Goal: Task Accomplishment & Management: Manage account settings

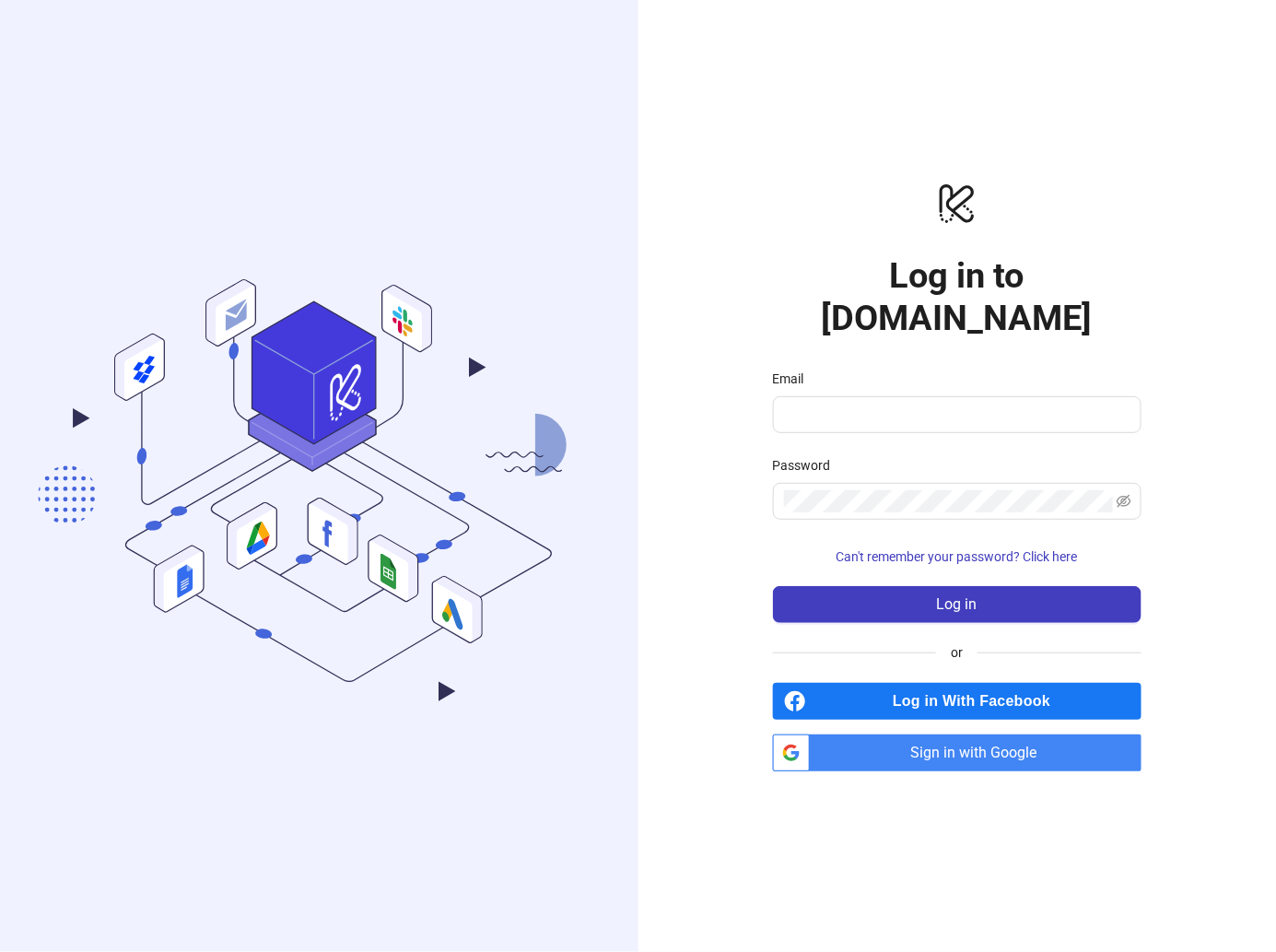
click at [951, 734] on span "Sign in with Google" at bounding box center [979, 752] width 324 height 37
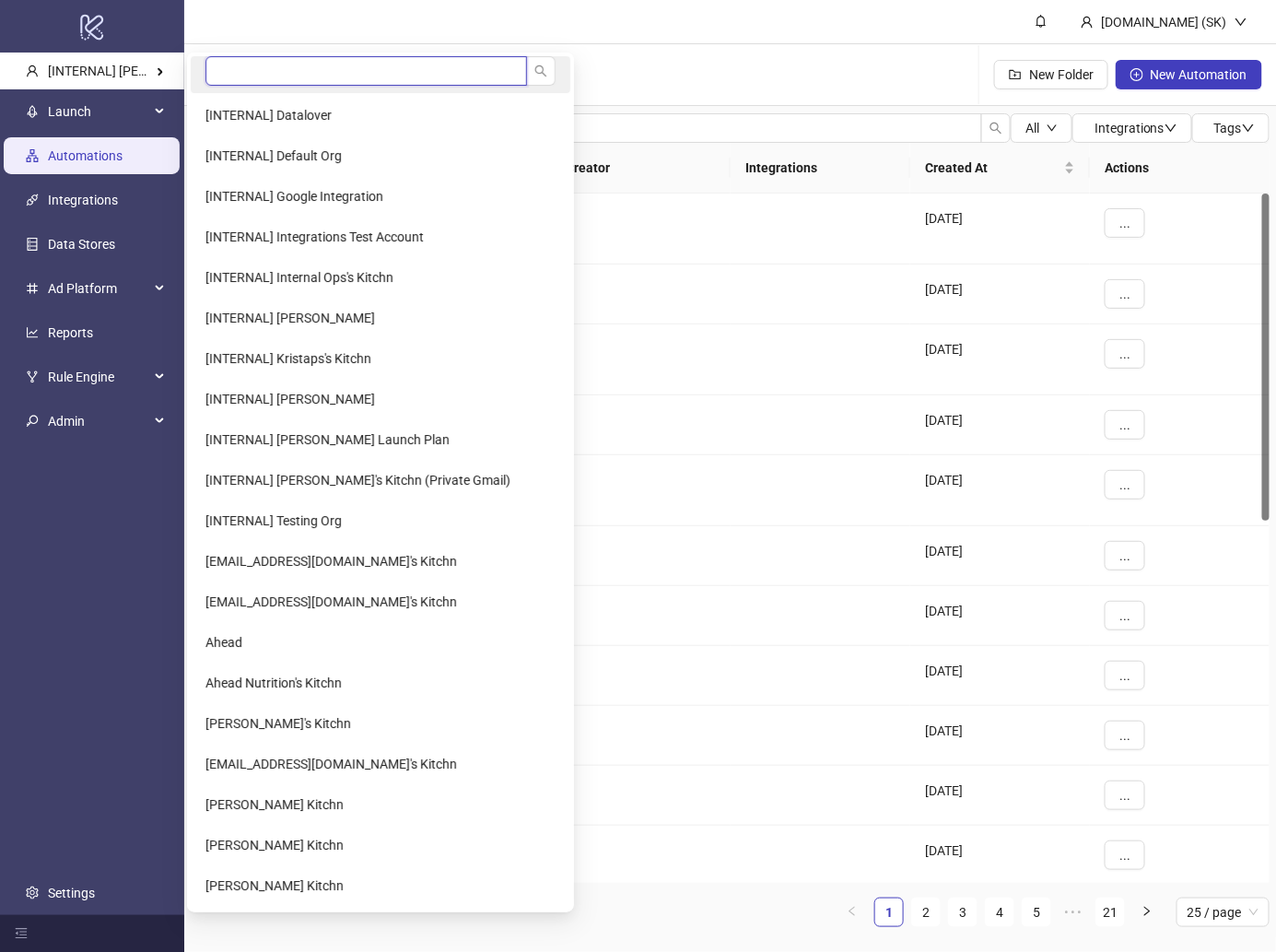
click at [281, 63] on input "search" at bounding box center [366, 71] width 321 height 30
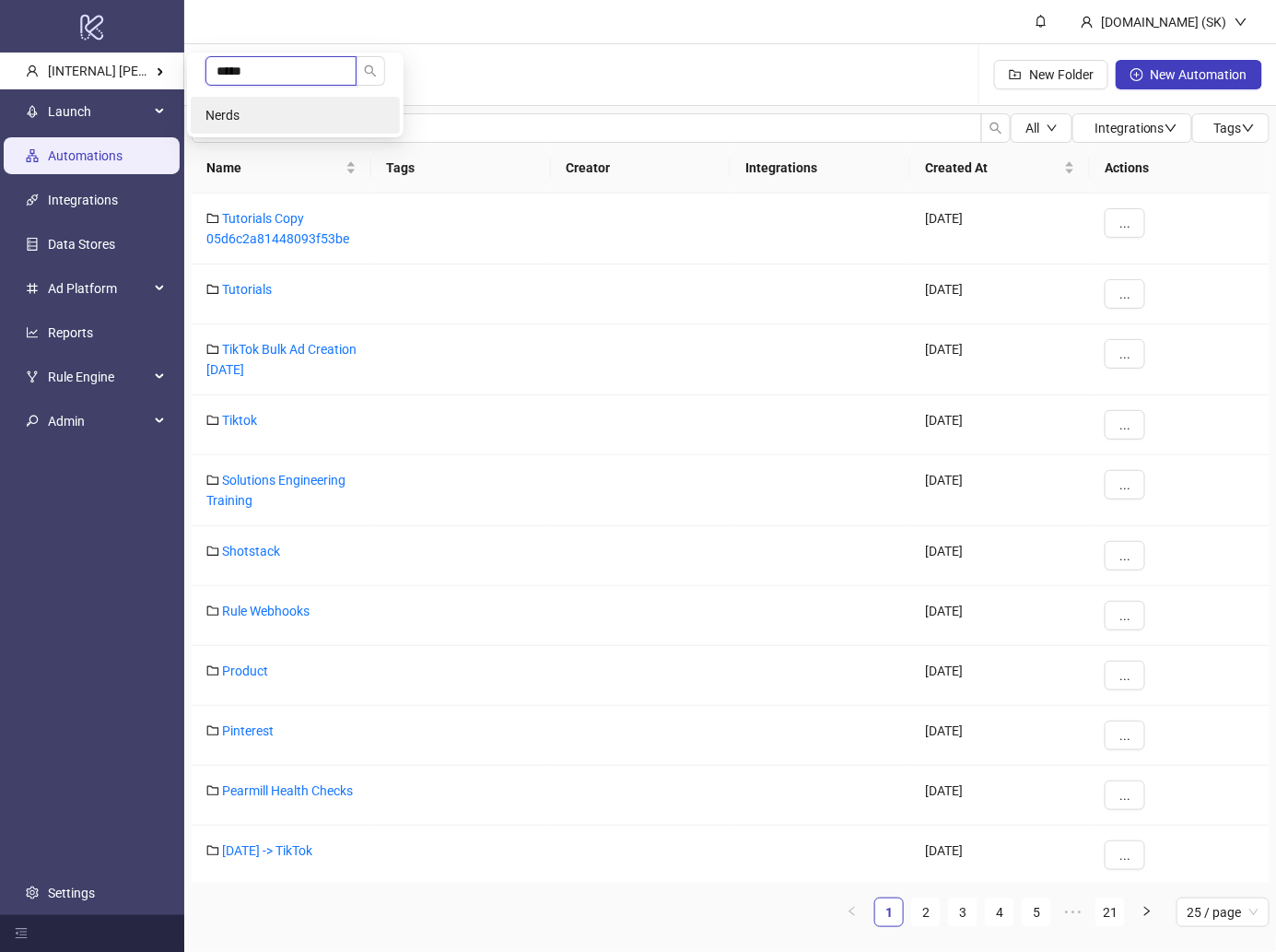
type input "*****"
click at [275, 109] on li "Nerds" at bounding box center [295, 115] width 210 height 37
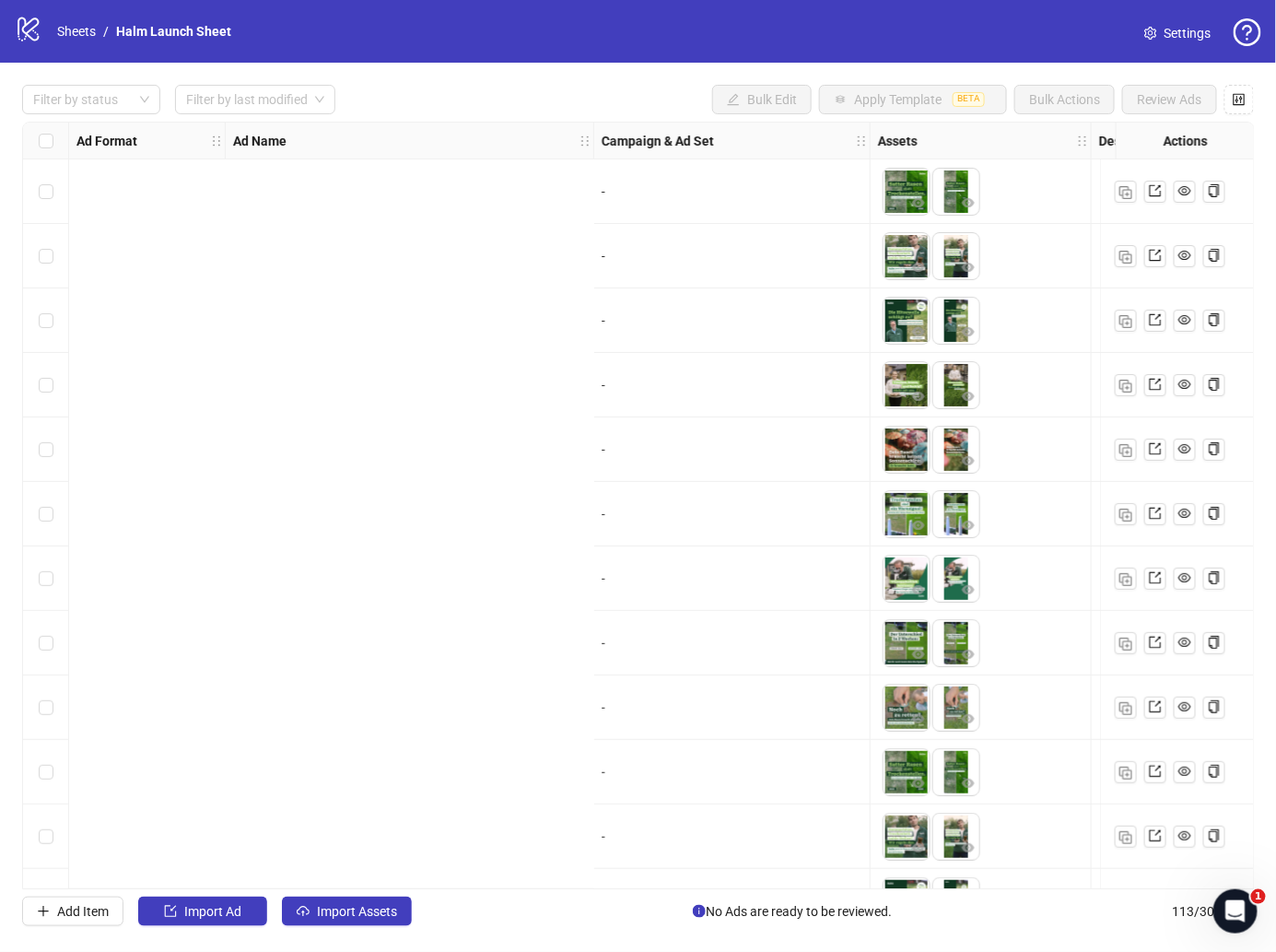
scroll to position [0, 982]
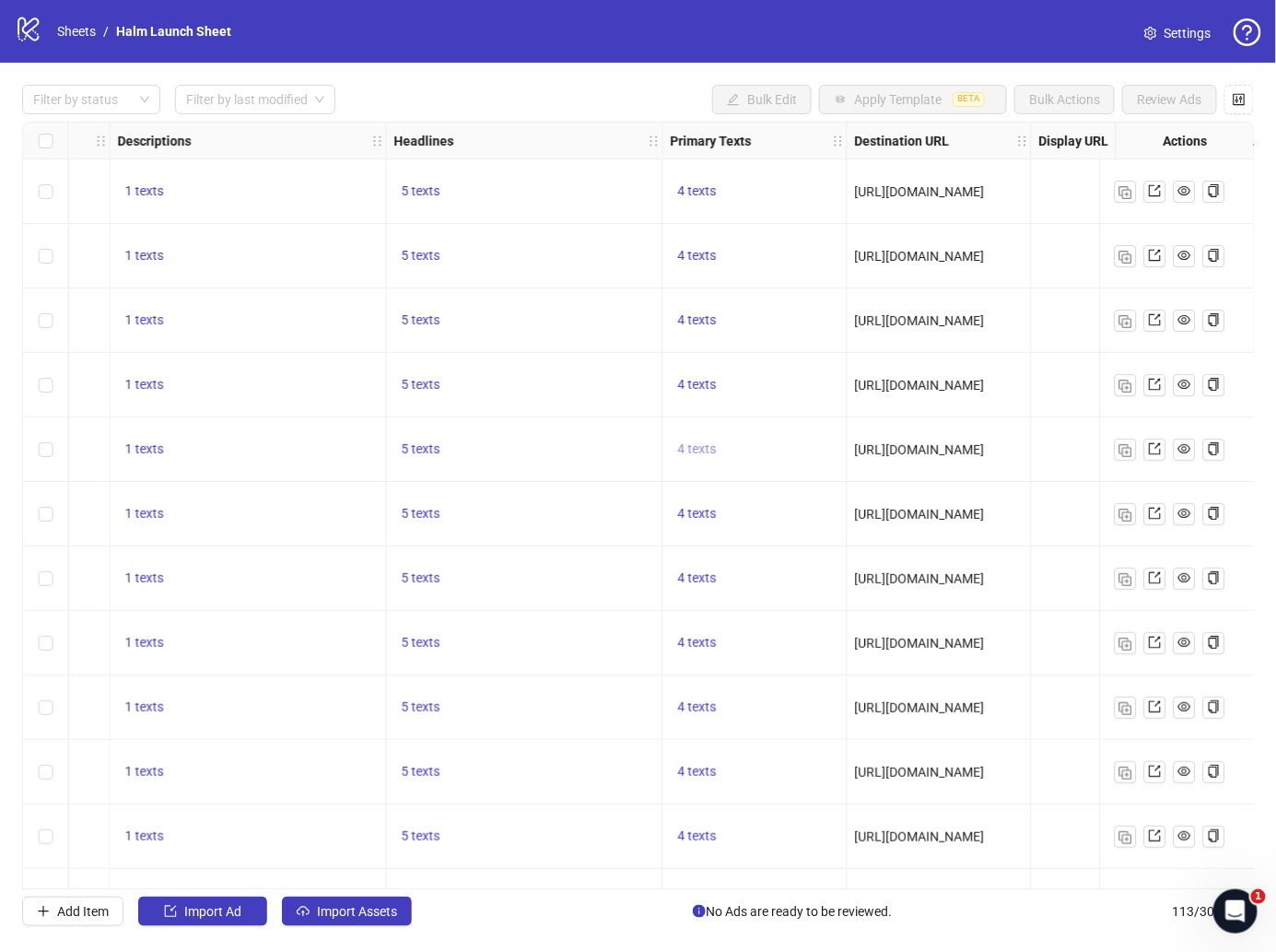
click at [707, 453] on span "4 texts" at bounding box center [697, 448] width 39 height 15
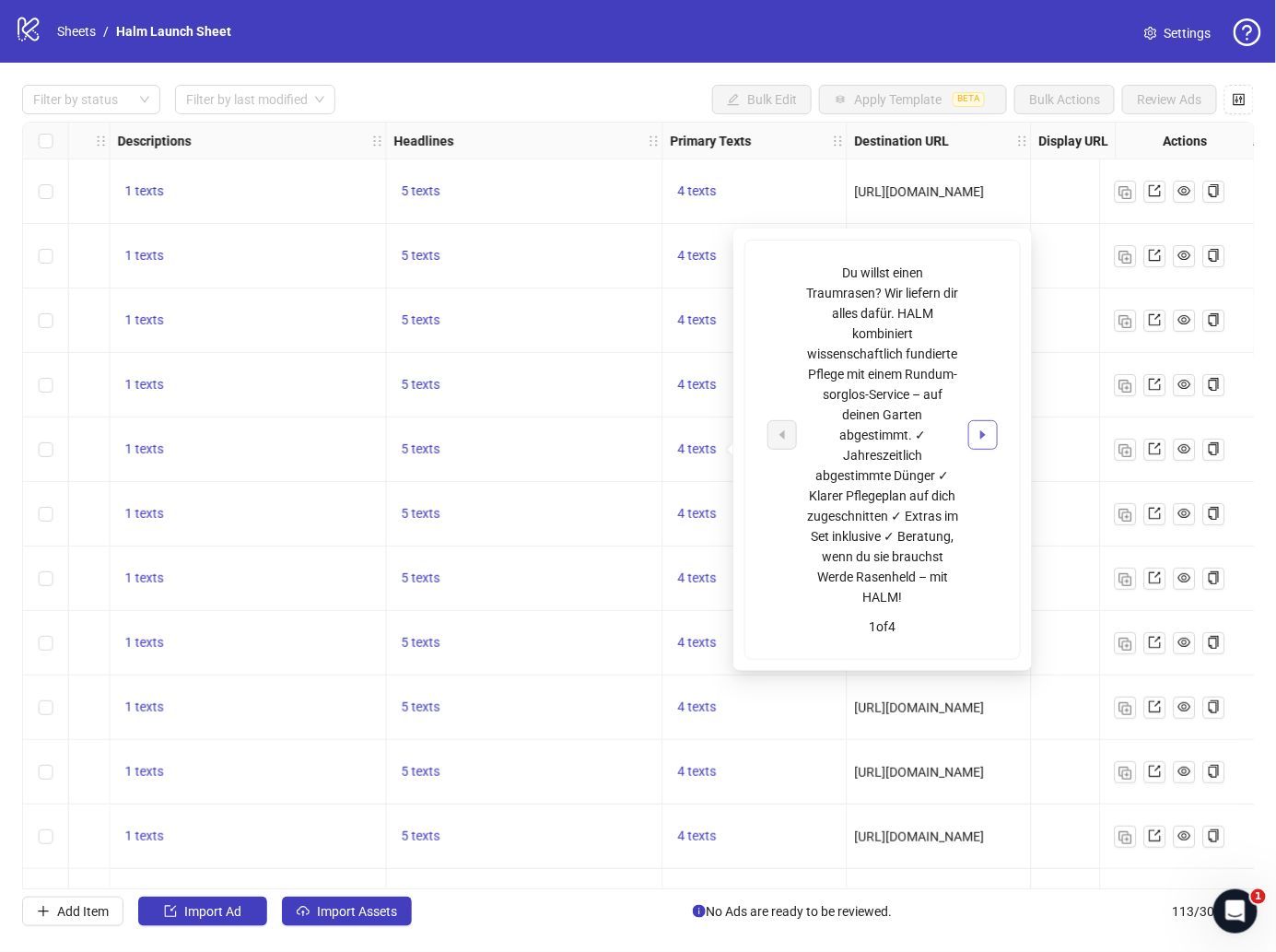
click at [985, 433] on icon "caret-right" at bounding box center [984, 434] width 6 height 9
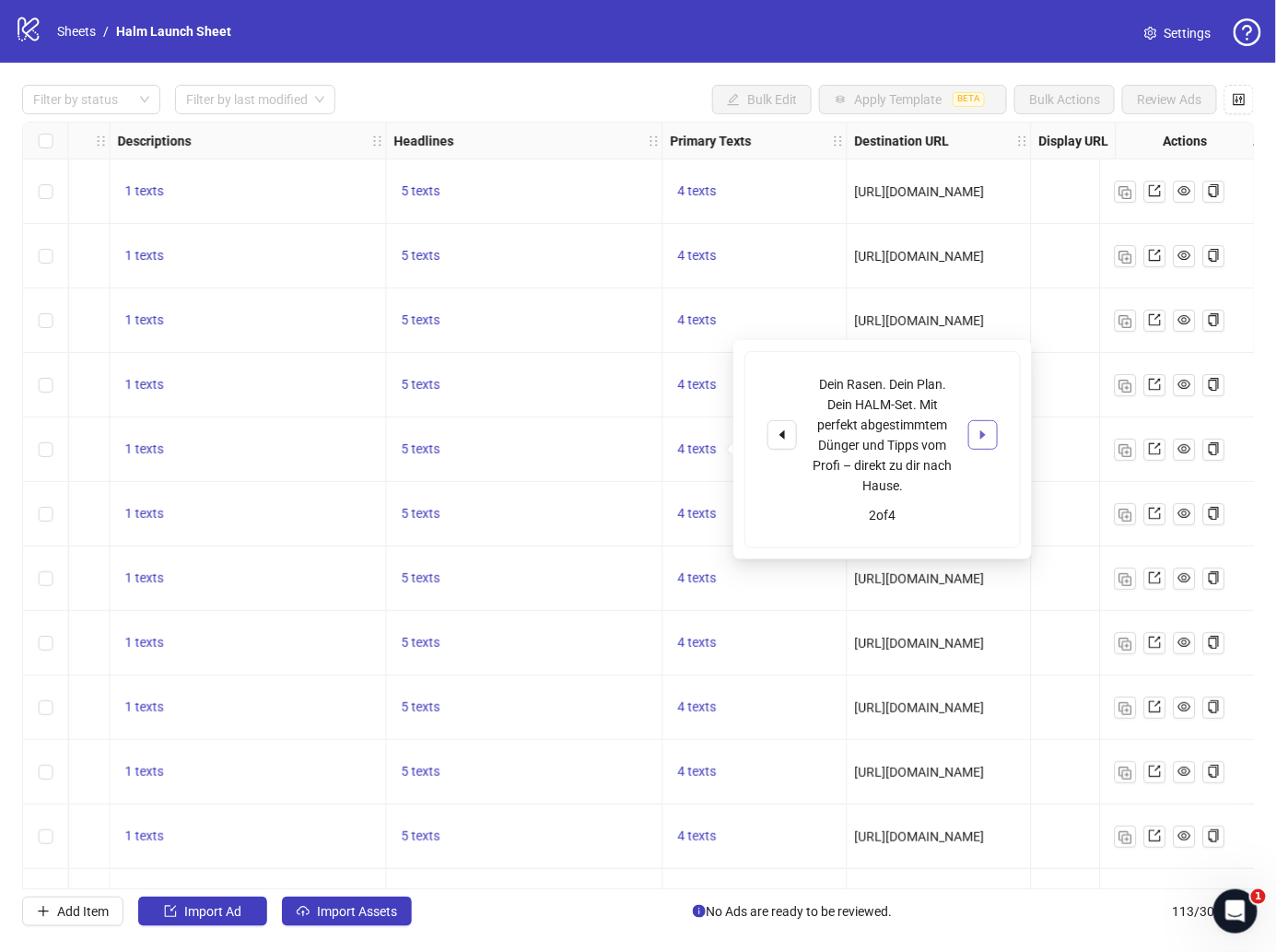
click at [986, 435] on icon "caret-right" at bounding box center [983, 434] width 13 height 13
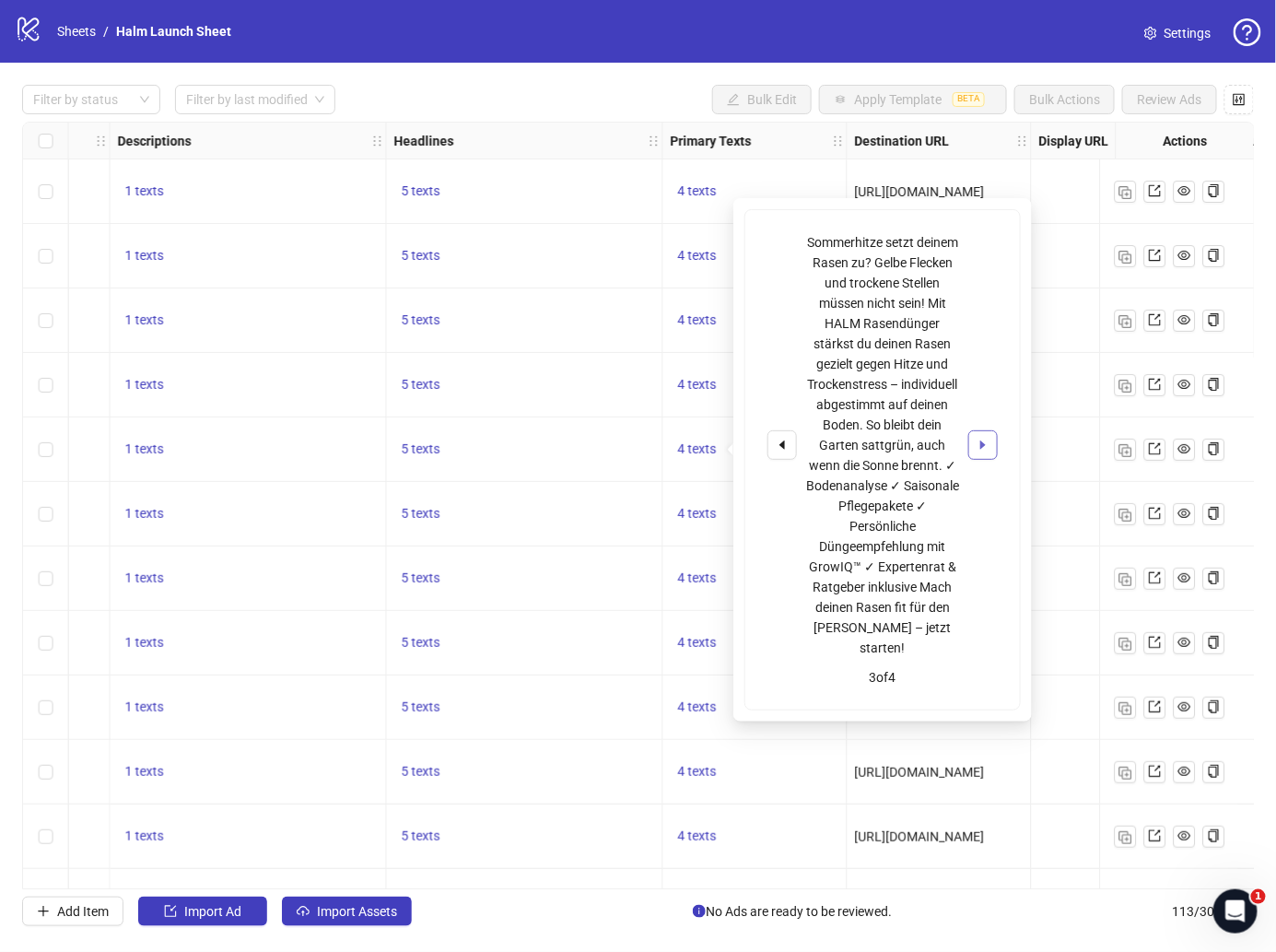
click at [986, 439] on icon "caret-right" at bounding box center [983, 445] width 13 height 13
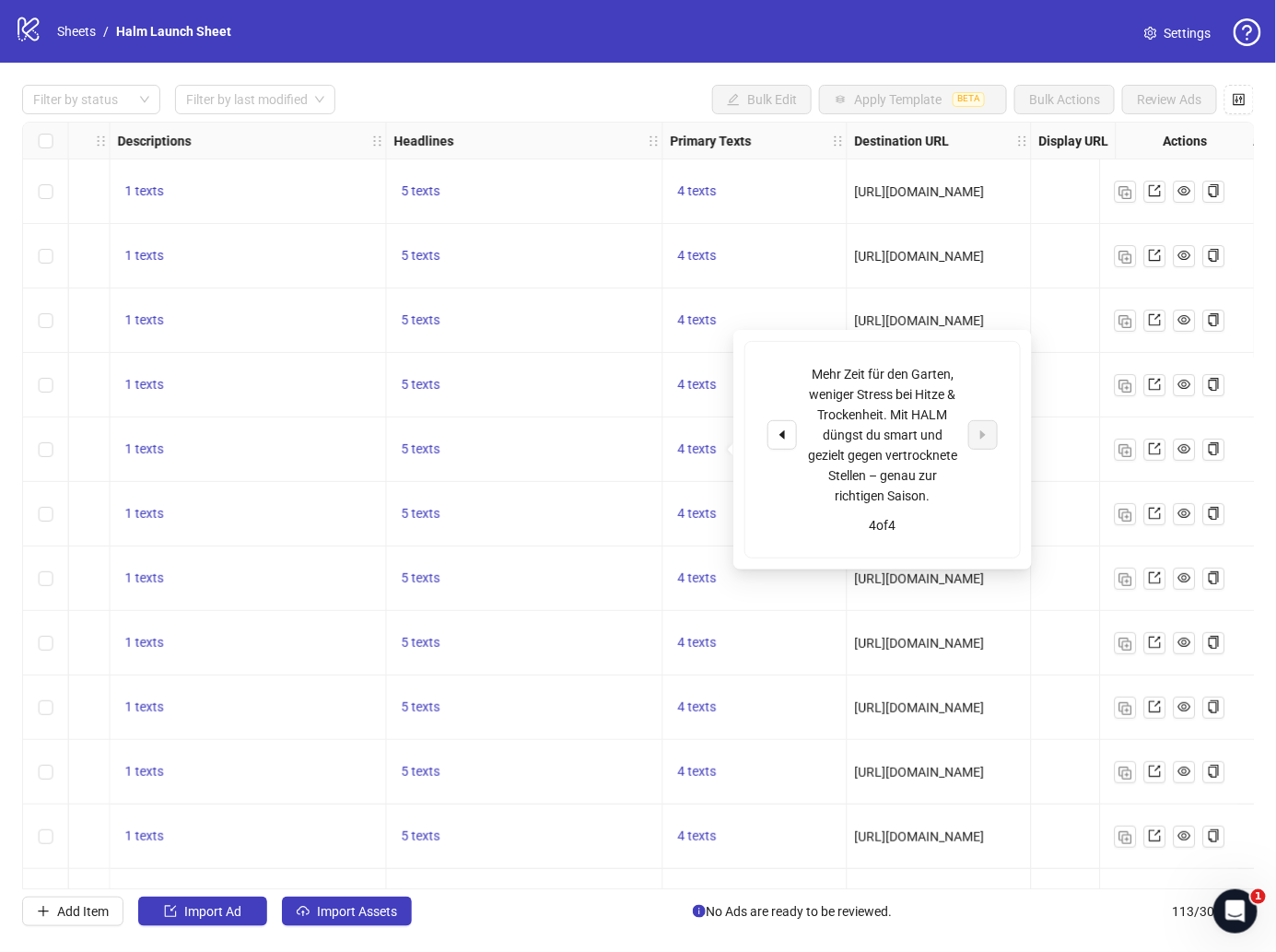
click at [830, 788] on div "4 texts" at bounding box center [755, 772] width 185 height 65
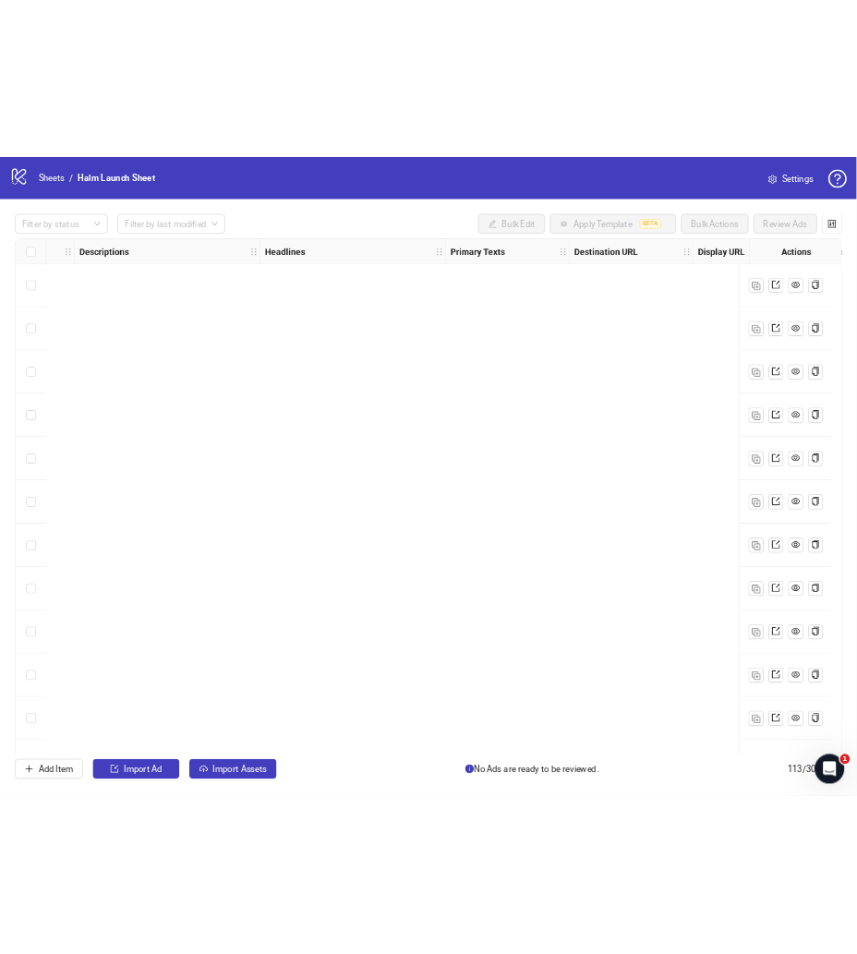
scroll to position [6581, 984]
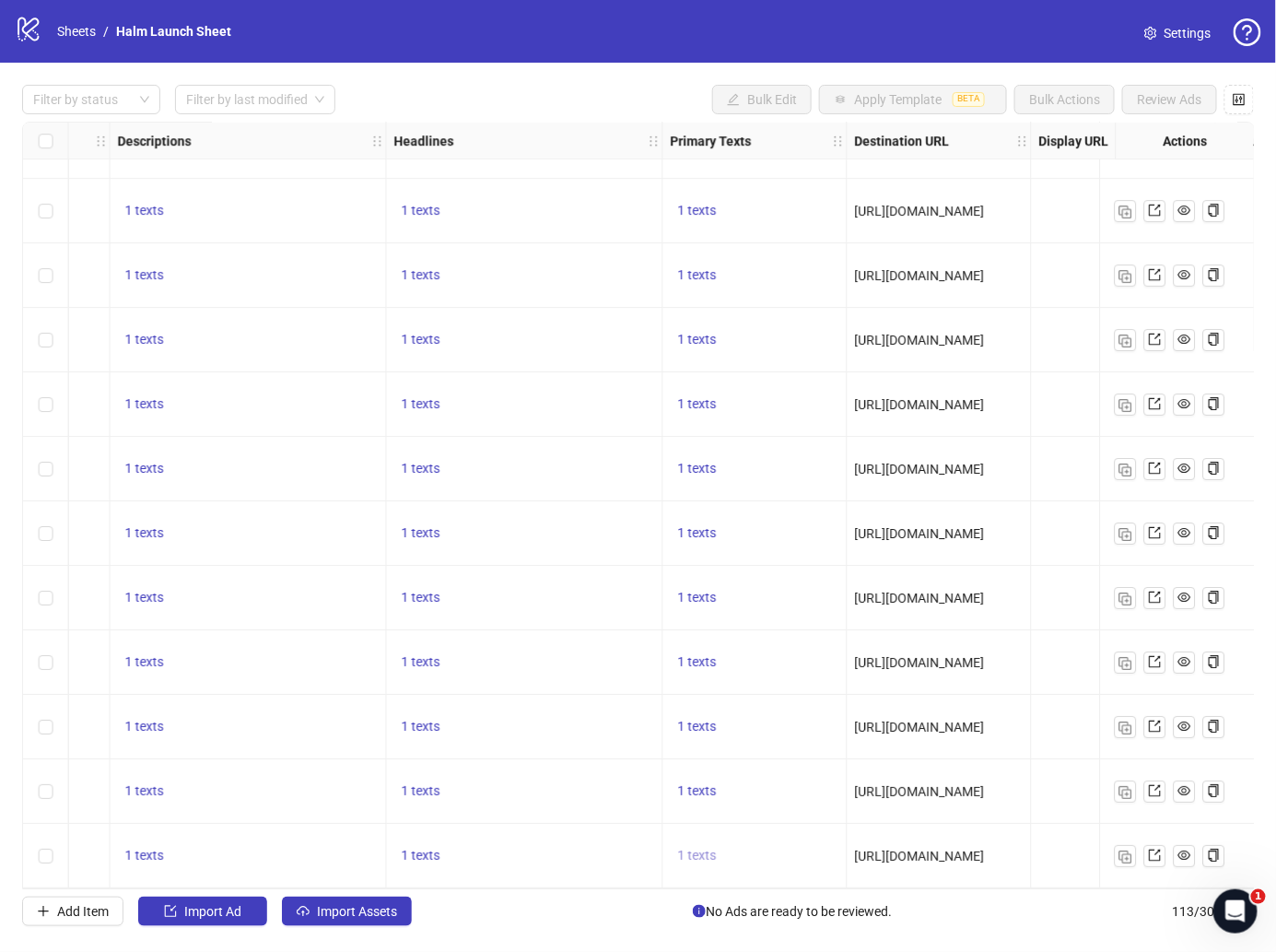
click at [711, 848] on span "1 texts" at bounding box center [697, 855] width 39 height 15
click at [702, 663] on span "1 texts" at bounding box center [697, 662] width 39 height 15
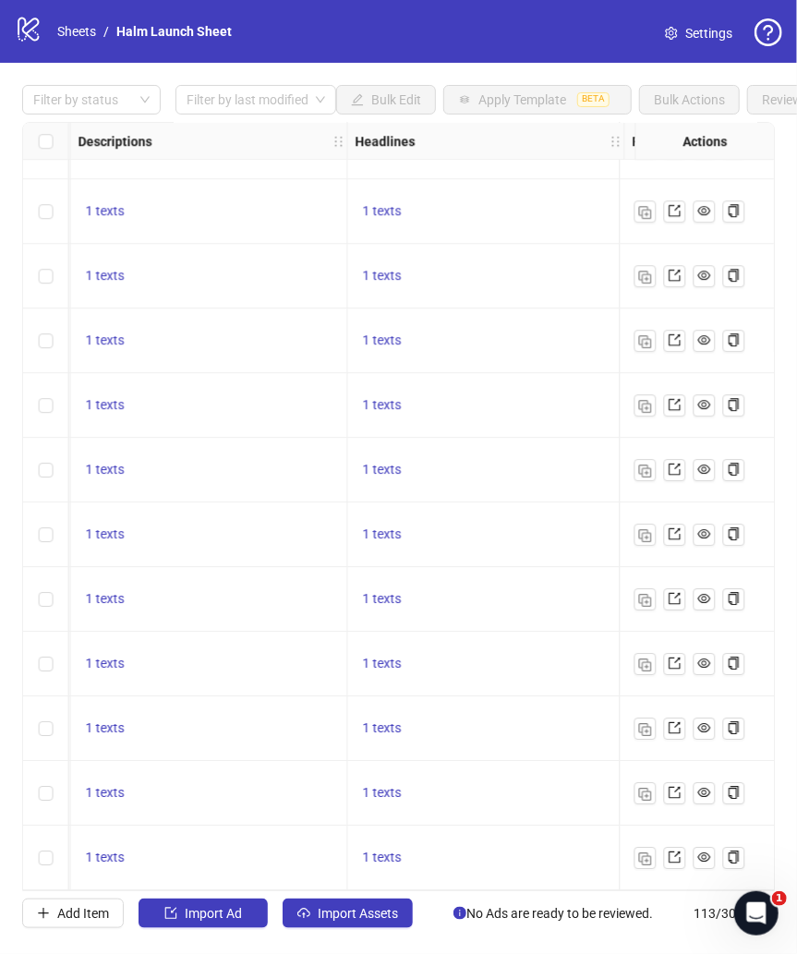
scroll to position [6581, 1177]
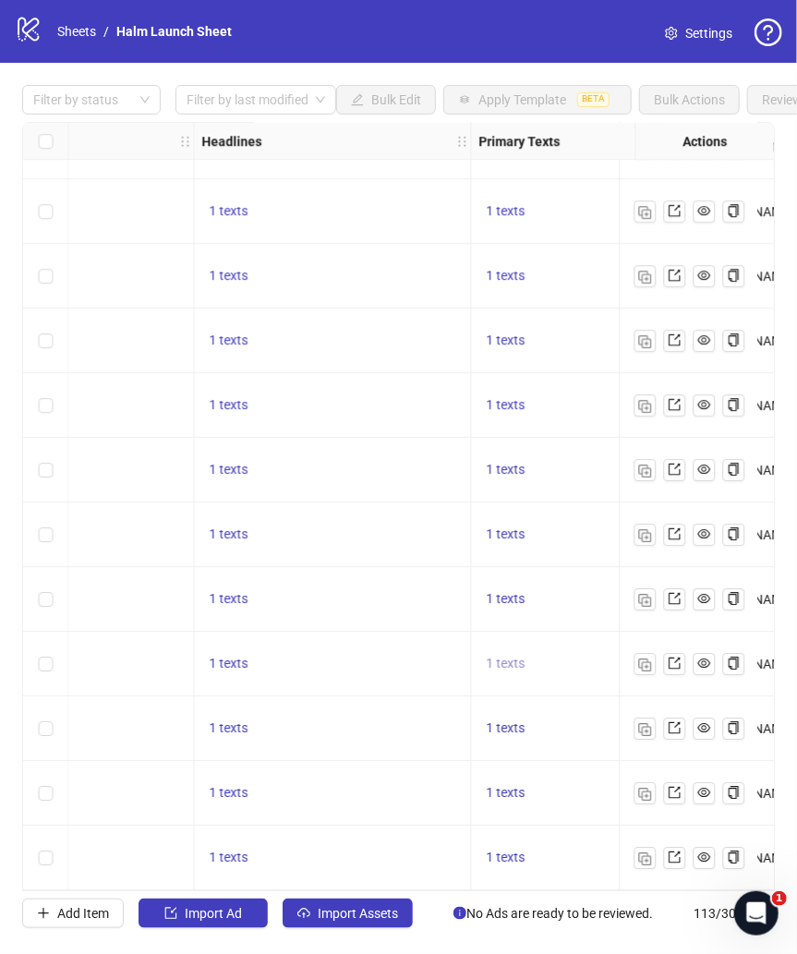
click at [501, 656] on span "1 texts" at bounding box center [506, 663] width 39 height 15
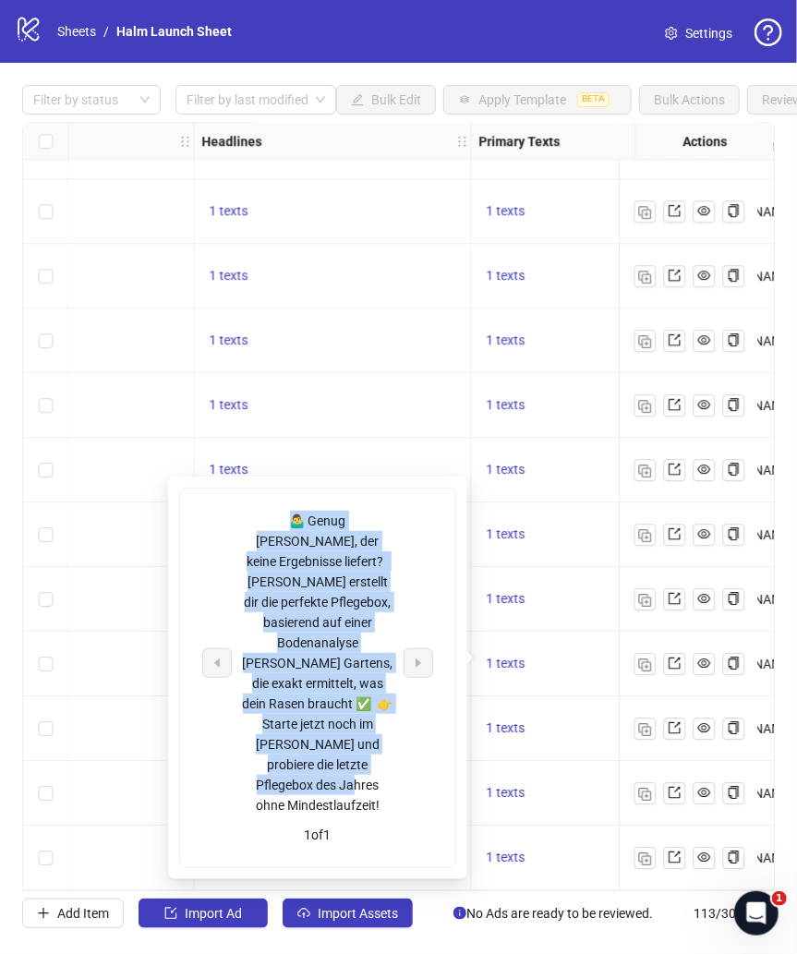
drag, startPoint x: 247, startPoint y: 519, endPoint x: 391, endPoint y: 768, distance: 288.0
click at [391, 768] on div "🤷‍♂️ Genug von Dünger, der keine Ergebnisse liefert? HALM erstellt dir die perf…" at bounding box center [317, 663] width 153 height 305
copy div "🤷‍♂️ Genug von Dünger, der keine Ergebnisse liefert? HALM erstellt dir die perf…"
click at [424, 764] on div "🤷‍♂️ Genug [PERSON_NAME], der keine Ergebnisse liefert? [PERSON_NAME] erstellt …" at bounding box center [317, 663] width 231 height 305
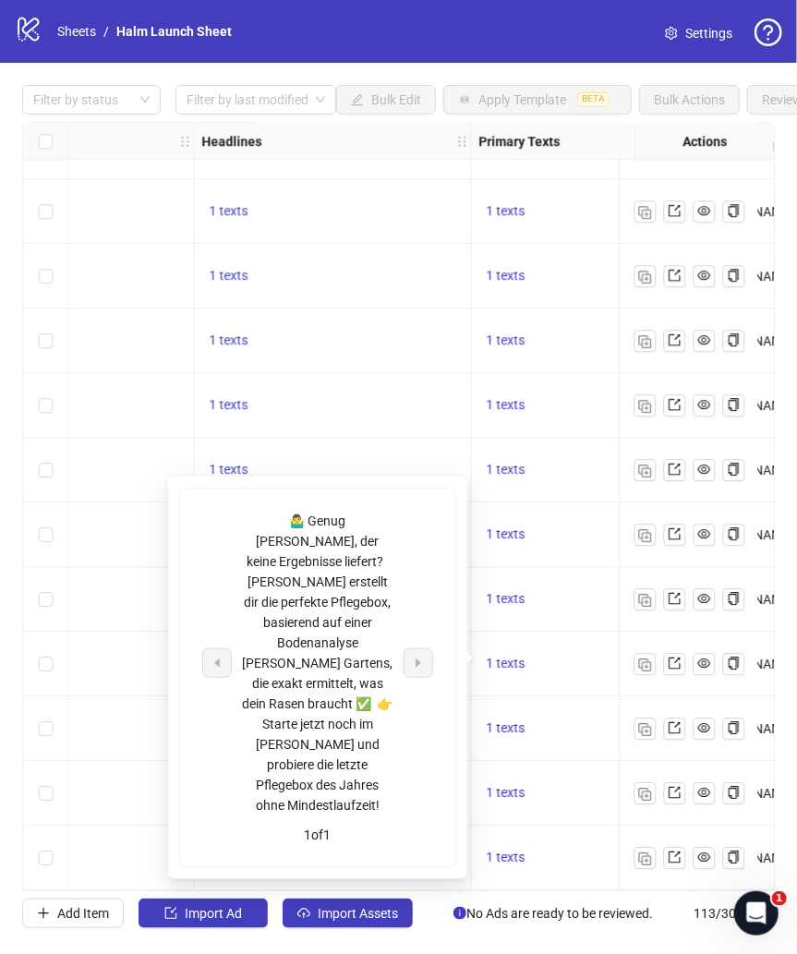
click at [382, 731] on div "🤷‍♂️ Genug [PERSON_NAME], der keine Ergebnisse liefert? [PERSON_NAME] erstellt …" at bounding box center [317, 663] width 153 height 305
click at [583, 767] on div "1 texts" at bounding box center [564, 793] width 185 height 65
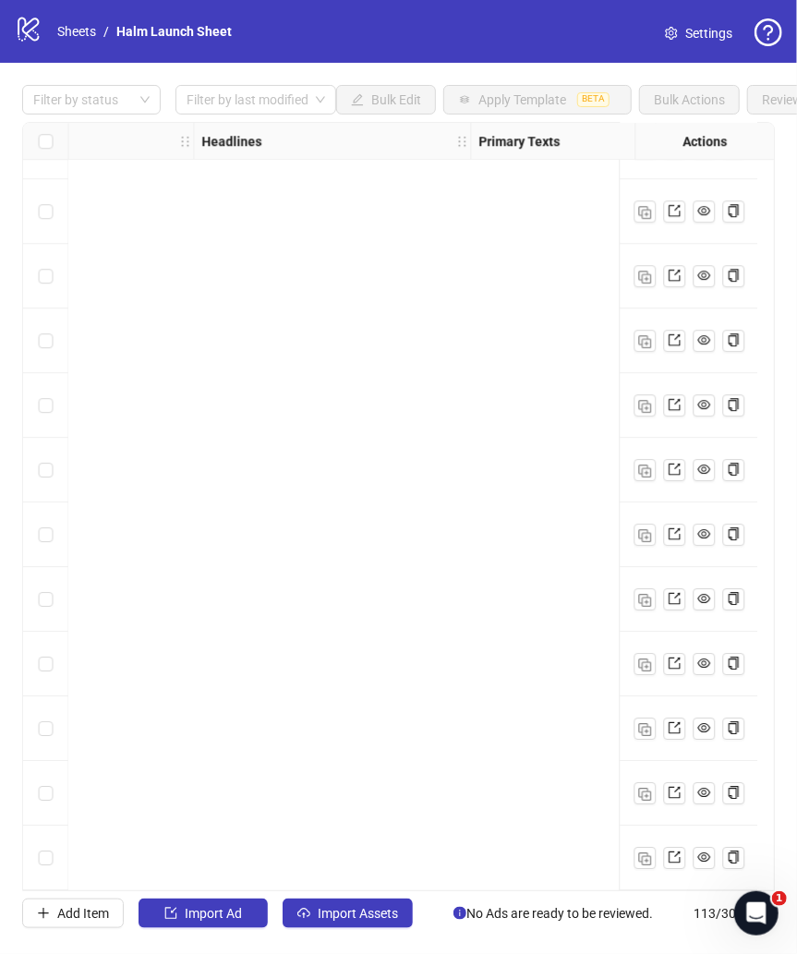
scroll to position [6581, 0]
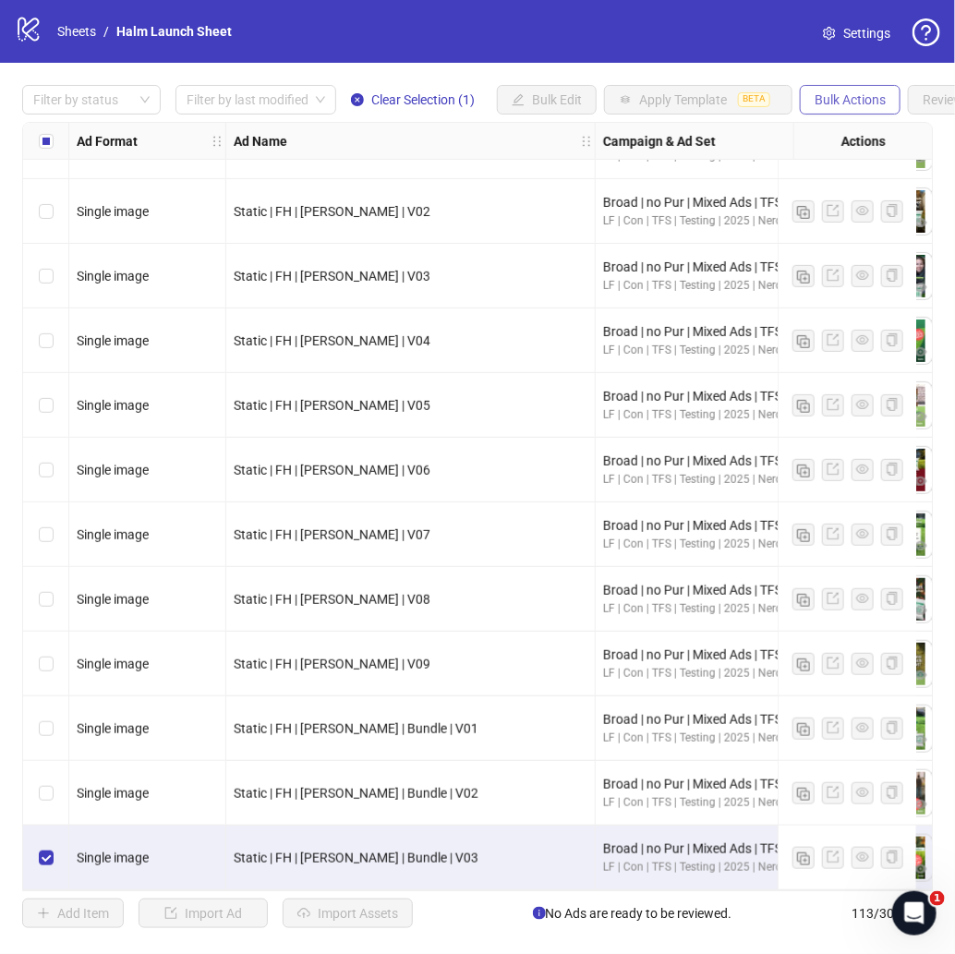
click at [835, 103] on span "Bulk Actions" at bounding box center [850, 99] width 71 height 15
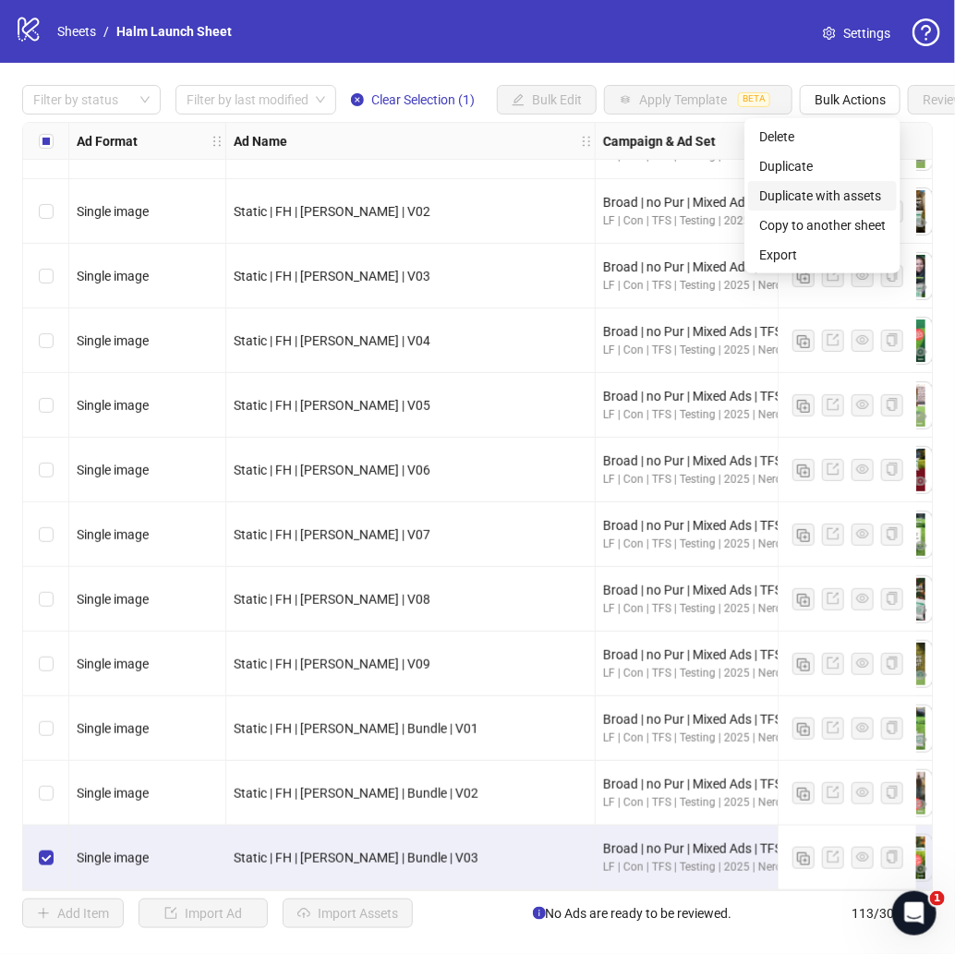
click at [854, 194] on span "Duplicate with assets" at bounding box center [822, 196] width 127 height 20
click at [491, 852] on div "Static | FH | Herbst | Bundle | V03" at bounding box center [411, 858] width 354 height 20
click at [47, 848] on label "Select row 113" at bounding box center [46, 858] width 15 height 20
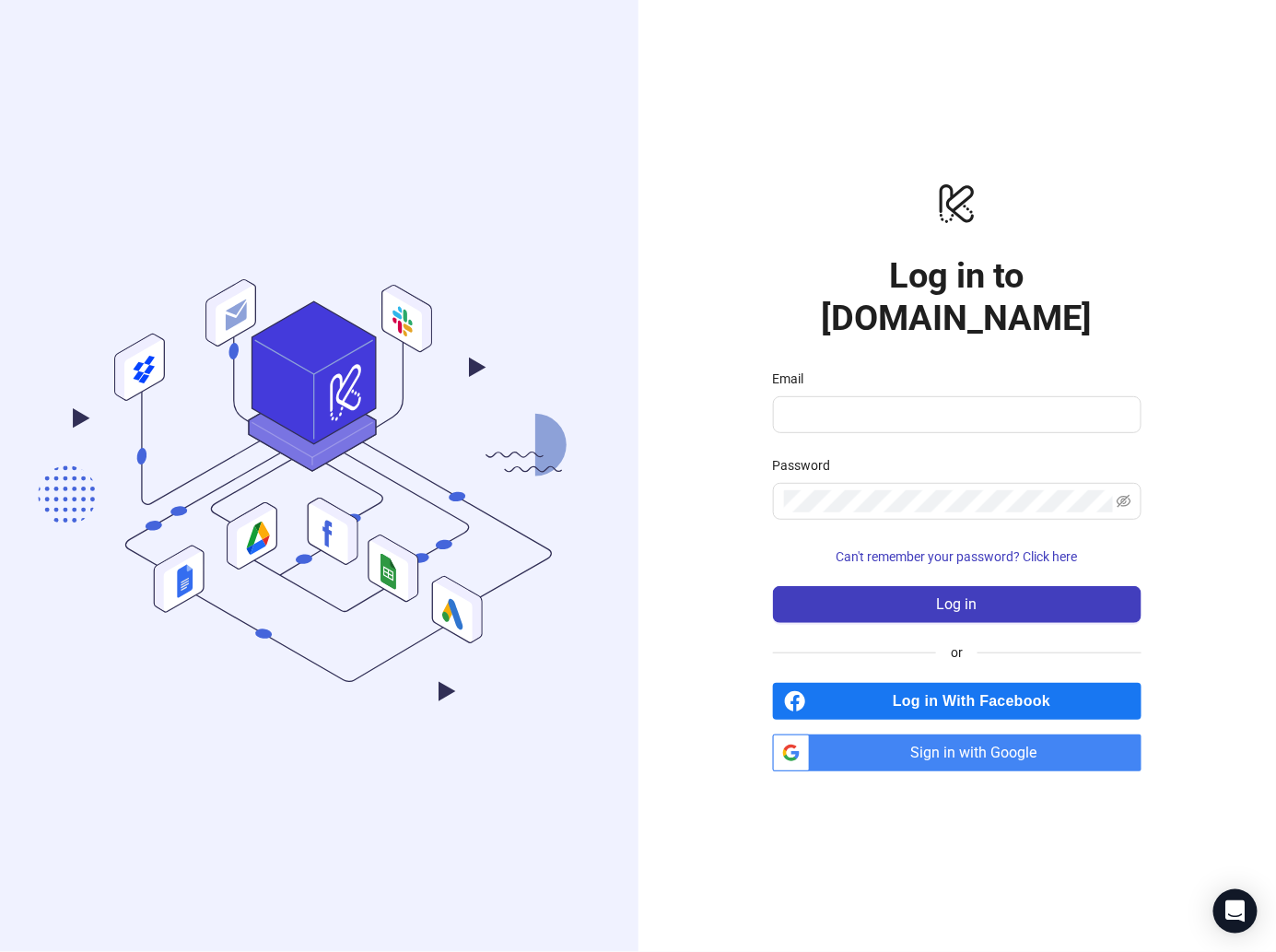
click at [958, 734] on span "Sign in with Google" at bounding box center [979, 752] width 324 height 37
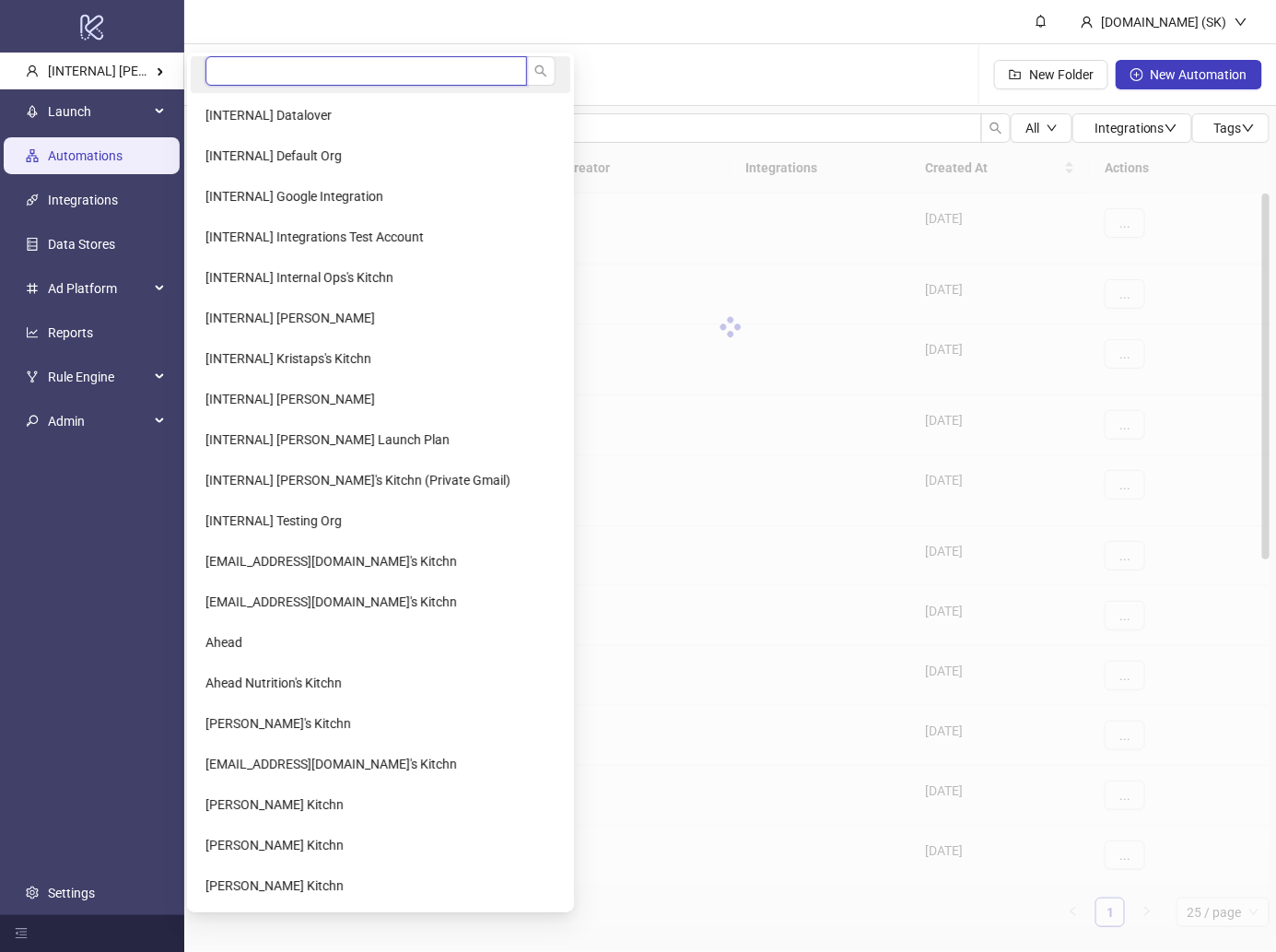
click at [250, 63] on input "search" at bounding box center [366, 71] width 321 height 30
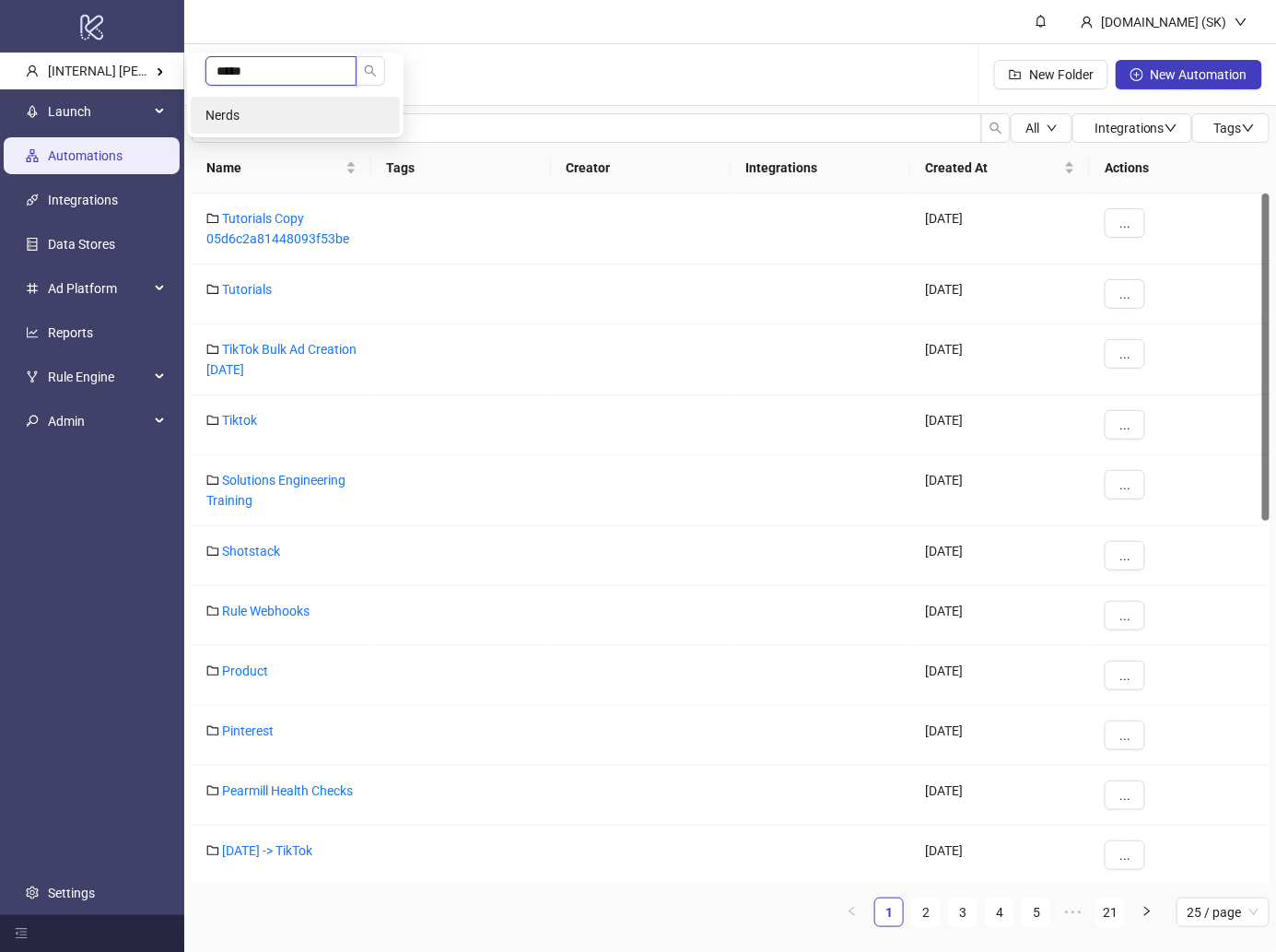
type input "*****"
click at [260, 99] on li "Nerds" at bounding box center [295, 115] width 210 height 37
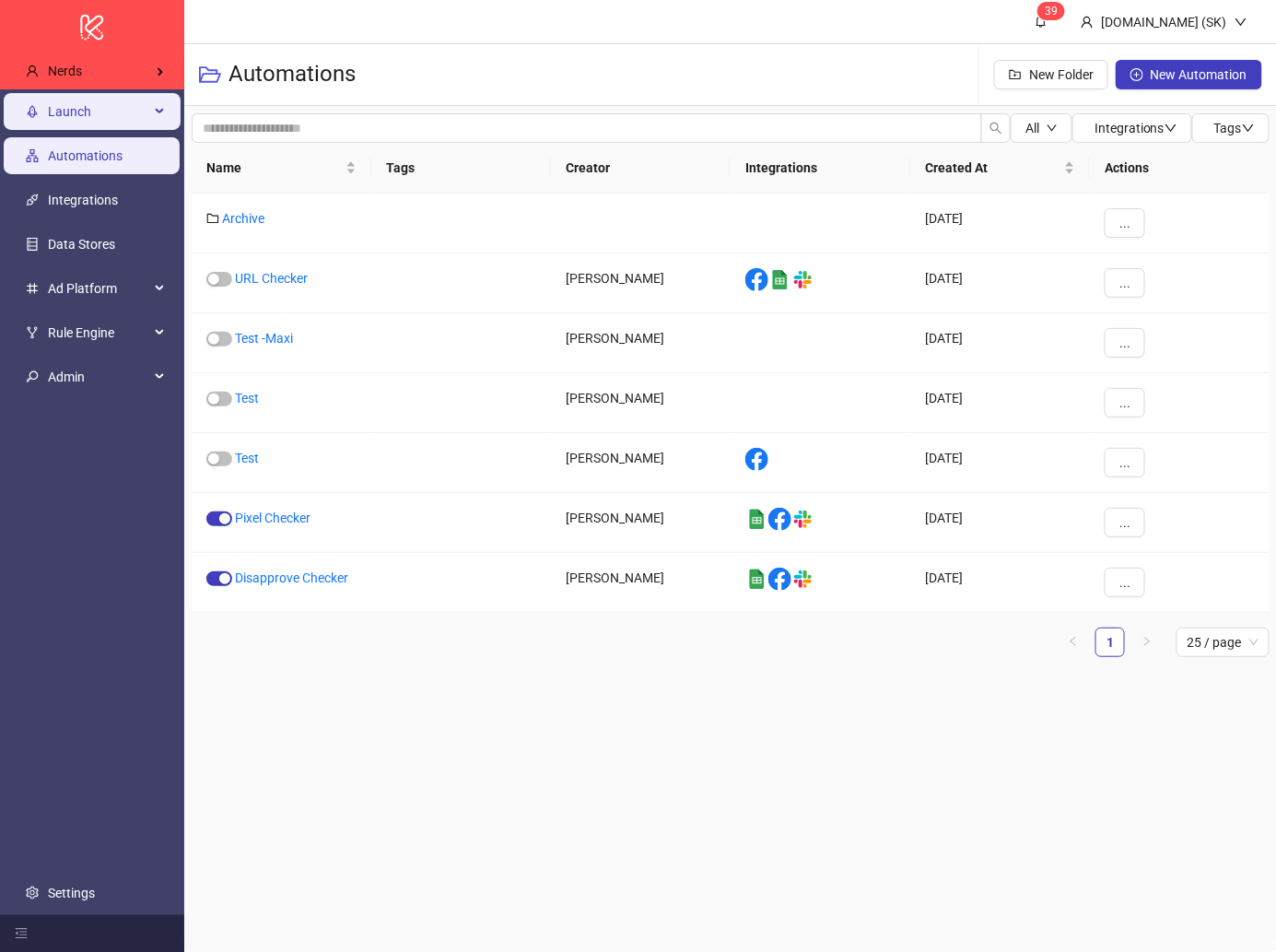
click at [96, 93] on span "Launch" at bounding box center [99, 111] width 102 height 37
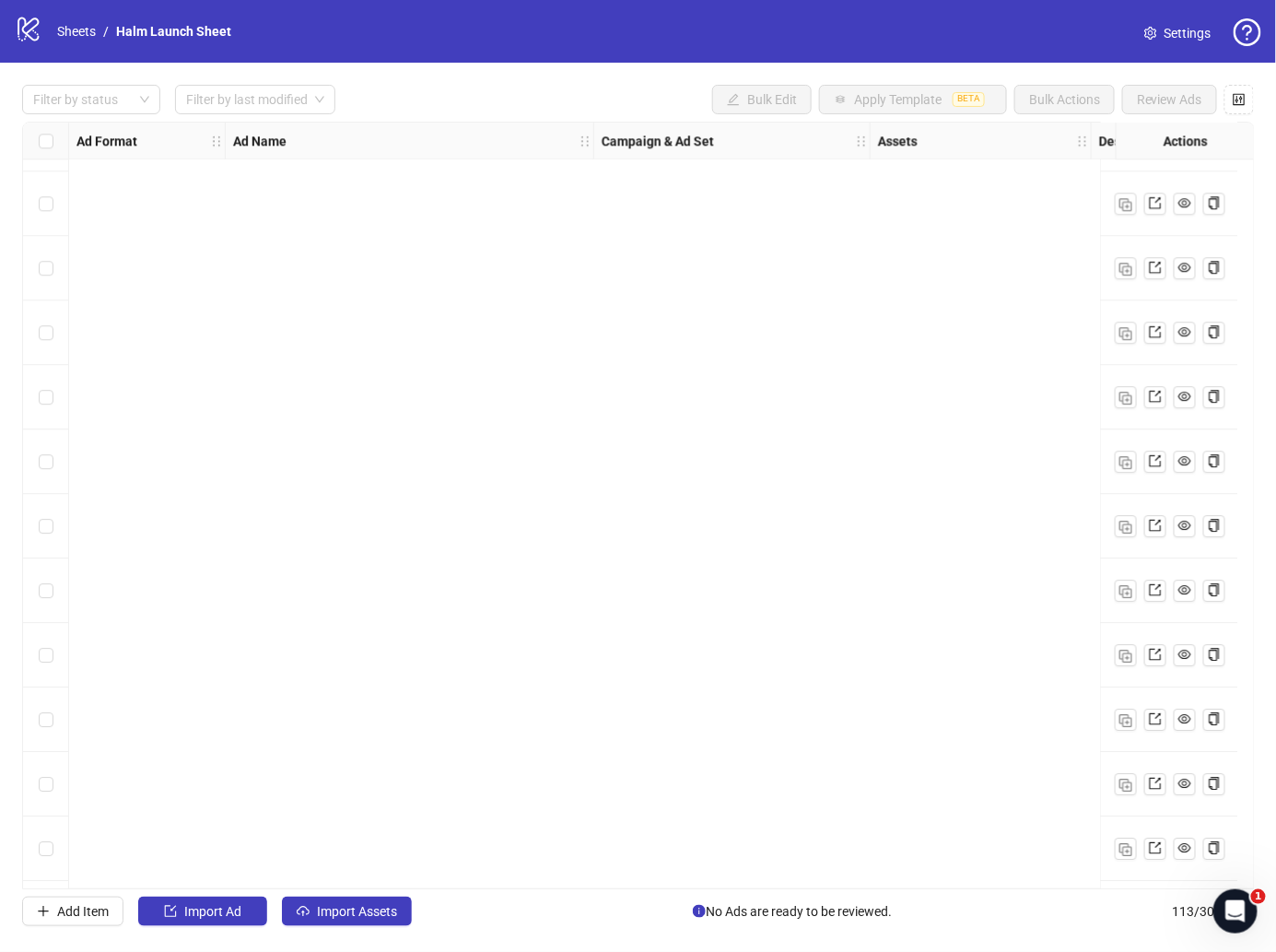
scroll to position [6567, 0]
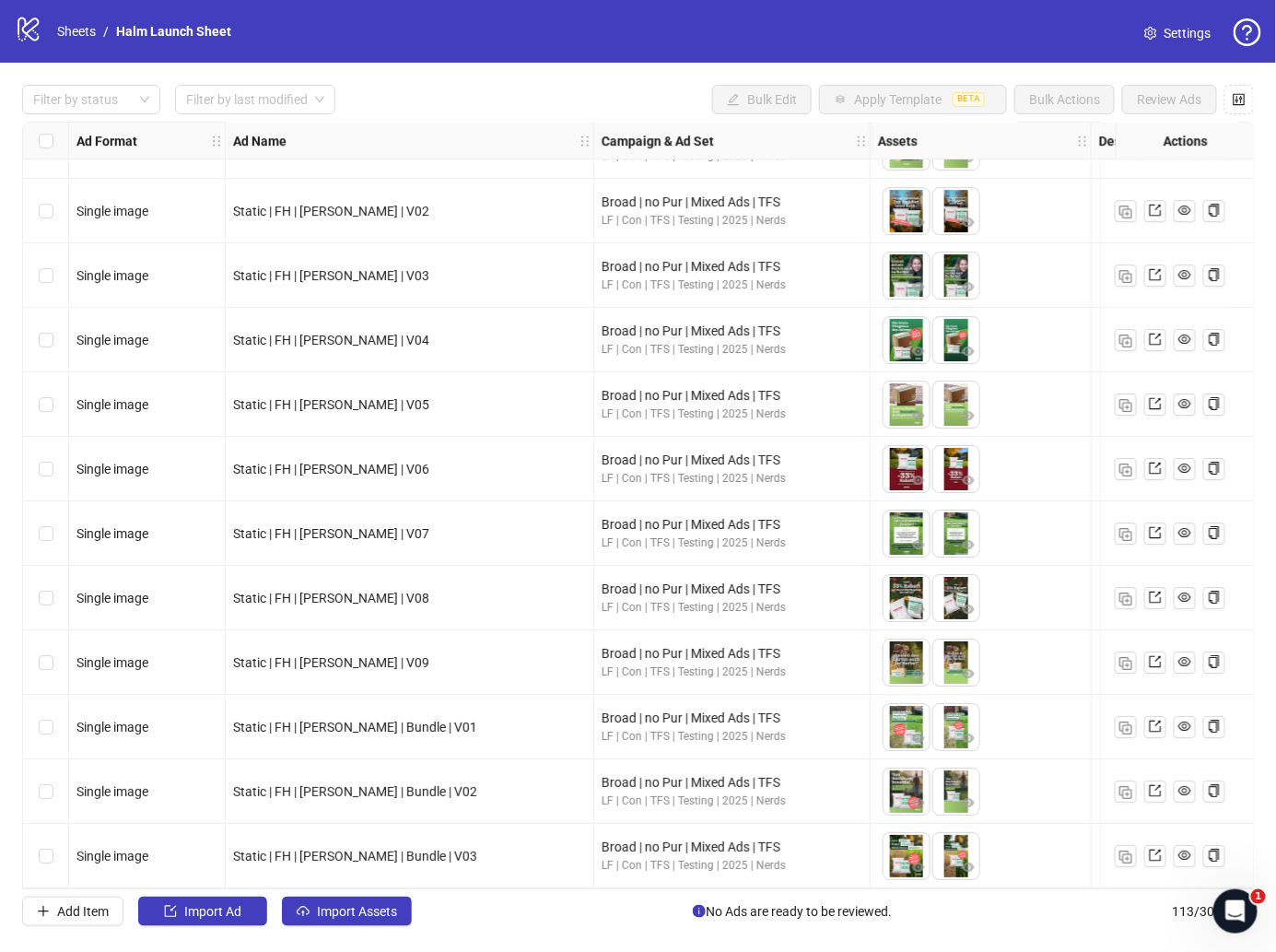
click at [55, 848] on div "Select row 113" at bounding box center [46, 856] width 46 height 65
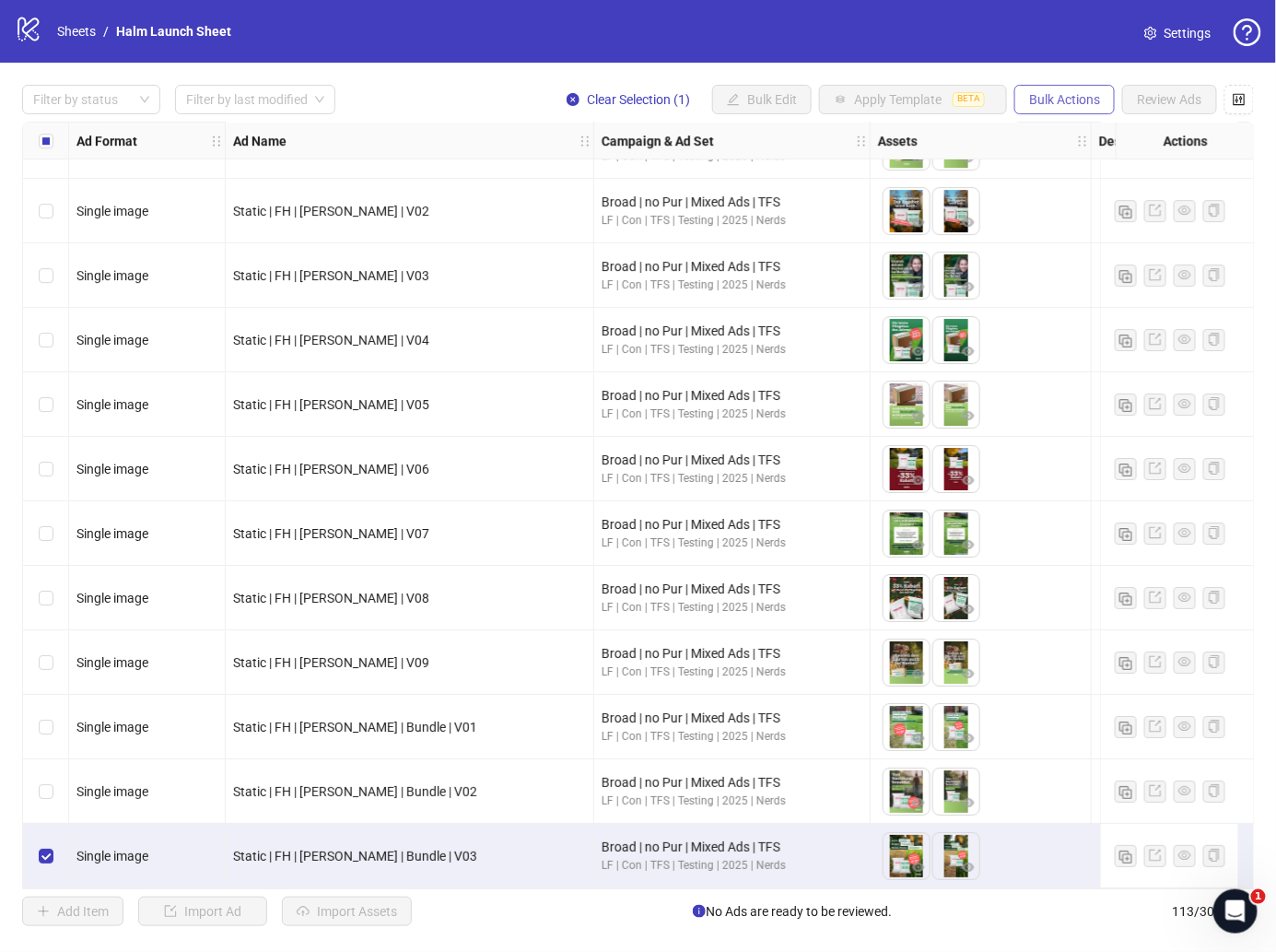
click at [1054, 96] on span "Bulk Actions" at bounding box center [1064, 99] width 71 height 15
click at [1091, 203] on span "Duplicate with assets" at bounding box center [1093, 196] width 127 height 20
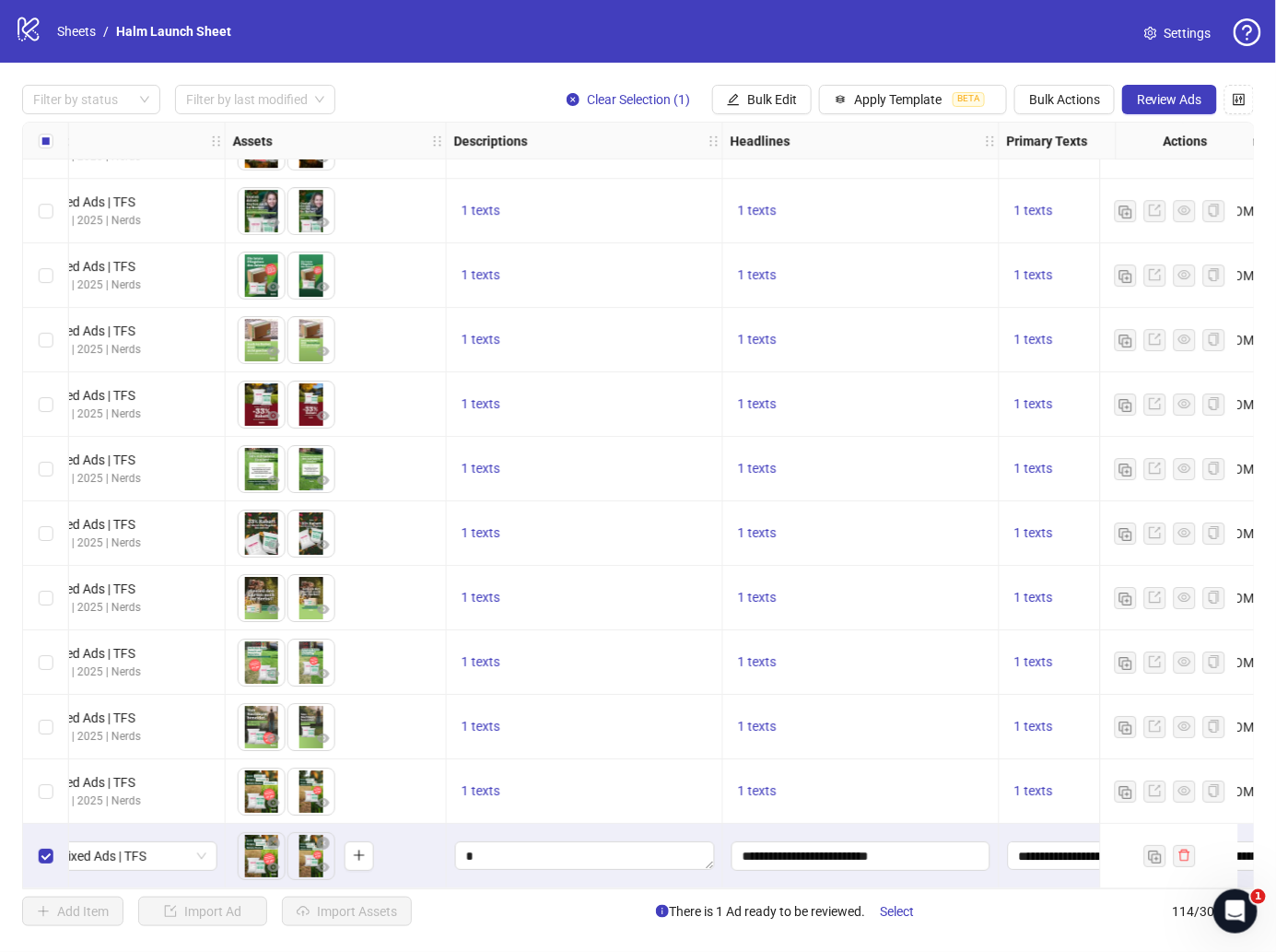
scroll to position [6632, 1058]
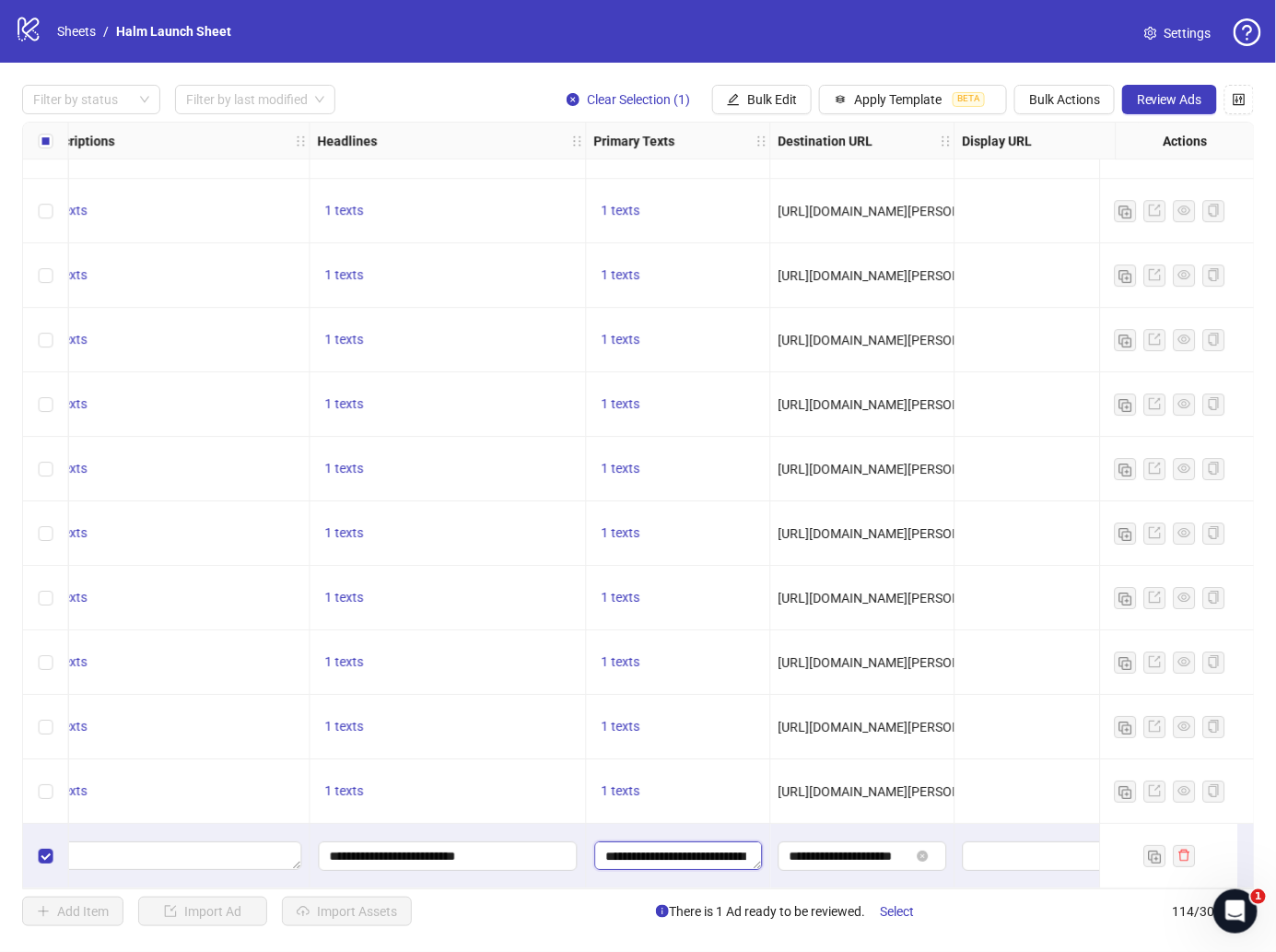
click at [693, 852] on textarea "**********" at bounding box center [679, 856] width 168 height 30
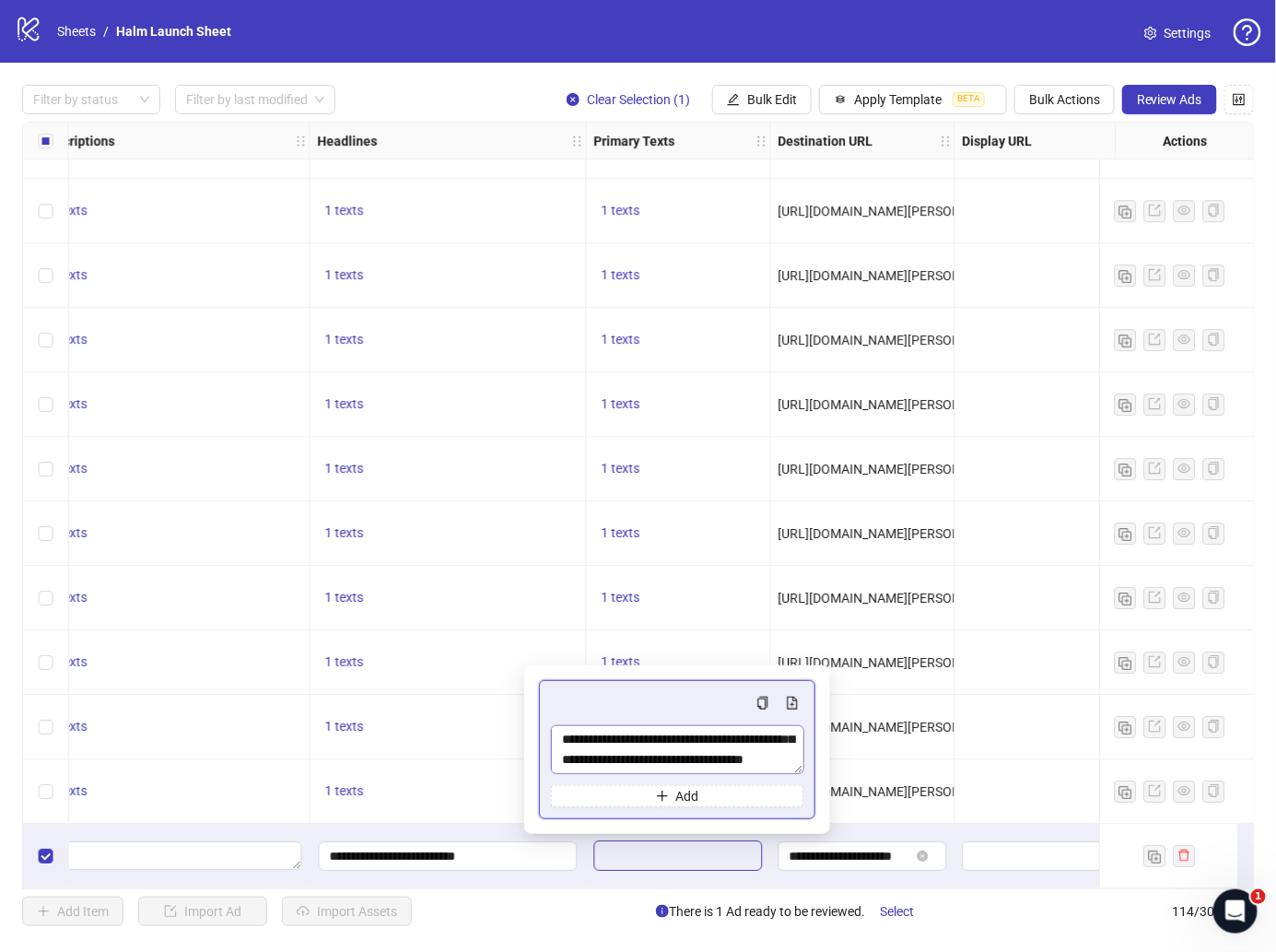
scroll to position [0, 0]
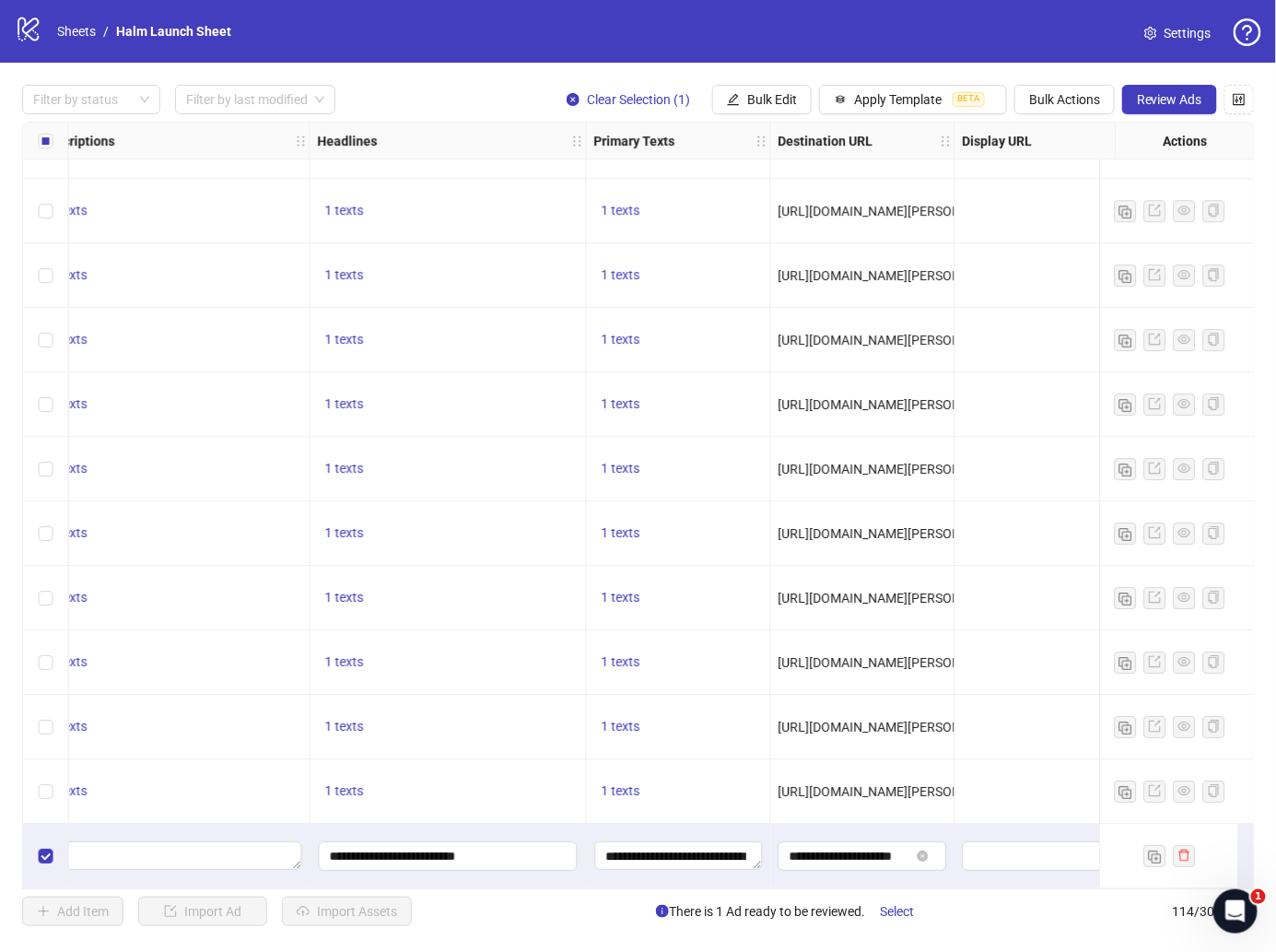
click at [1187, 861] on div at bounding box center [1169, 856] width 139 height 65
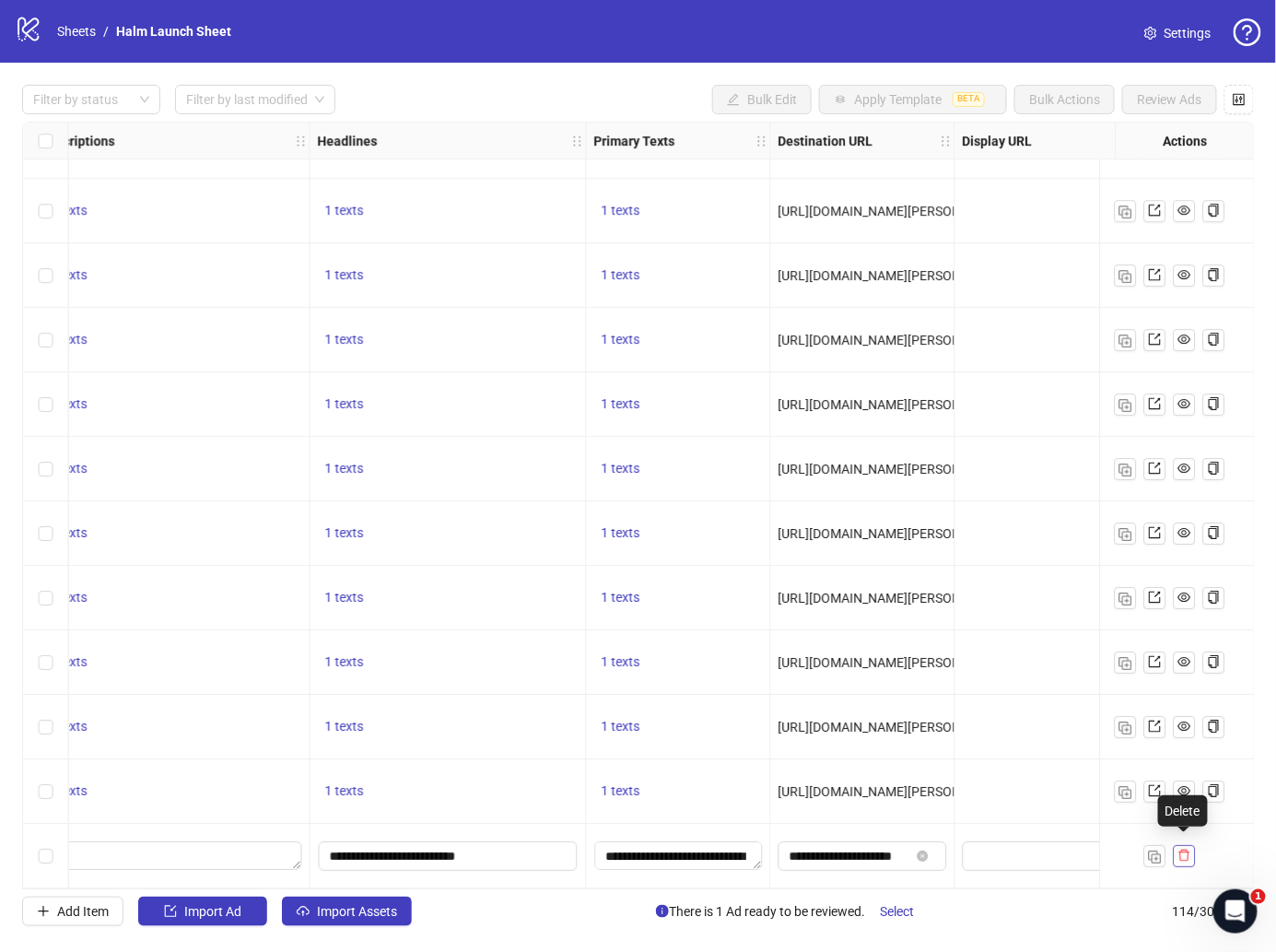
click at [1175, 851] on button "button" at bounding box center [1185, 856] width 22 height 22
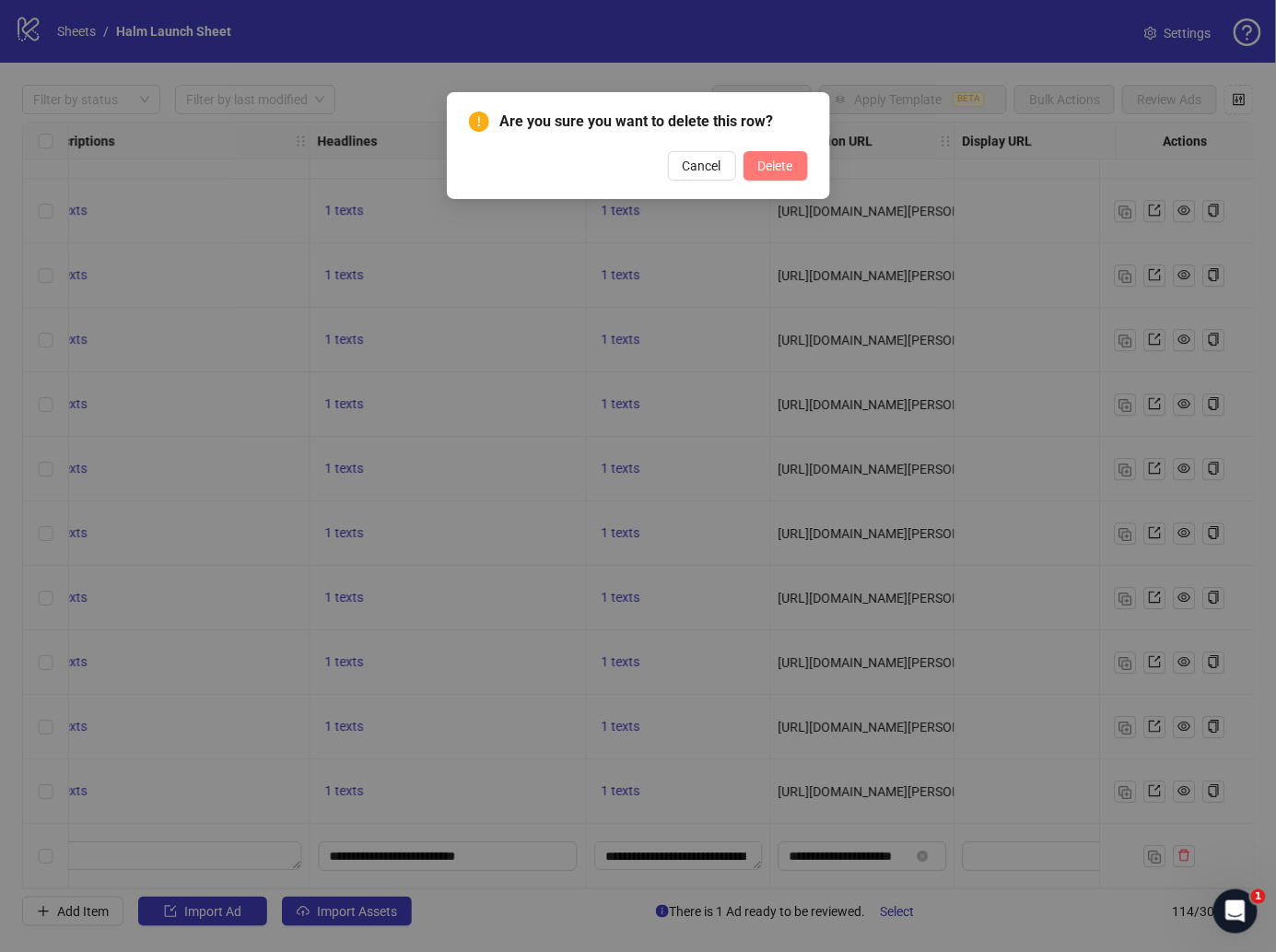
click at [777, 164] on span "Delete" at bounding box center [775, 166] width 35 height 15
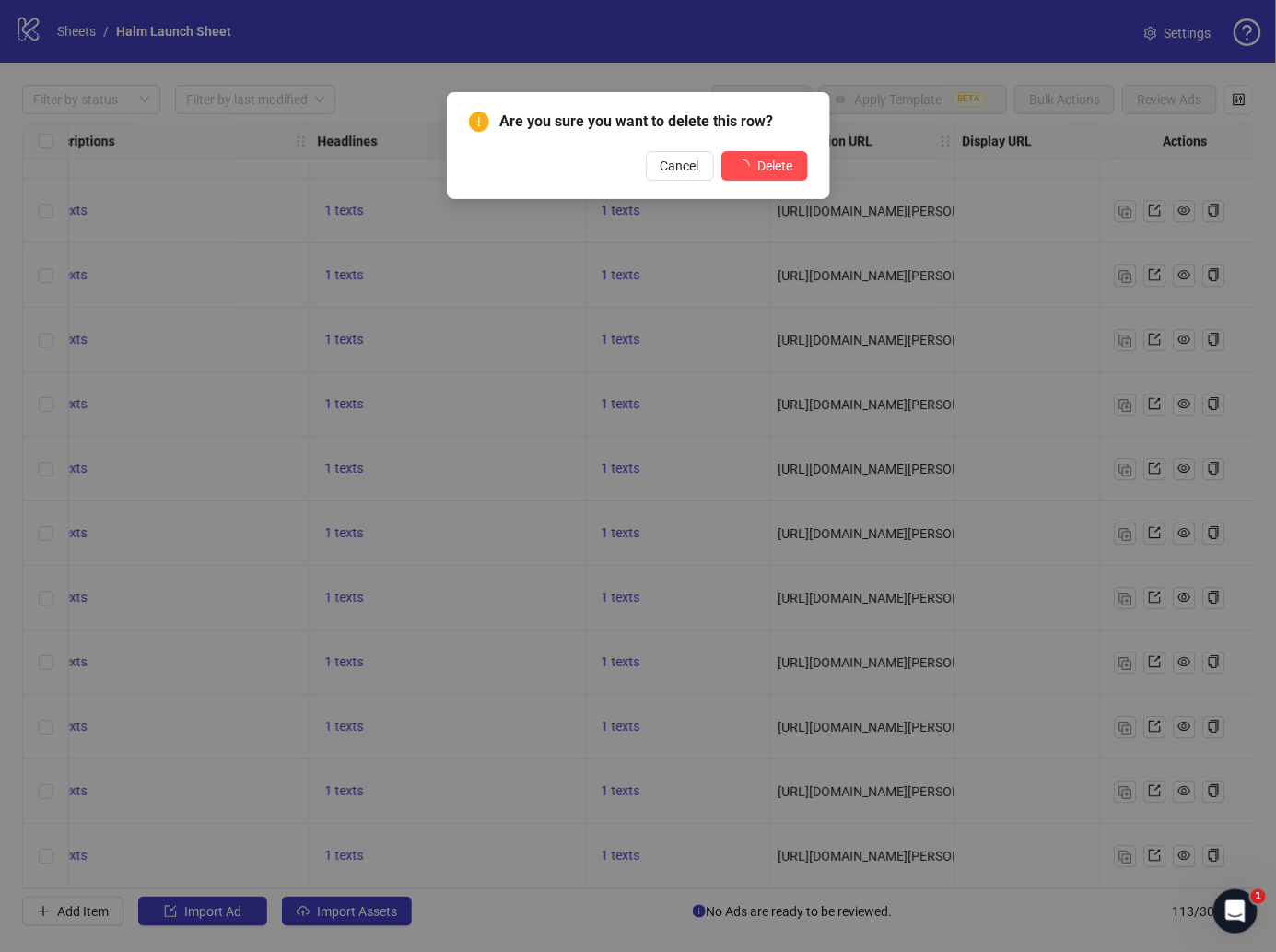
scroll to position [6567, 1058]
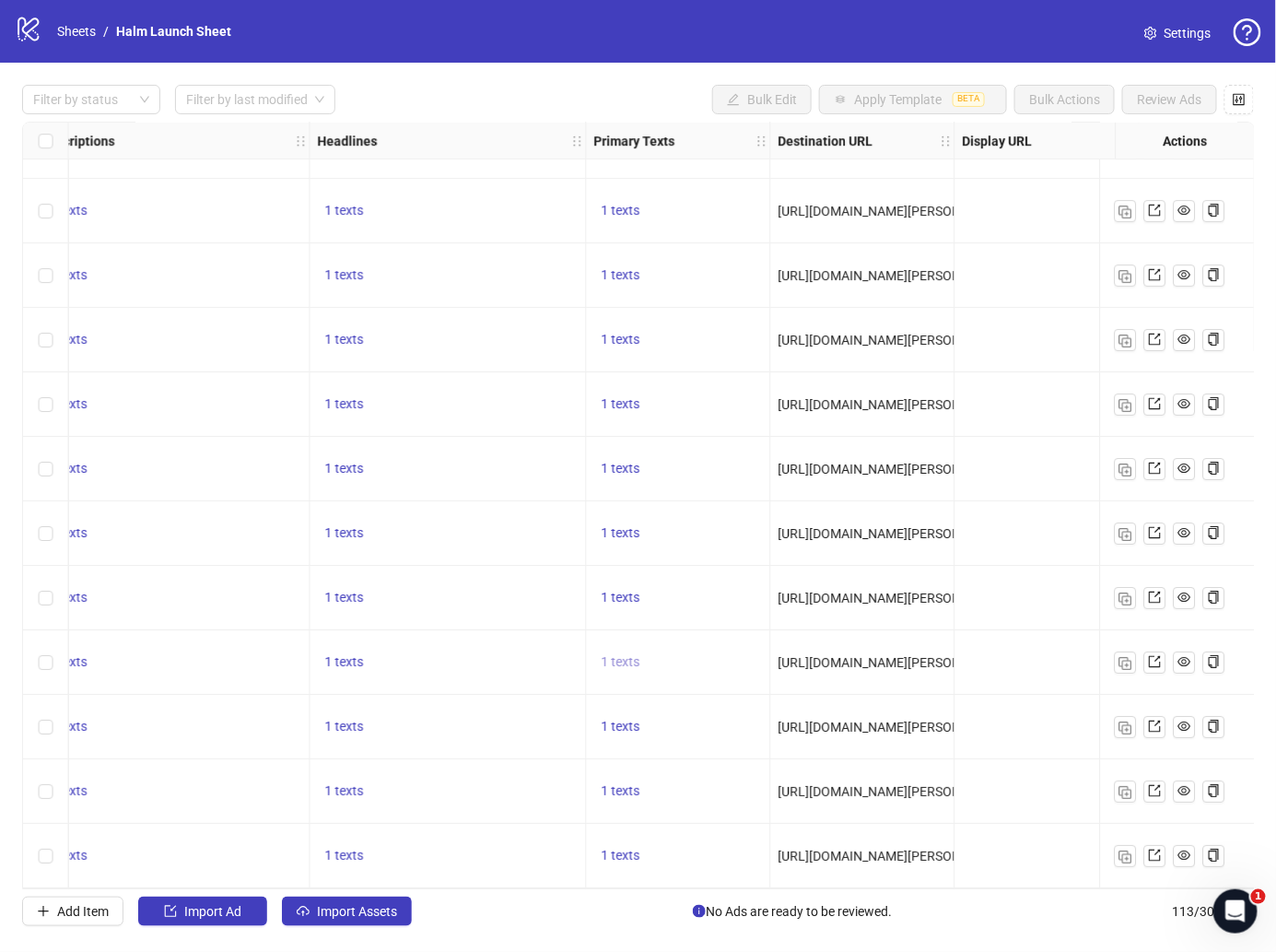
click at [623, 655] on span "1 texts" at bounding box center [621, 662] width 39 height 15
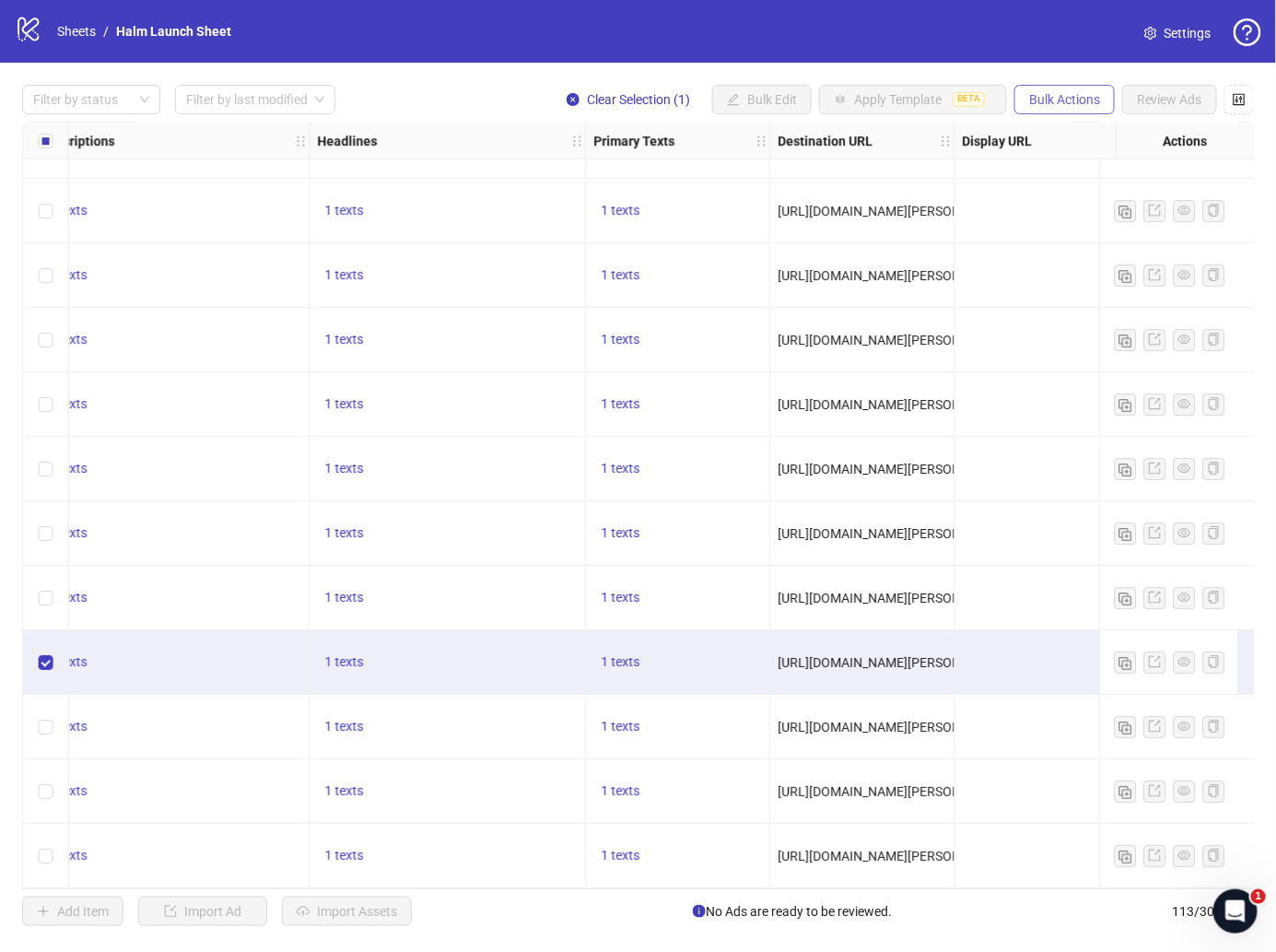
click at [1094, 91] on button "Bulk Actions" at bounding box center [1064, 100] width 101 height 30
click at [1093, 171] on span "Duplicate" at bounding box center [1093, 166] width 127 height 20
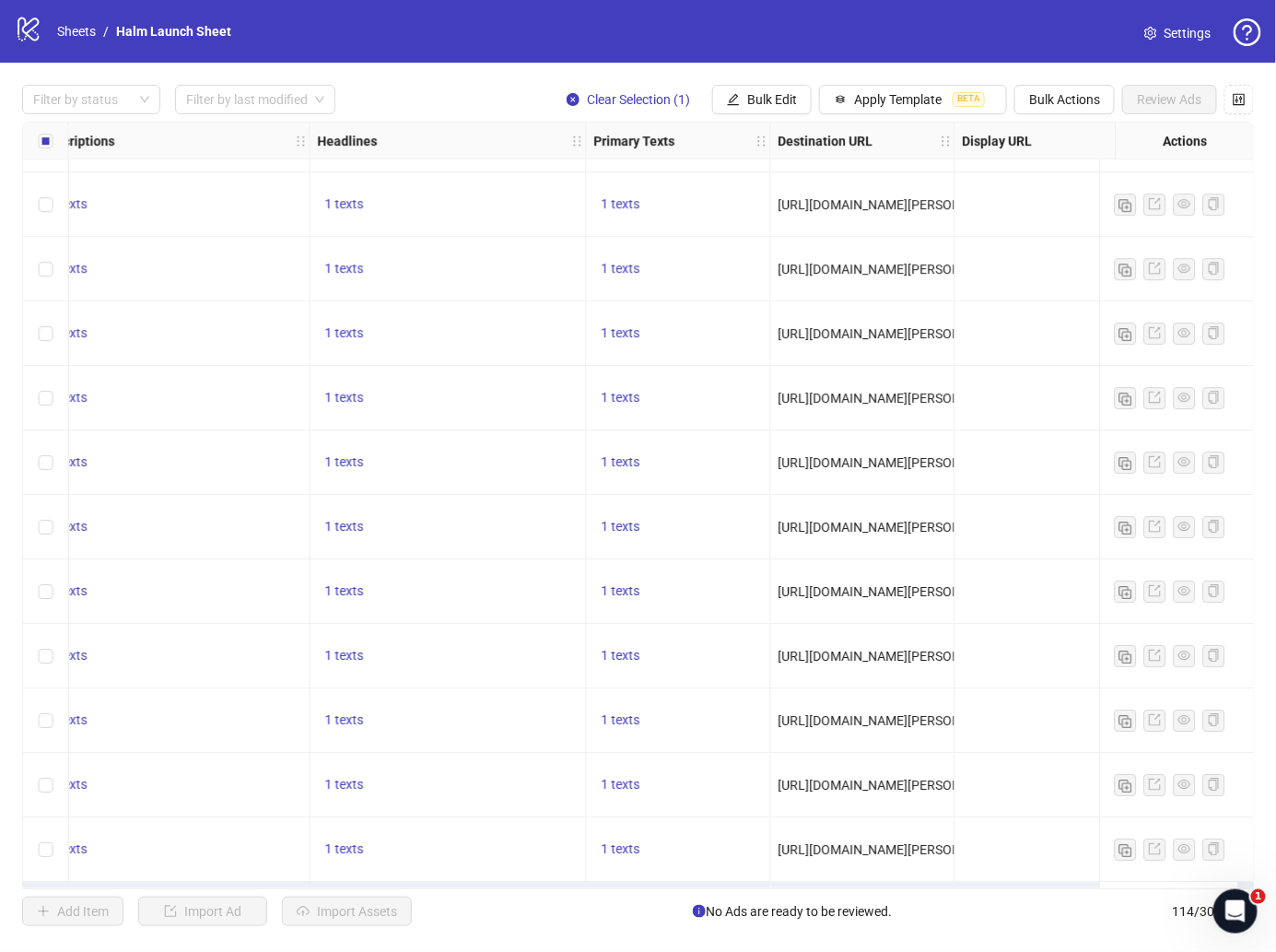
scroll to position [6632, 1058]
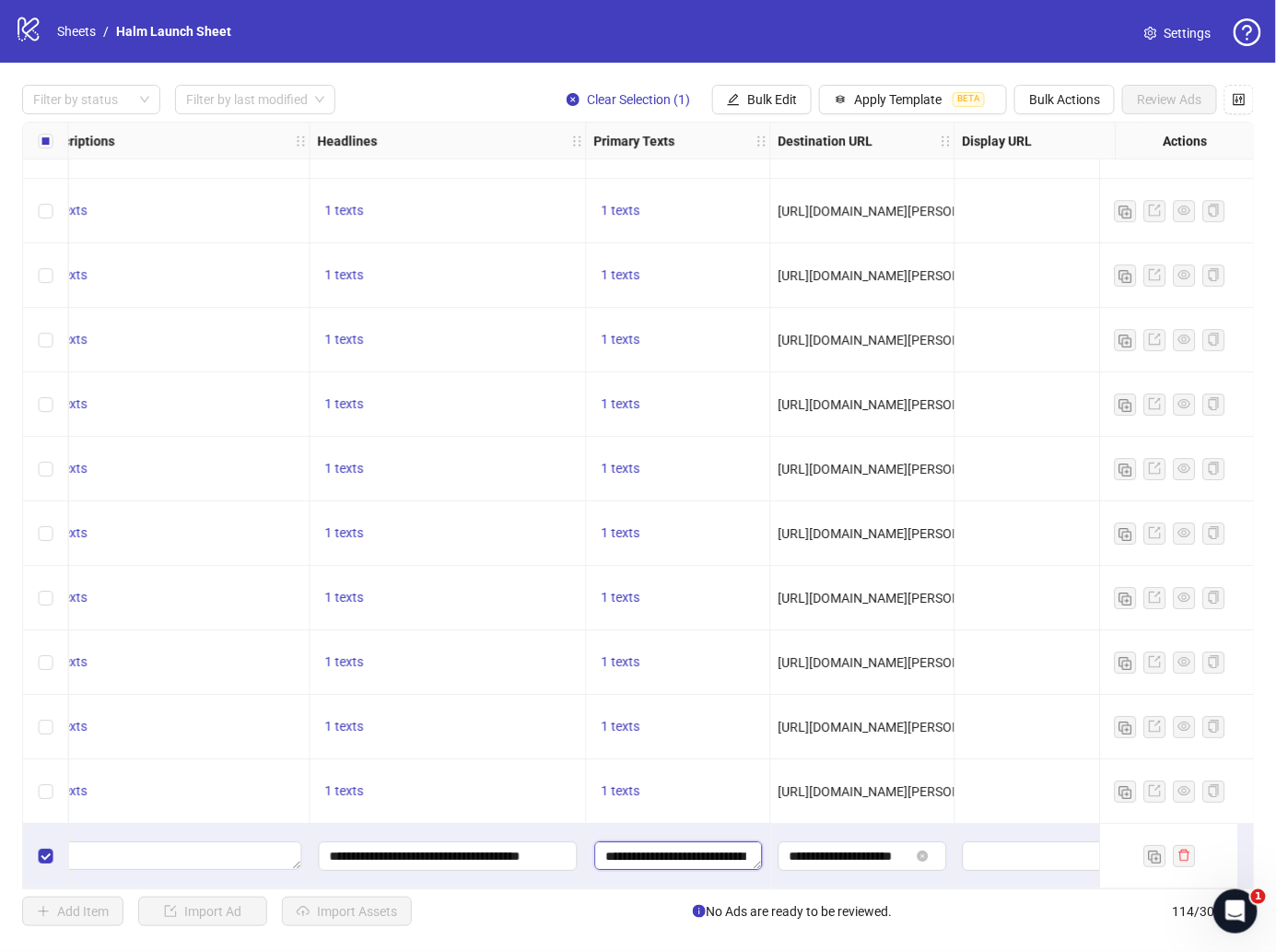
click at [663, 861] on textarea "**********" at bounding box center [679, 856] width 168 height 30
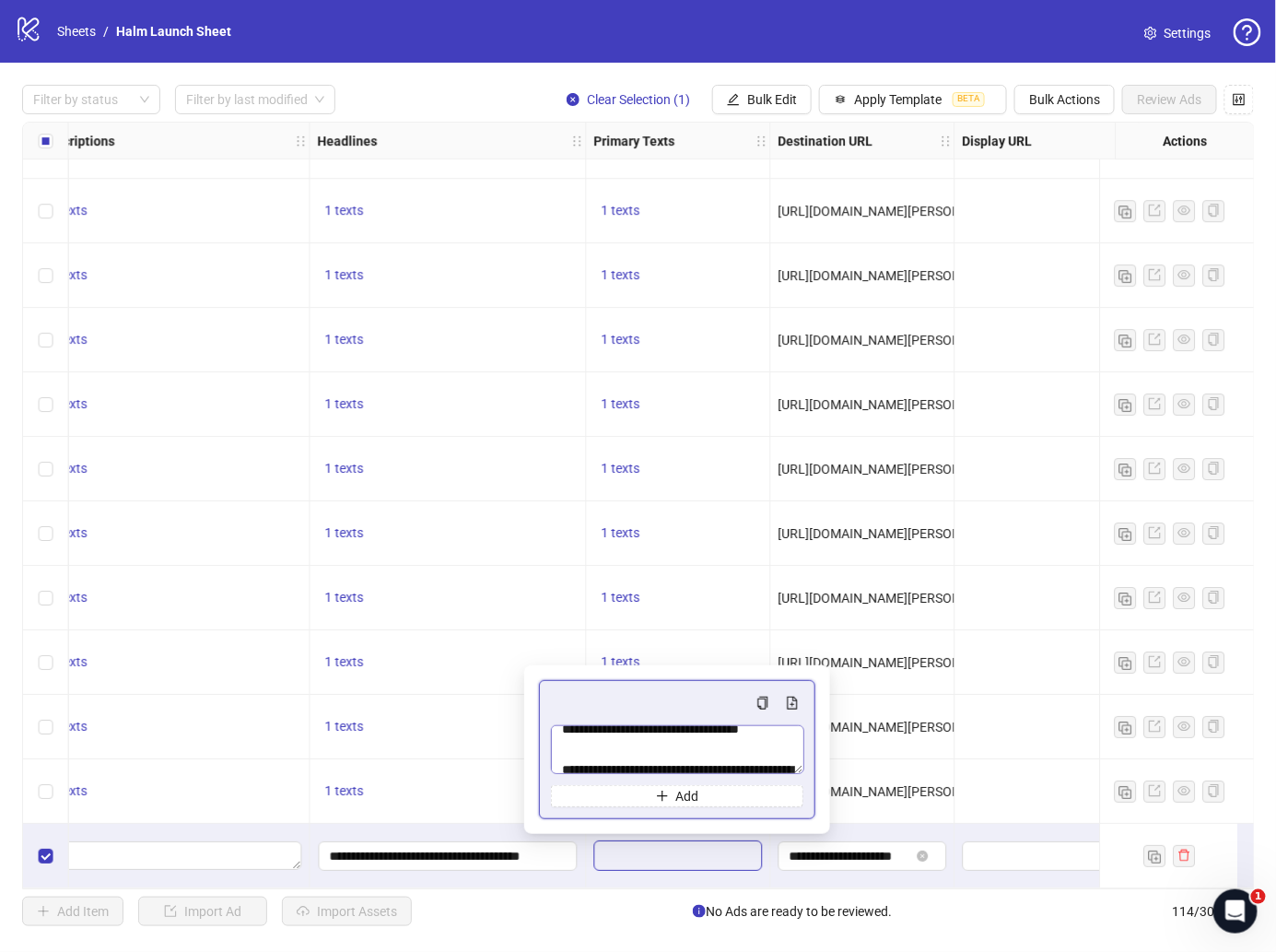
scroll to position [91, 0]
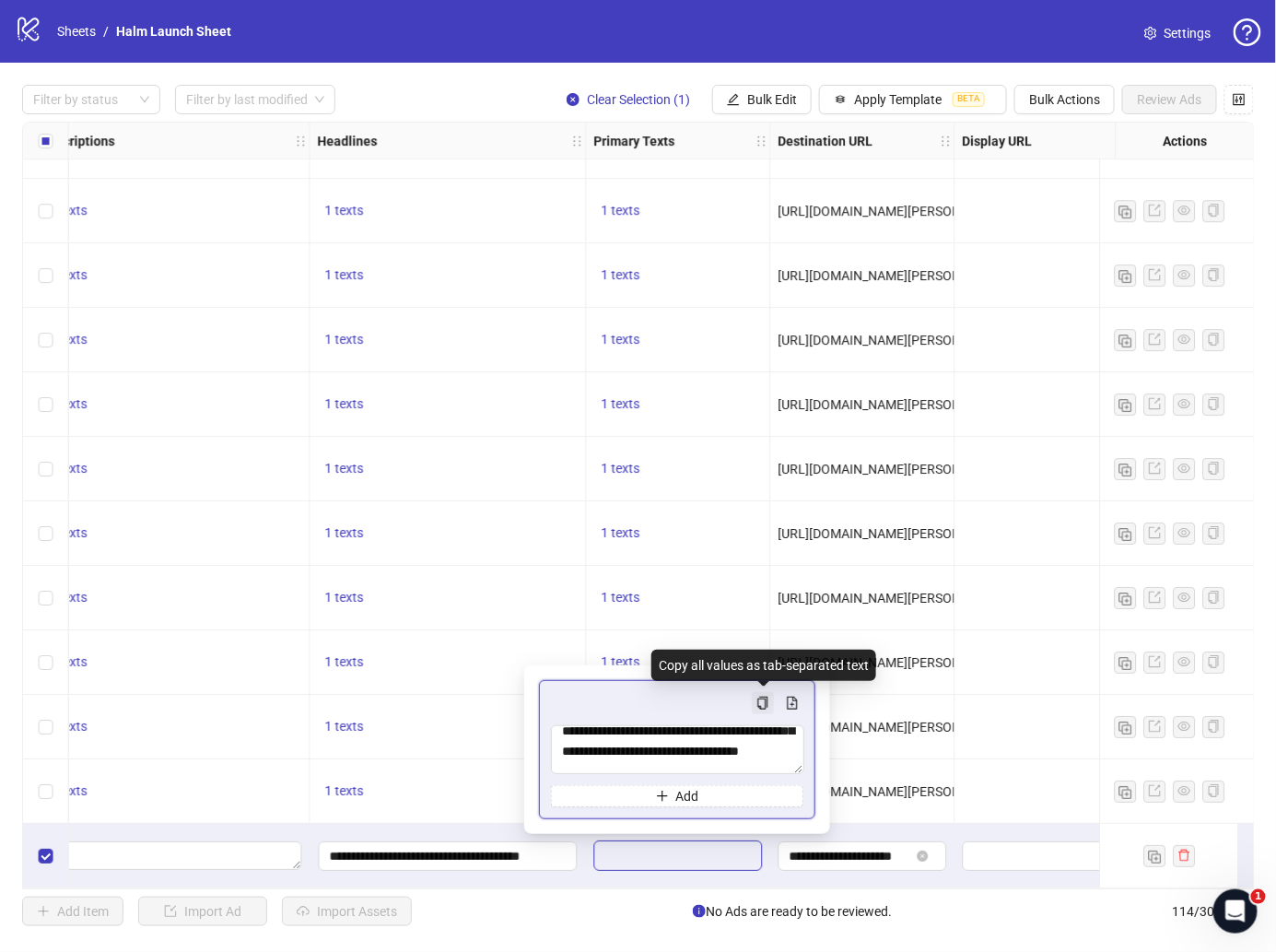
click at [758, 704] on icon "copy" at bounding box center [763, 703] width 10 height 13
click at [584, 741] on textarea "**********" at bounding box center [677, 749] width 253 height 49
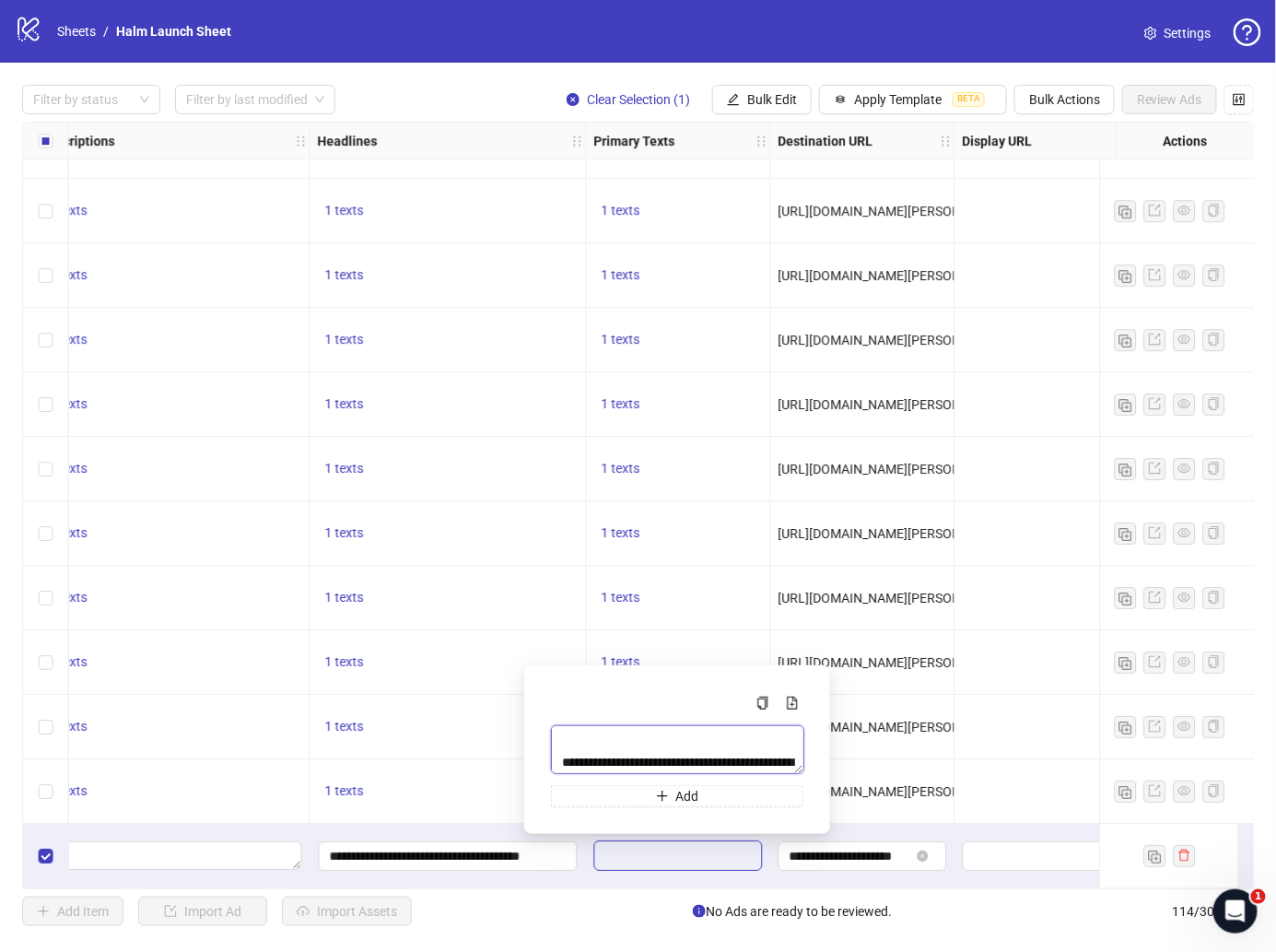
scroll to position [34, 0]
click at [567, 767] on textarea "**********" at bounding box center [677, 749] width 253 height 49
click at [761, 704] on icon "copy" at bounding box center [762, 703] width 13 height 13
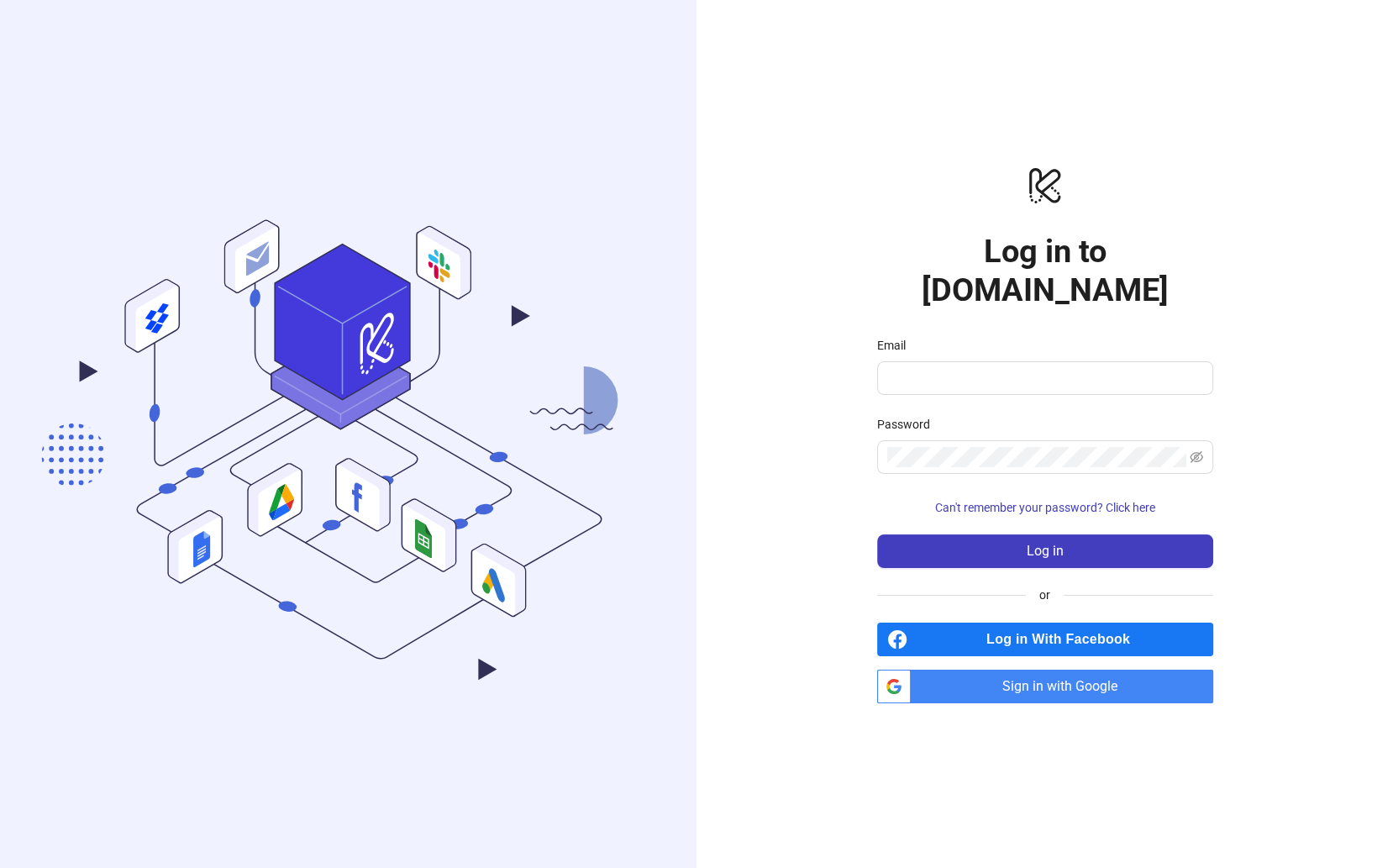
click at [1005, 671] on span "Sign in with Google" at bounding box center [1065, 686] width 296 height 34
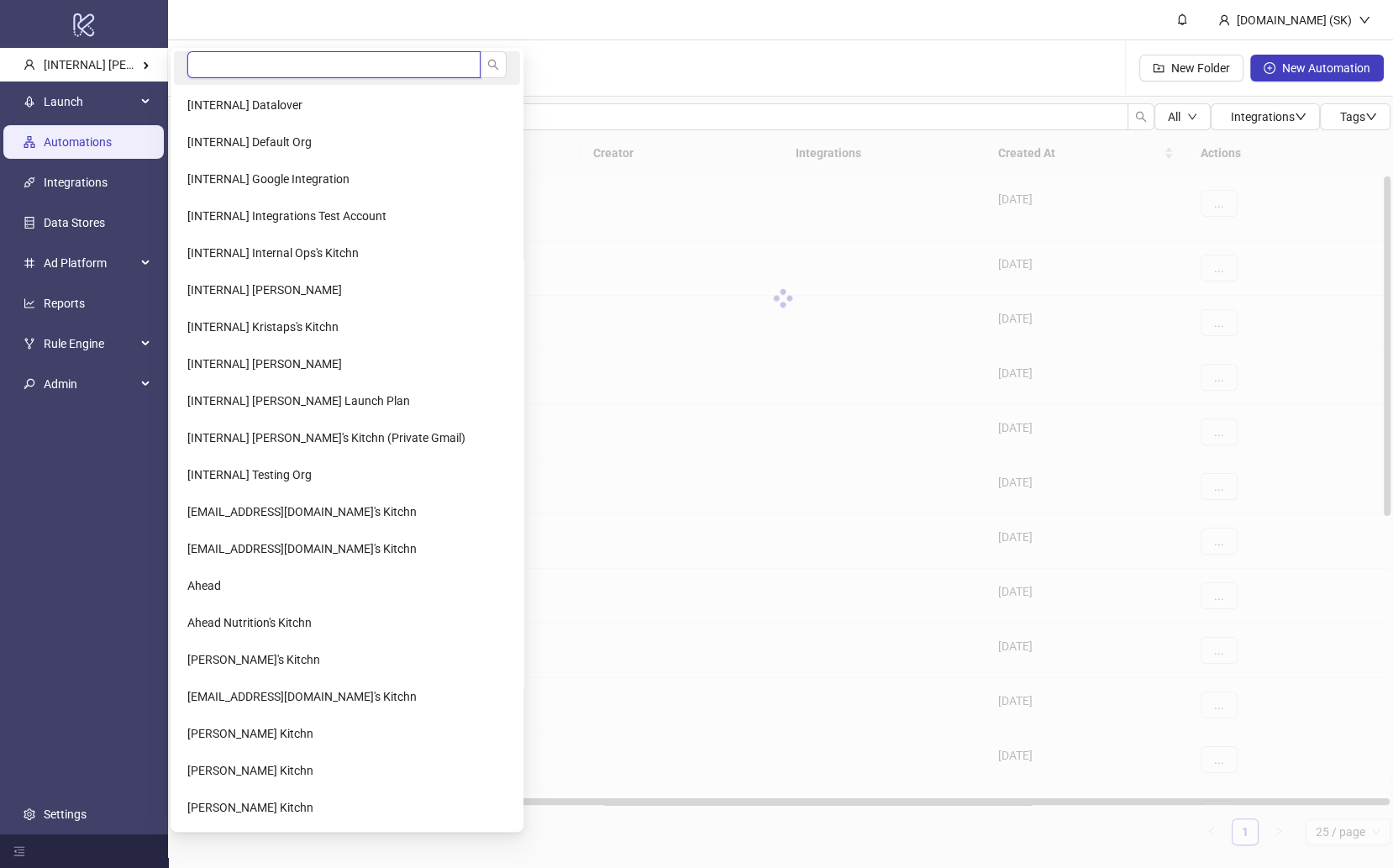
click at [230, 68] on input "search" at bounding box center [334, 65] width 293 height 27
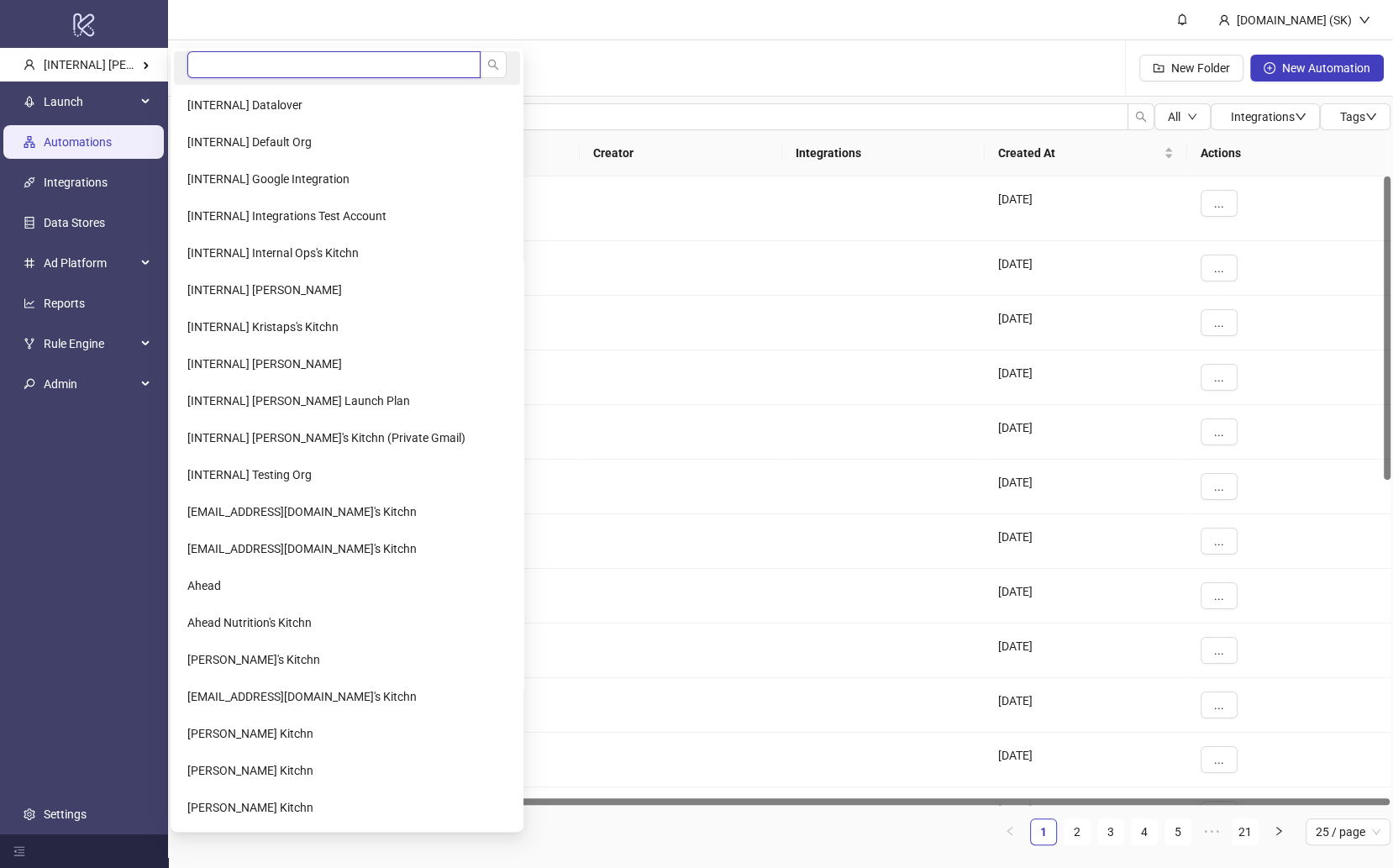
click at [209, 70] on input "search" at bounding box center [334, 65] width 293 height 27
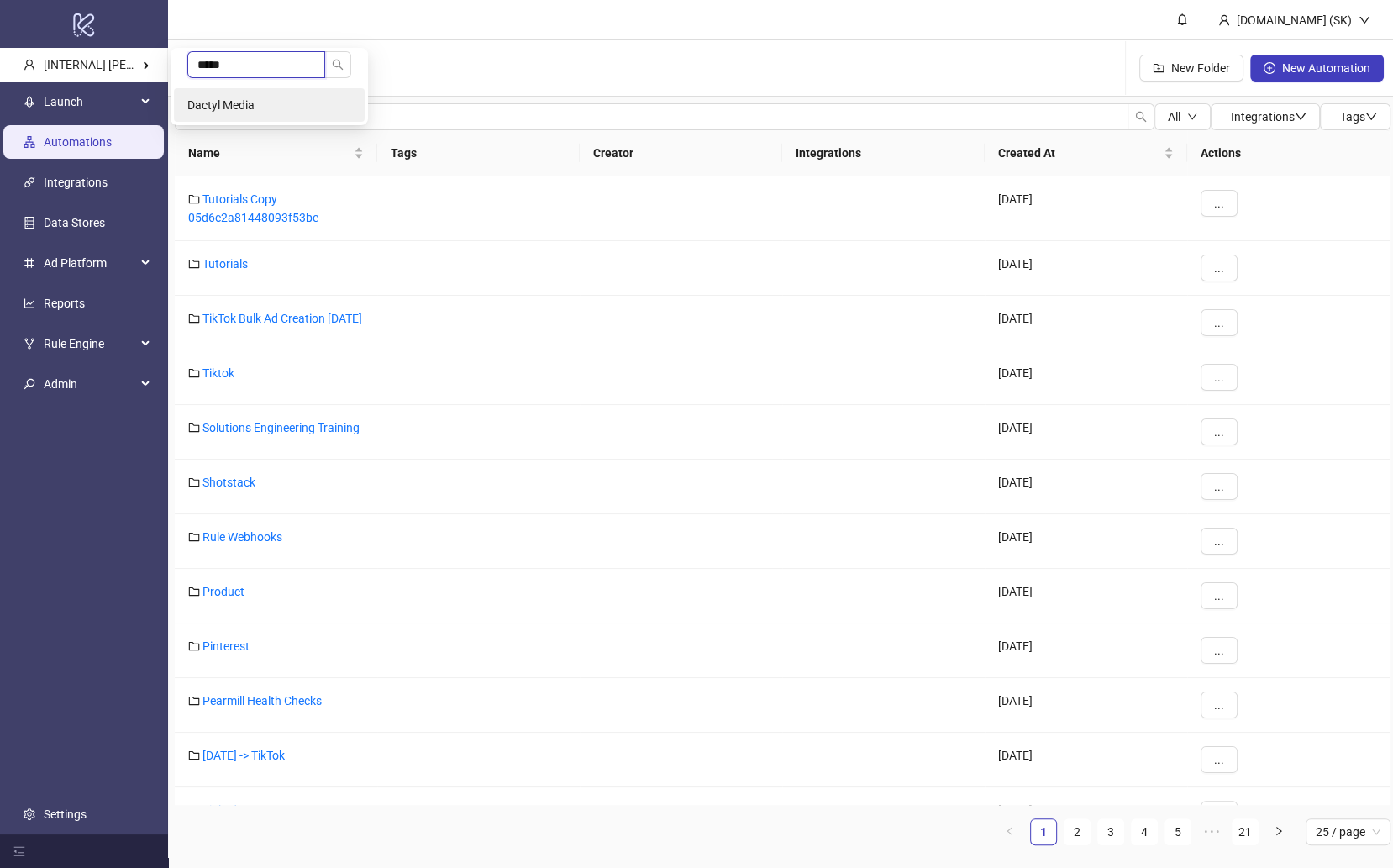
type input "*****"
click at [229, 94] on li "Dactyl Media" at bounding box center [269, 105] width 191 height 34
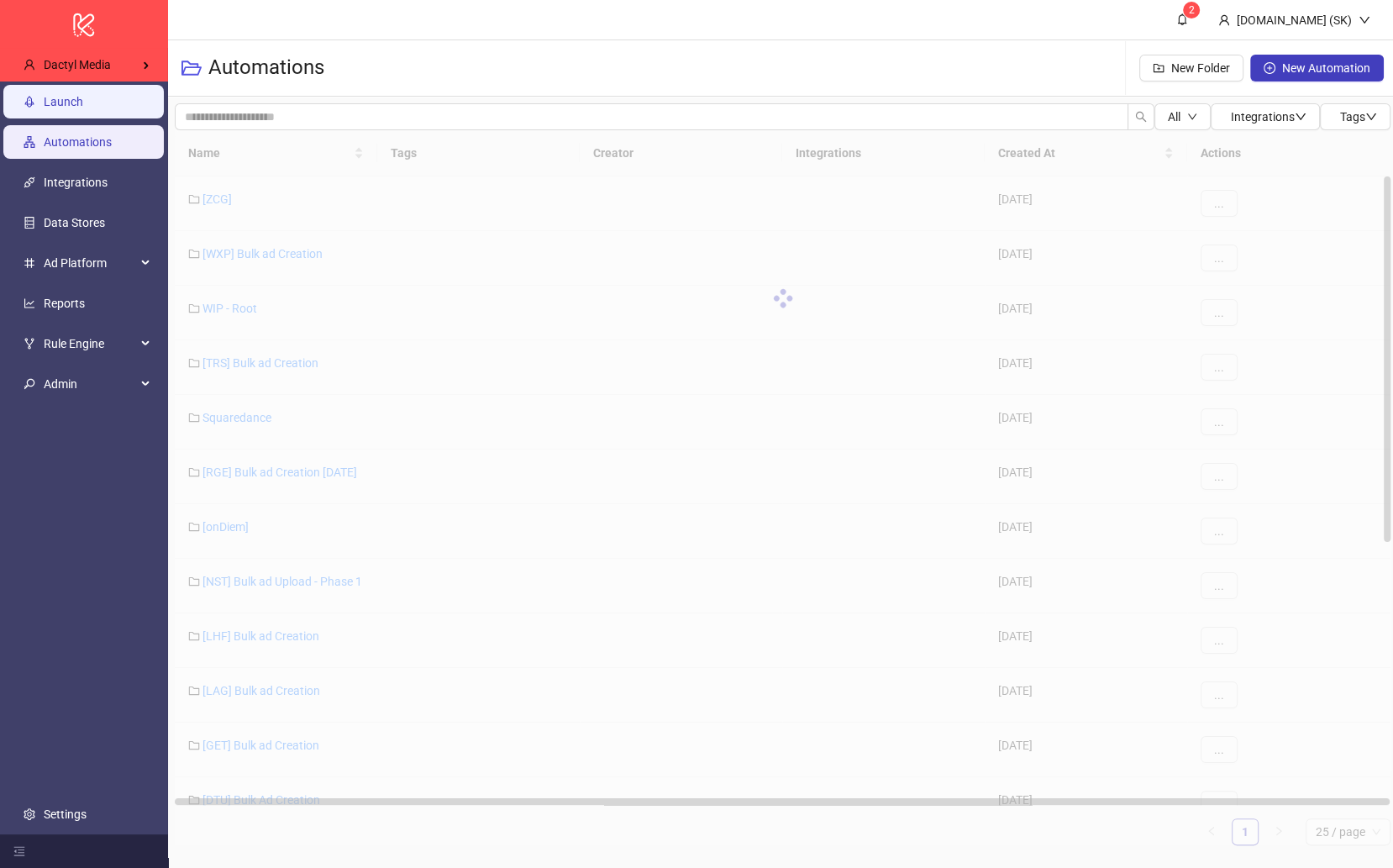
click at [83, 106] on link "Launch" at bounding box center [63, 101] width 39 height 14
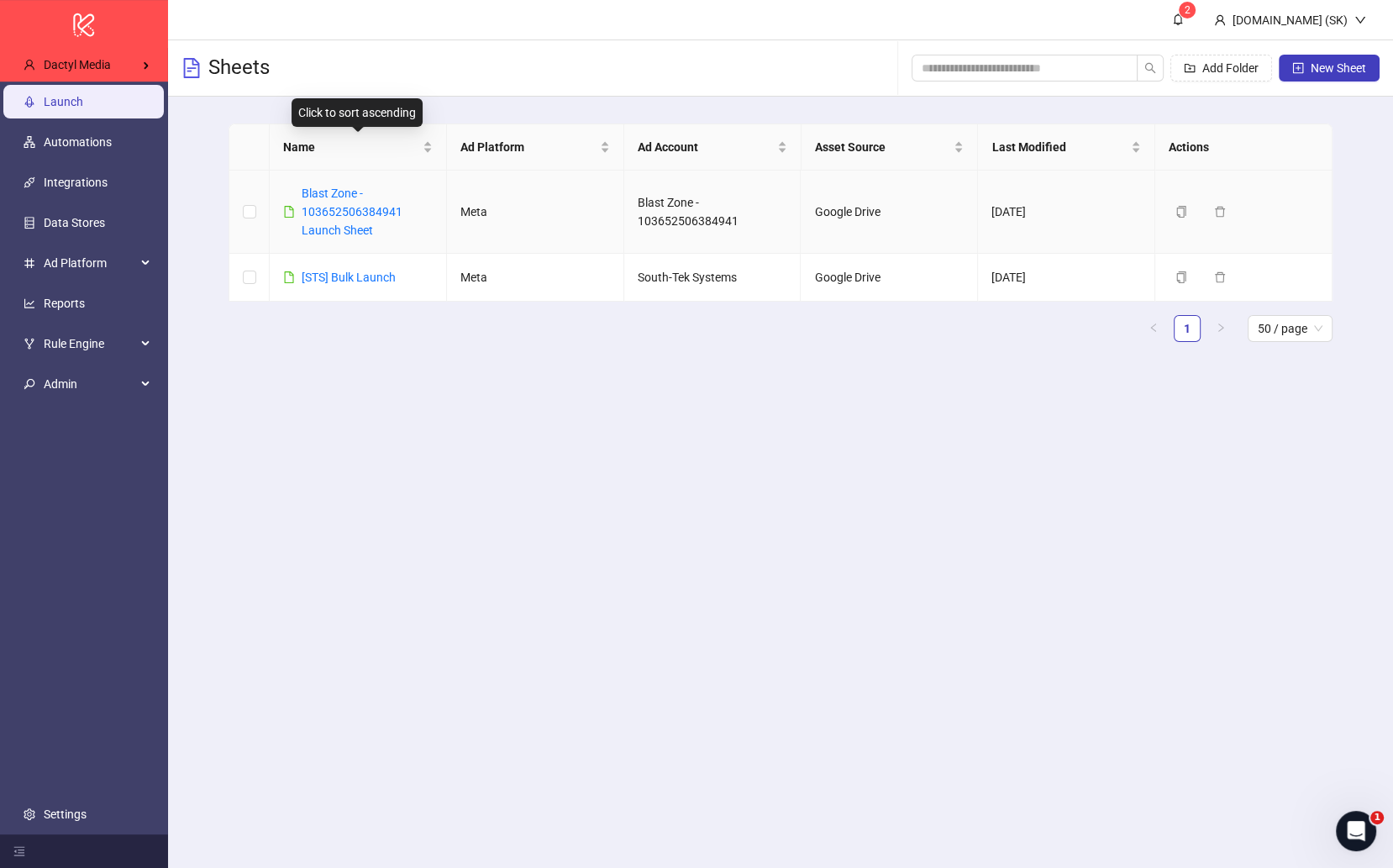
click at [349, 184] on div "Blast Zone - 103652506384941 Launch Sheet" at bounding box center [368, 211] width 131 height 56
click at [349, 203] on link "Blast Zone - 103652506384941 Launch Sheet" at bounding box center [352, 211] width 101 height 50
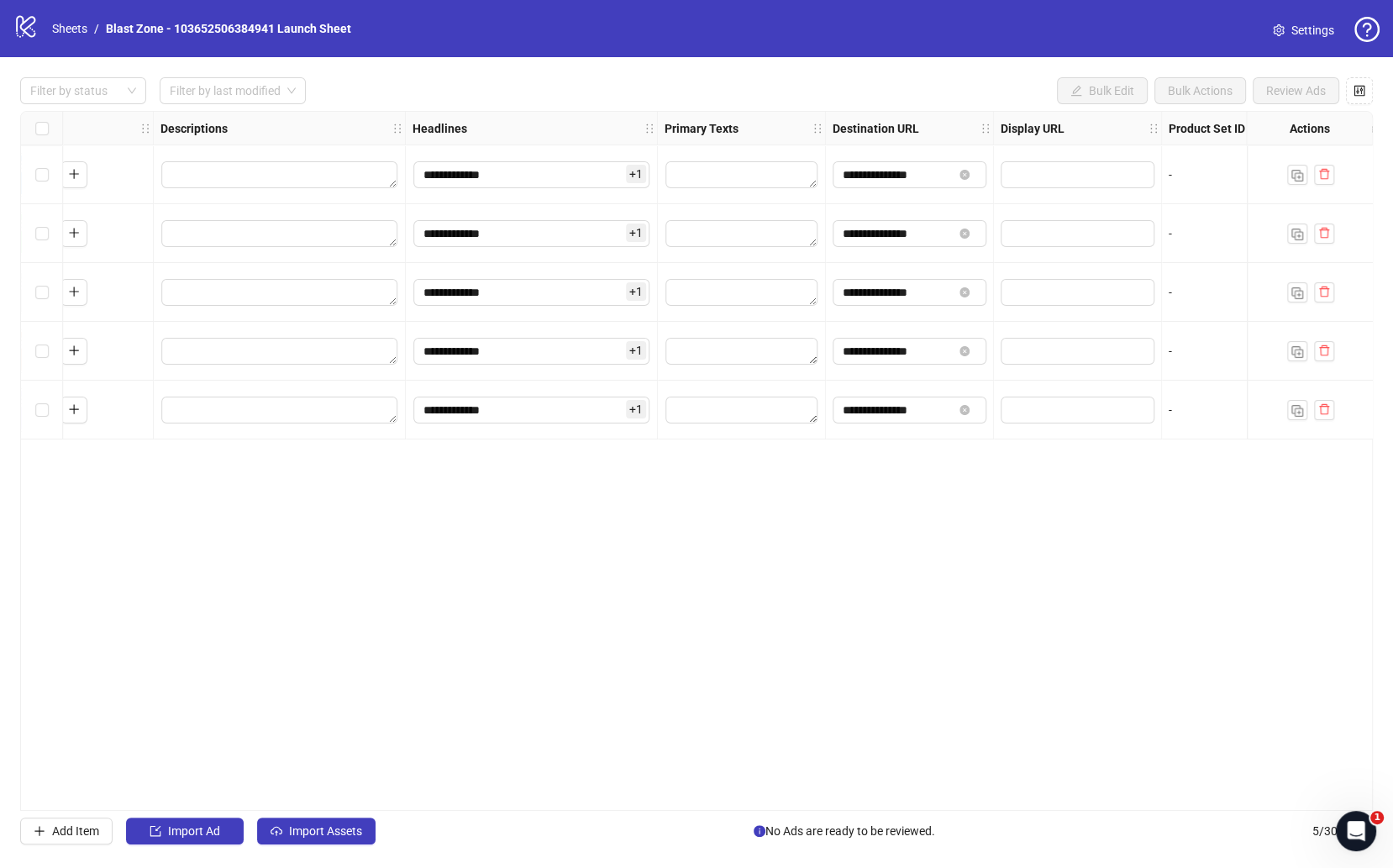
scroll to position [0, 875]
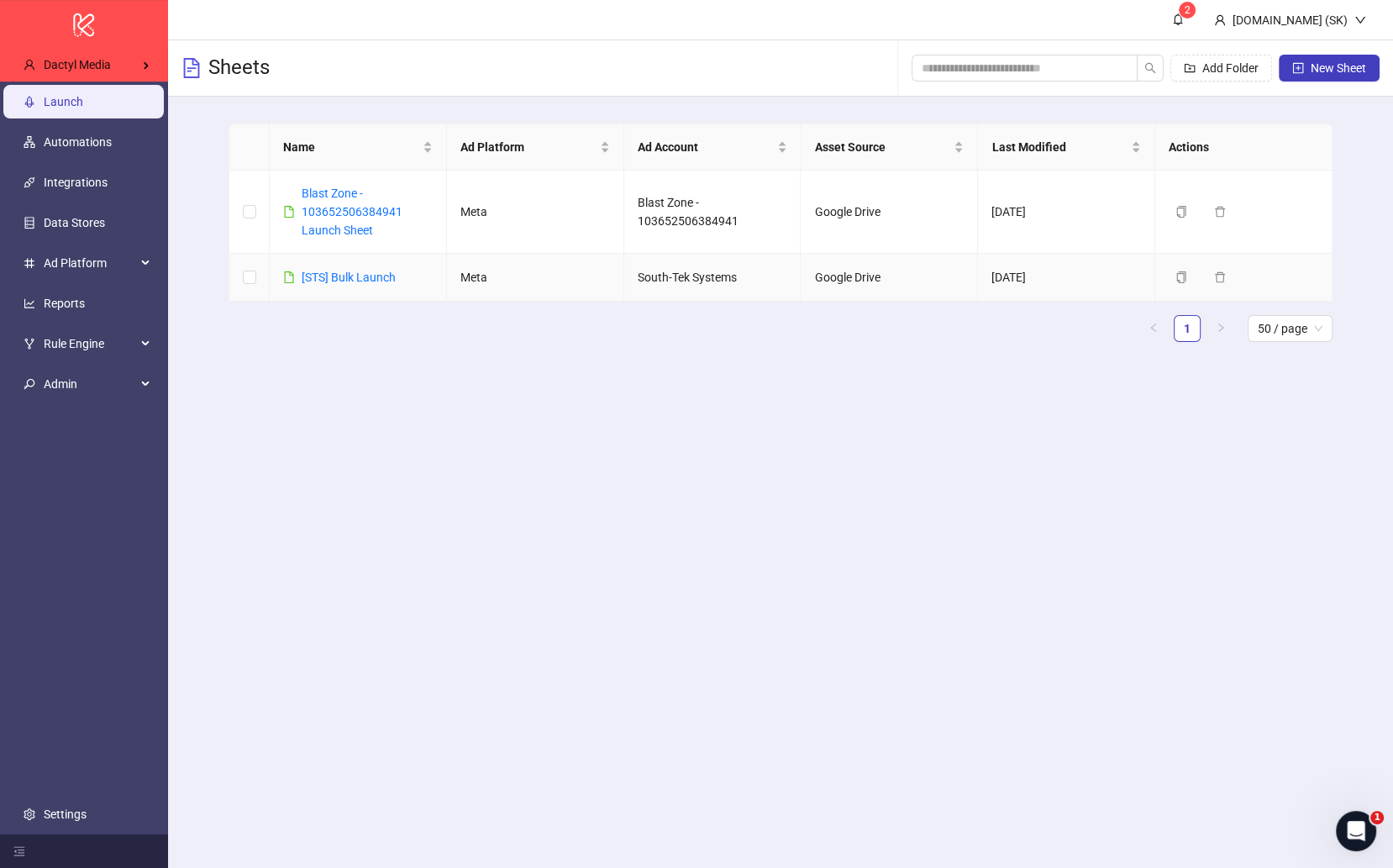
click at [358, 262] on td "[STS] Bulk Launch" at bounding box center [358, 278] width 177 height 48
click at [358, 270] on link "[STS] Bulk Launch" at bounding box center [348, 277] width 94 height 14
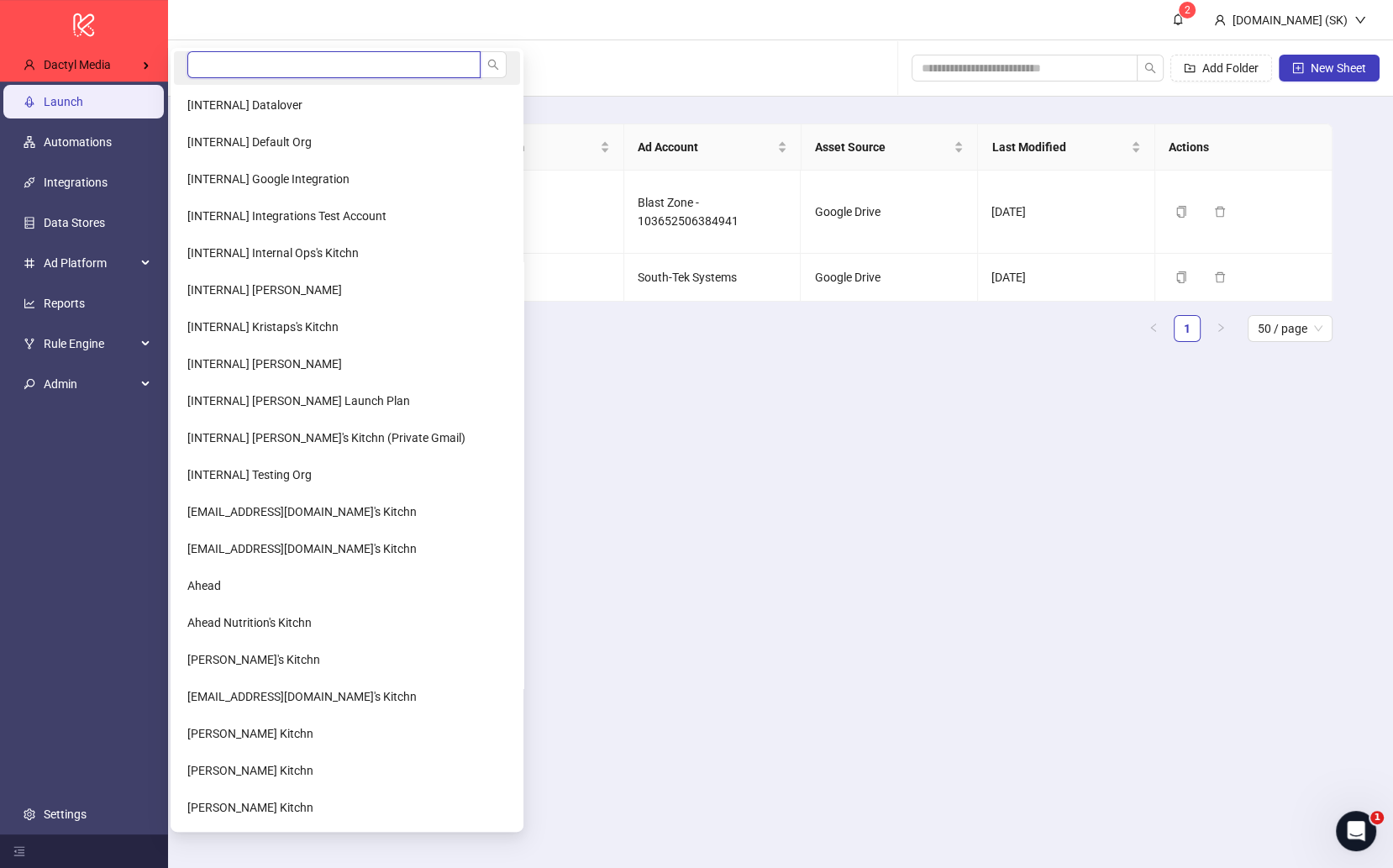
click at [231, 59] on input "search" at bounding box center [334, 65] width 293 height 27
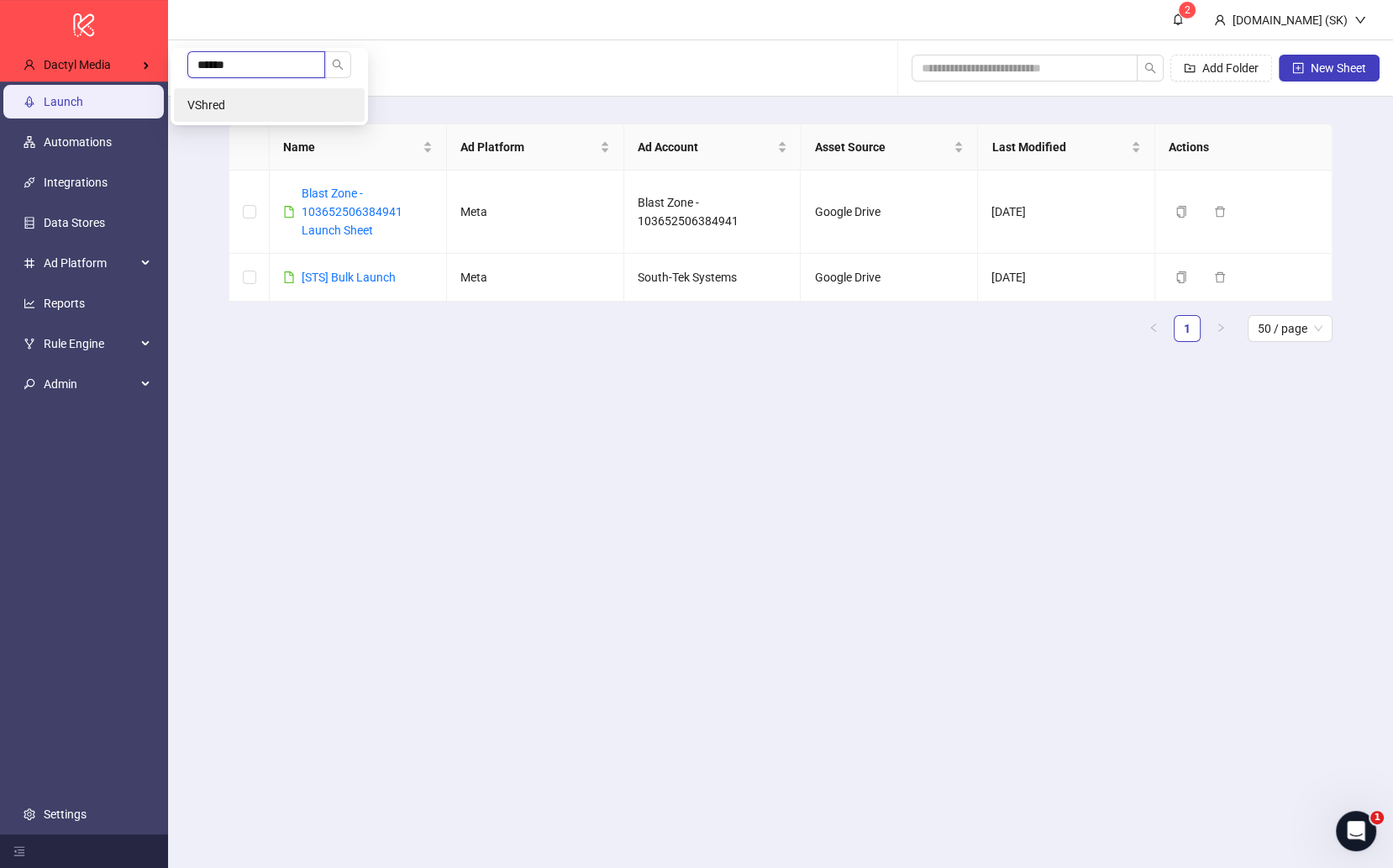
type input "******"
click at [248, 101] on li "VShred" at bounding box center [269, 105] width 191 height 34
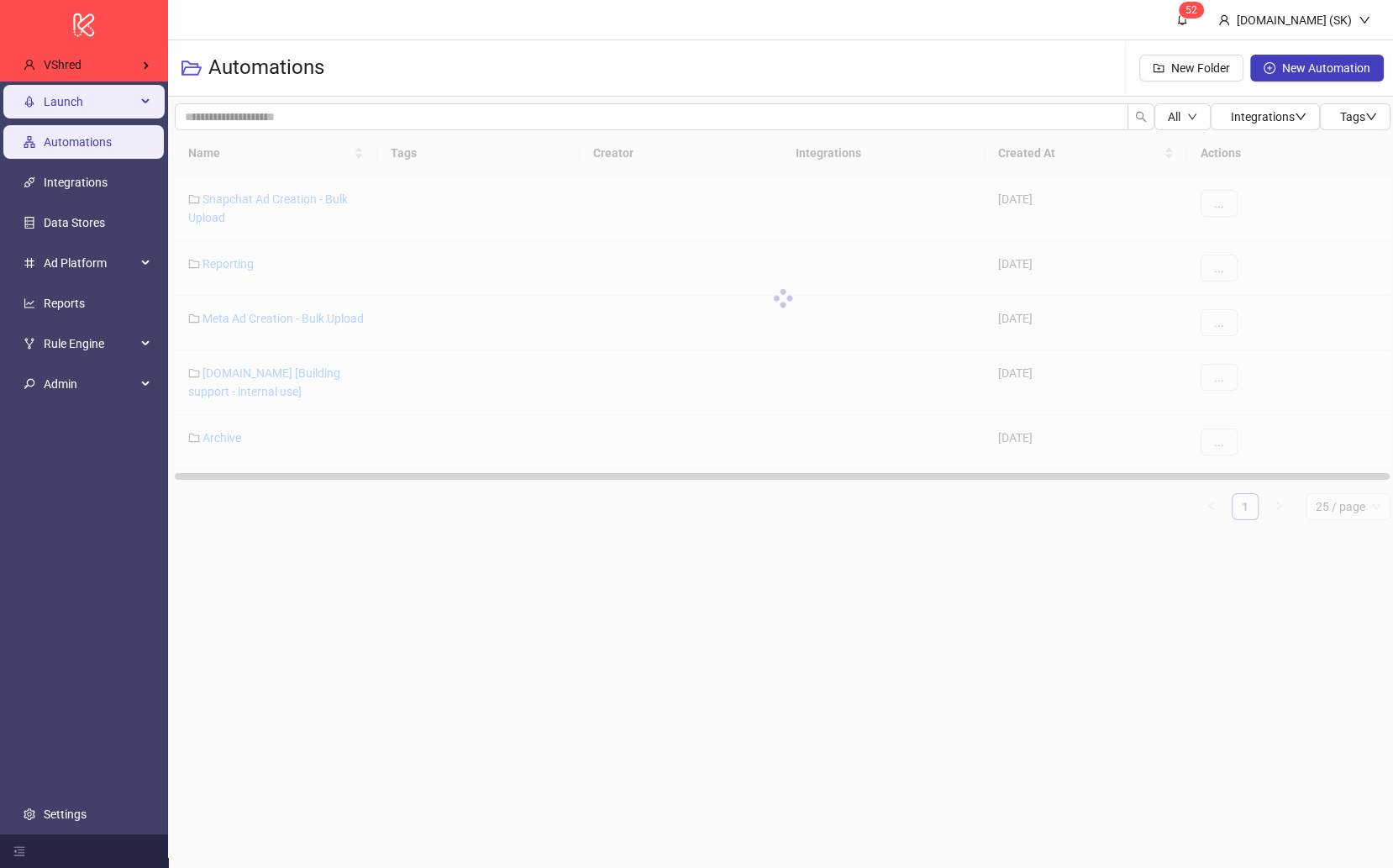
click at [112, 105] on span "Launch" at bounding box center [90, 101] width 93 height 34
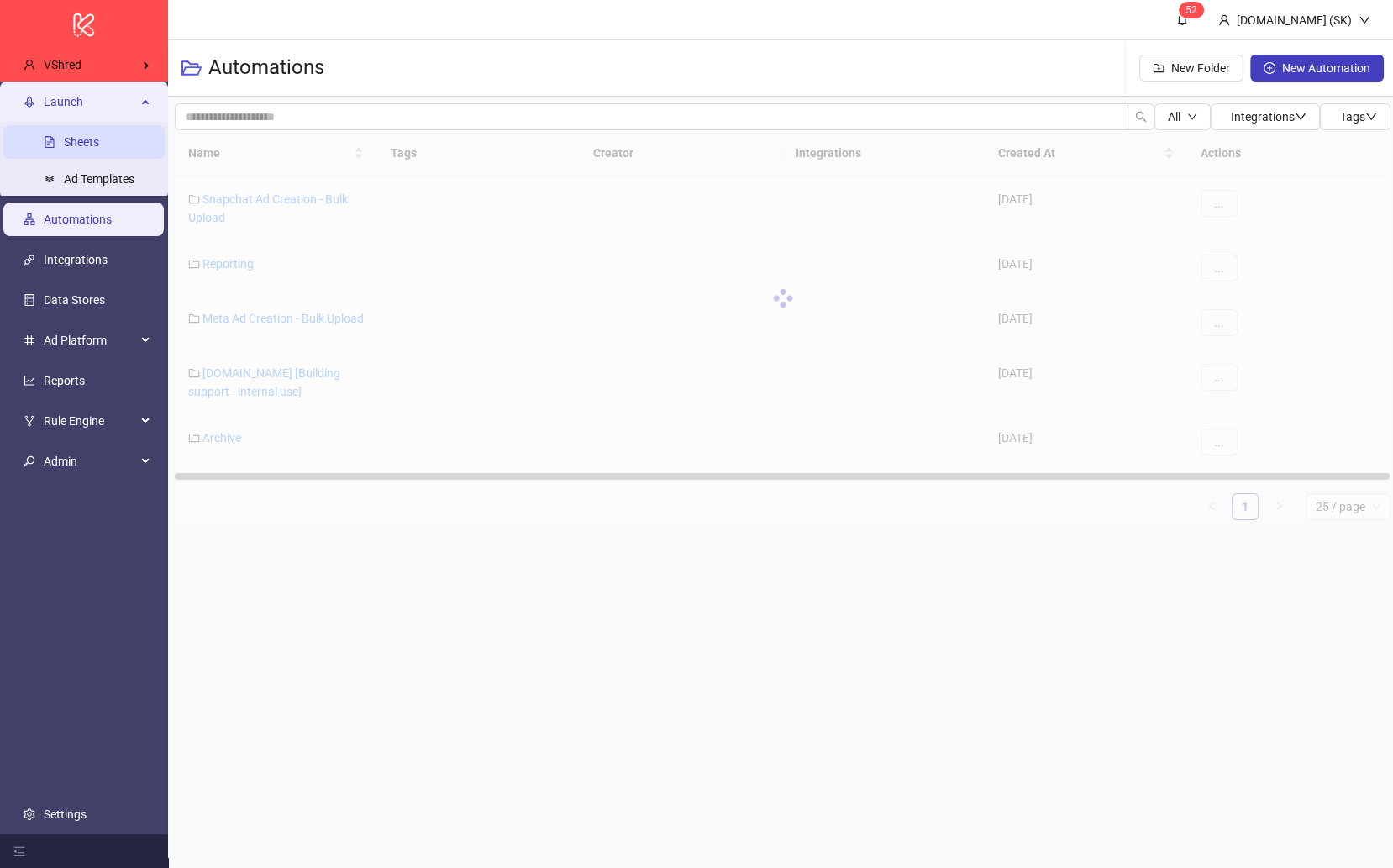
click at [99, 141] on link "Sheets" at bounding box center [81, 142] width 35 height 14
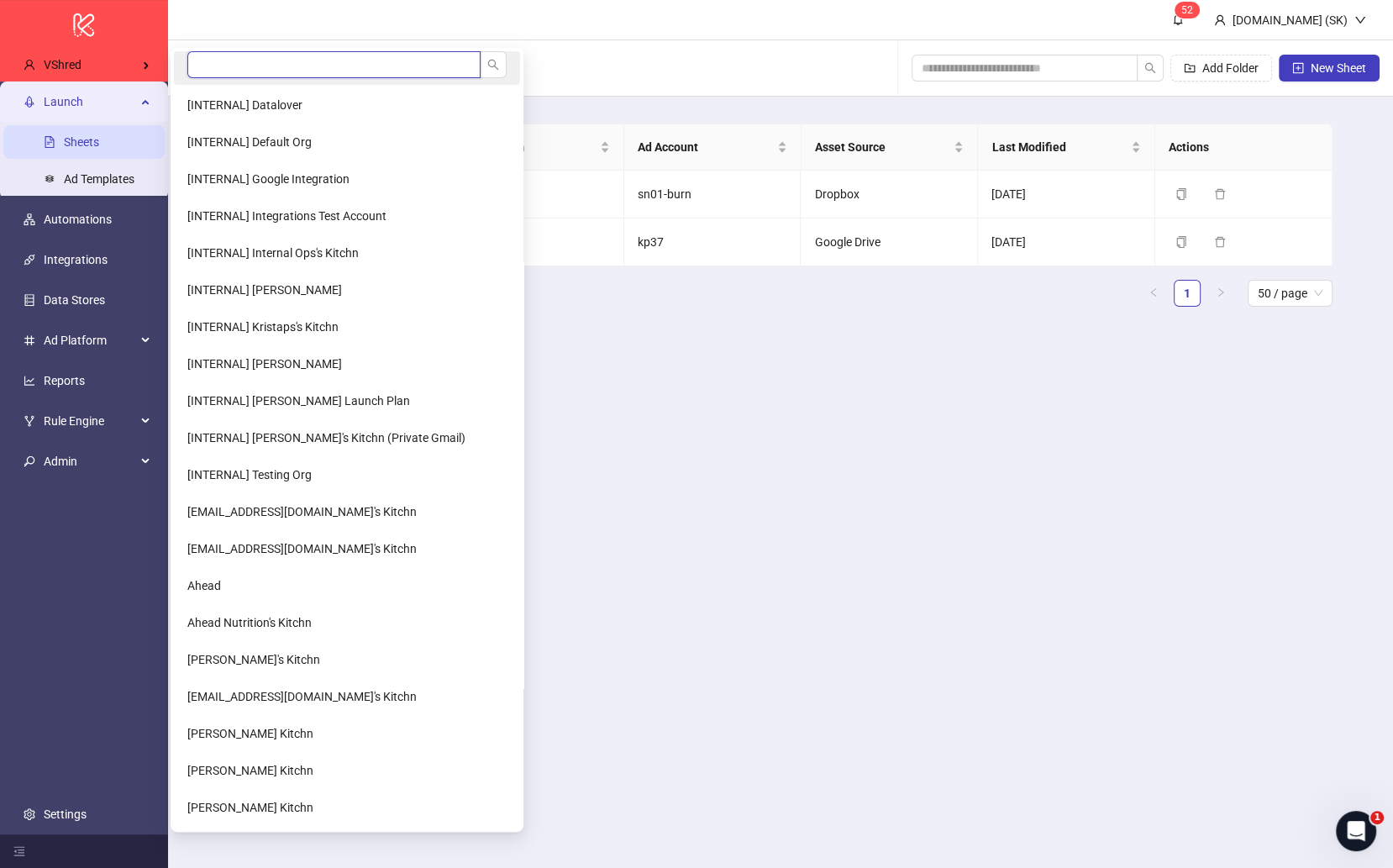
click at [247, 62] on input "search" at bounding box center [334, 65] width 293 height 27
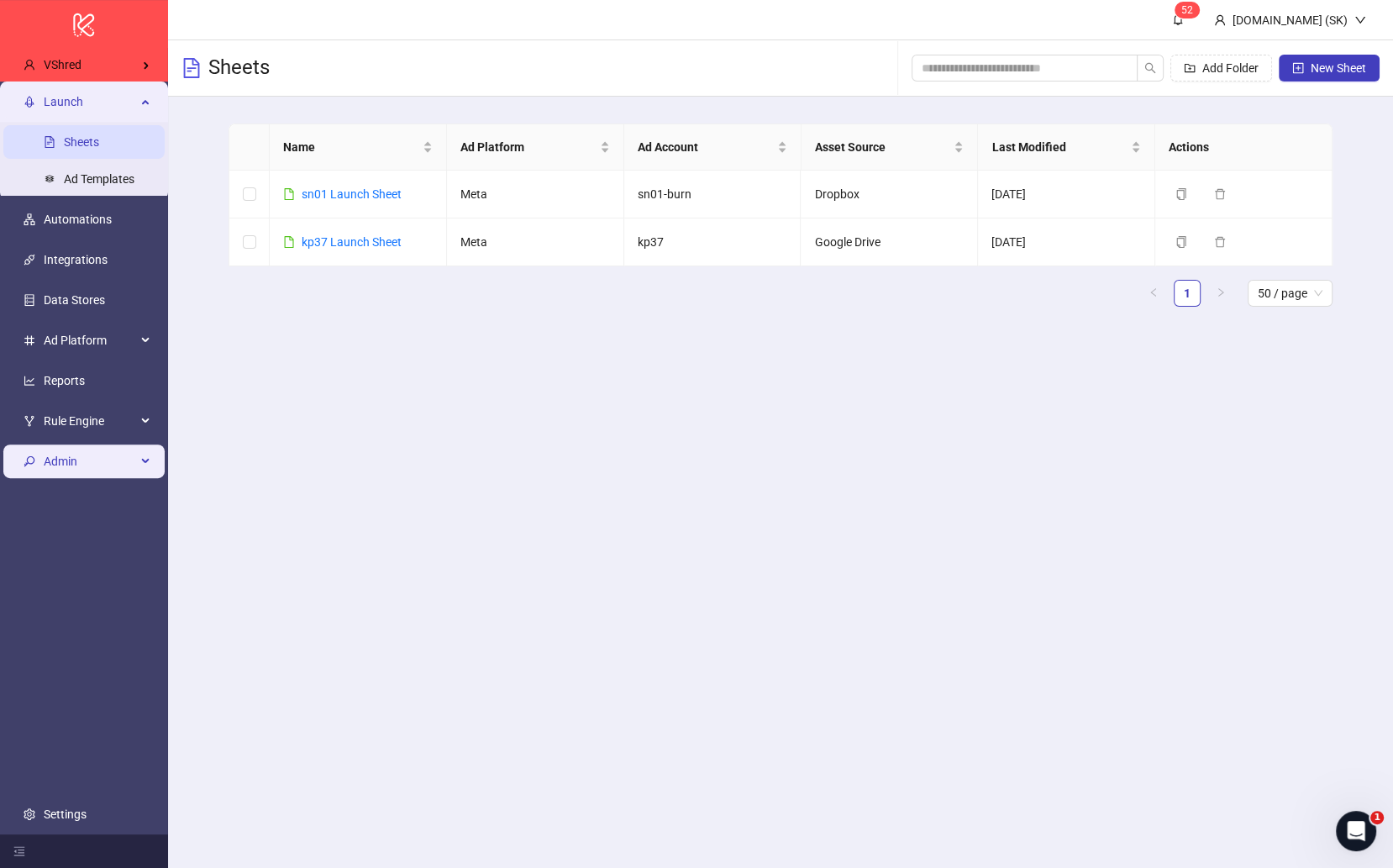
click at [100, 451] on span "Admin" at bounding box center [90, 461] width 93 height 34
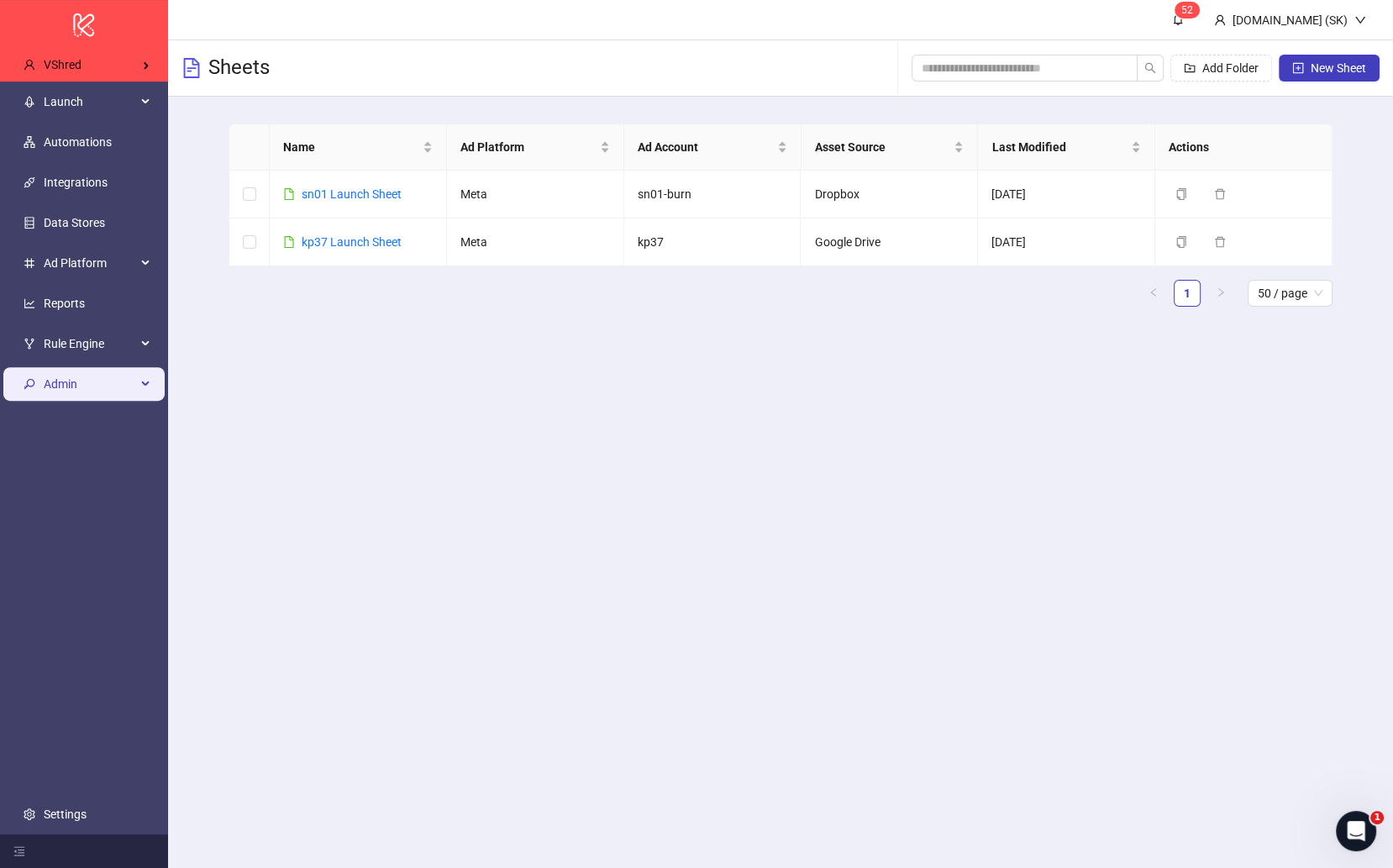
click at [126, 373] on span "Admin" at bounding box center [90, 384] width 93 height 34
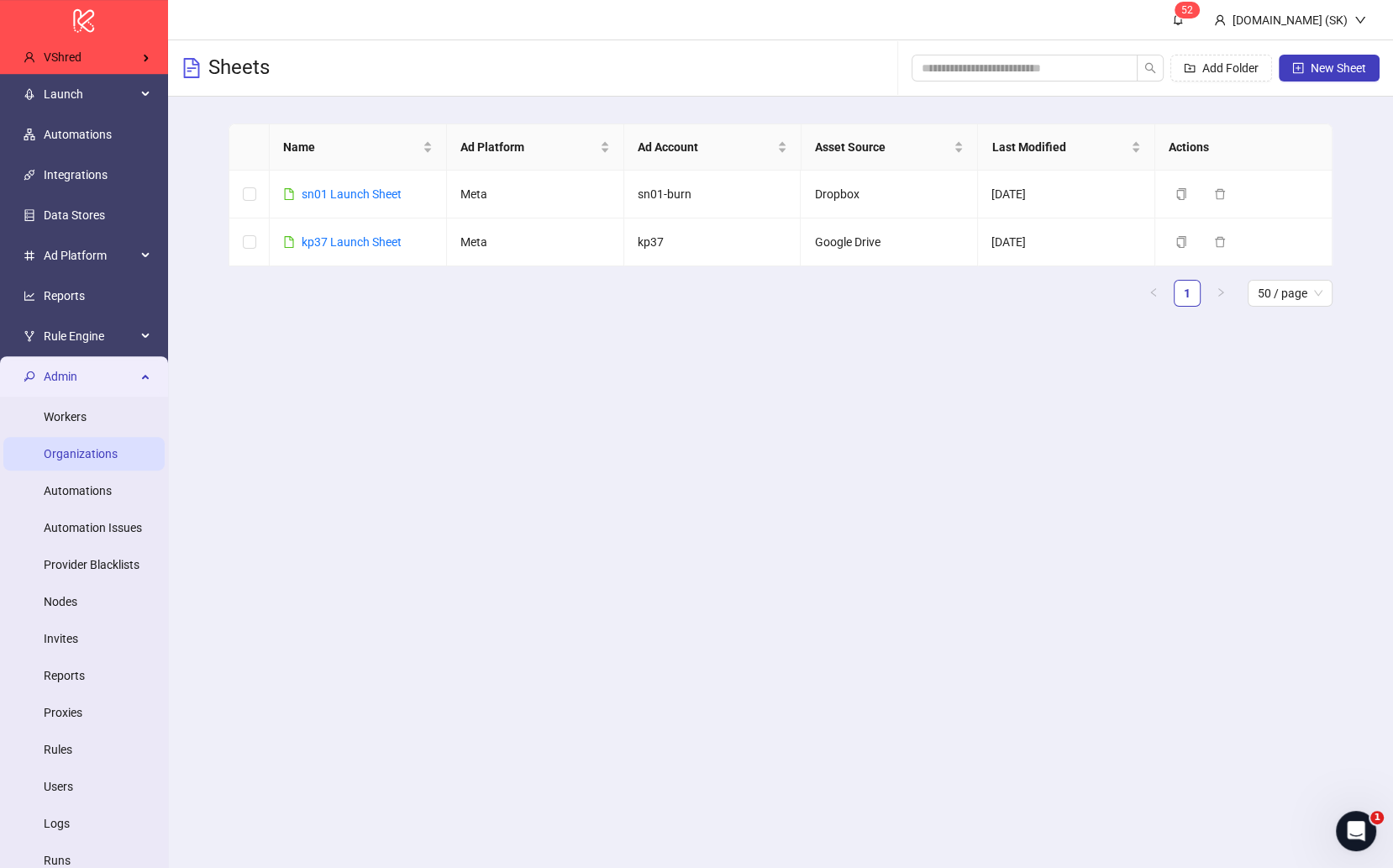
click at [97, 457] on link "Organizations" at bounding box center [80, 453] width 74 height 14
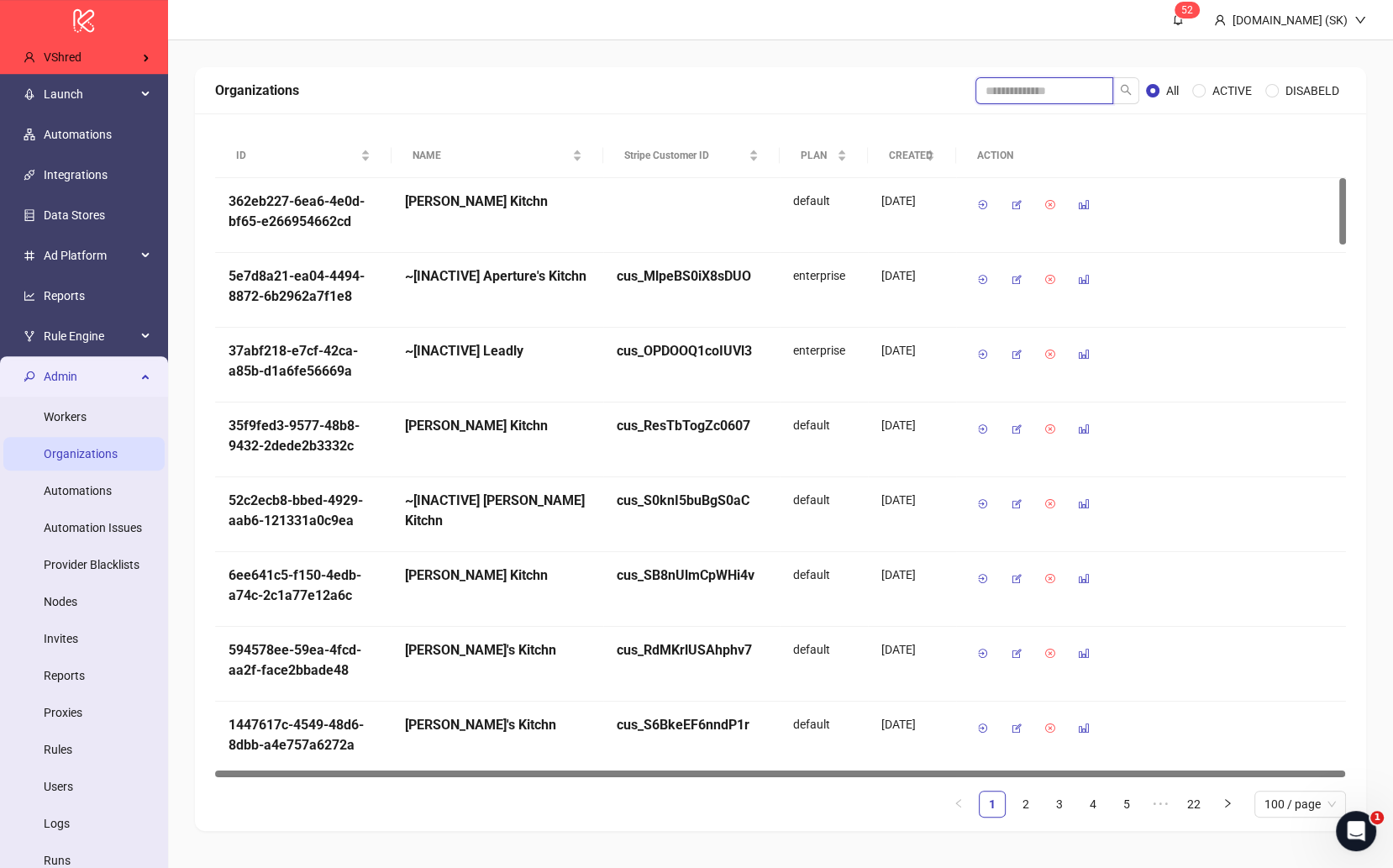
click at [1020, 90] on input "search" at bounding box center [1044, 91] width 137 height 27
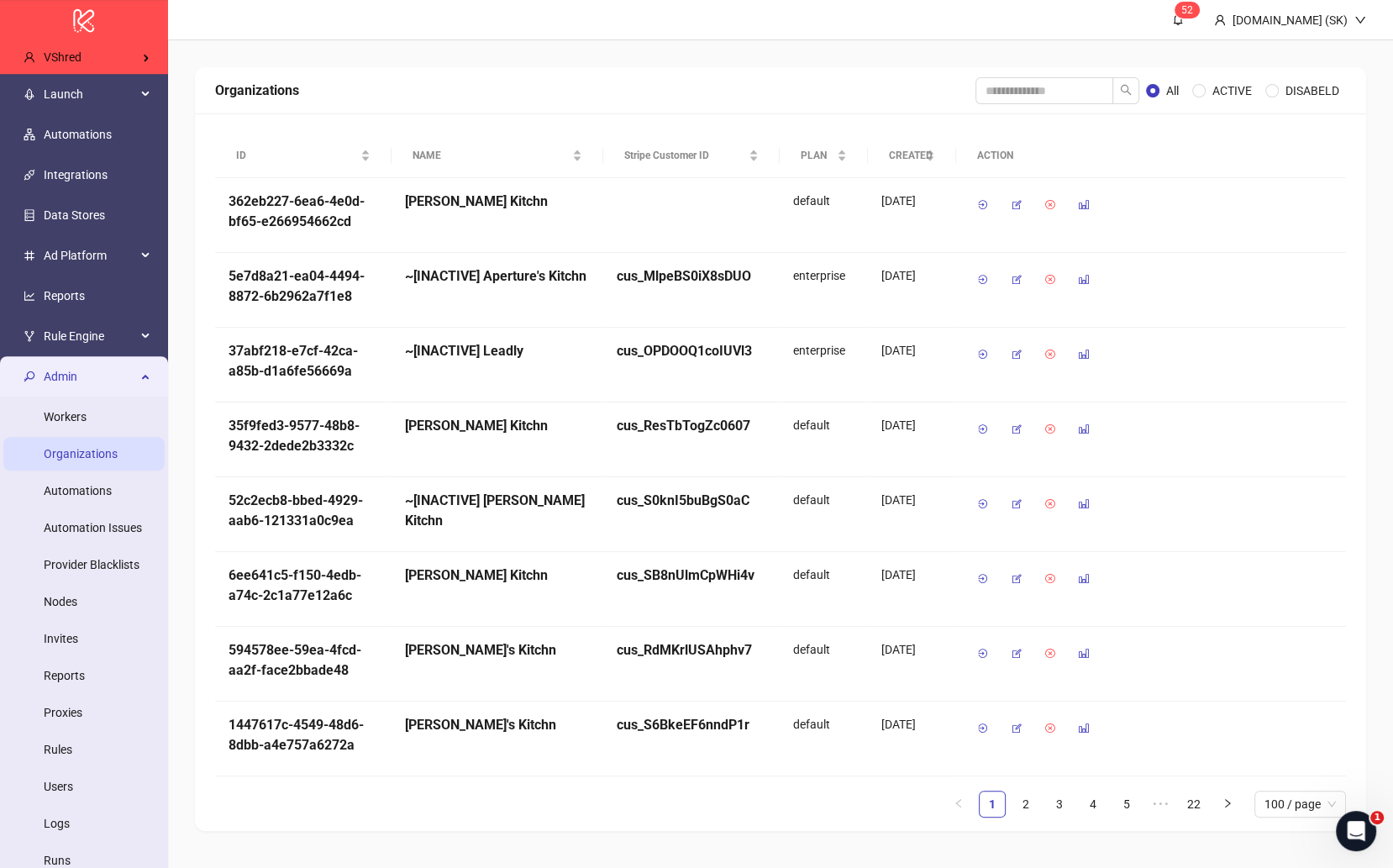
click at [745, 92] on div "Organizations" at bounding box center [595, 90] width 761 height 21
click at [122, 89] on span "Launch" at bounding box center [90, 94] width 93 height 34
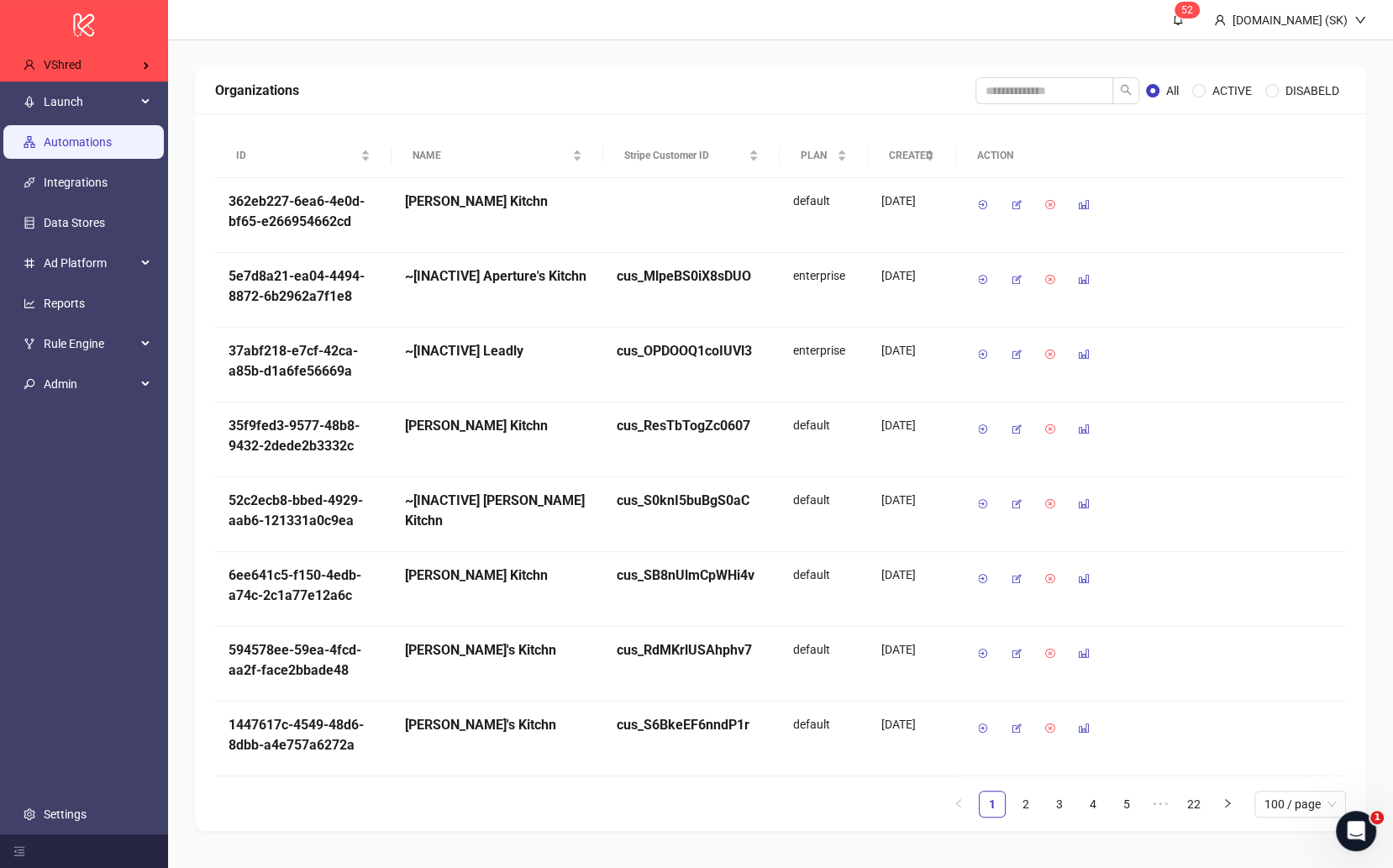
click at [107, 136] on link "Automations" at bounding box center [77, 142] width 68 height 14
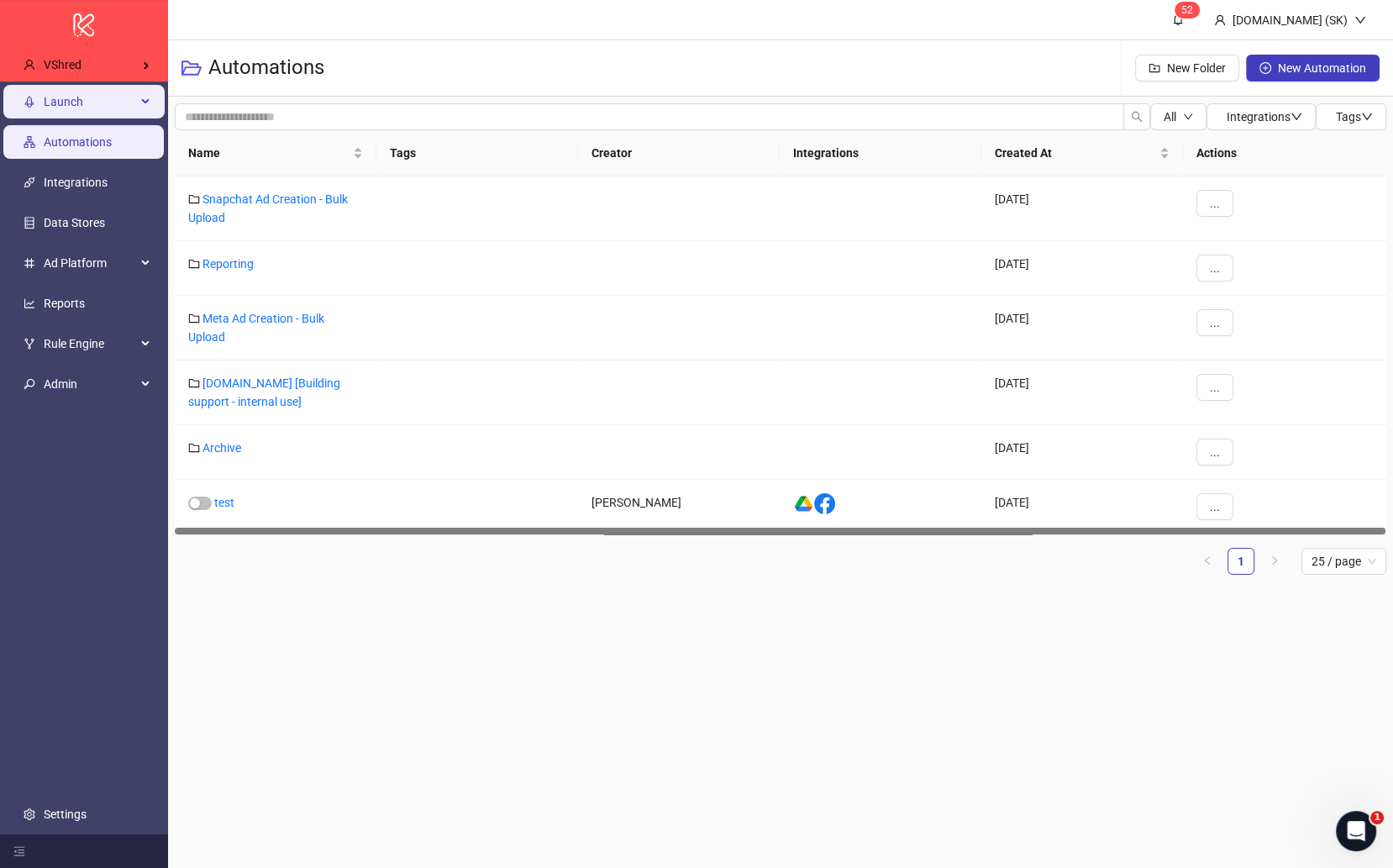
click at [122, 105] on span "Launch" at bounding box center [90, 101] width 93 height 34
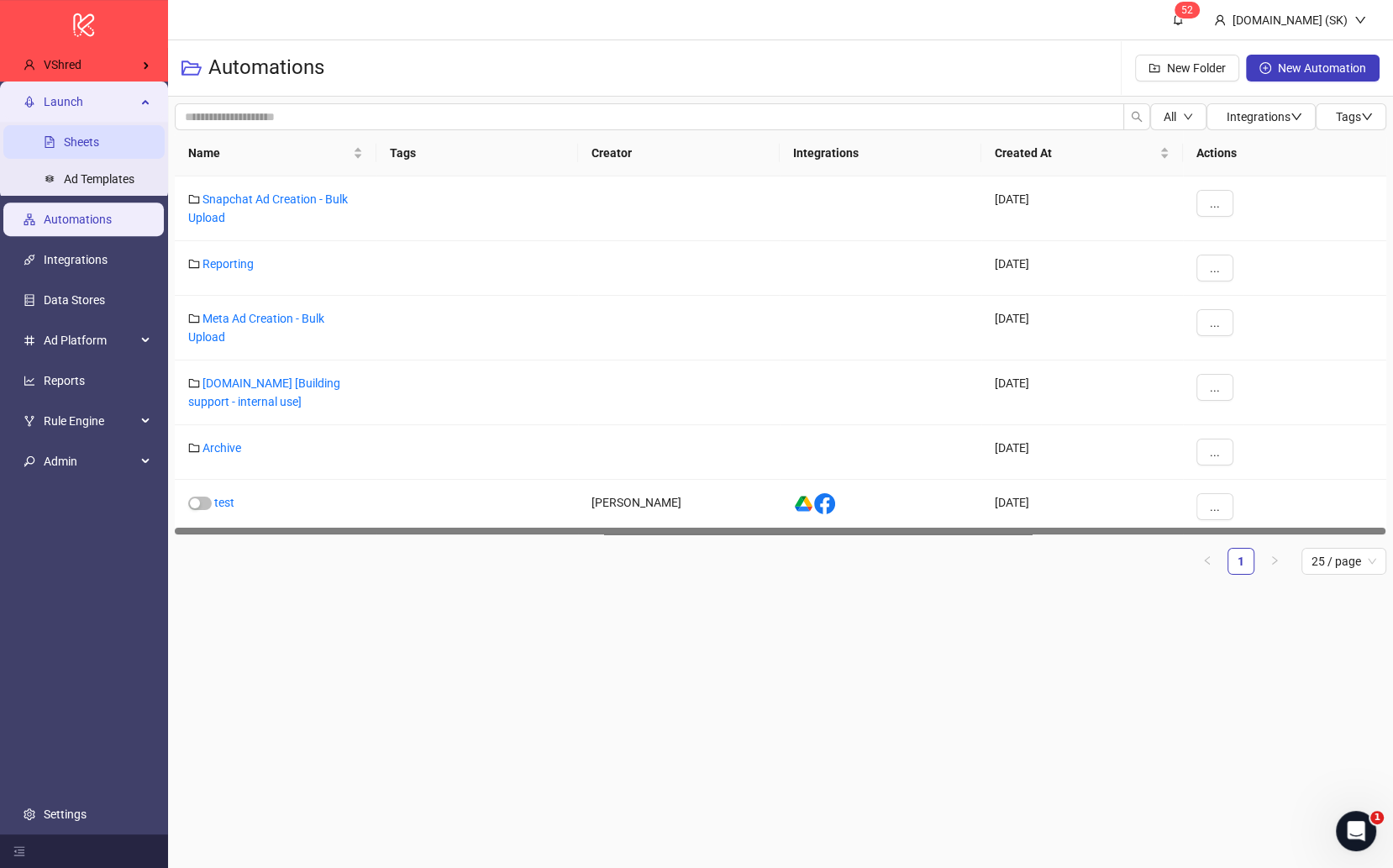
click at [99, 148] on link "Sheets" at bounding box center [81, 142] width 35 height 14
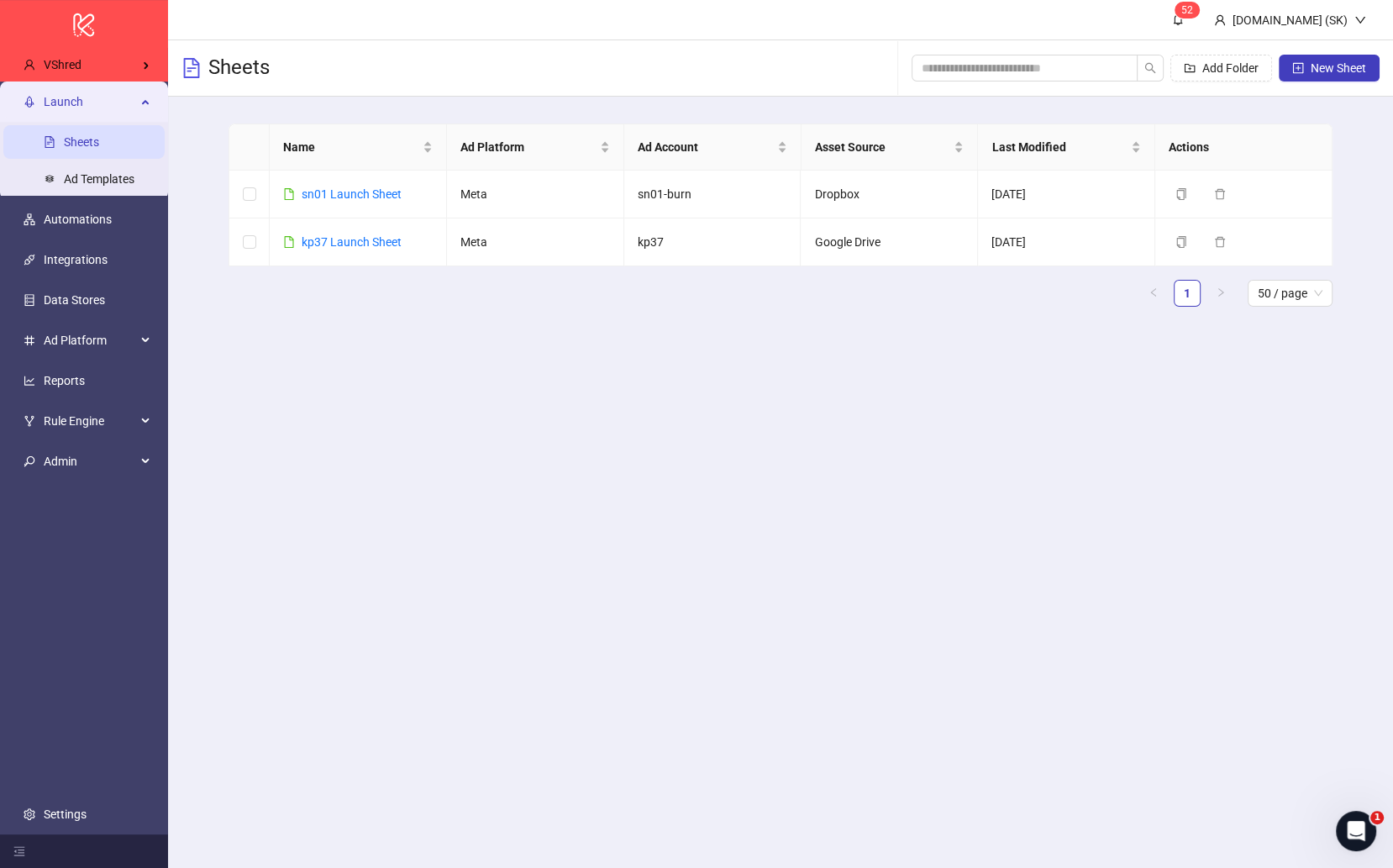
click at [1011, 366] on main "5 2 Kitchn.io (SK) Sheets Add Folder New Sheet Name Ad Platform Ad Account Asse…" at bounding box center [781, 434] width 1226 height 868
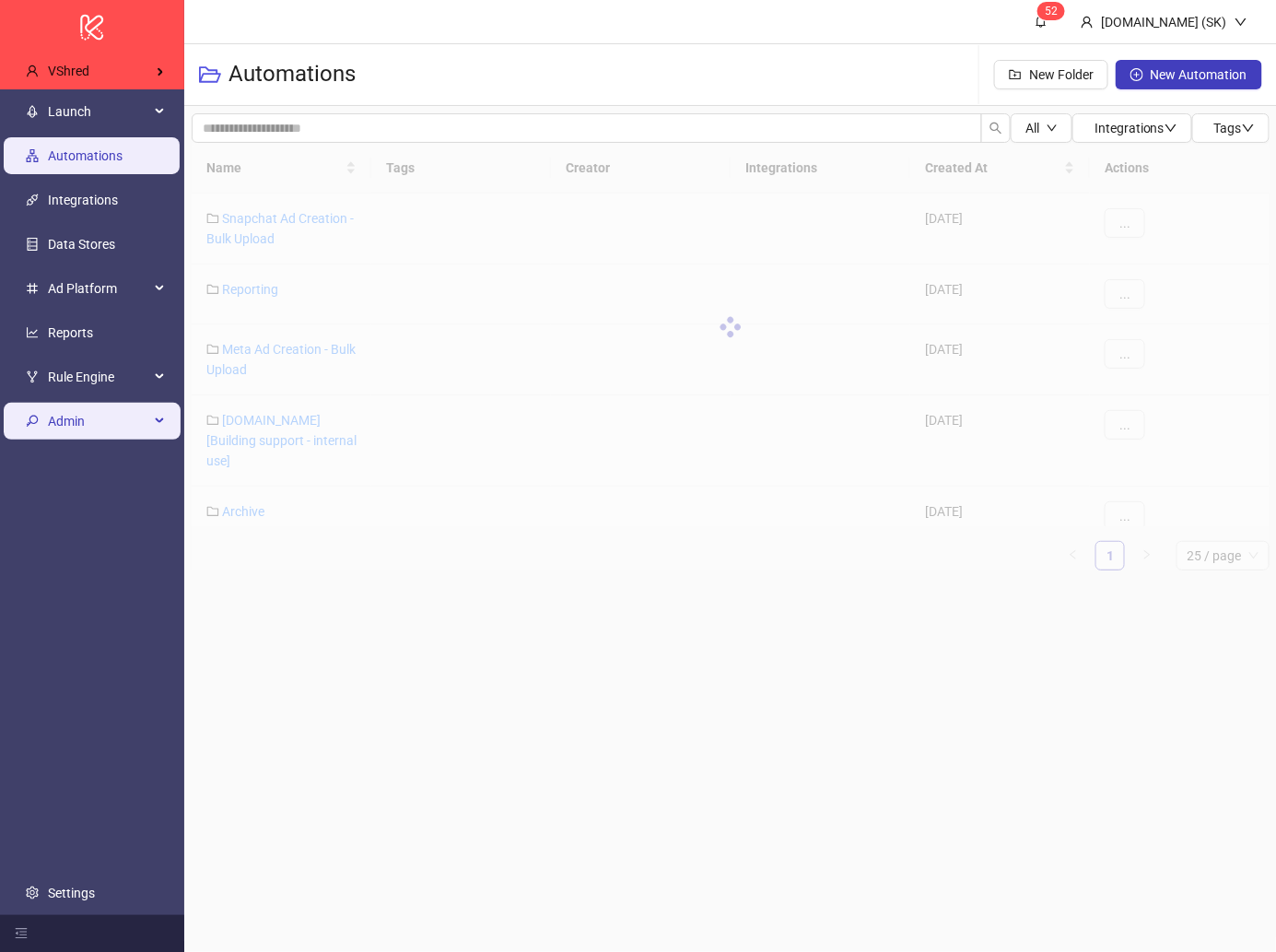
click at [133, 438] on span "Admin" at bounding box center [99, 421] width 102 height 37
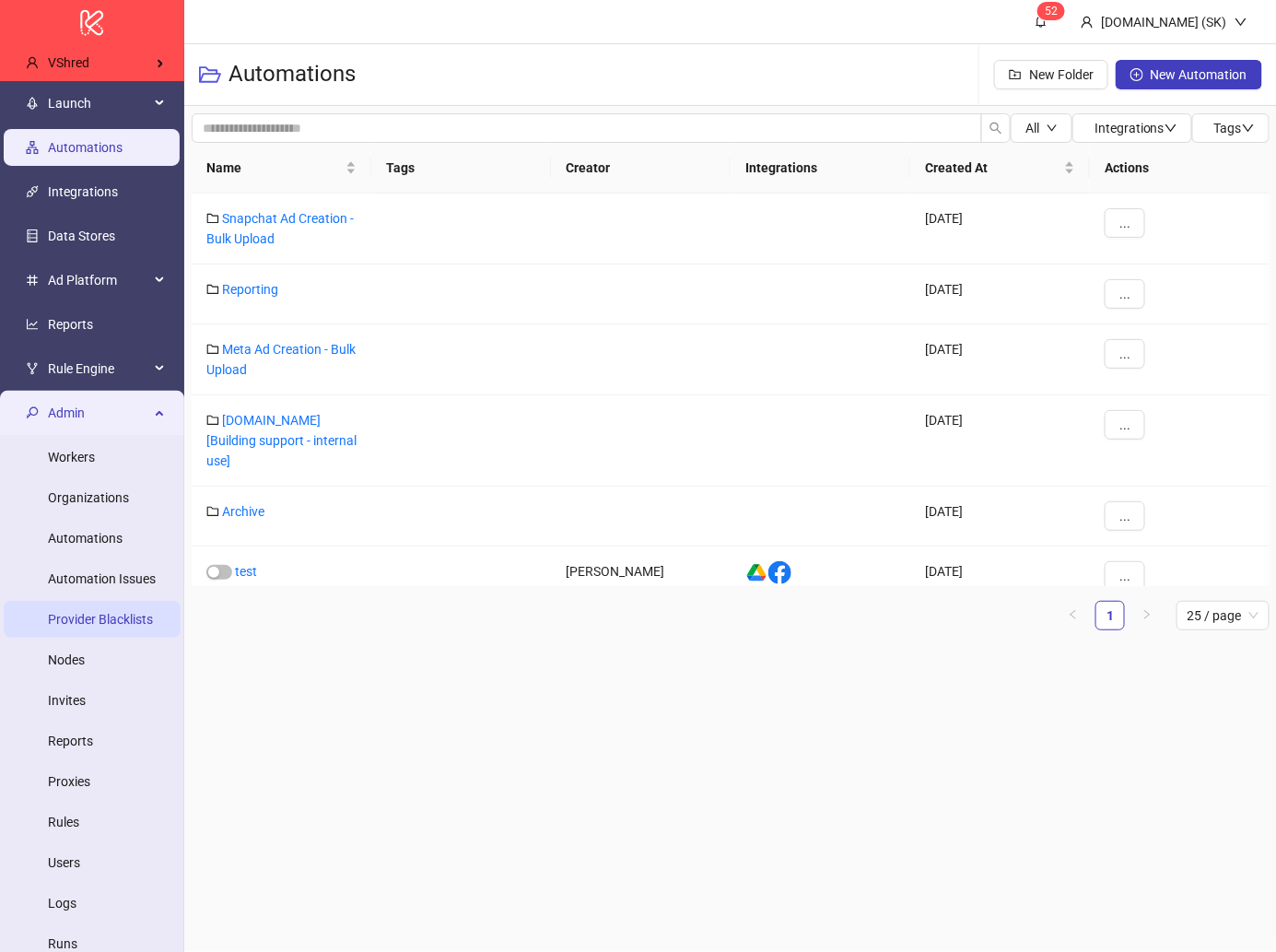
click at [118, 612] on link "Provider Blacklists" at bounding box center [100, 619] width 105 height 15
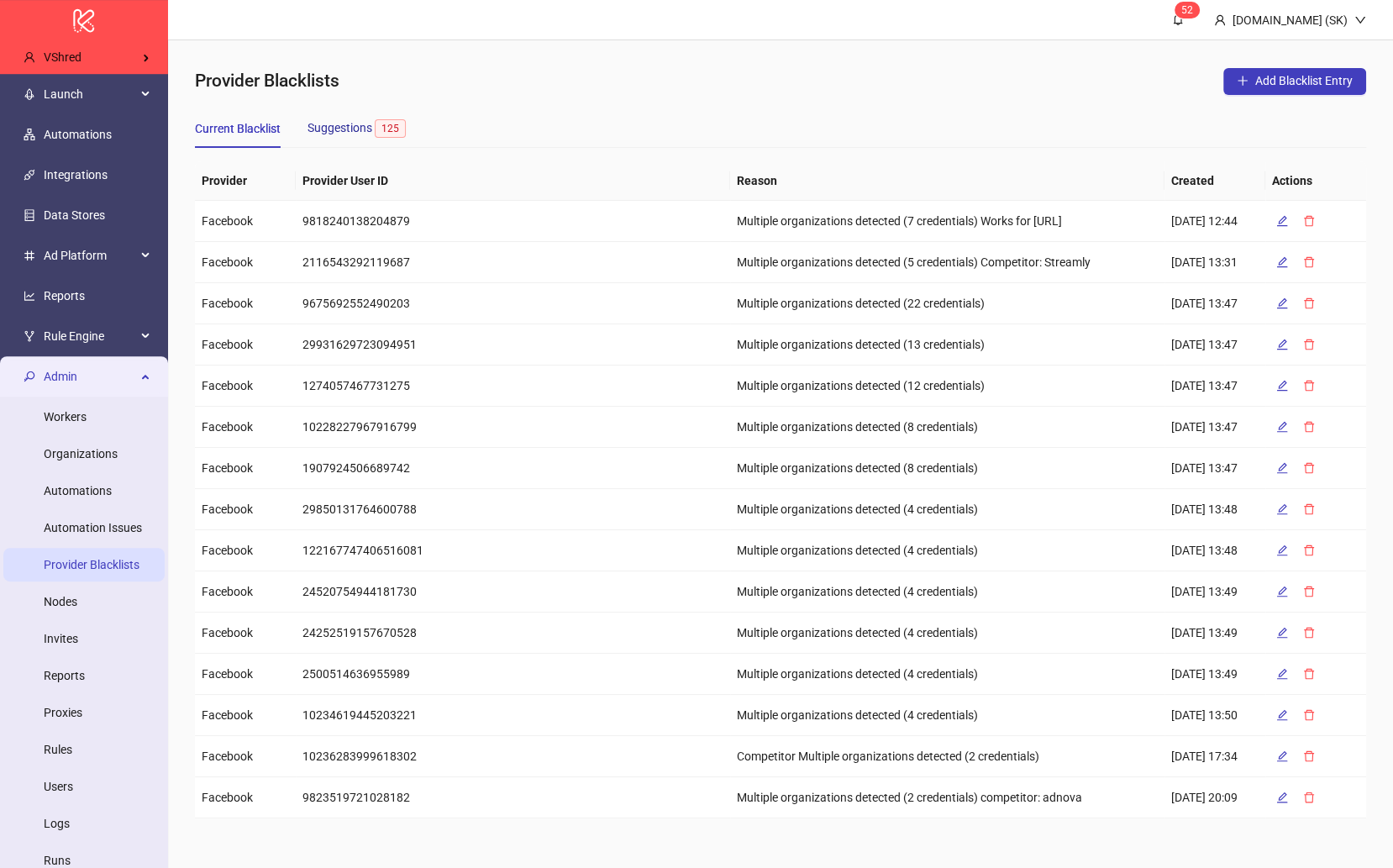
click at [347, 123] on span "Suggestions 125" at bounding box center [359, 127] width 105 height 14
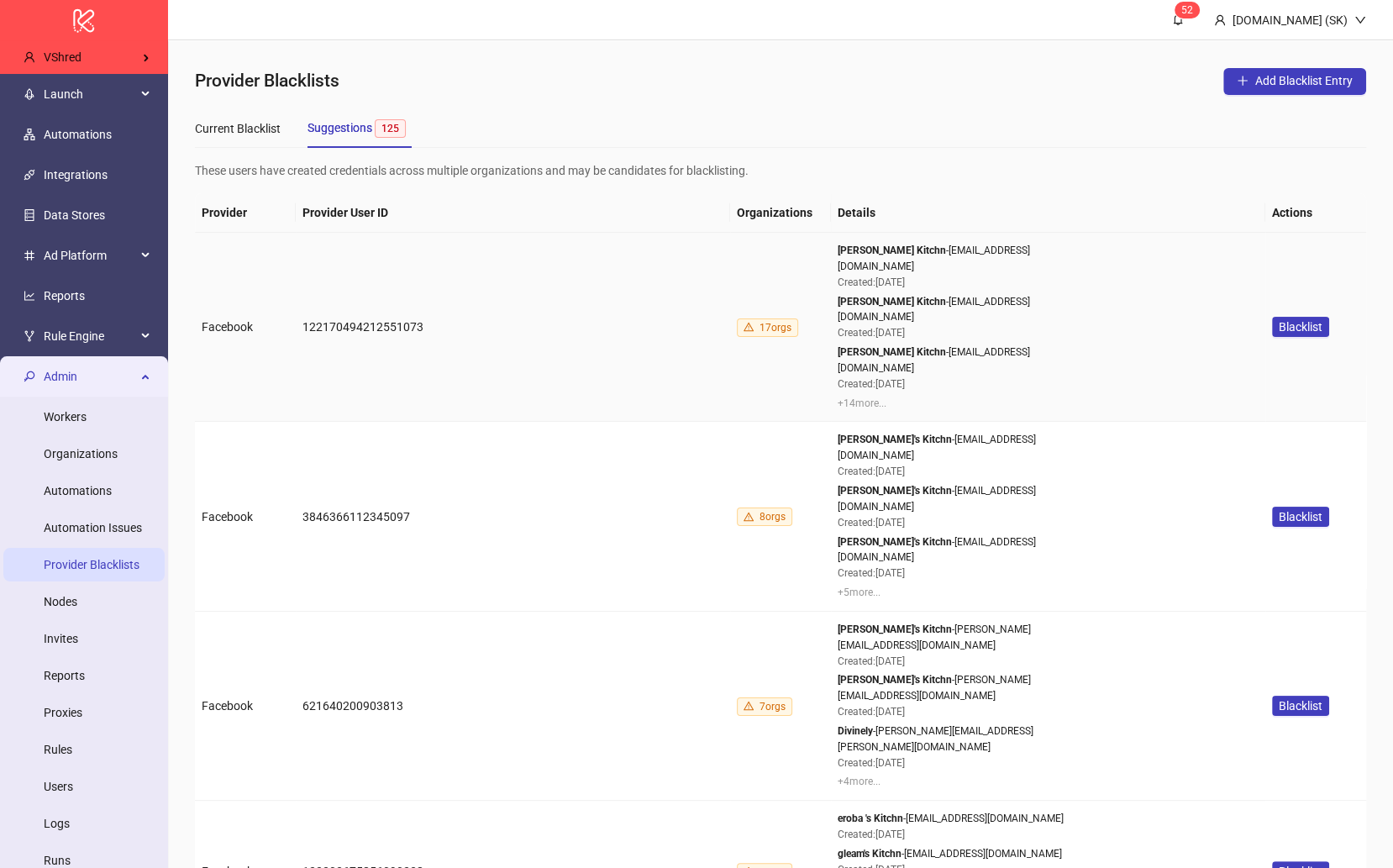
click at [859, 396] on div "+ 14 more..." at bounding box center [964, 404] width 252 height 16
click at [1163, 320] on span "Blacklist" at bounding box center [1301, 327] width 44 height 14
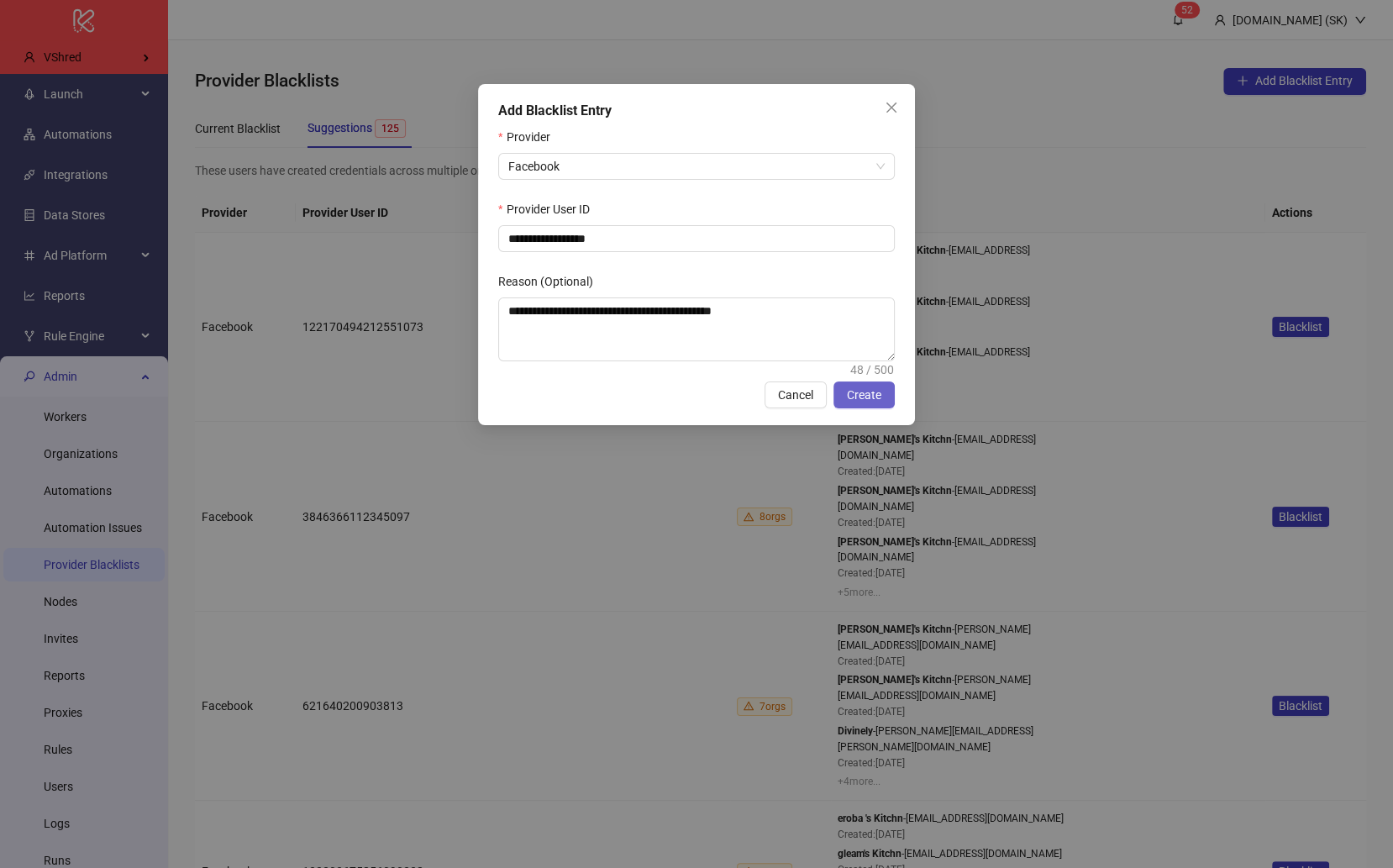
click at [883, 397] on button "Create" at bounding box center [863, 395] width 61 height 27
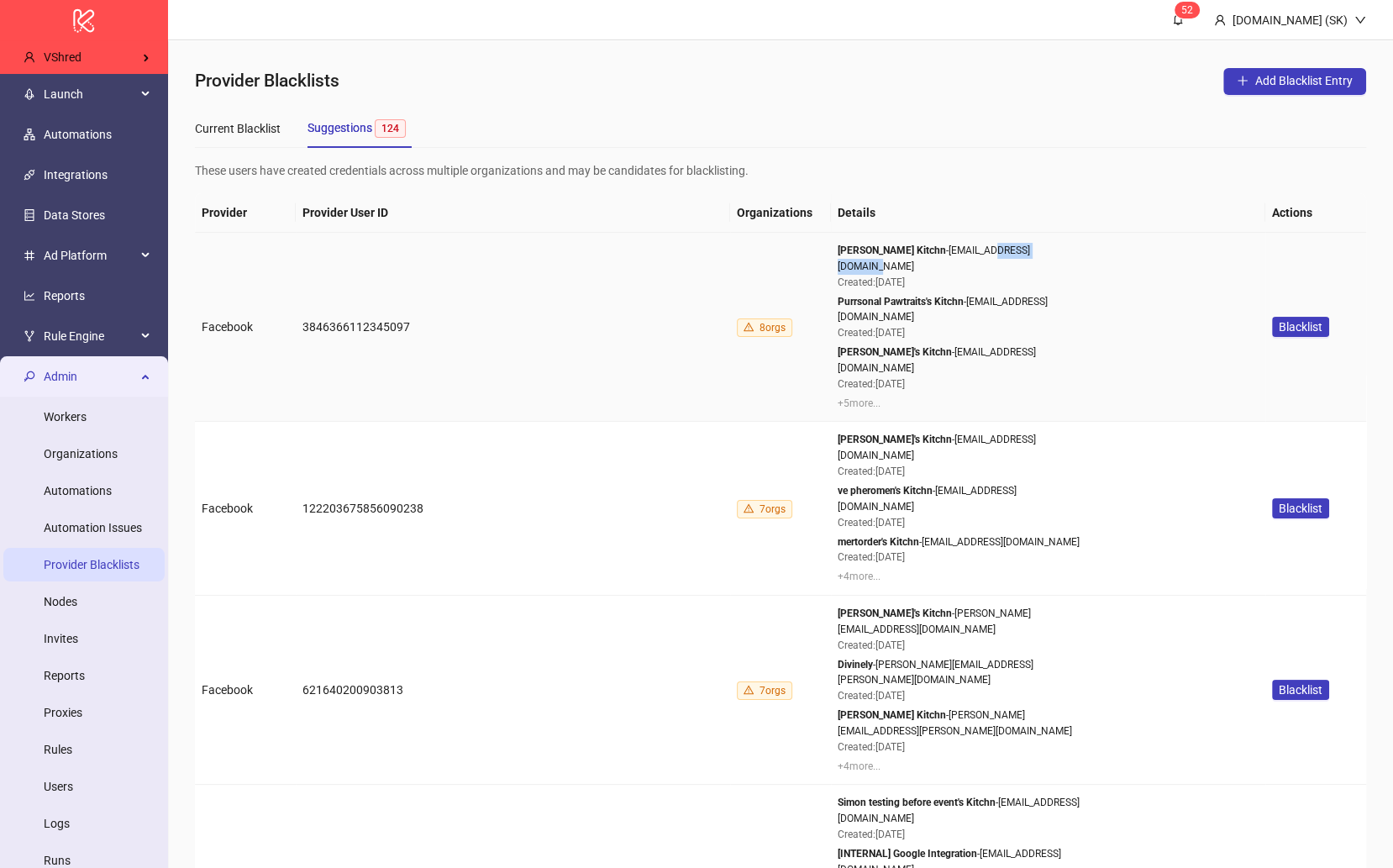
drag, startPoint x: 1064, startPoint y: 247, endPoint x: 983, endPoint y: 250, distance: 81.1
click at [983, 250] on div "Jake Heen's Kitchn - jakeheen@bennieadam.com Created: 03/23/25" at bounding box center [964, 267] width 252 height 48
copy div "bennieadam.com"
click at [975, 345] on div "Zachary Elma's Kitchn - zacharye9@yahoo.com.au Created: 05/30/25" at bounding box center [964, 368] width 252 height 48
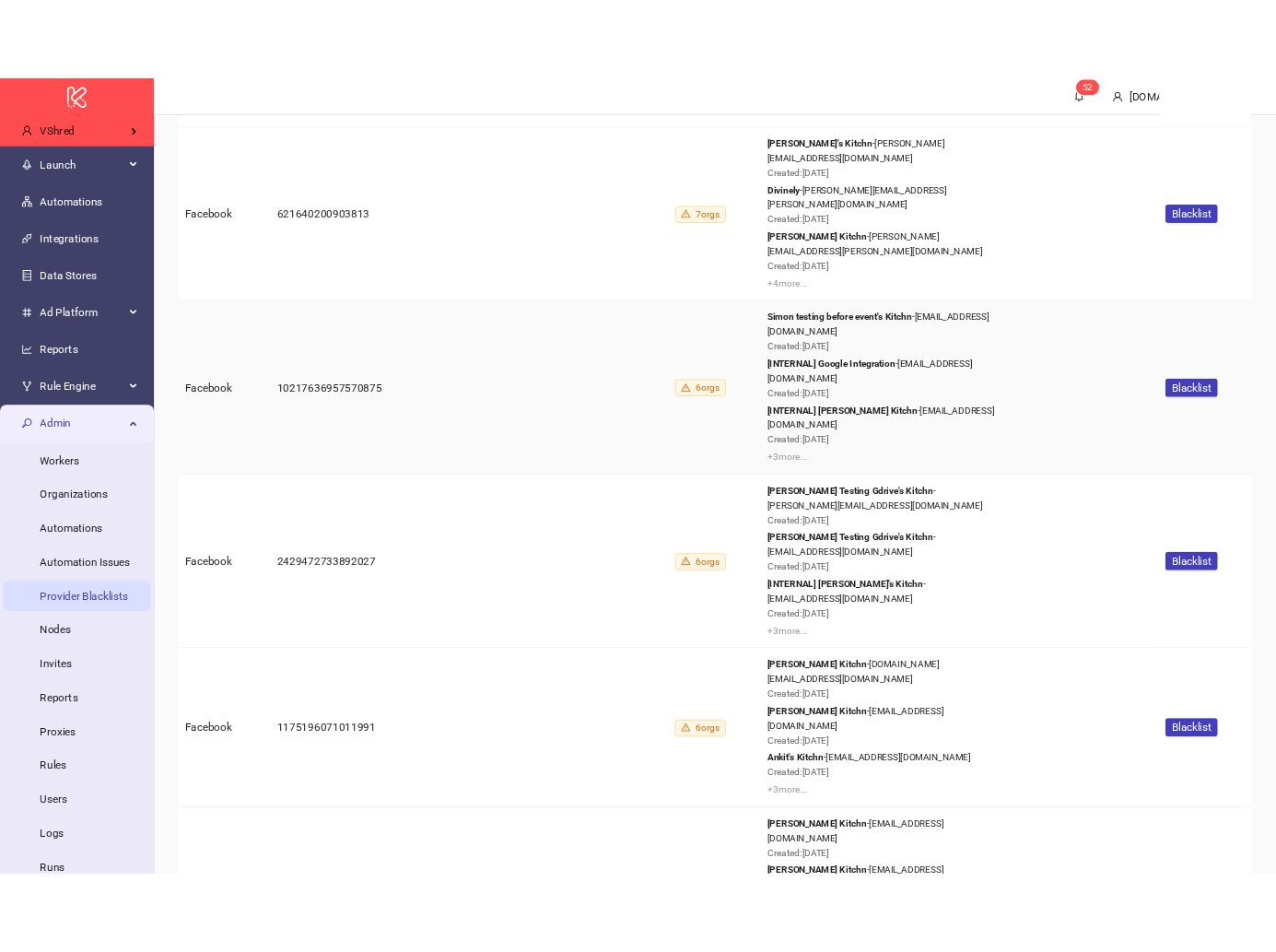
scroll to position [622, 0]
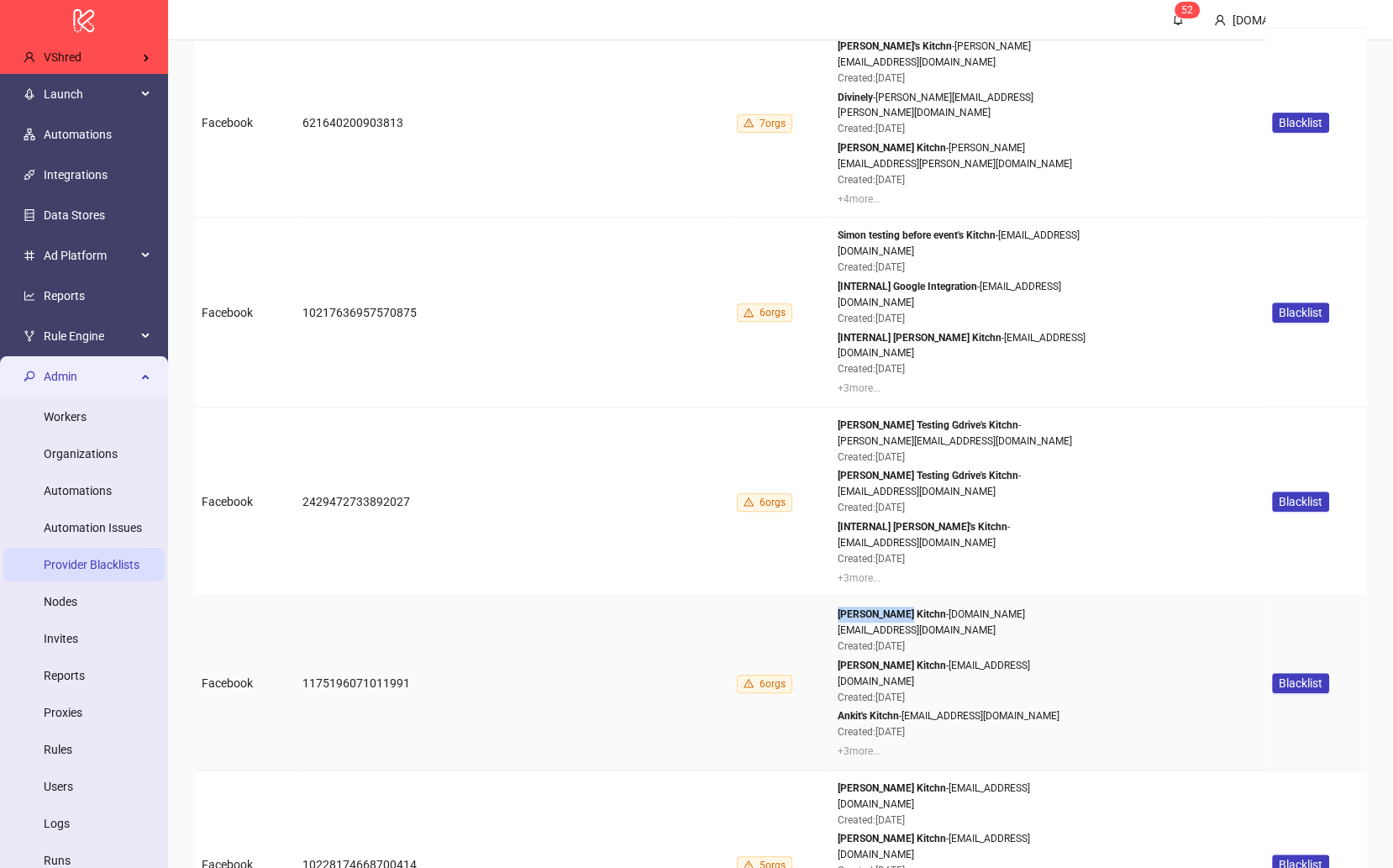
drag, startPoint x: 837, startPoint y: 500, endPoint x: 904, endPoint y: 500, distance: 67.0
click at [904, 609] on strong "Ankit Mahindru's Kitchn" at bounding box center [892, 614] width 108 height 12
copy strong "Ankit Mahindr"
copy strong "Ankit Mahindru"
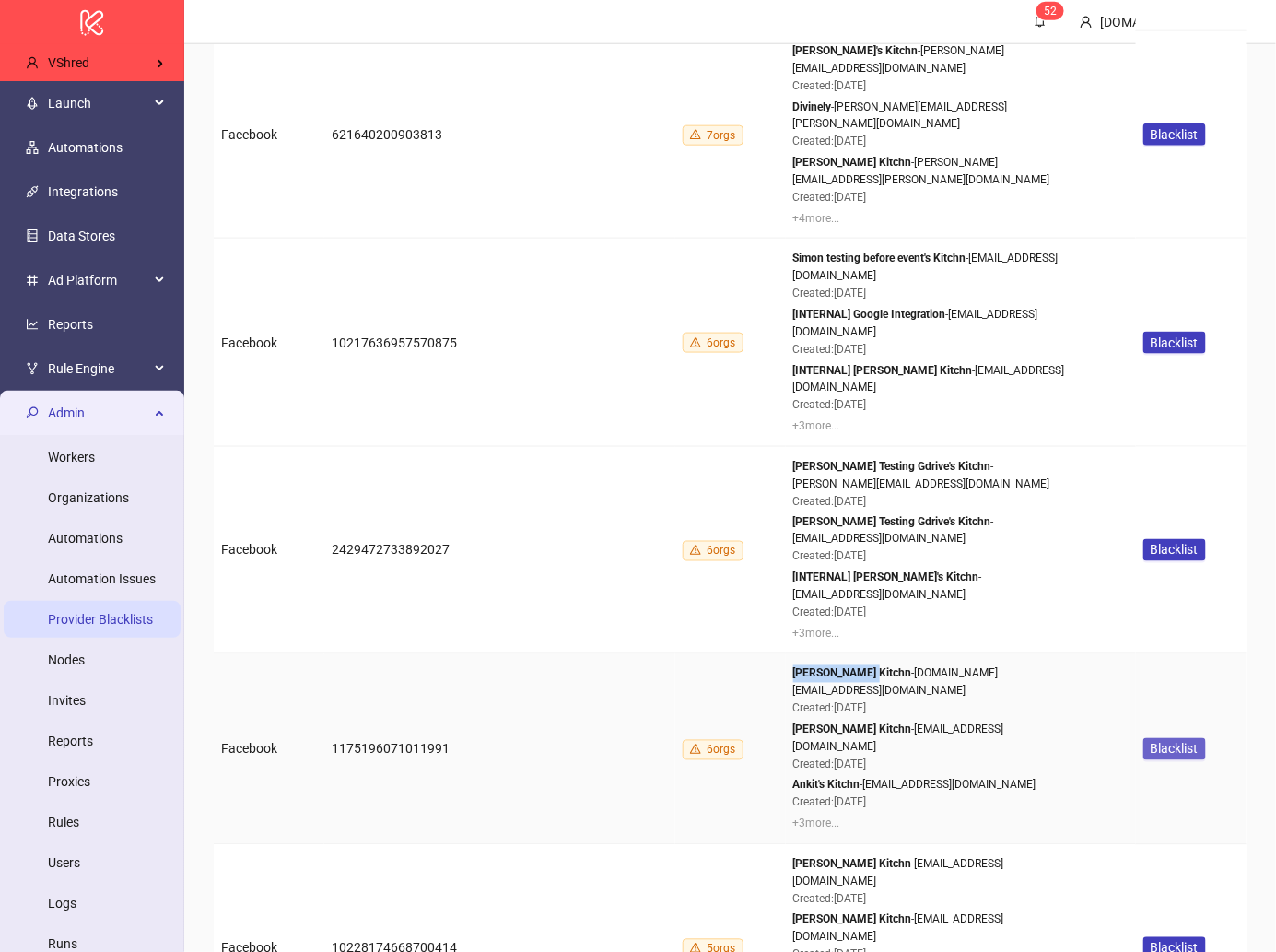
click at [1167, 741] on span "Blacklist" at bounding box center [1175, 748] width 48 height 15
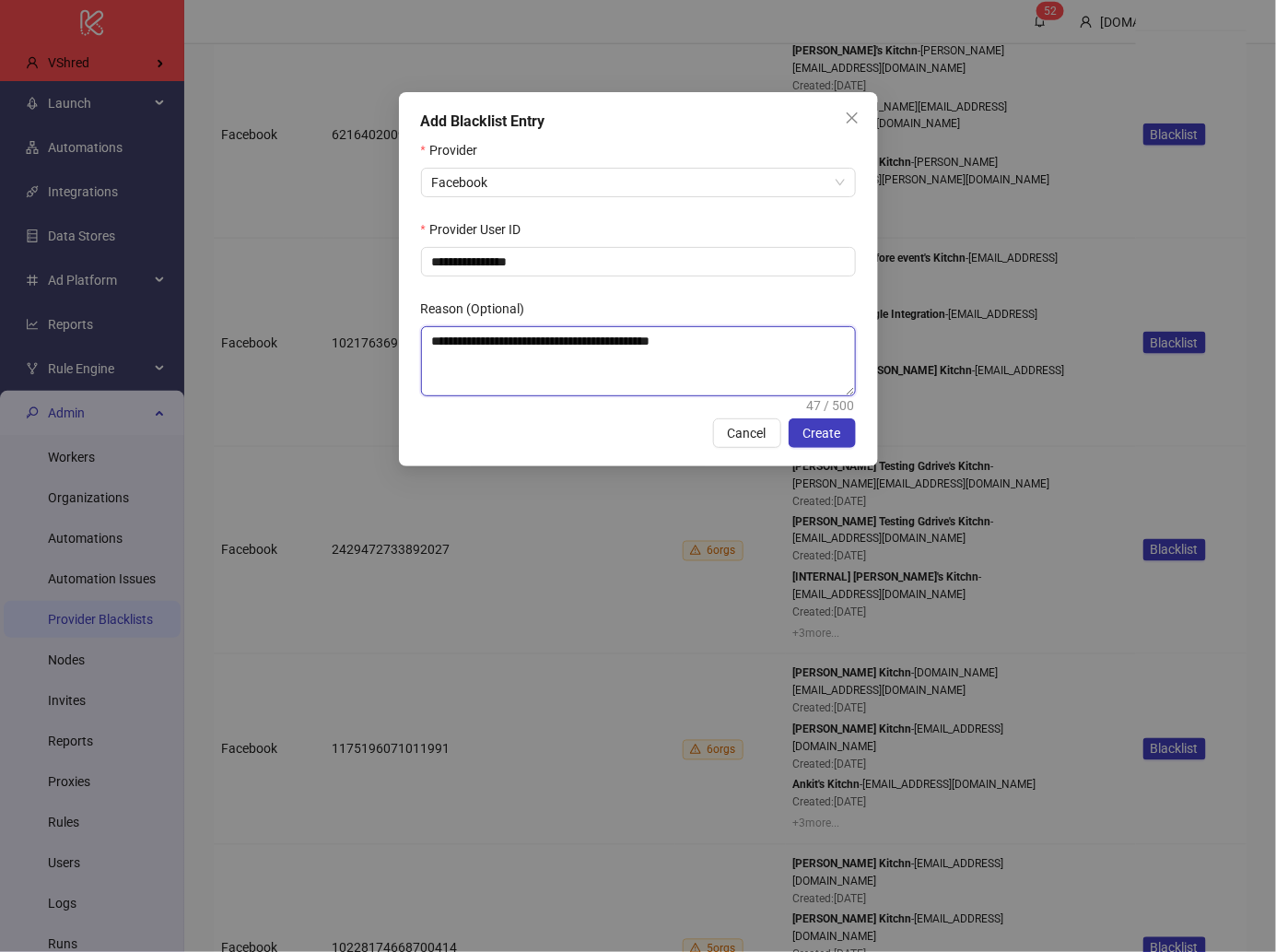
click at [617, 376] on textarea "**********" at bounding box center [638, 361] width 434 height 68
paste textarea "**********"
type textarea "**********"
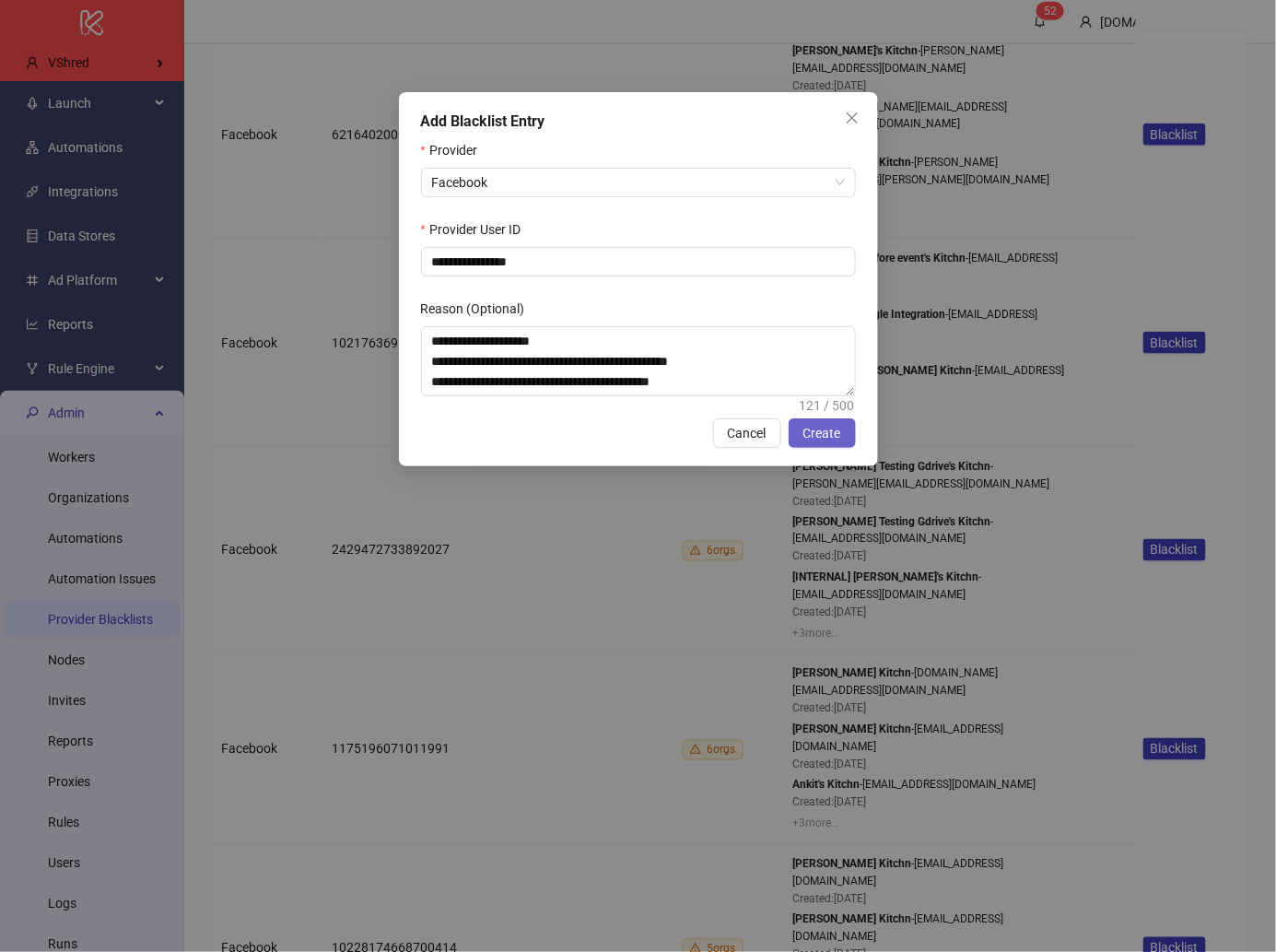
click at [814, 439] on span "Create" at bounding box center [822, 433] width 38 height 15
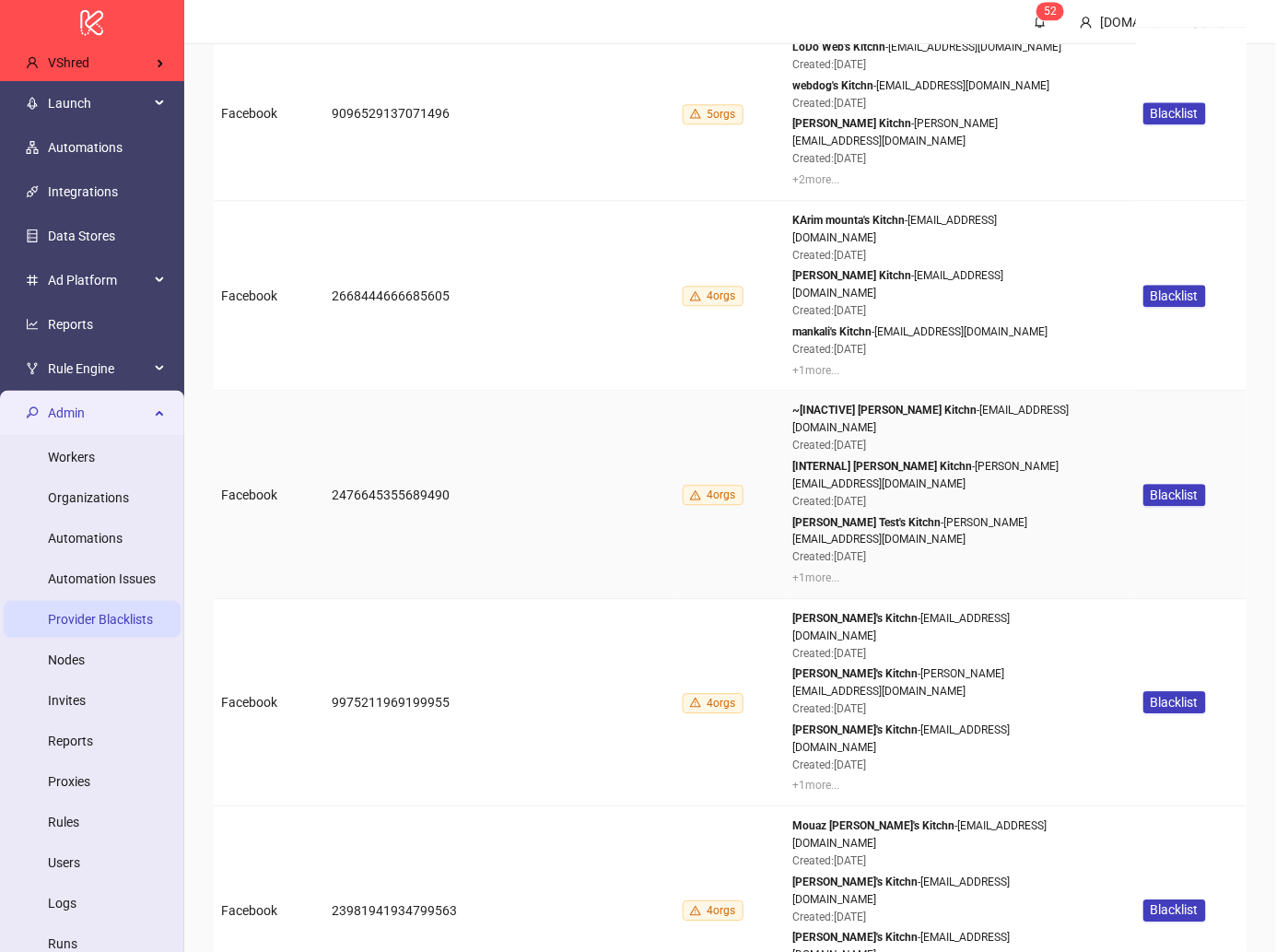
scroll to position [1459, 0]
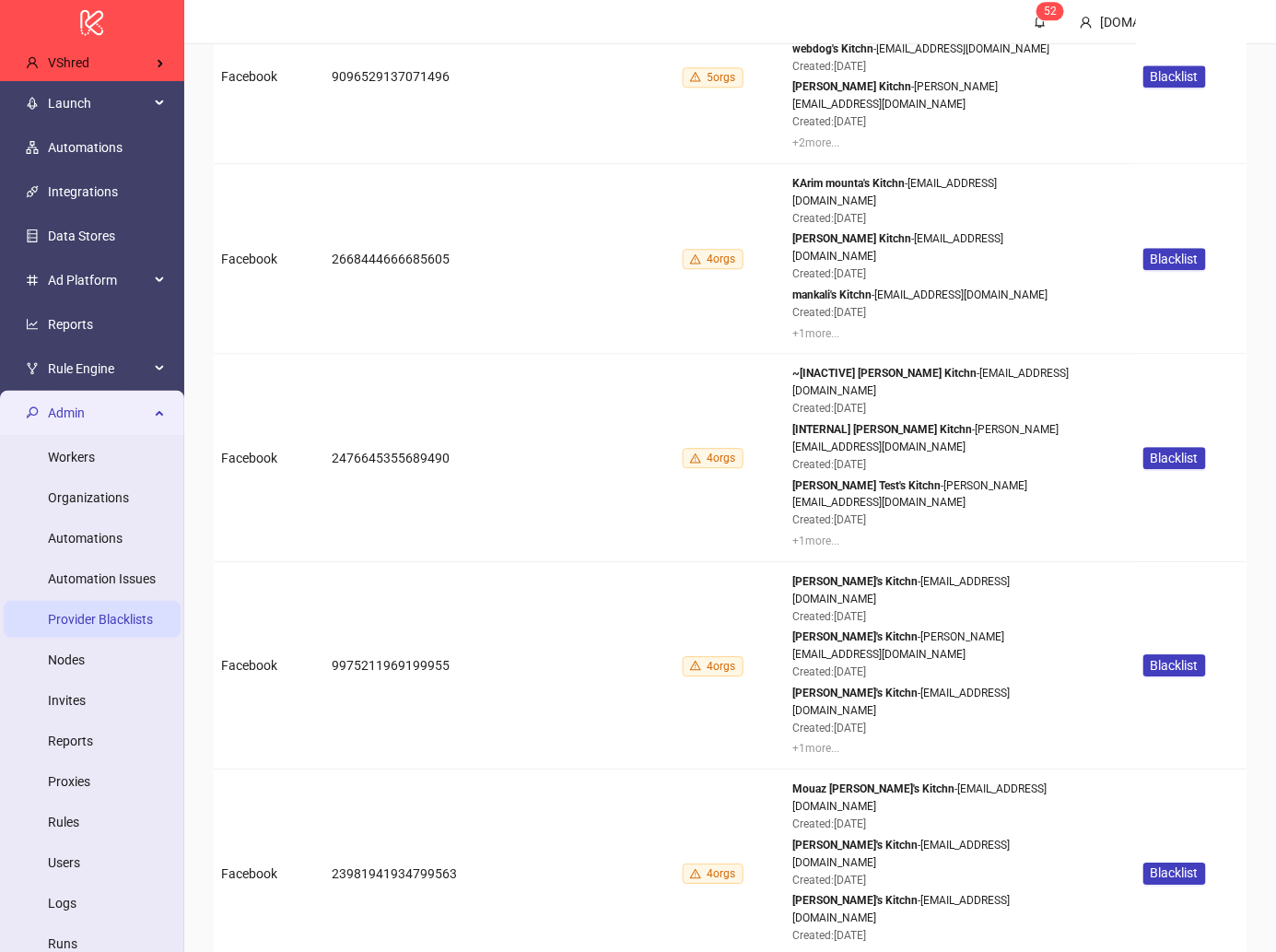
drag, startPoint x: 1005, startPoint y: 695, endPoint x: 903, endPoint y: 696, distance: 102.0
copy div "elevatordigital.nl"
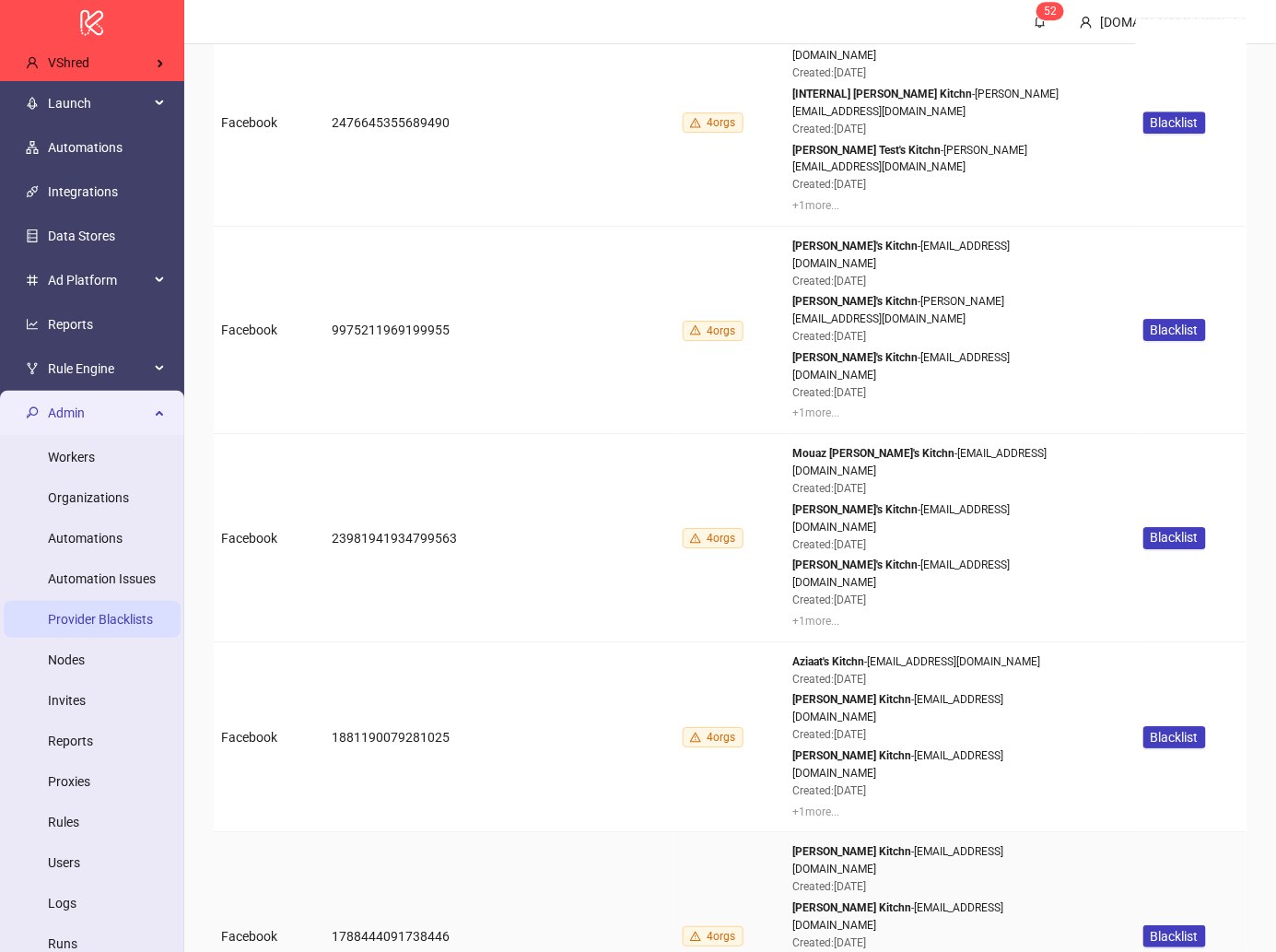
click at [962, 899] on div "toan tran's Kitchn - toantranttt144@gmail.com Created: 06/22/25" at bounding box center [931, 925] width 276 height 53
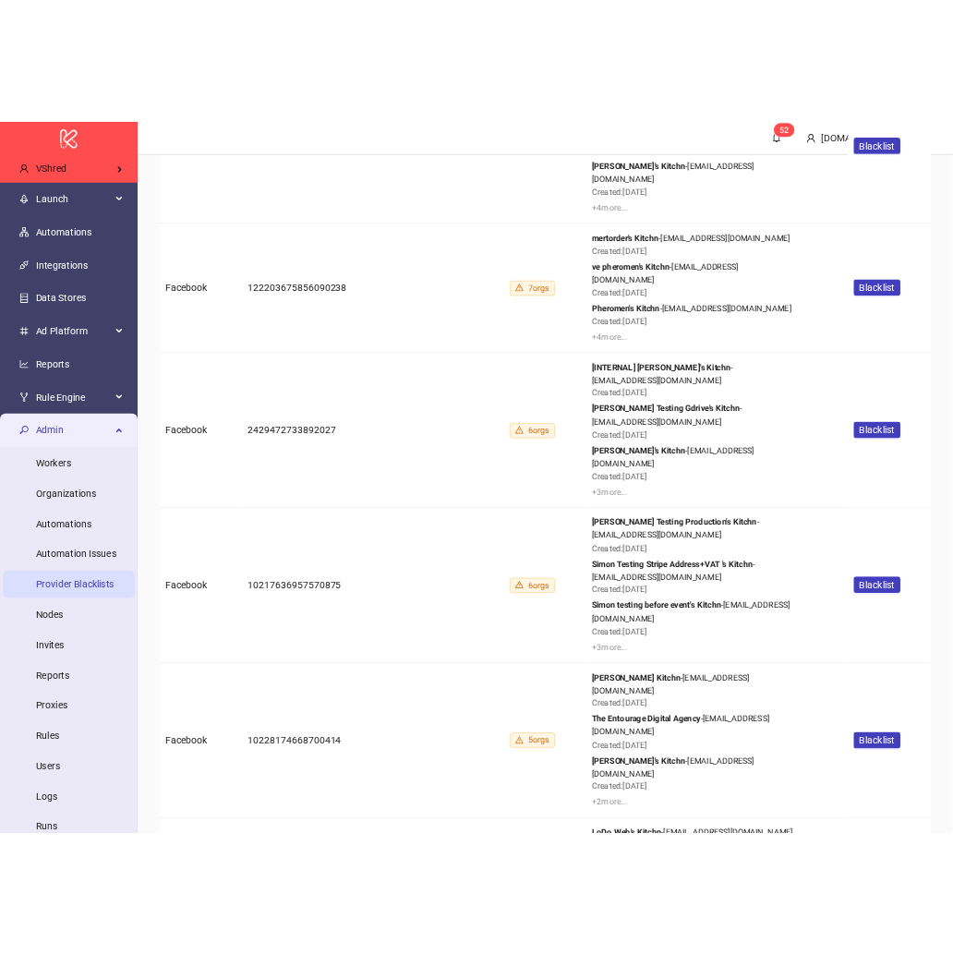
scroll to position [0, 0]
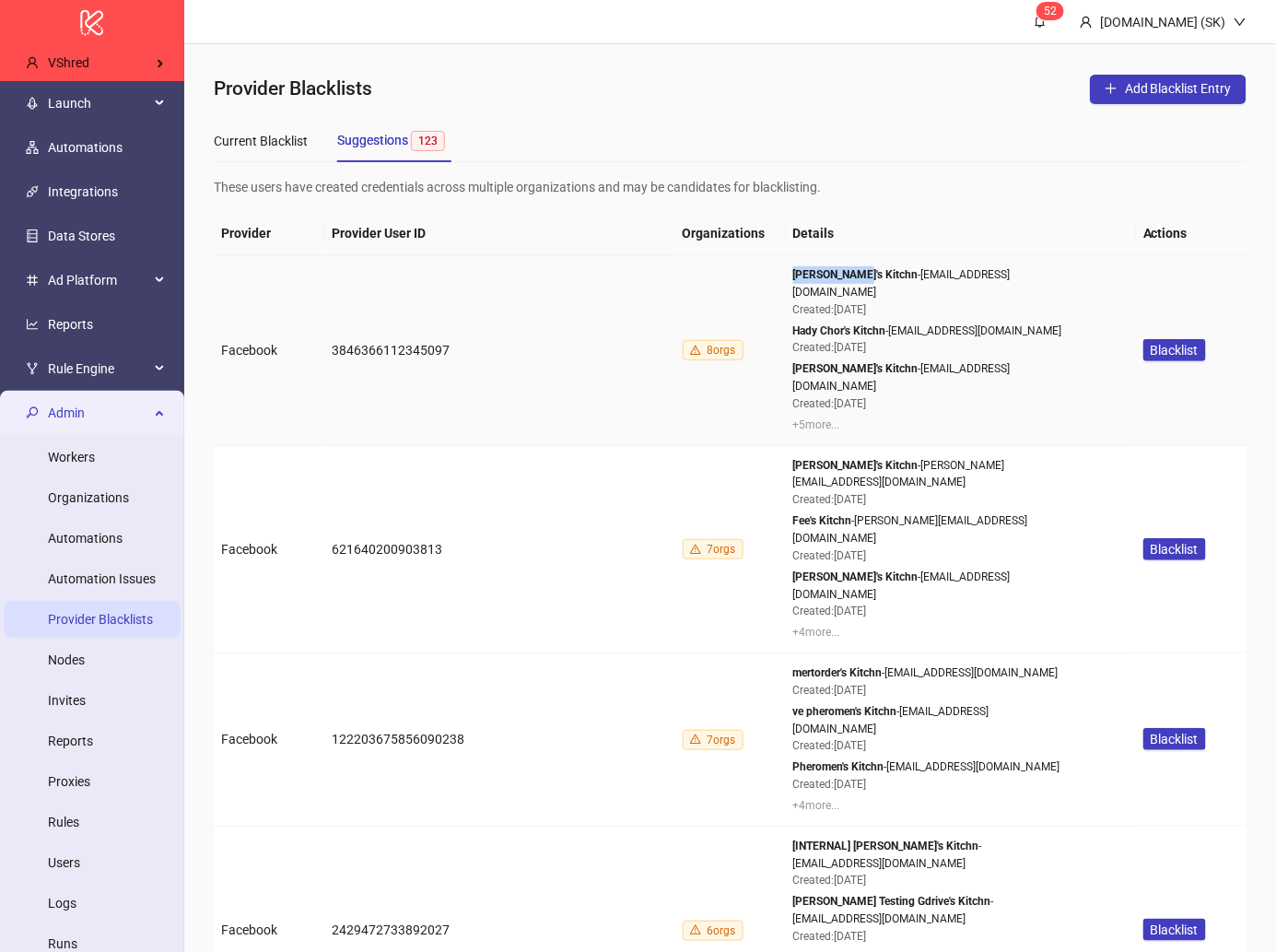
drag, startPoint x: 861, startPoint y: 272, endPoint x: 789, endPoint y: 272, distance: 72.0
click at [789, 272] on td "Zachary Elma's Kitchn - zacharye9@yahoo.com.au Created: 05/30/25 Hady Chor's Ki…" at bounding box center [962, 350] width 351 height 191
copy strong "Zachary Elma"
click at [806, 416] on div "+ 5 more..." at bounding box center [931, 425] width 276 height 18
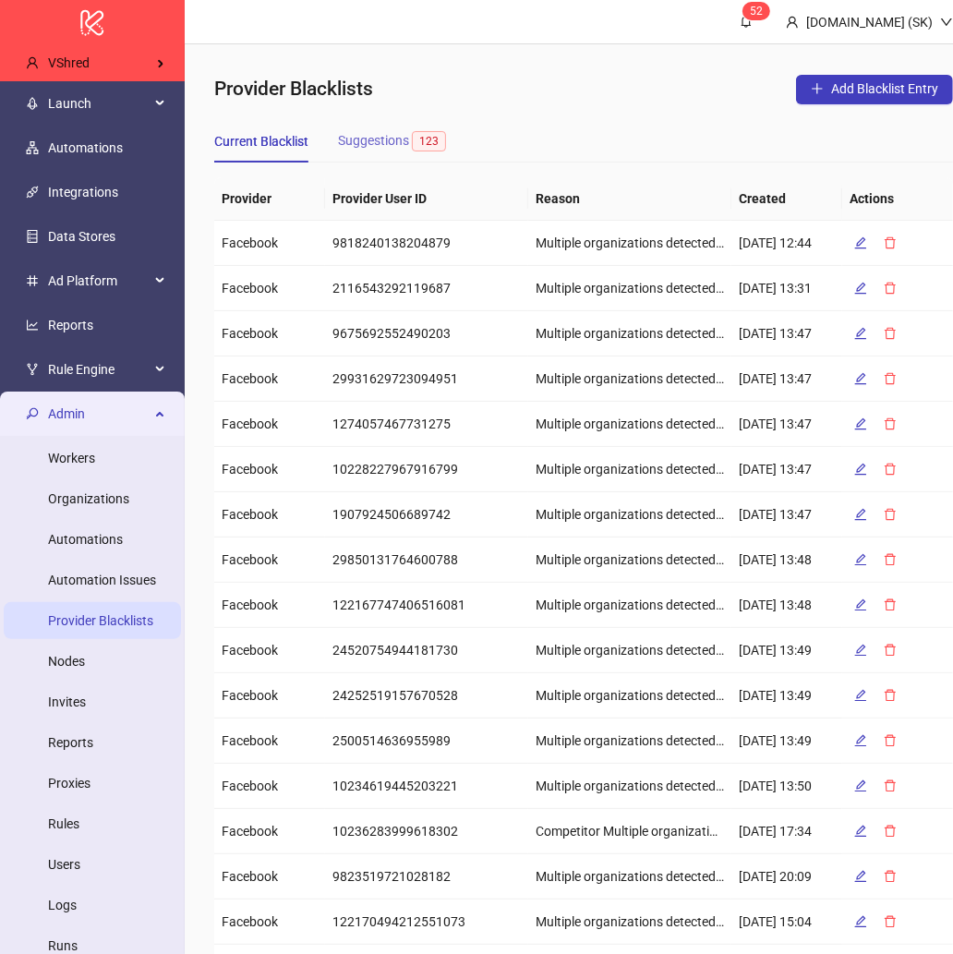
click at [368, 126] on div "Suggestions 123" at bounding box center [395, 140] width 115 height 43
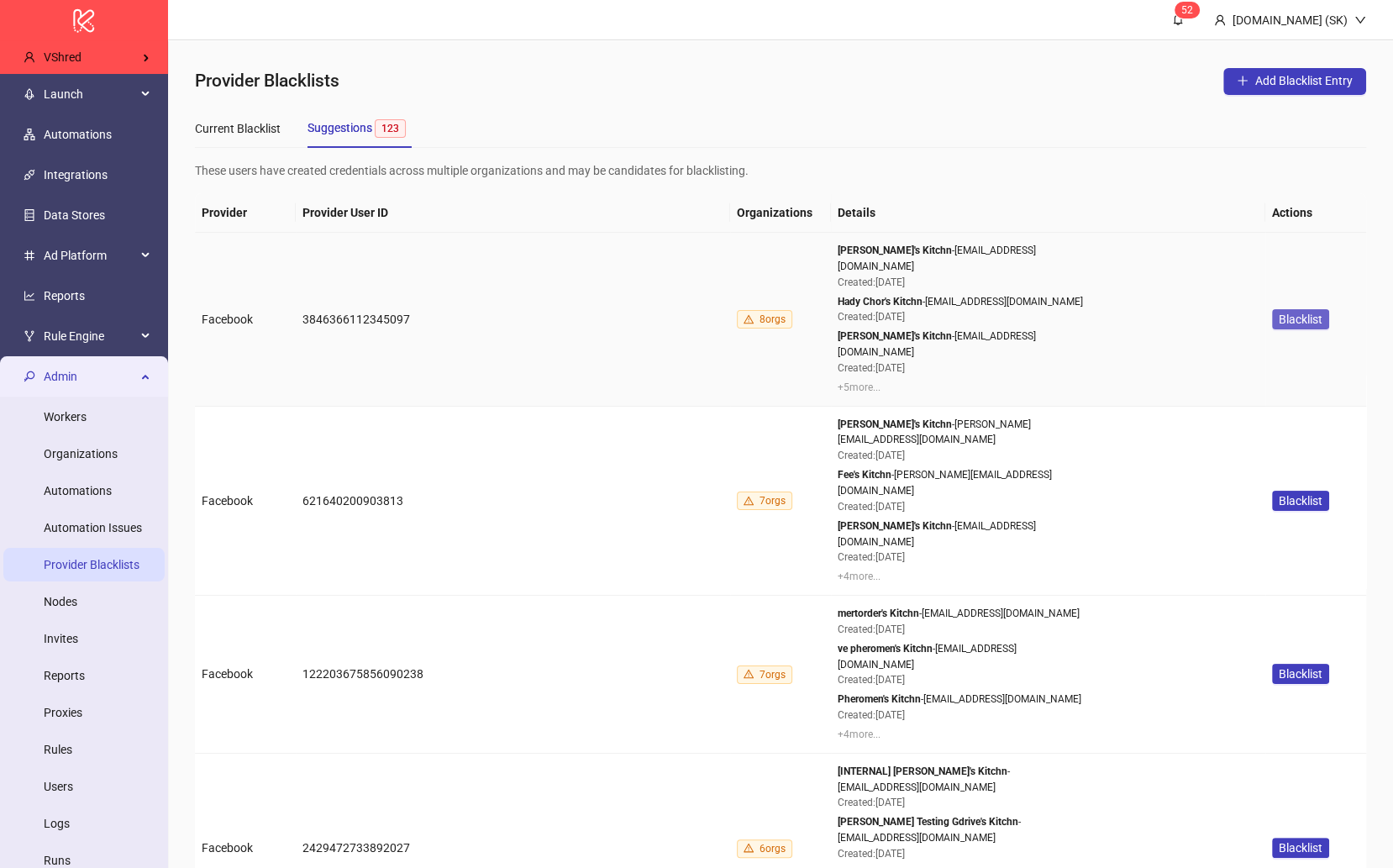
click at [866, 313] on span "Blacklist" at bounding box center [1301, 319] width 44 height 14
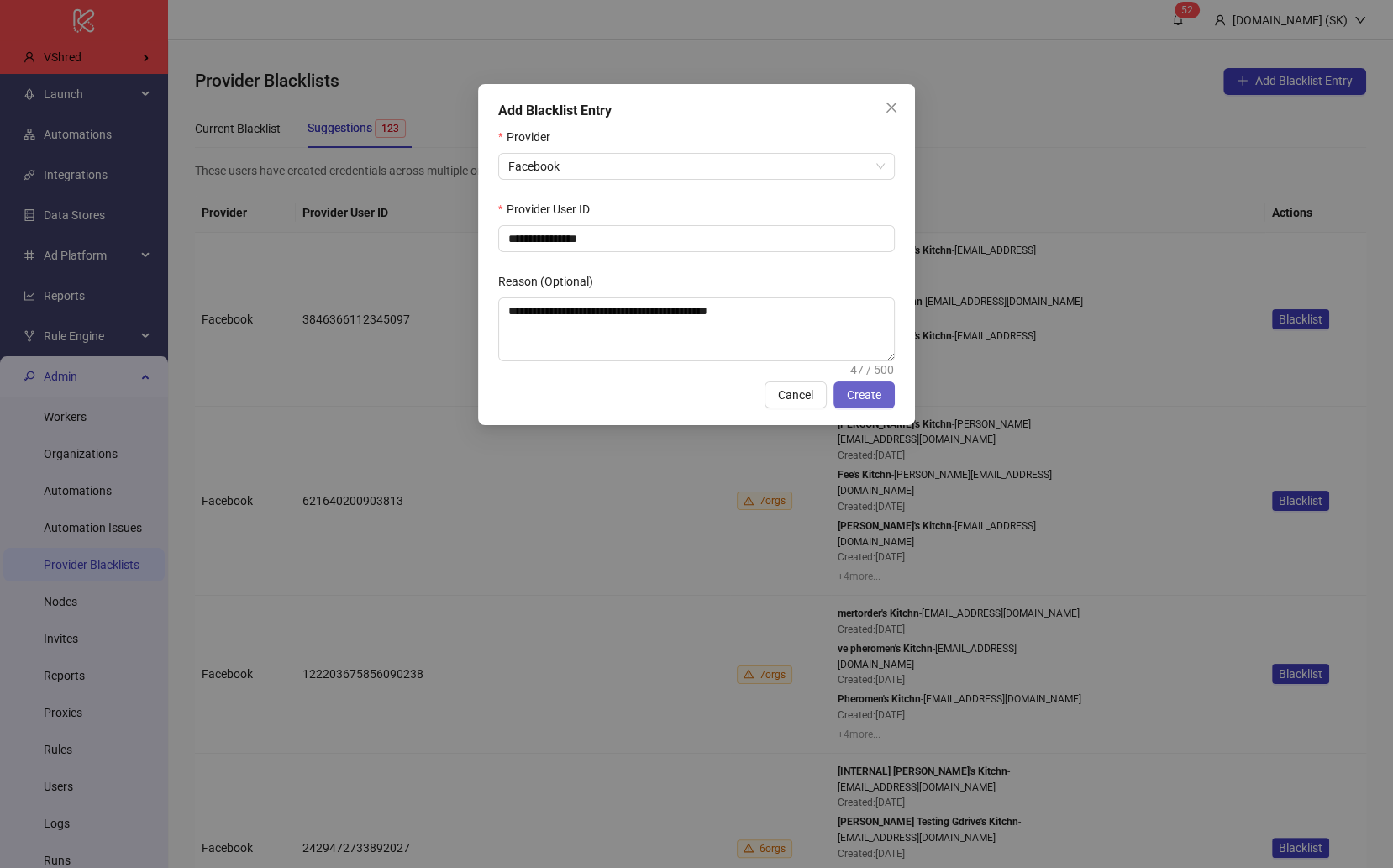
click at [866, 399] on span "Create" at bounding box center [864, 395] width 35 height 14
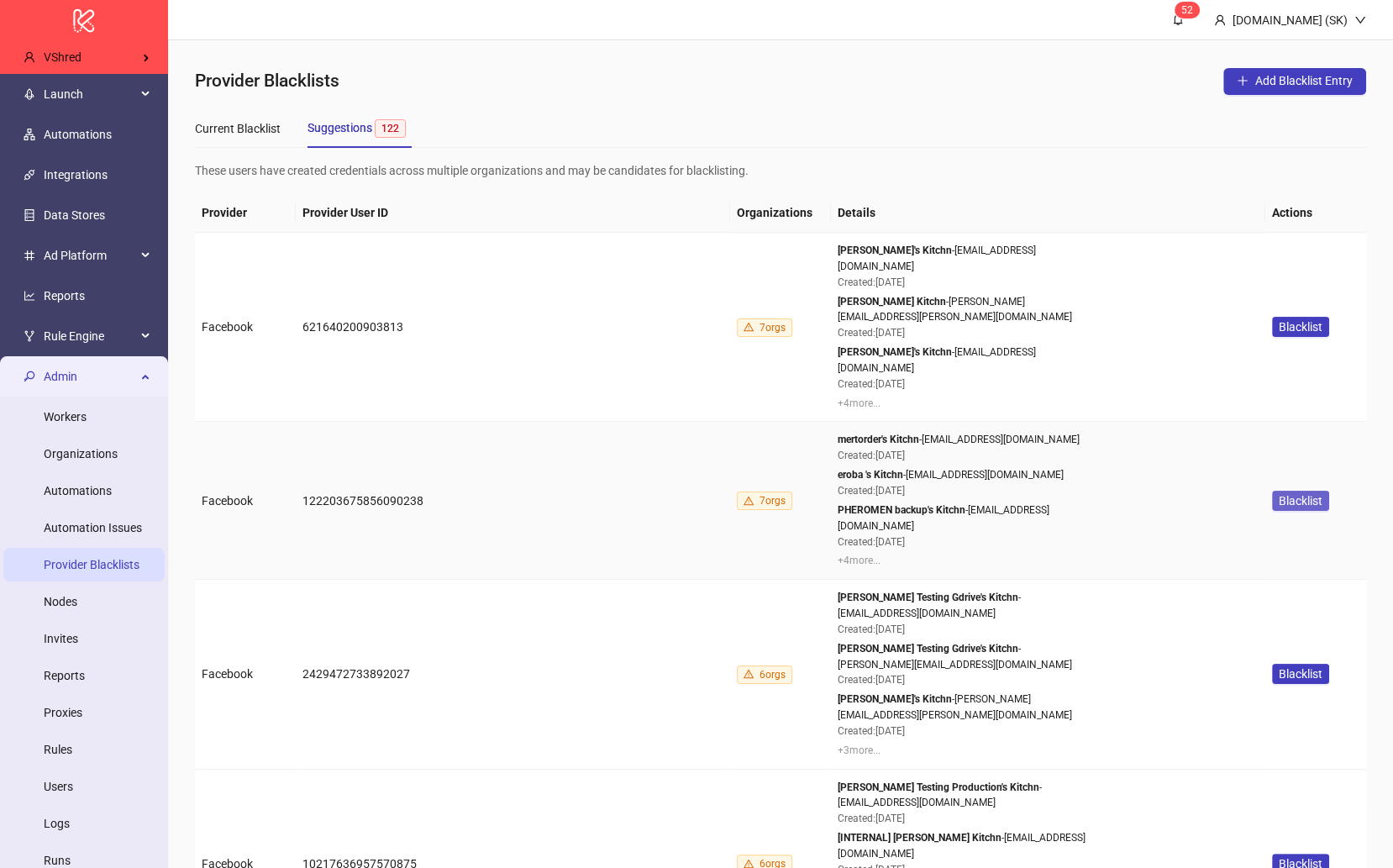
click at [866, 494] on span "Blacklist" at bounding box center [1301, 500] width 44 height 14
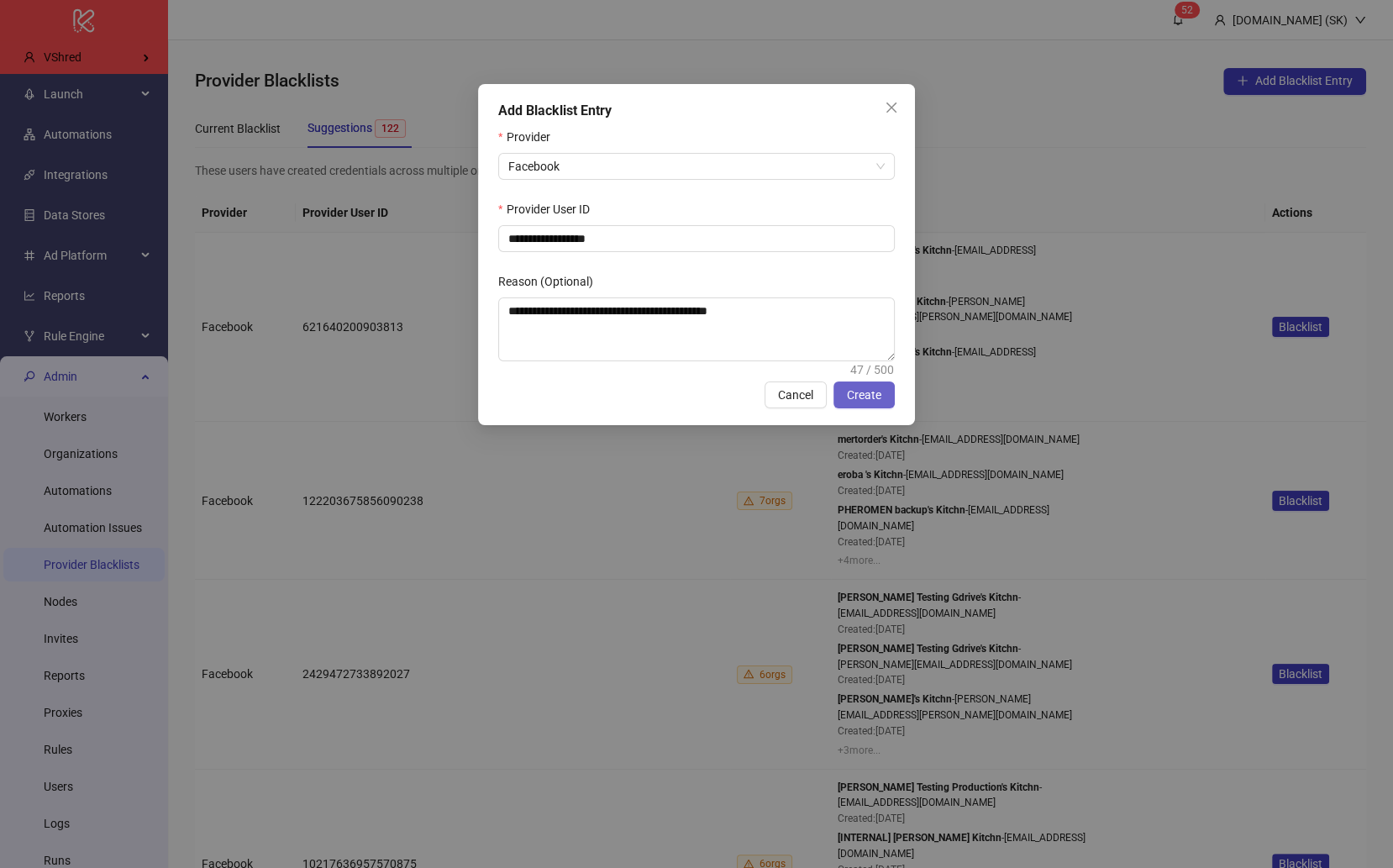
click at [857, 391] on span "Create" at bounding box center [864, 395] width 35 height 14
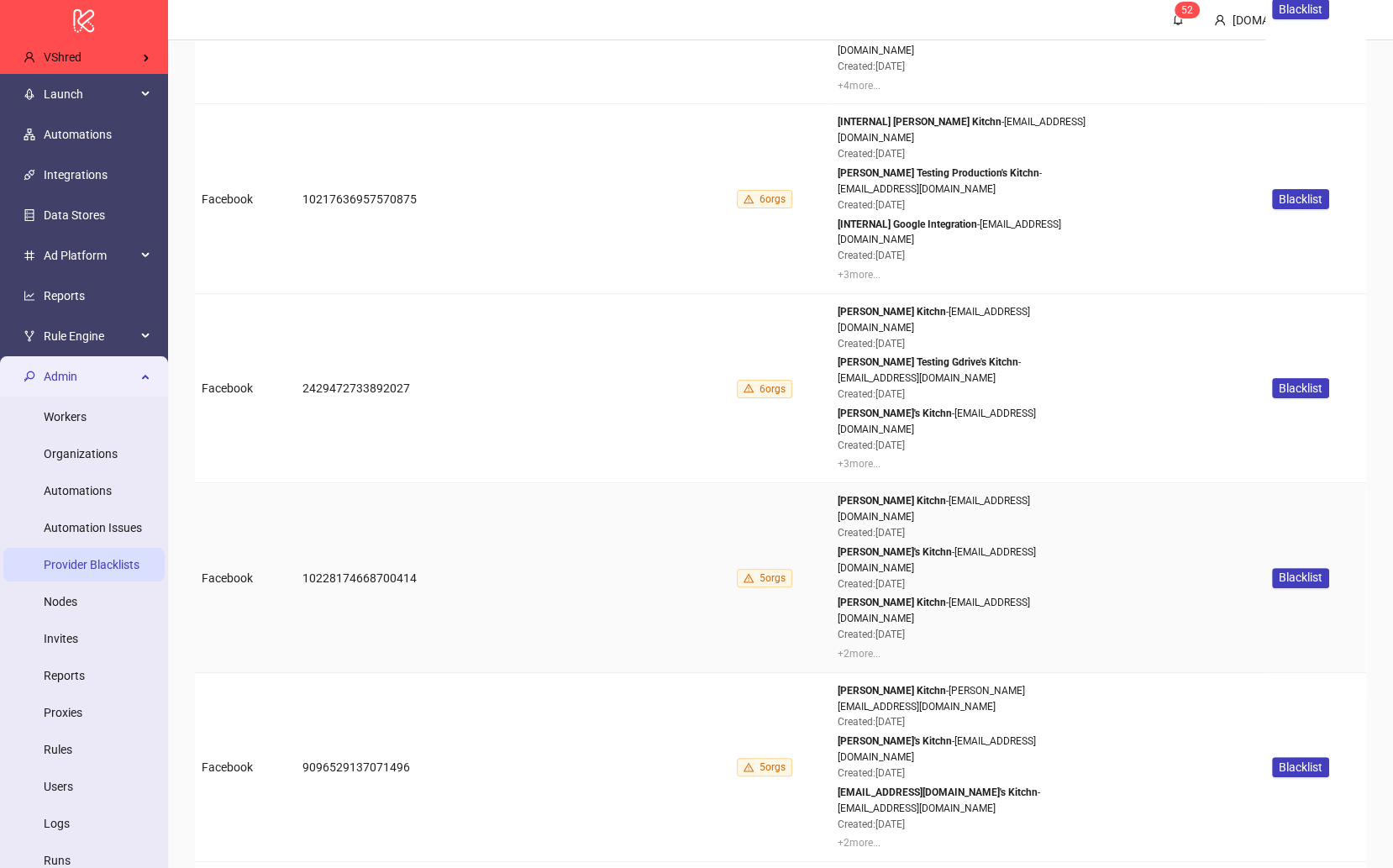
scroll to position [473, 0]
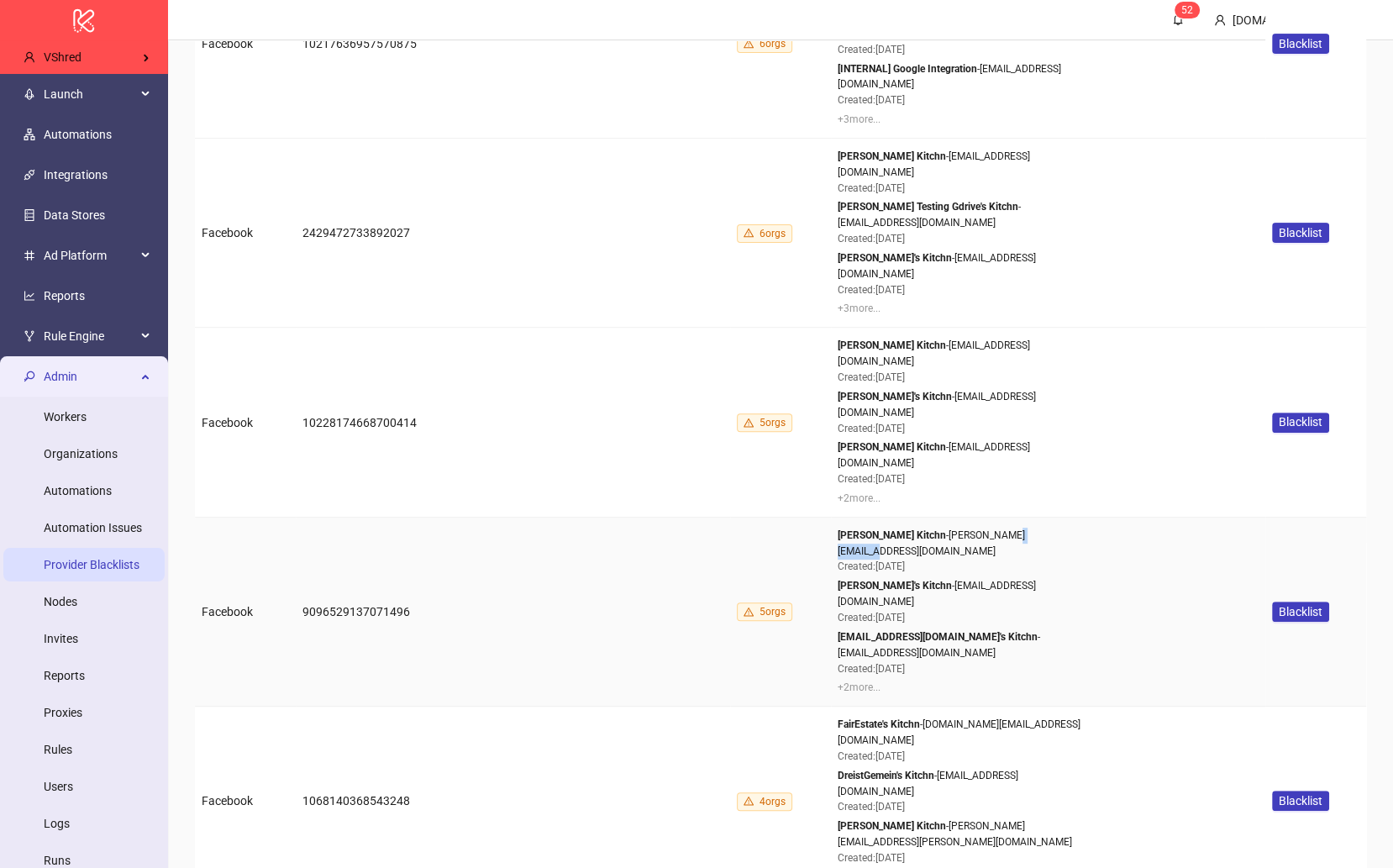
drag, startPoint x: 1073, startPoint y: 436, endPoint x: 1012, endPoint y: 435, distance: 61.0
click at [866, 528] on div "[PERSON_NAME] Kitchn - [PERSON_NAME][EMAIL_ADDRESS][DOMAIN_NAME] Created: [DATE]" at bounding box center [964, 551] width 252 height 48
copy div "[DOMAIN_NAME]"
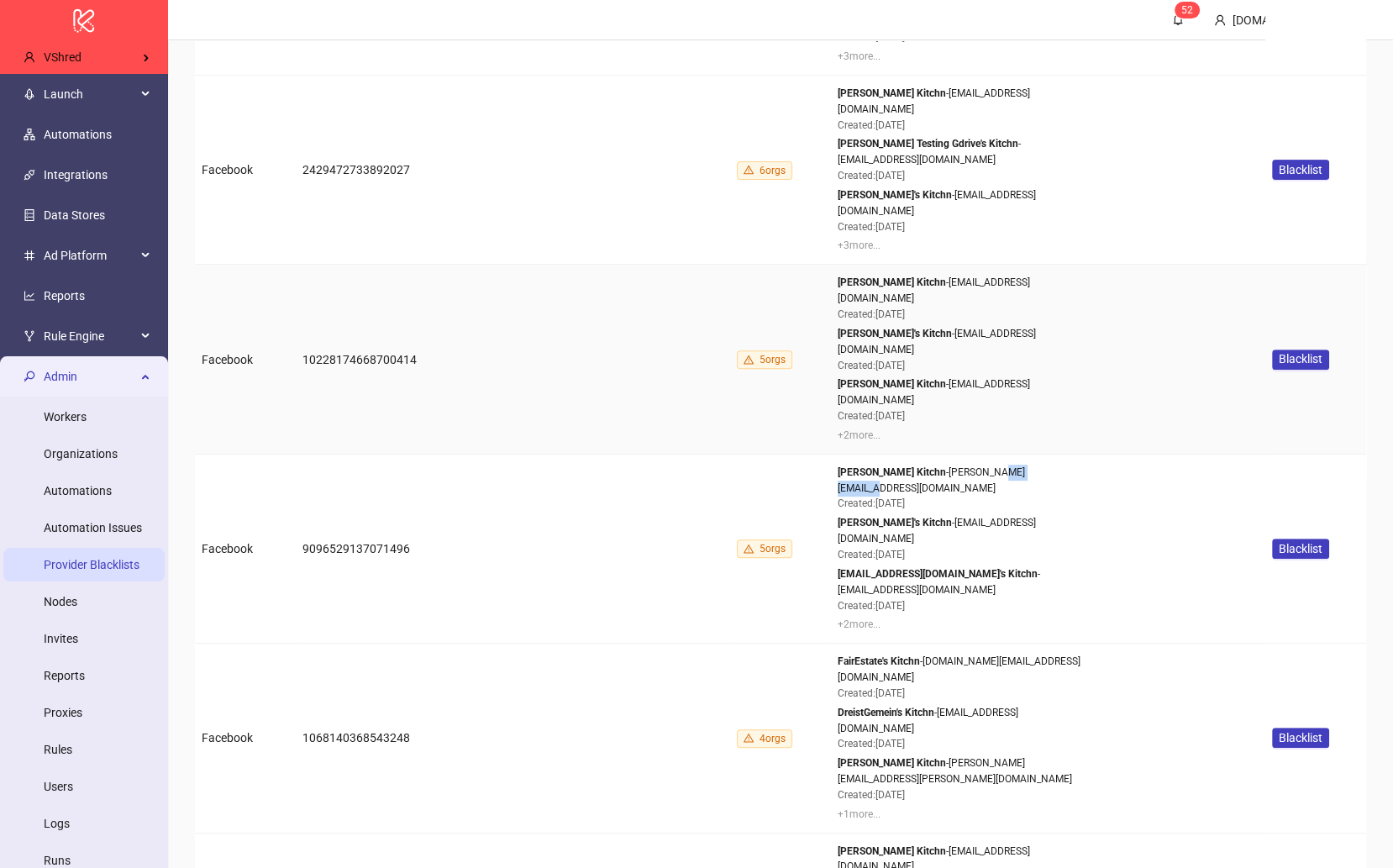
scroll to position [610, 0]
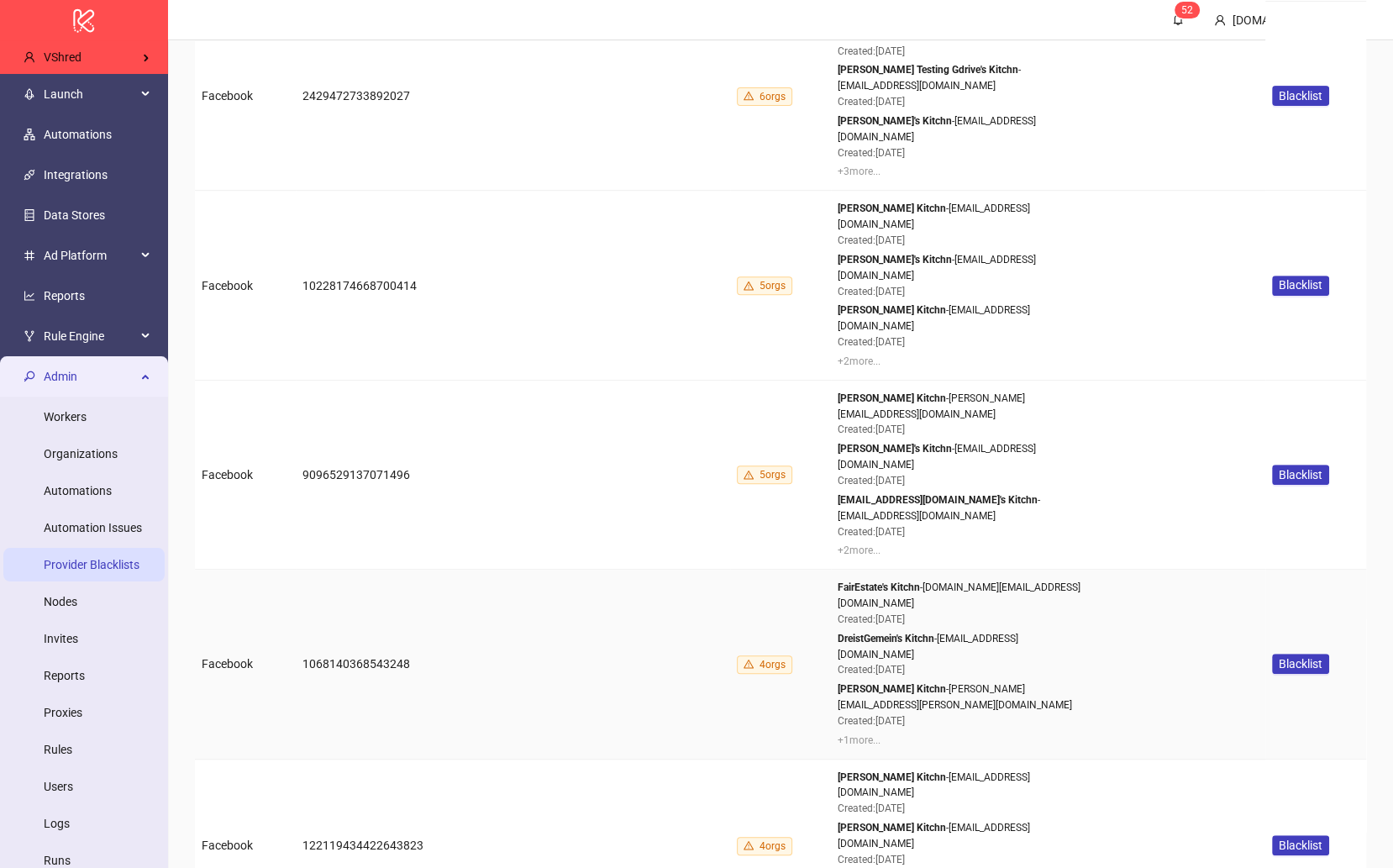
click at [866, 580] on div "FairEstate's Kitchn - [DOMAIN_NAME][EMAIL_ADDRESS][DOMAIN_NAME] Created: [DATE]" at bounding box center [964, 603] width 252 height 48
click at [836, 570] on td "FairEstate's Kitchn - [DOMAIN_NAME][EMAIL_ADDRESS][DOMAIN_NAME] Created: [DATE]…" at bounding box center [1047, 664] width 434 height 189
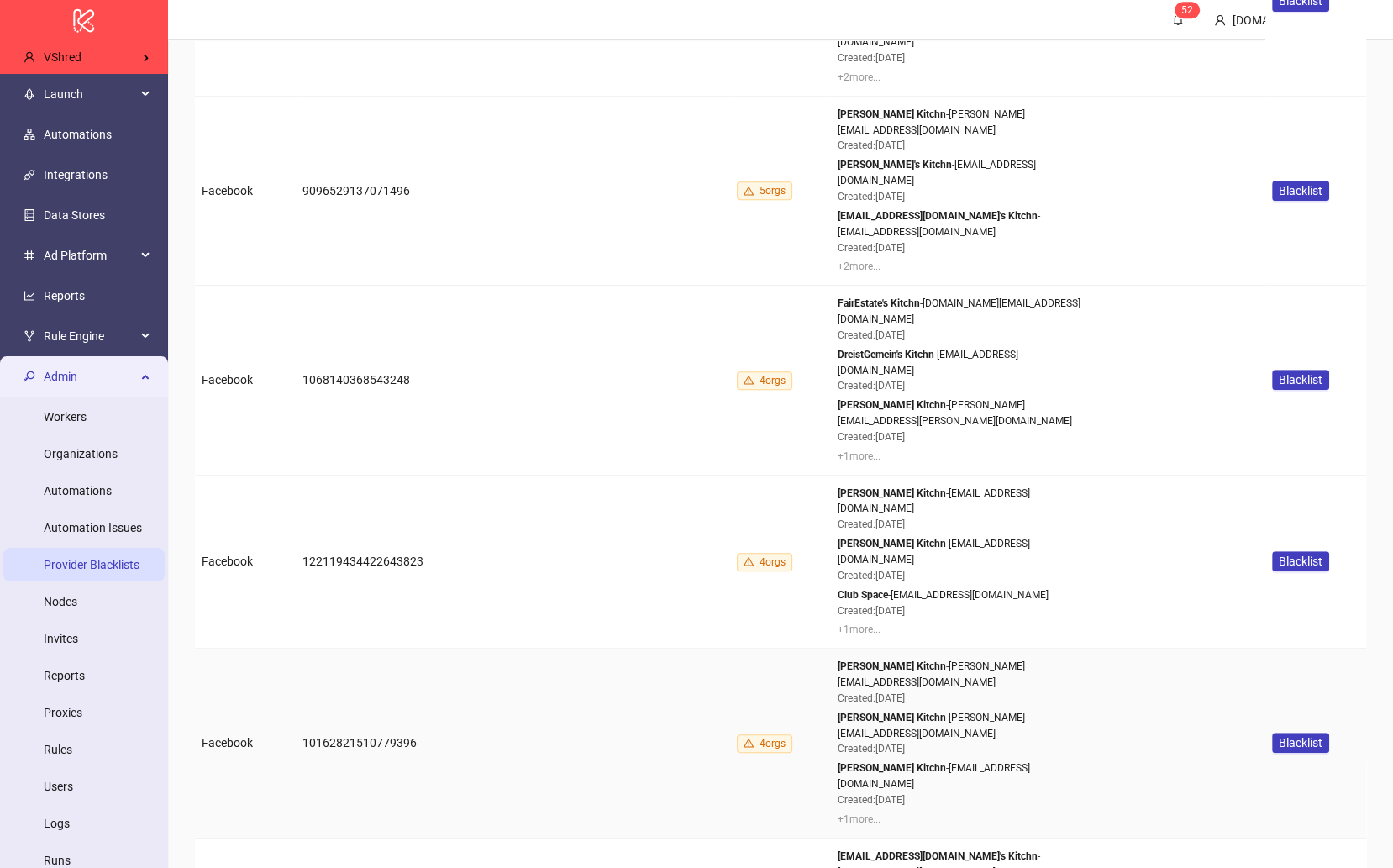
scroll to position [988, 0]
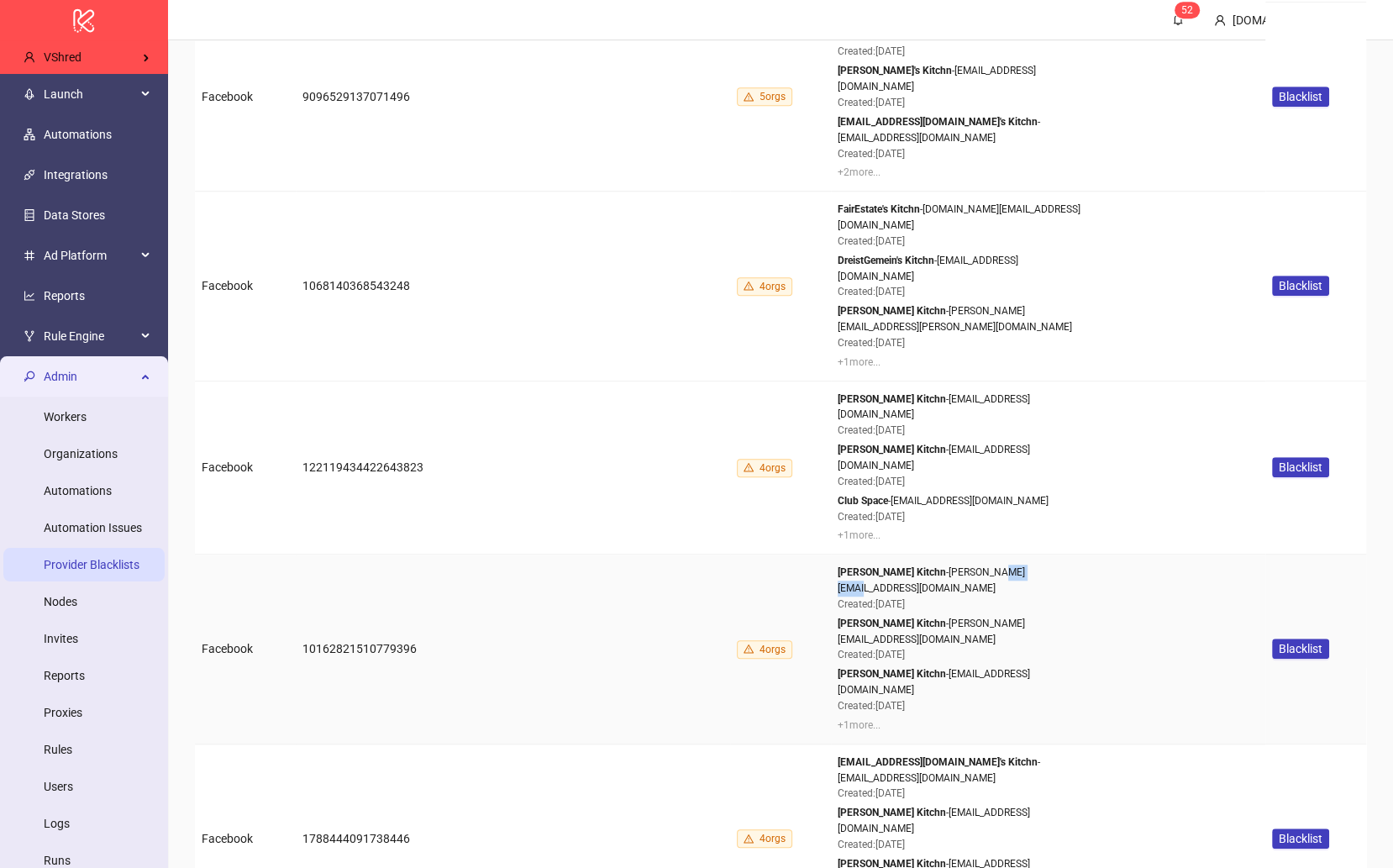
drag, startPoint x: 1046, startPoint y: 339, endPoint x: 994, endPoint y: 340, distance: 52.0
click at [866, 565] on div "[PERSON_NAME] Kitchn - [PERSON_NAME][EMAIL_ADDRESS][DOMAIN_NAME] Created: [DATE]" at bounding box center [964, 589] width 252 height 48
copy div "[DOMAIN_NAME]"
drag, startPoint x: 1072, startPoint y: 379, endPoint x: 1016, endPoint y: 379, distance: 56.0
click at [866, 616] on div "[PERSON_NAME] Kitchn - [PERSON_NAME][EMAIL_ADDRESS][DOMAIN_NAME] Created: [DATE]" at bounding box center [964, 640] width 252 height 48
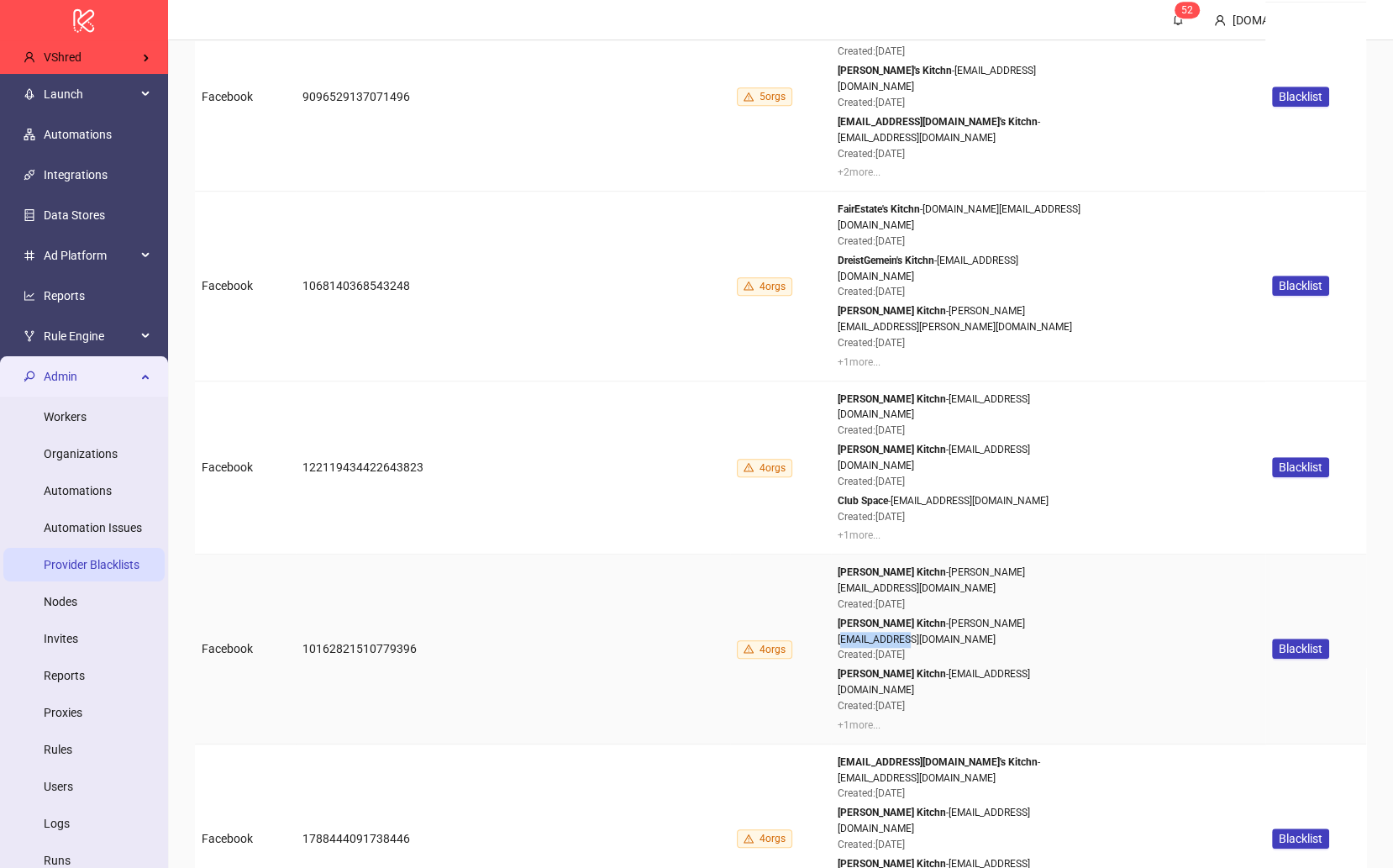
copy div "[DOMAIN_NAME]"
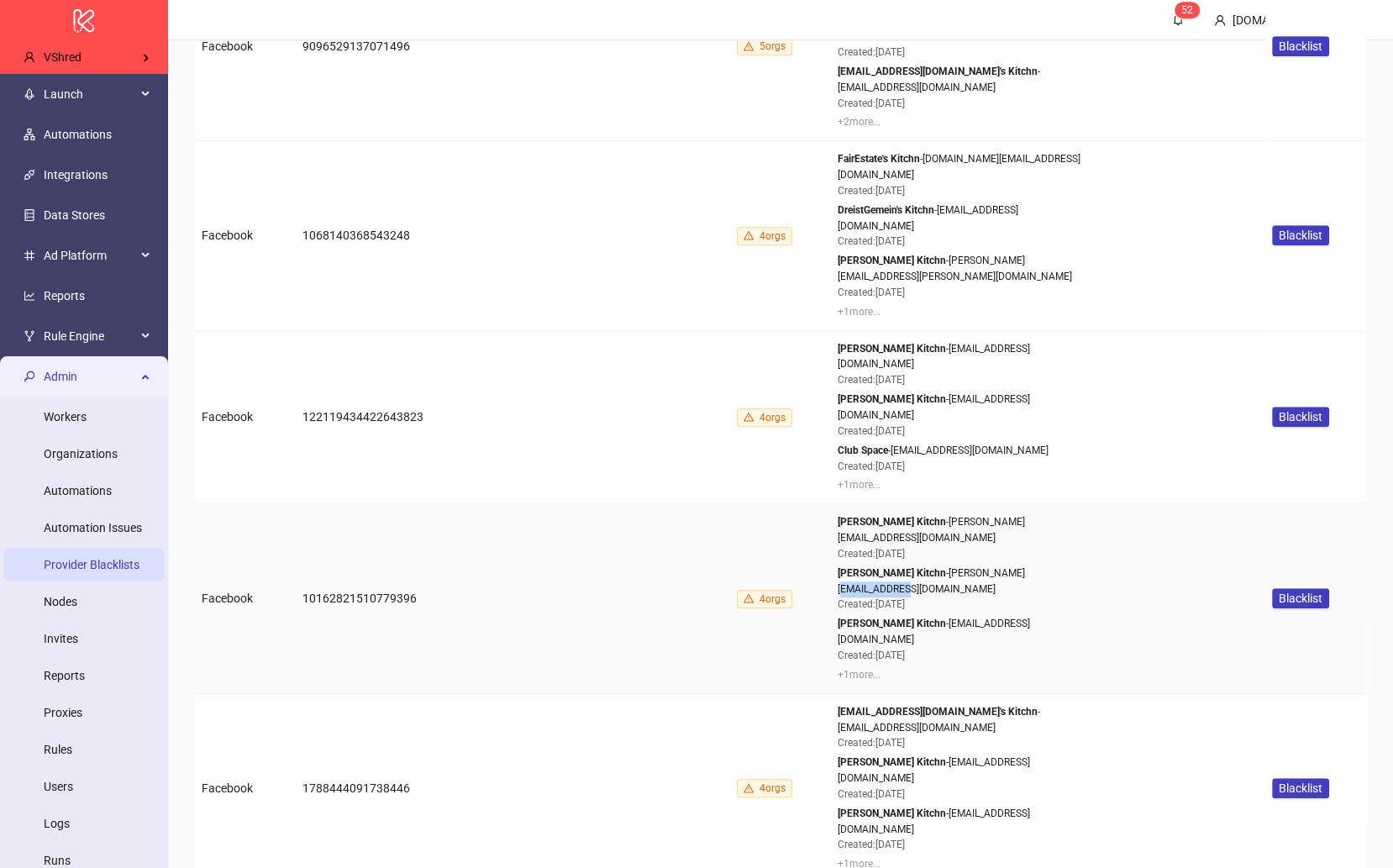
scroll to position [1104, 0]
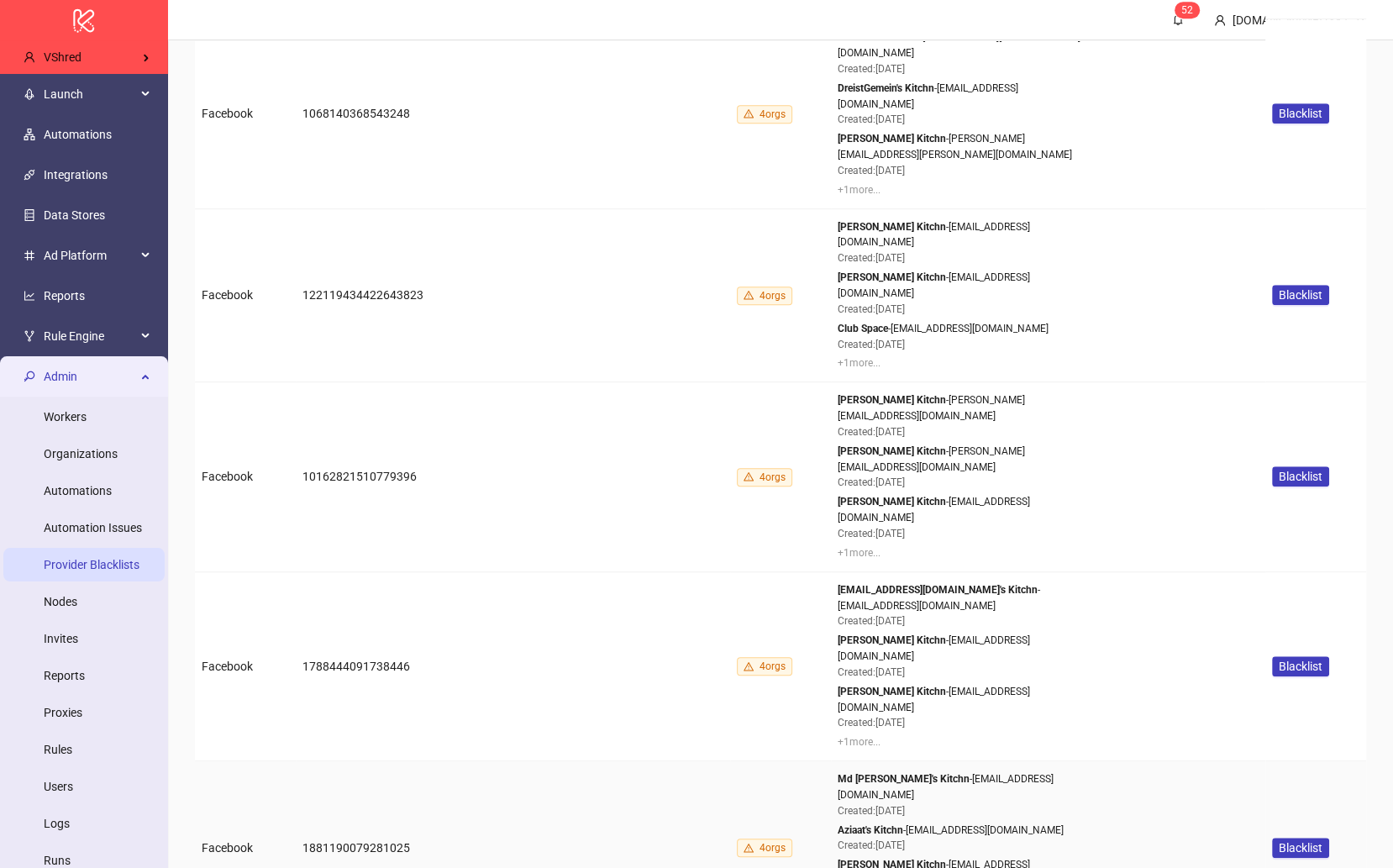
click at [866, 772] on div "Md [PERSON_NAME]'s Kitchn - [EMAIL_ADDRESS][DOMAIN_NAME] Created: [DATE] Aziaat…" at bounding box center [964, 848] width 252 height 153
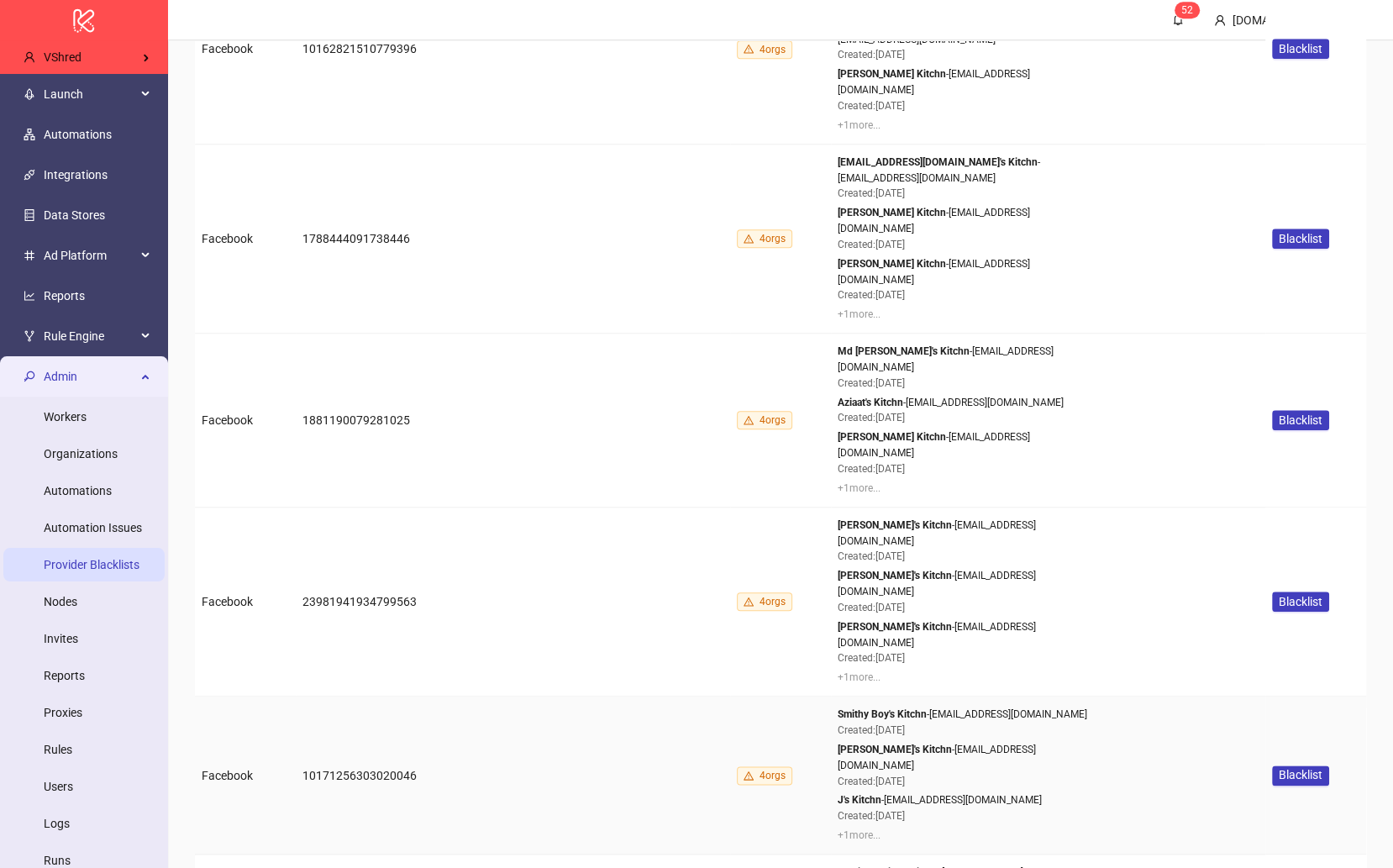
scroll to position [1728, 0]
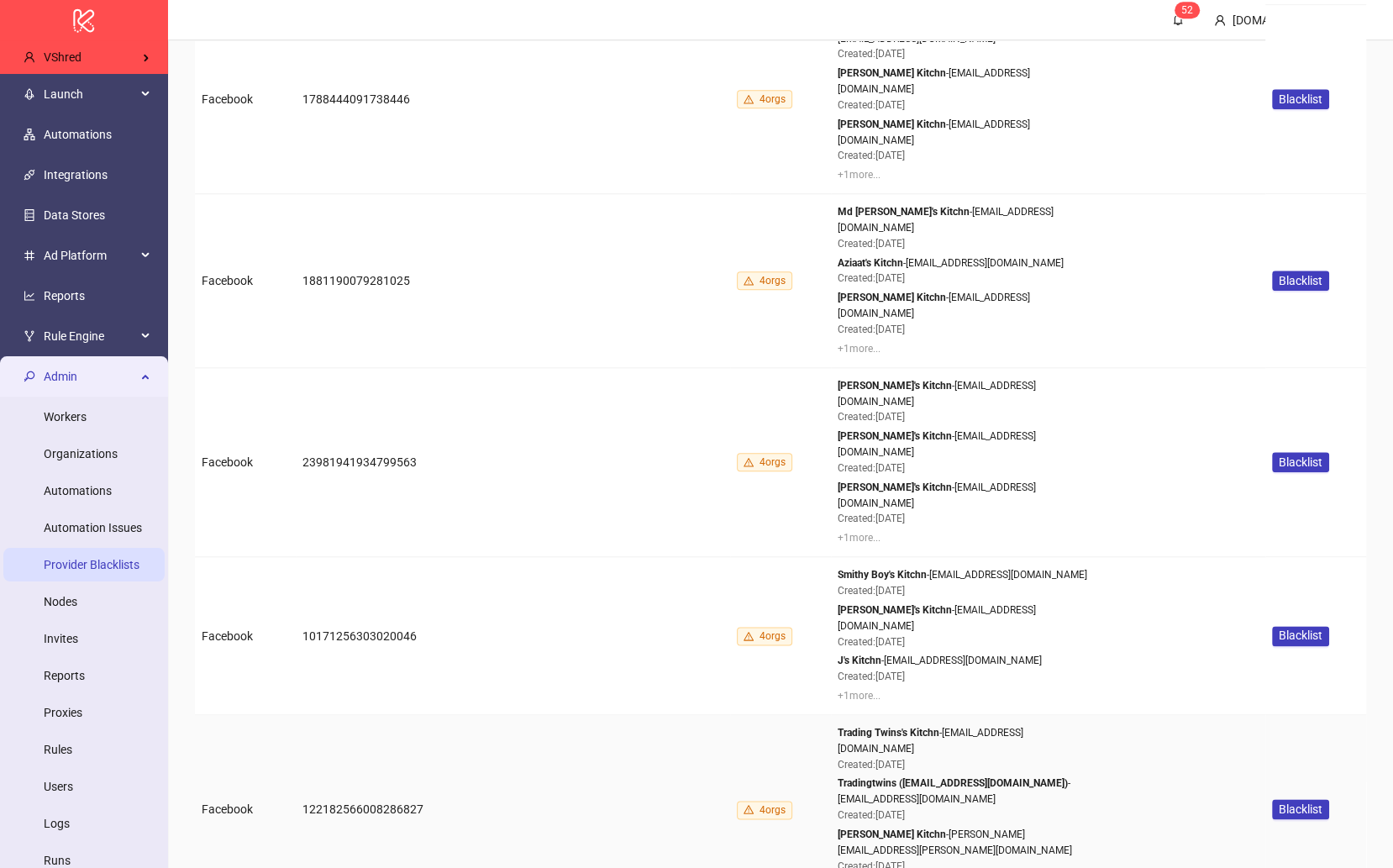
click at [665, 715] on td "122182566008286827" at bounding box center [512, 810] width 434 height 189
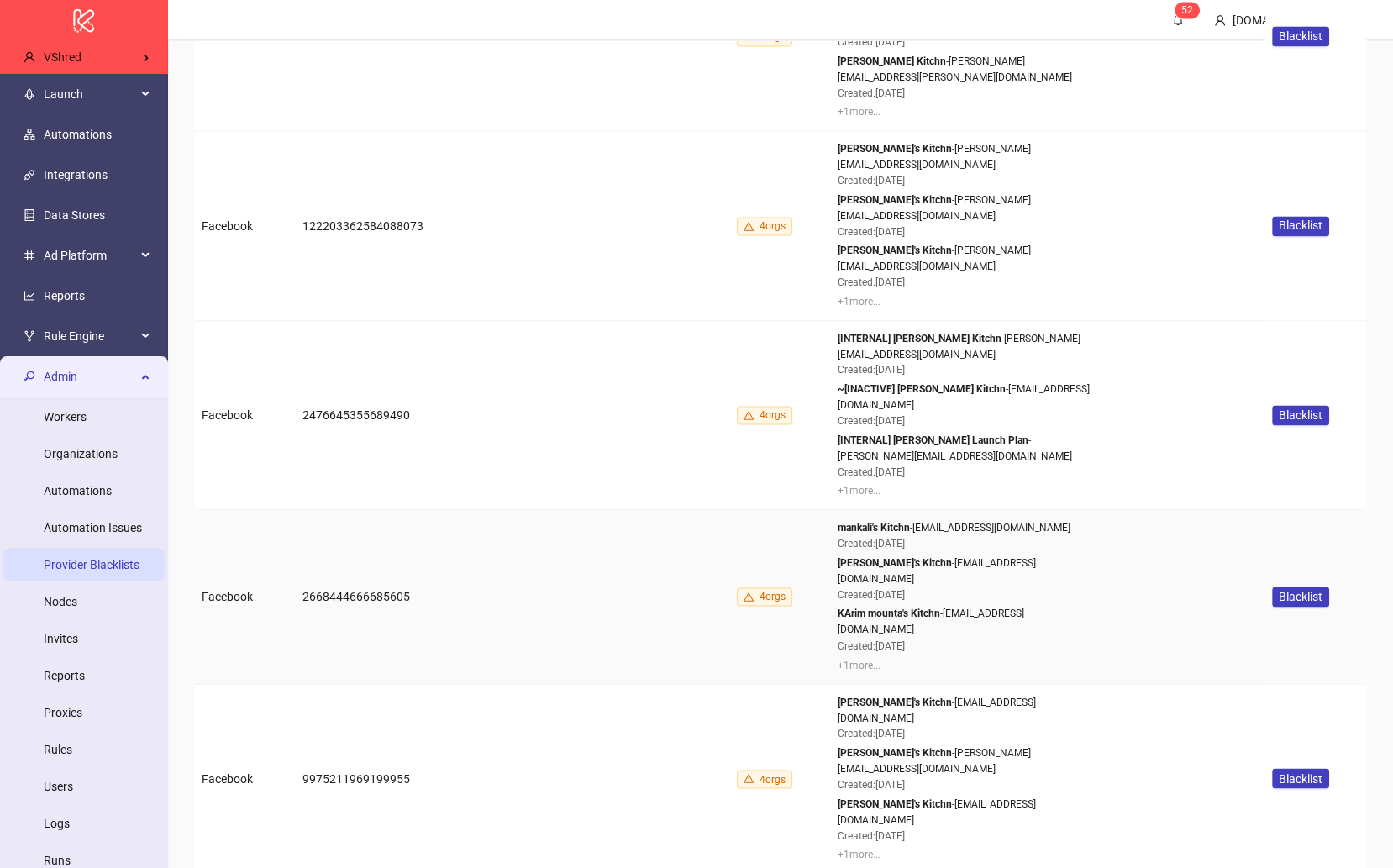
scroll to position [2504, 0]
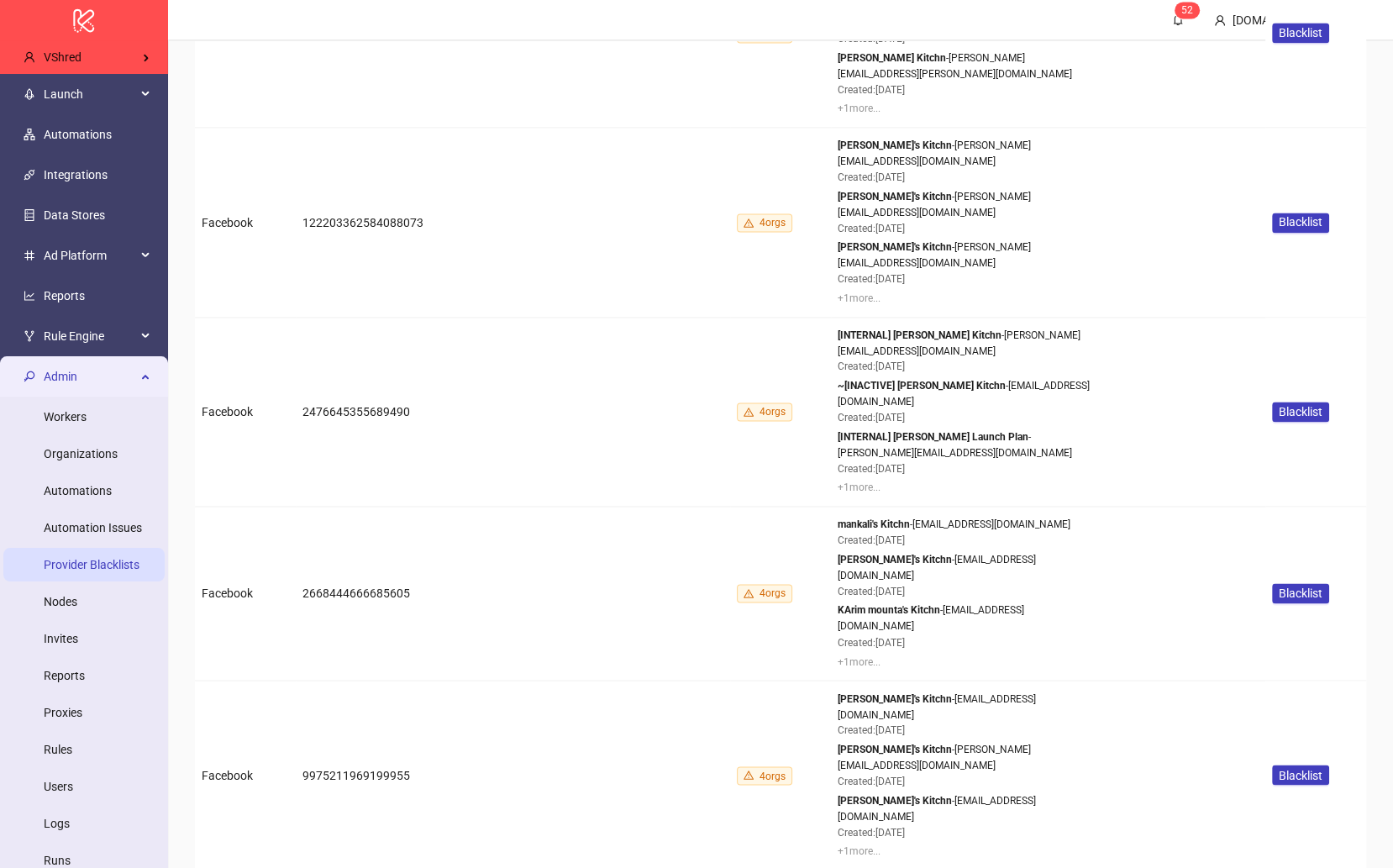
drag, startPoint x: 1056, startPoint y: 623, endPoint x: 973, endPoint y: 621, distance: 83.0
copy div "[DOMAIN_NAME]"
drag, startPoint x: 1036, startPoint y: 547, endPoint x: 977, endPoint y: 546, distance: 59.0
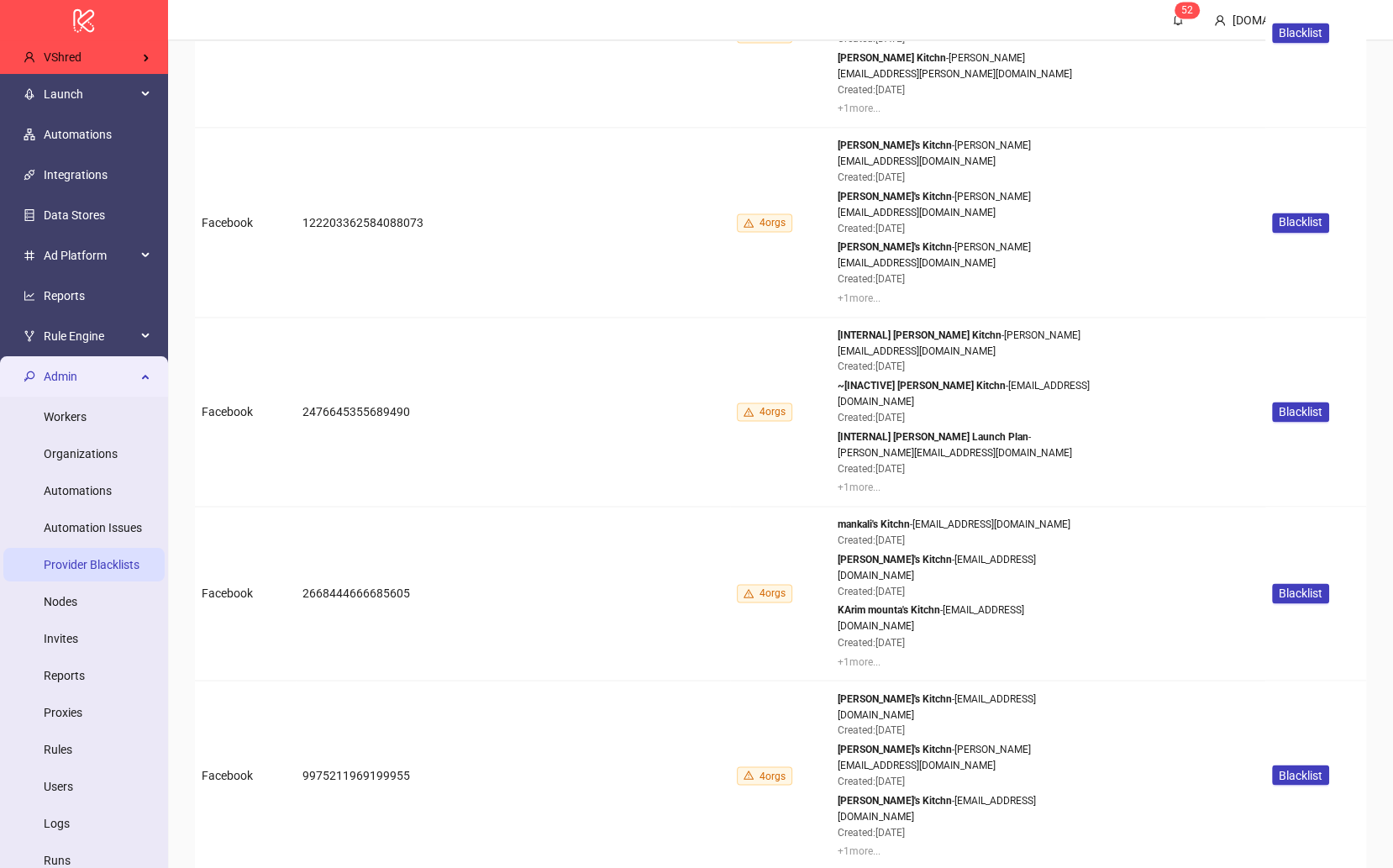
copy div "[DOMAIN_NAME]"
drag, startPoint x: 1025, startPoint y: 581, endPoint x: 980, endPoint y: 579, distance: 45.0
copy div "[DOMAIN_NAME]"
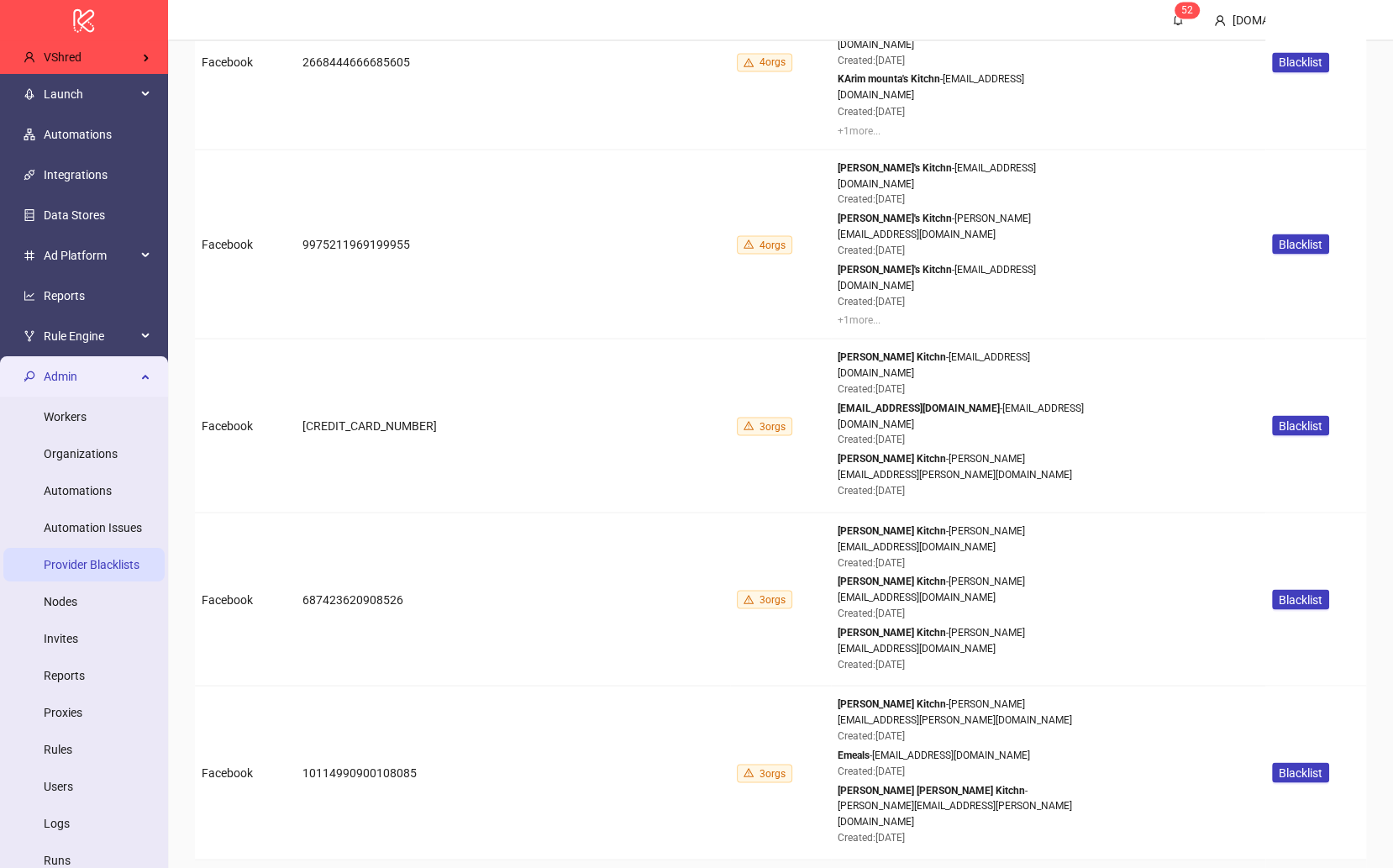
scroll to position [3057, 0]
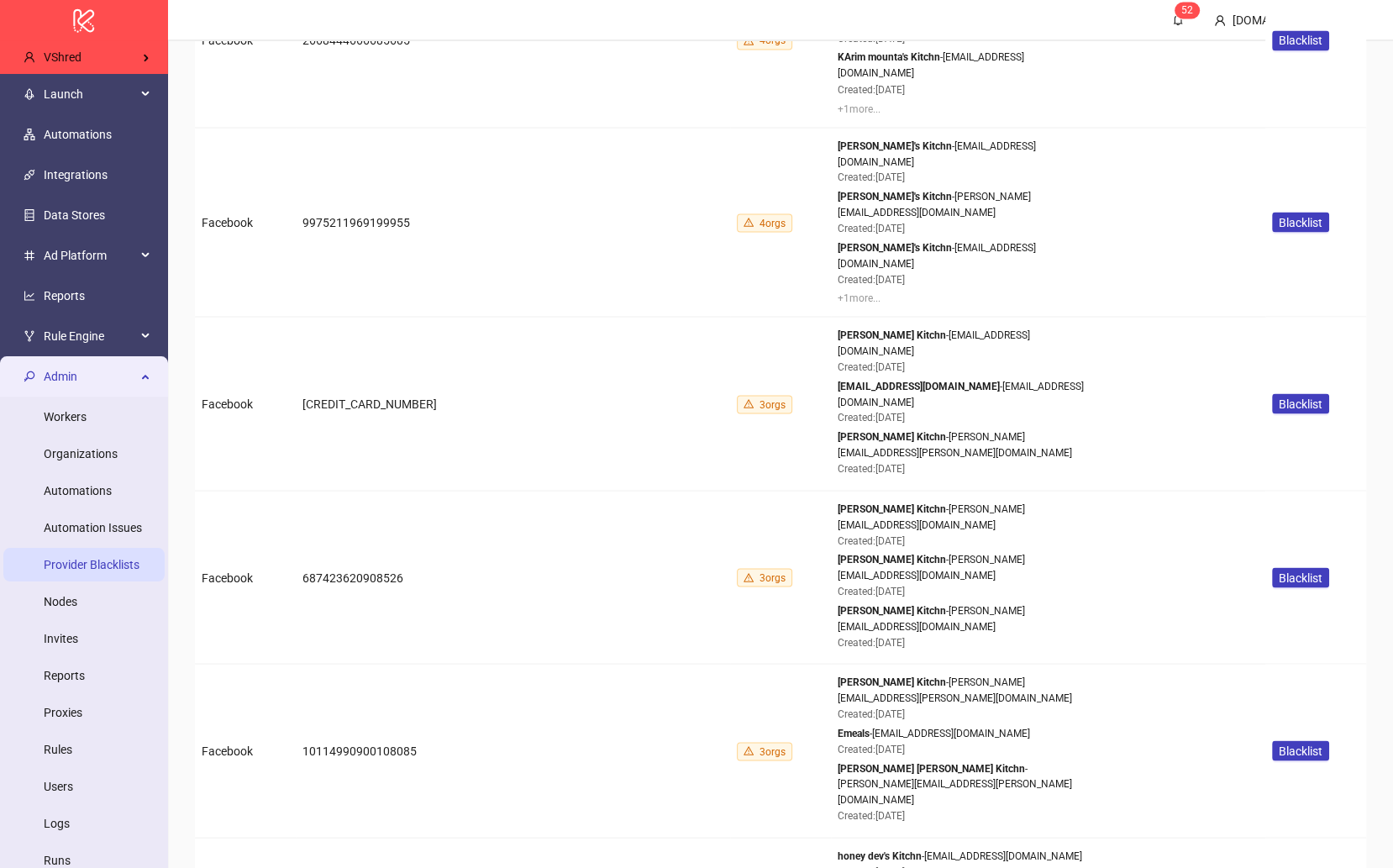
drag, startPoint x: 962, startPoint y: 456, endPoint x: 892, endPoint y: 456, distance: 70.0
copy div "[DOMAIN_NAME]"
drag, startPoint x: 979, startPoint y: 499, endPoint x: 876, endPoint y: 499, distance: 103.0
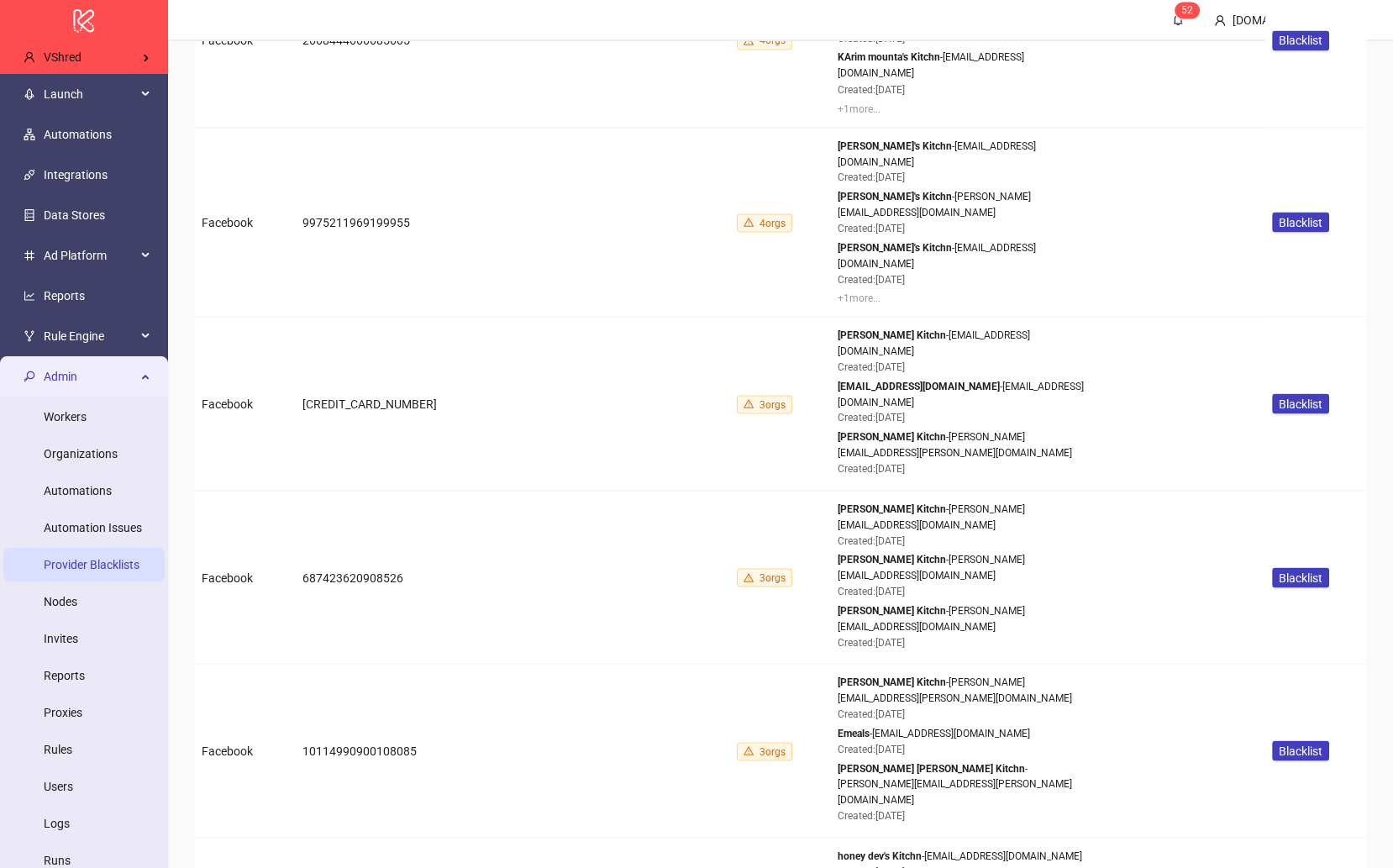
copy div "[DOMAIN_NAME]"
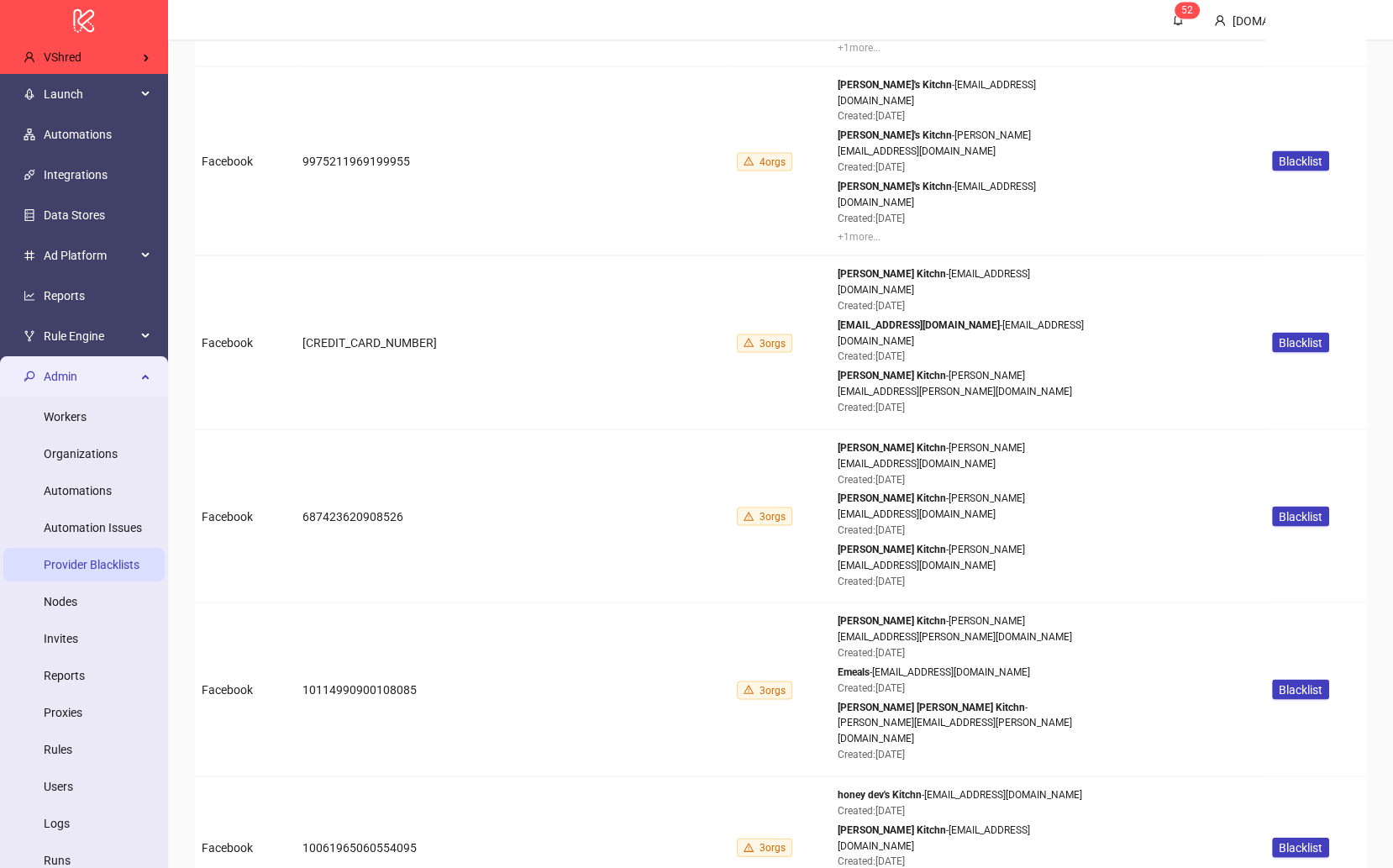
scroll to position [3165, 0]
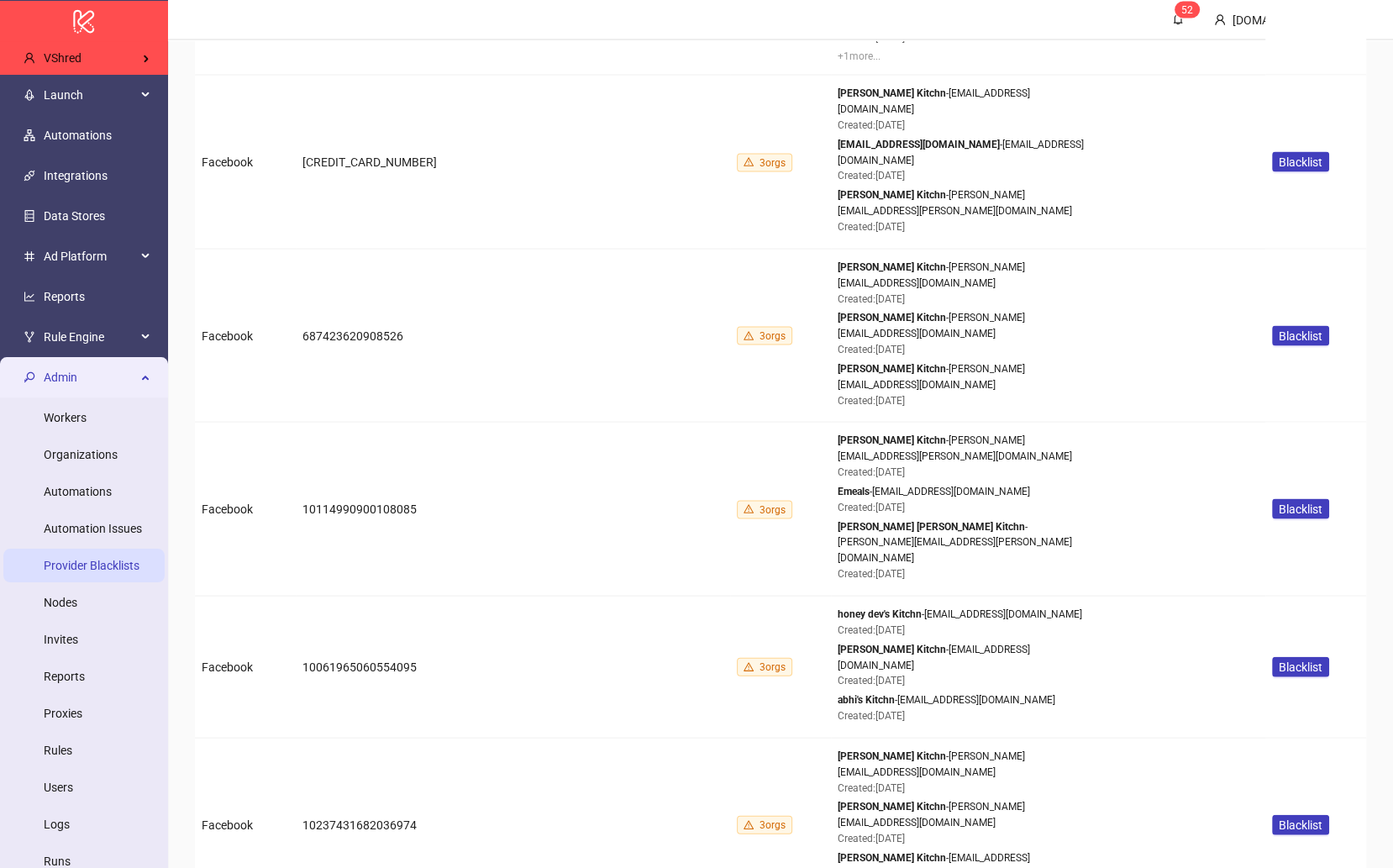
drag, startPoint x: 1041, startPoint y: 352, endPoint x: 990, endPoint y: 351, distance: 51.0
copy div "[DOMAIN_NAME]"
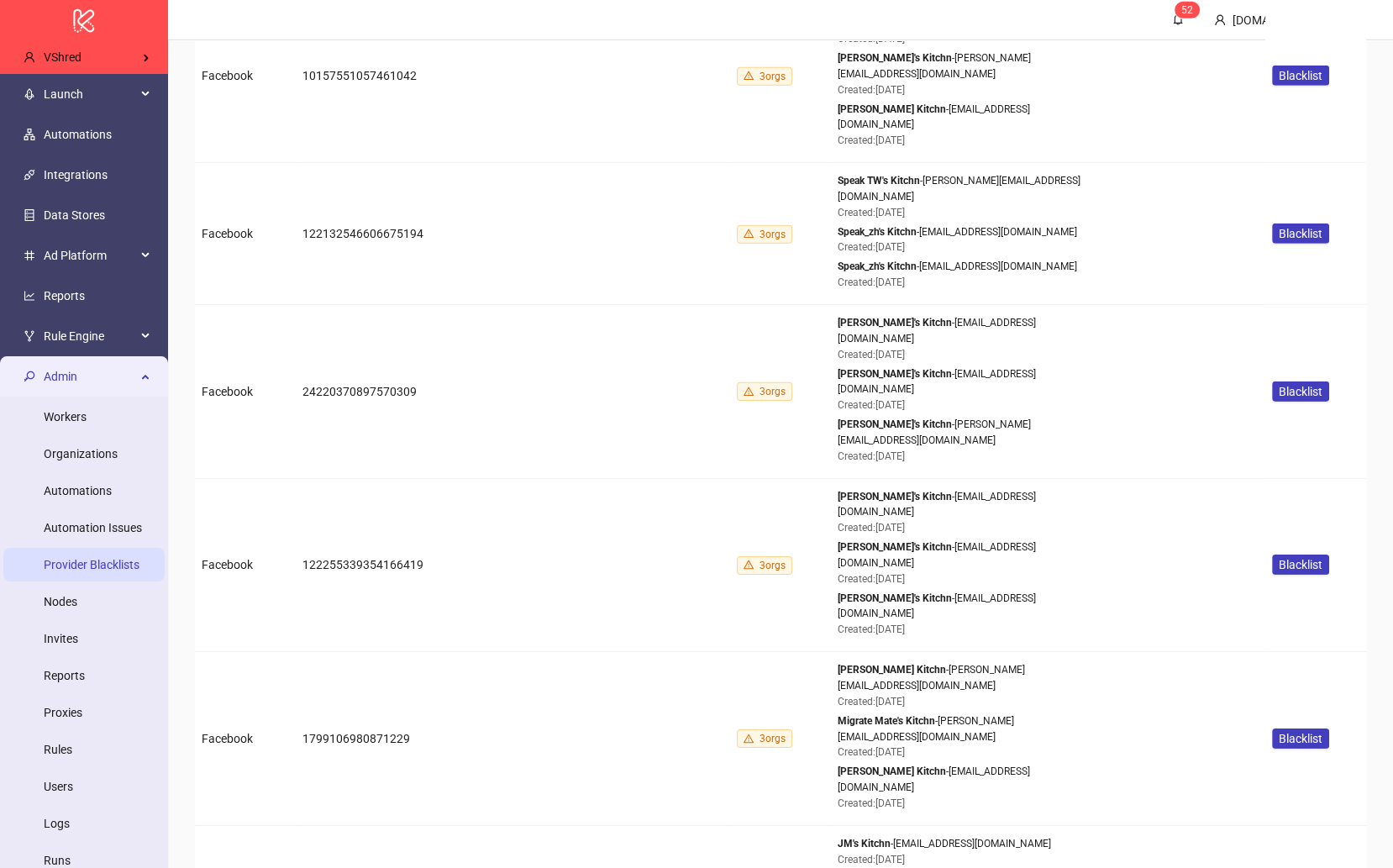
scroll to position [5091, 0]
drag, startPoint x: 1065, startPoint y: 308, endPoint x: 986, endPoint y: 307, distance: 79.0
copy div "[DOMAIN_NAME]"
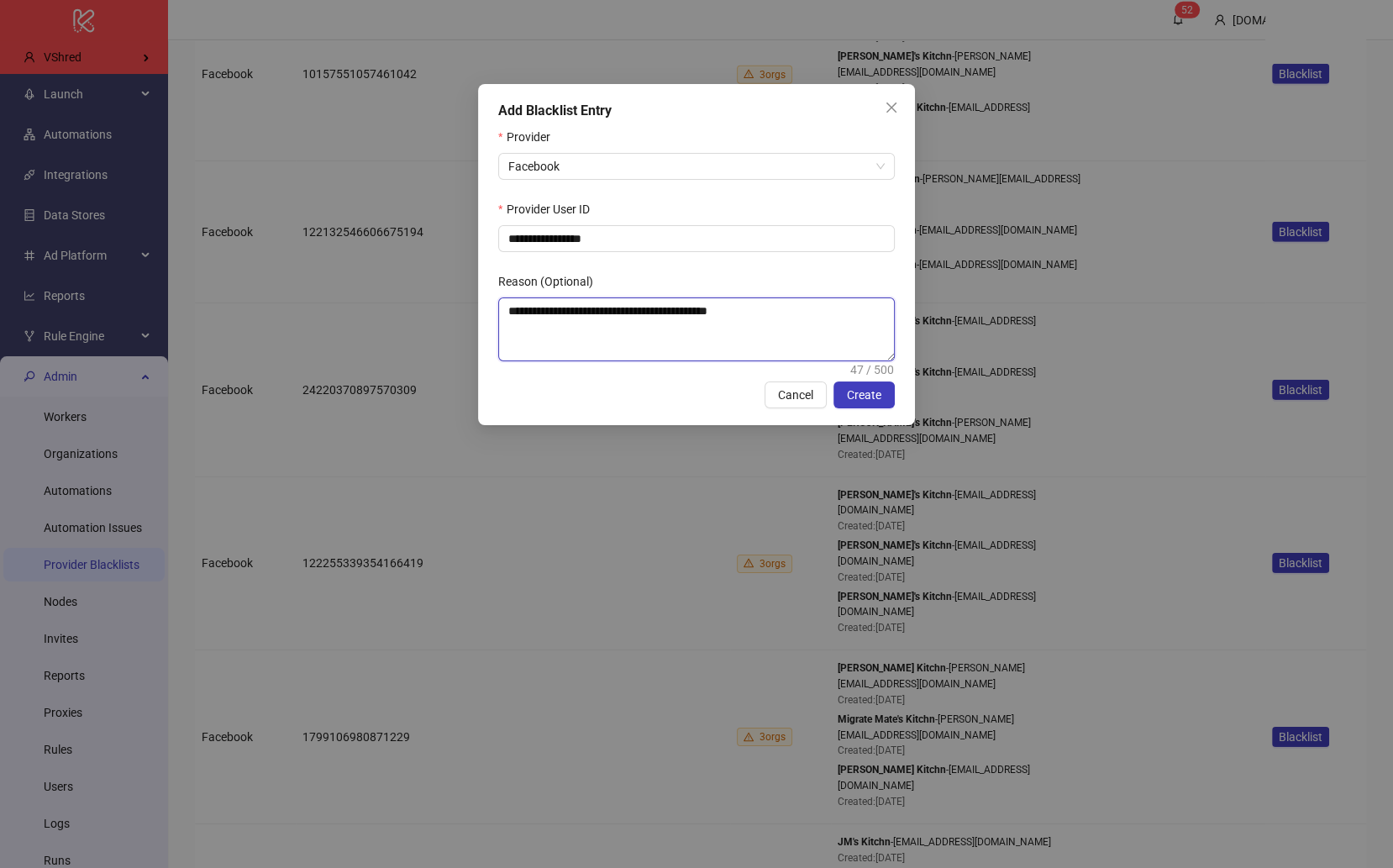
click at [727, 305] on textarea "**********" at bounding box center [697, 329] width 396 height 62
type textarea "**********"
click at [866, 389] on span "Create" at bounding box center [864, 395] width 35 height 14
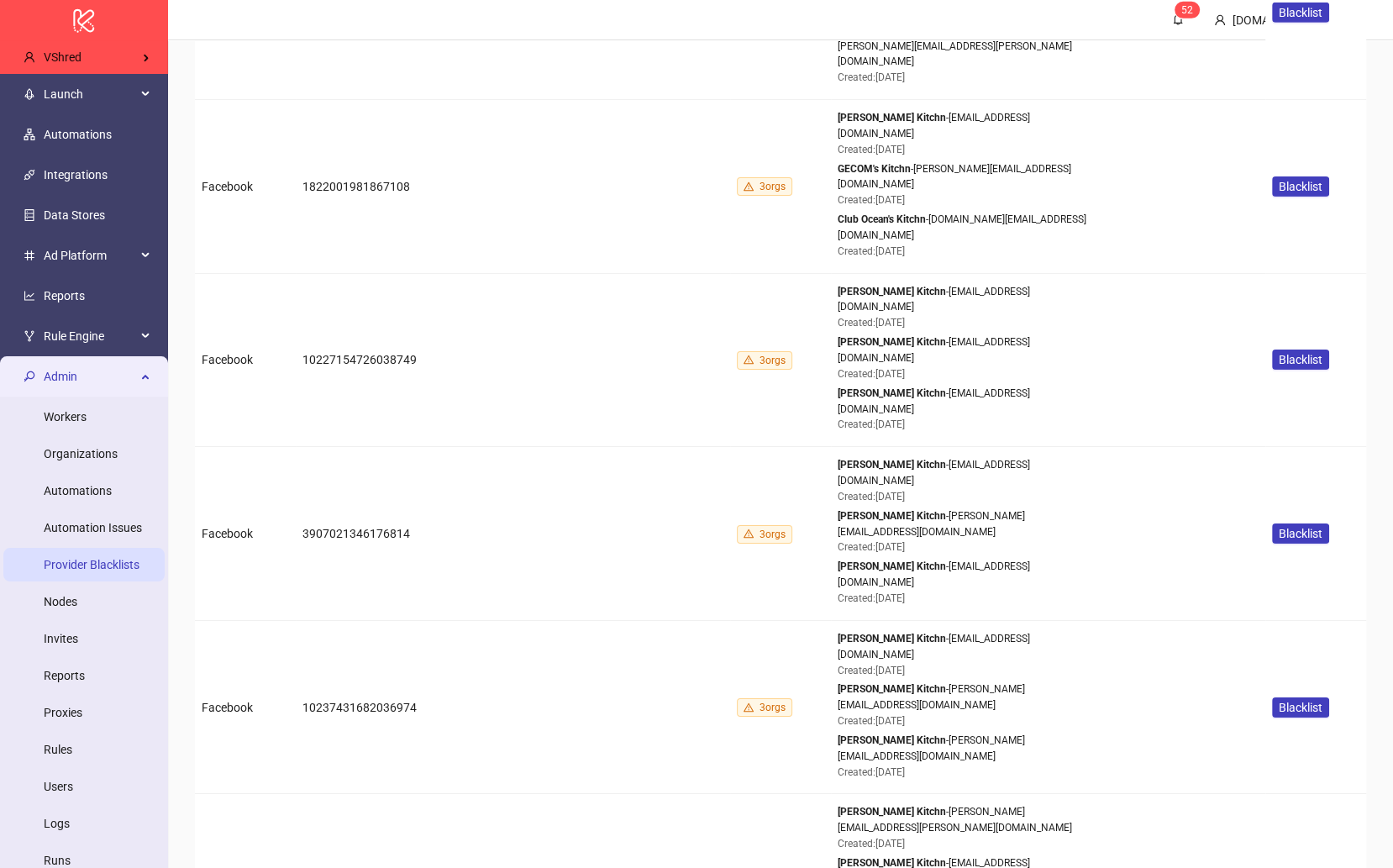
scroll to position [5471, 0]
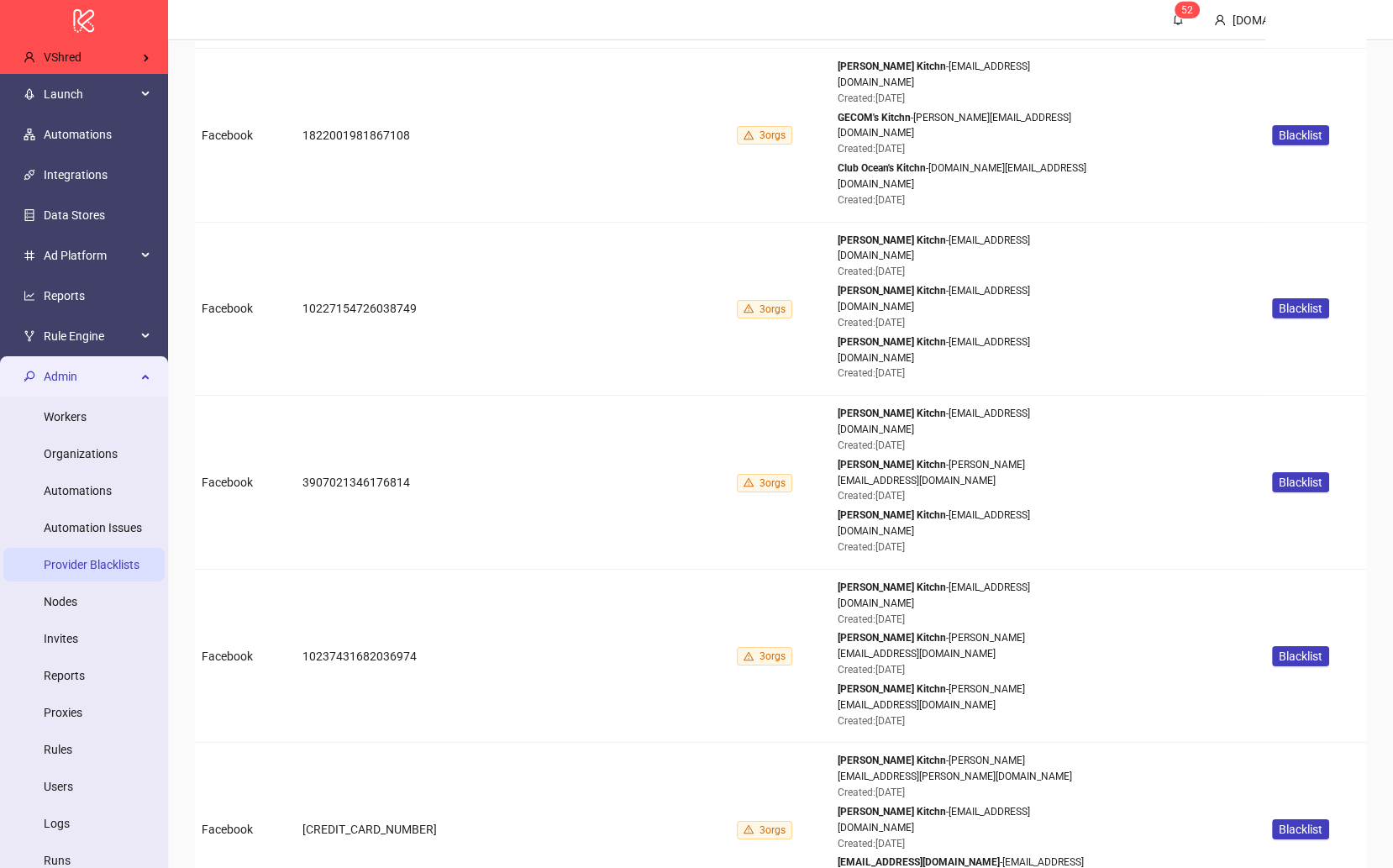
drag, startPoint x: 1052, startPoint y: 528, endPoint x: 979, endPoint y: 528, distance: 73.0
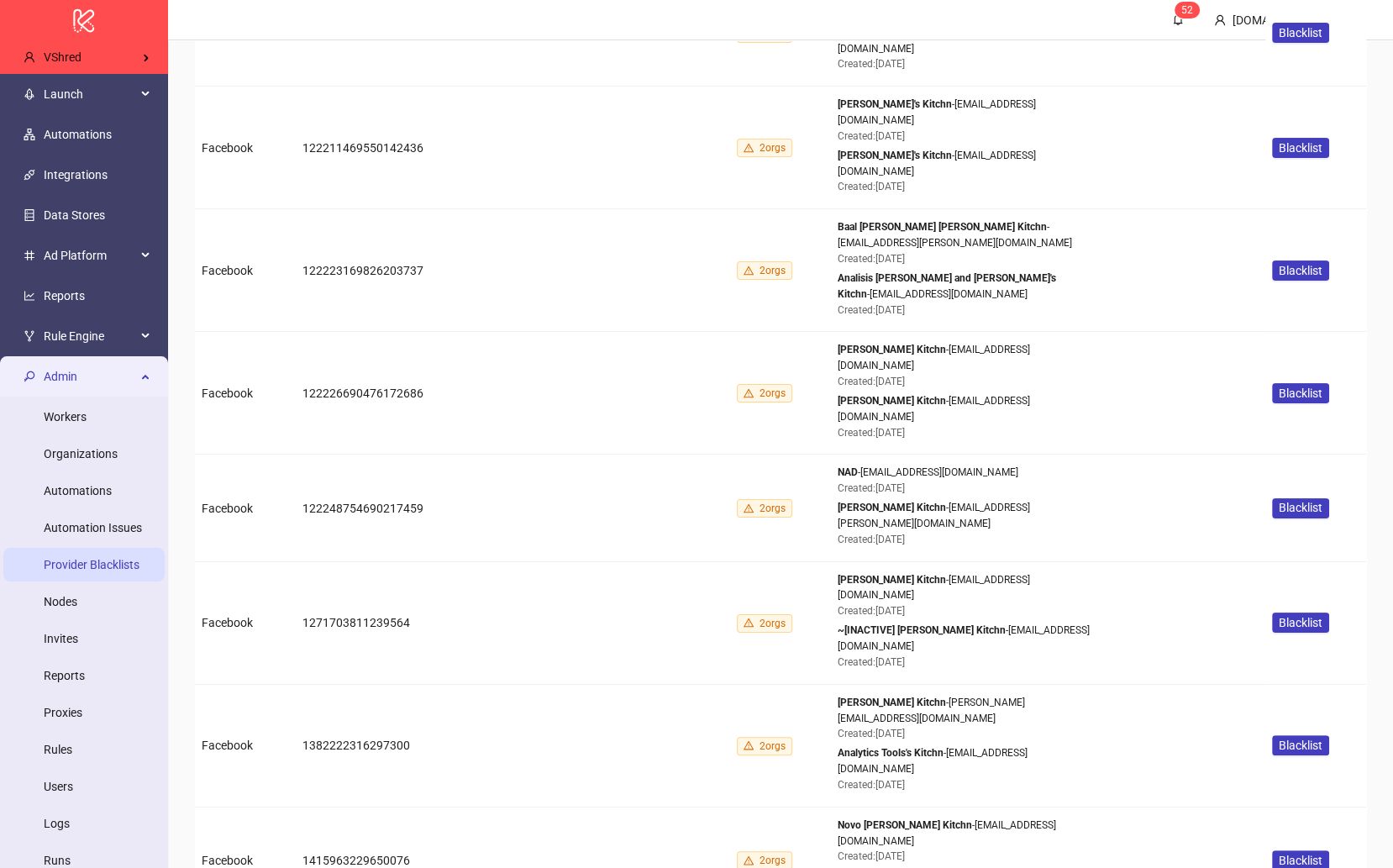
scroll to position [6465, 0]
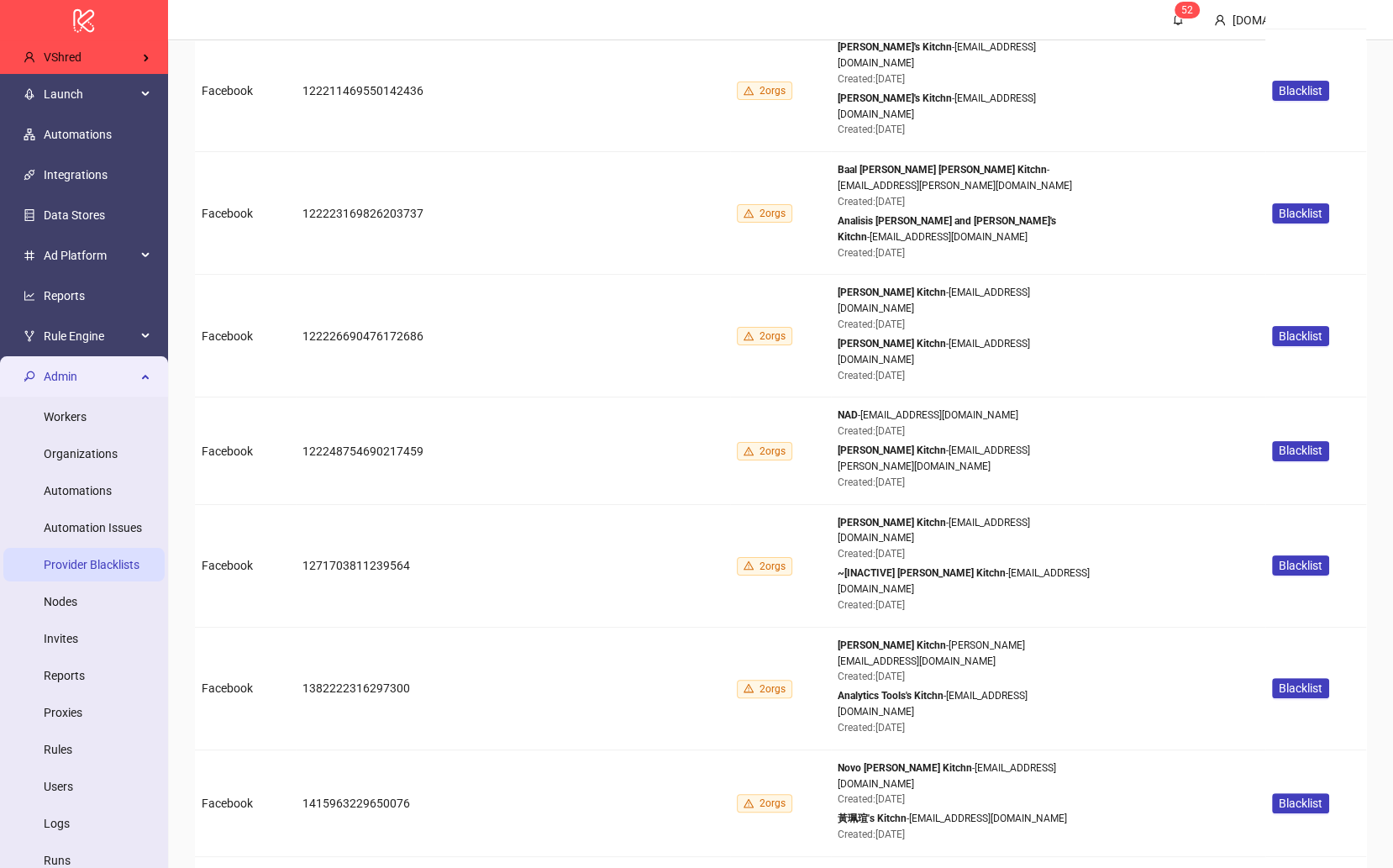
drag, startPoint x: 1075, startPoint y: 418, endPoint x: 1019, endPoint y: 418, distance: 56.0
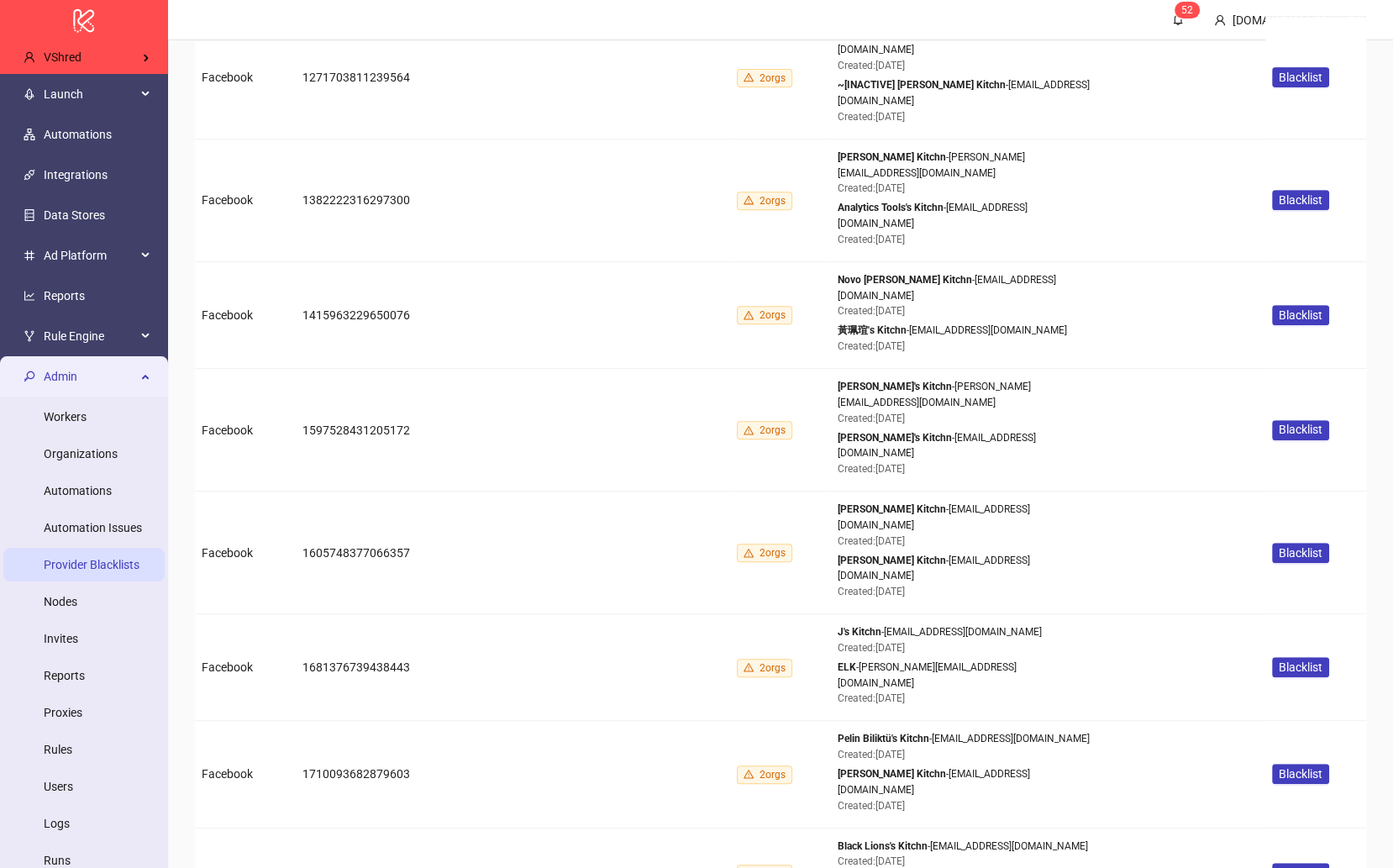
scroll to position [6952, 0]
drag, startPoint x: 1008, startPoint y: 220, endPoint x: 947, endPoint y: 219, distance: 61.0
drag, startPoint x: 1039, startPoint y: 630, endPoint x: 962, endPoint y: 629, distance: 77.0
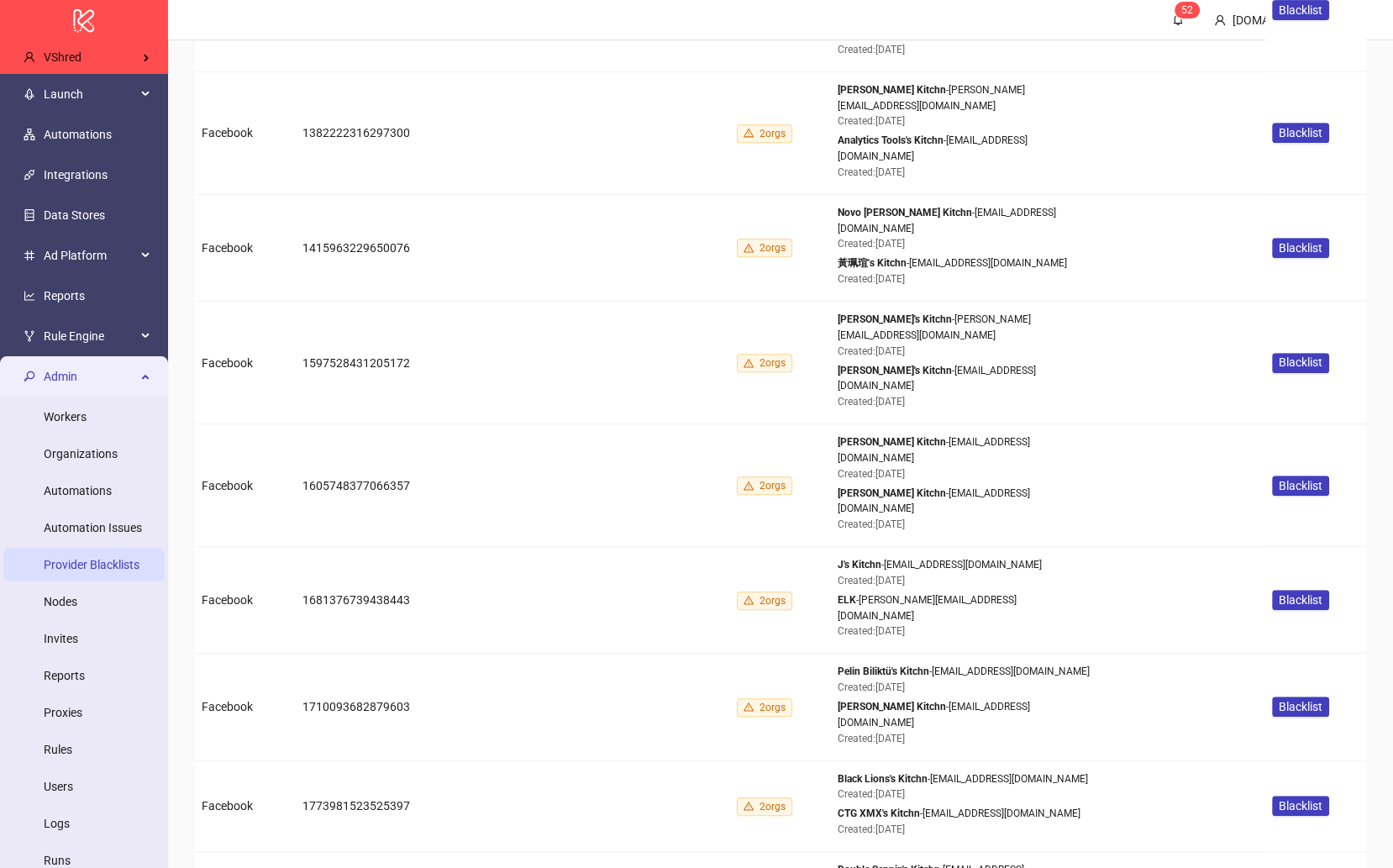
scroll to position [7114, 0]
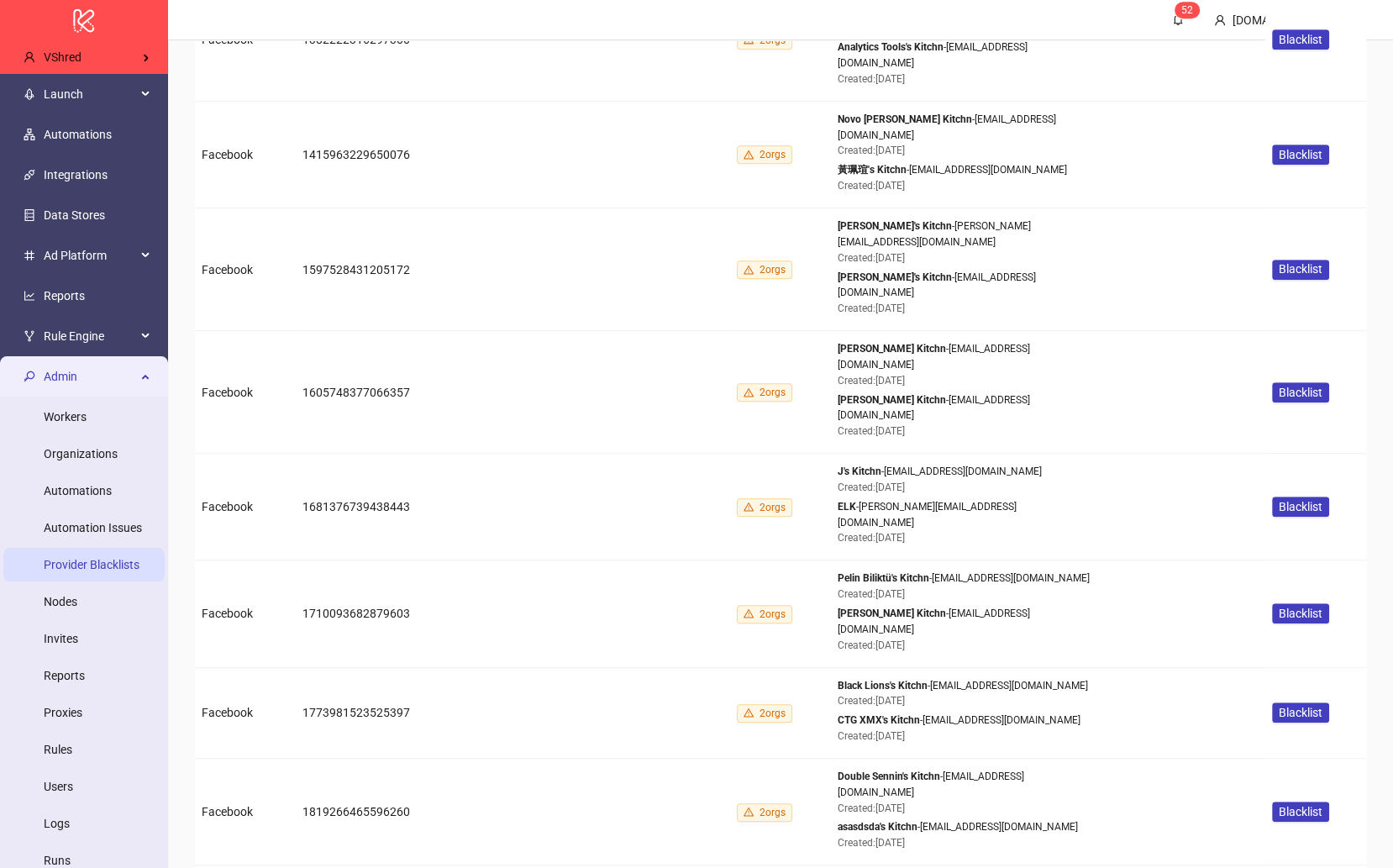
drag, startPoint x: 1025, startPoint y: 588, endPoint x: 980, endPoint y: 588, distance: 45.0
drag, startPoint x: 977, startPoint y: 590, endPoint x: 1065, endPoint y: 590, distance: 88.0
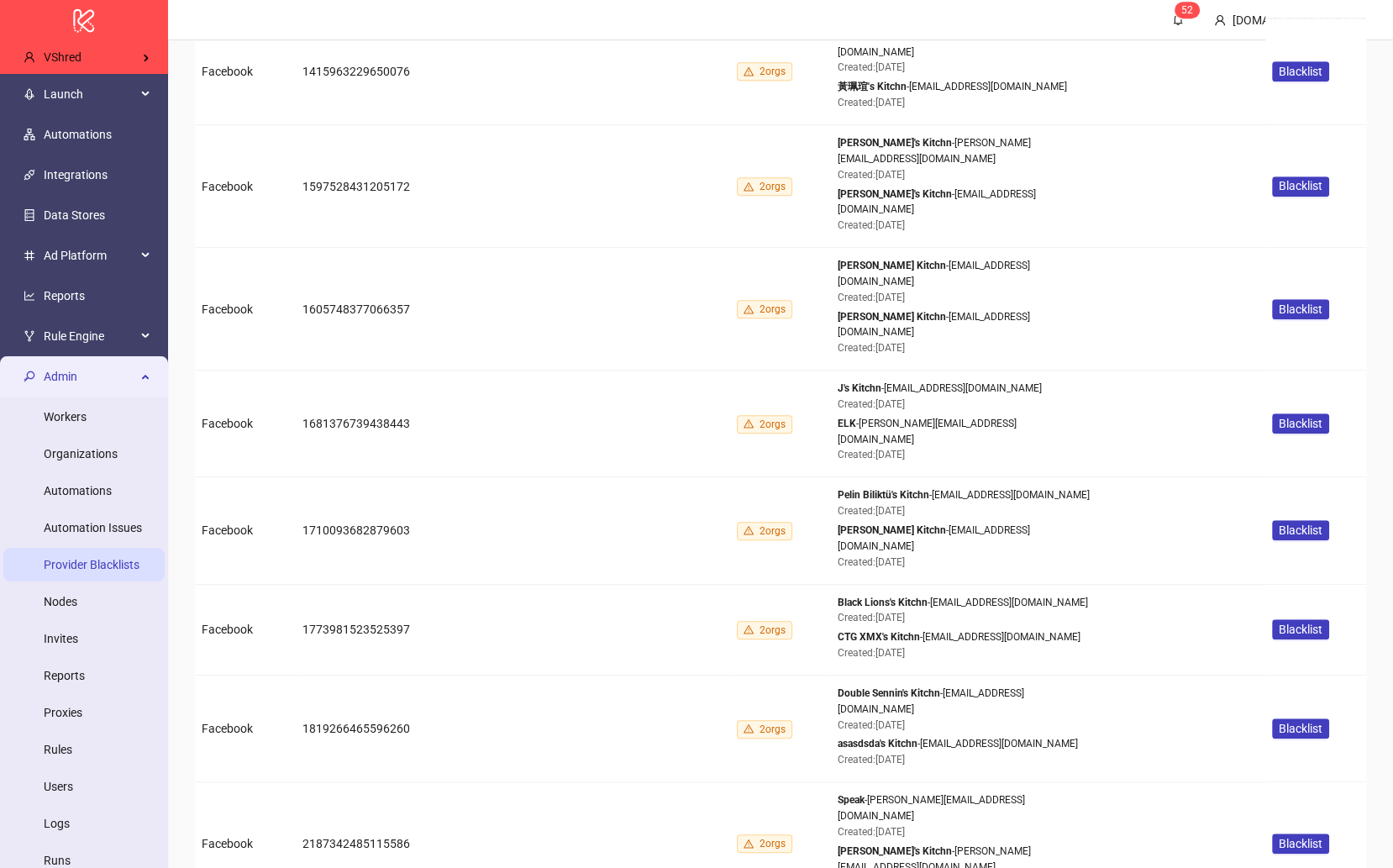
scroll to position [7301, 0]
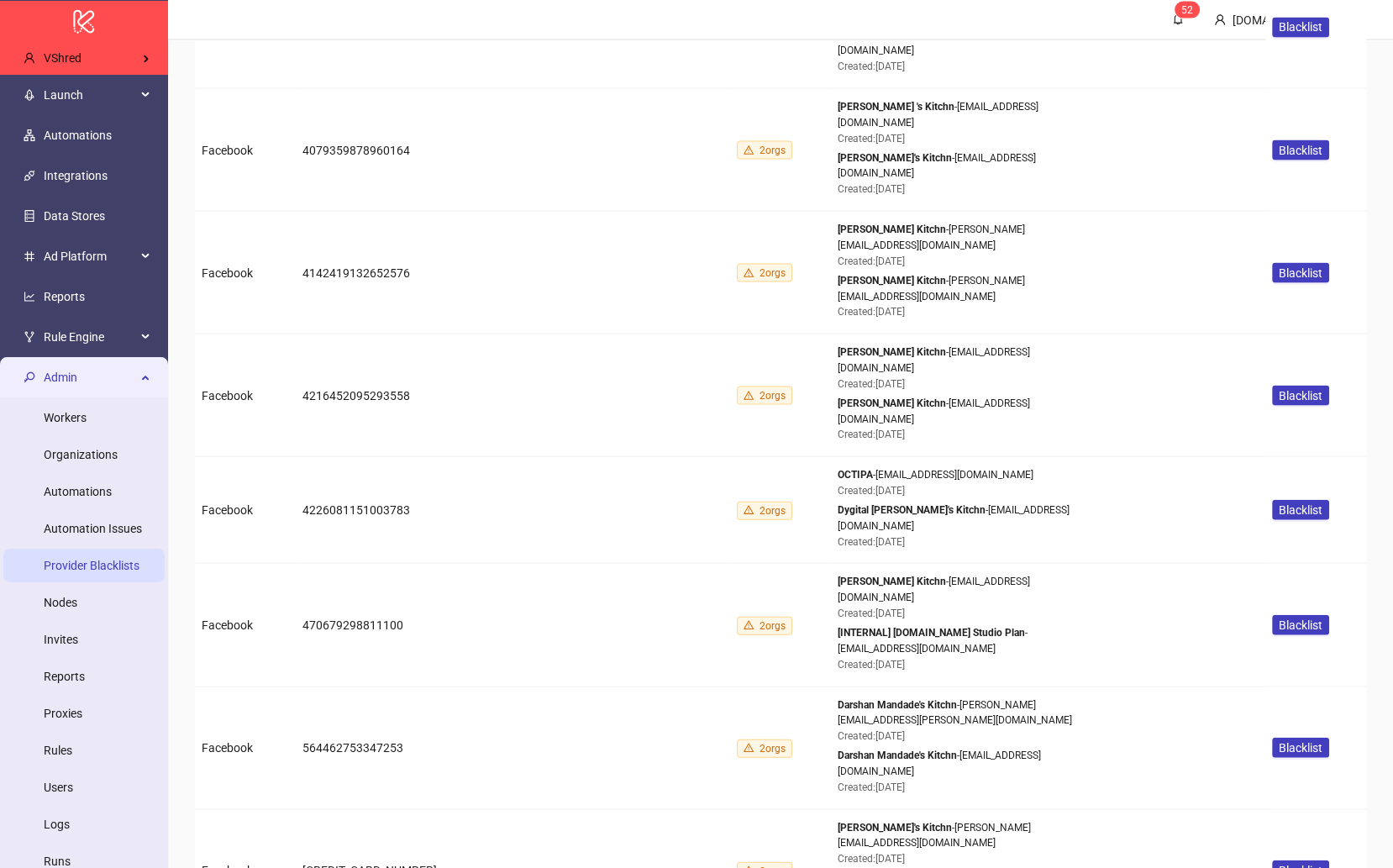
scroll to position [10134, 0]
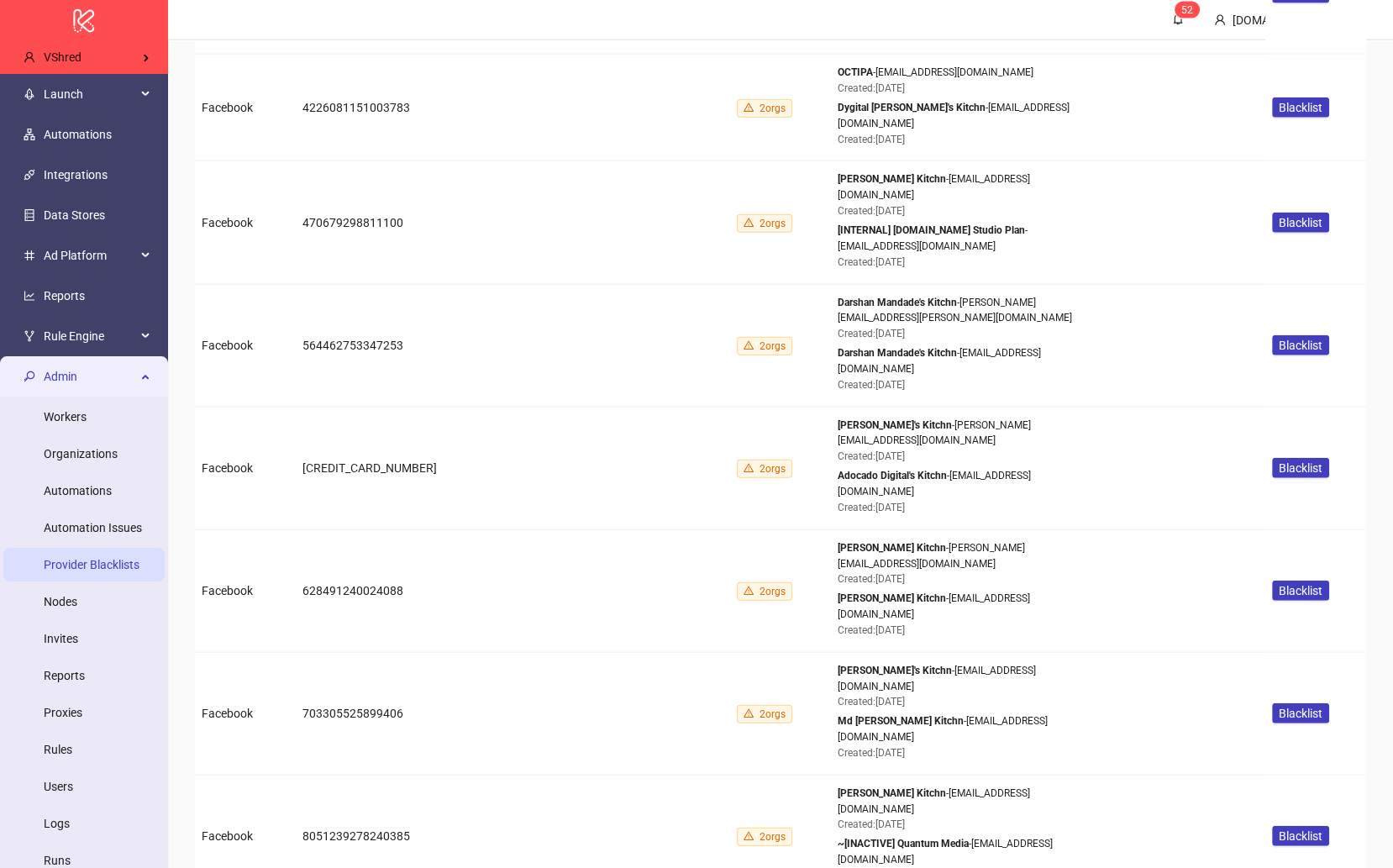
drag, startPoint x: 1075, startPoint y: 476, endPoint x: 954, endPoint y: 475, distance: 121.0
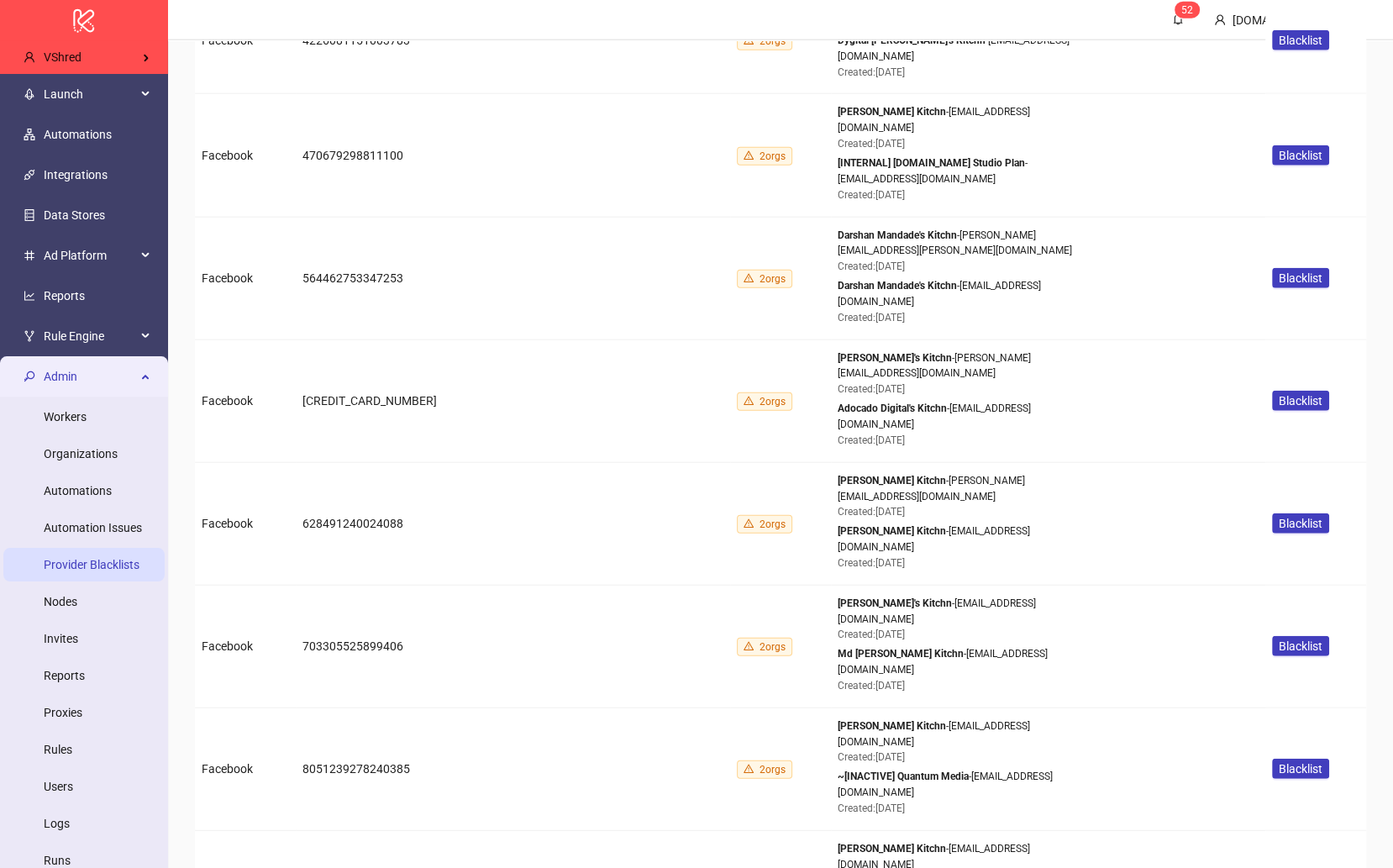
scroll to position [10428, 0]
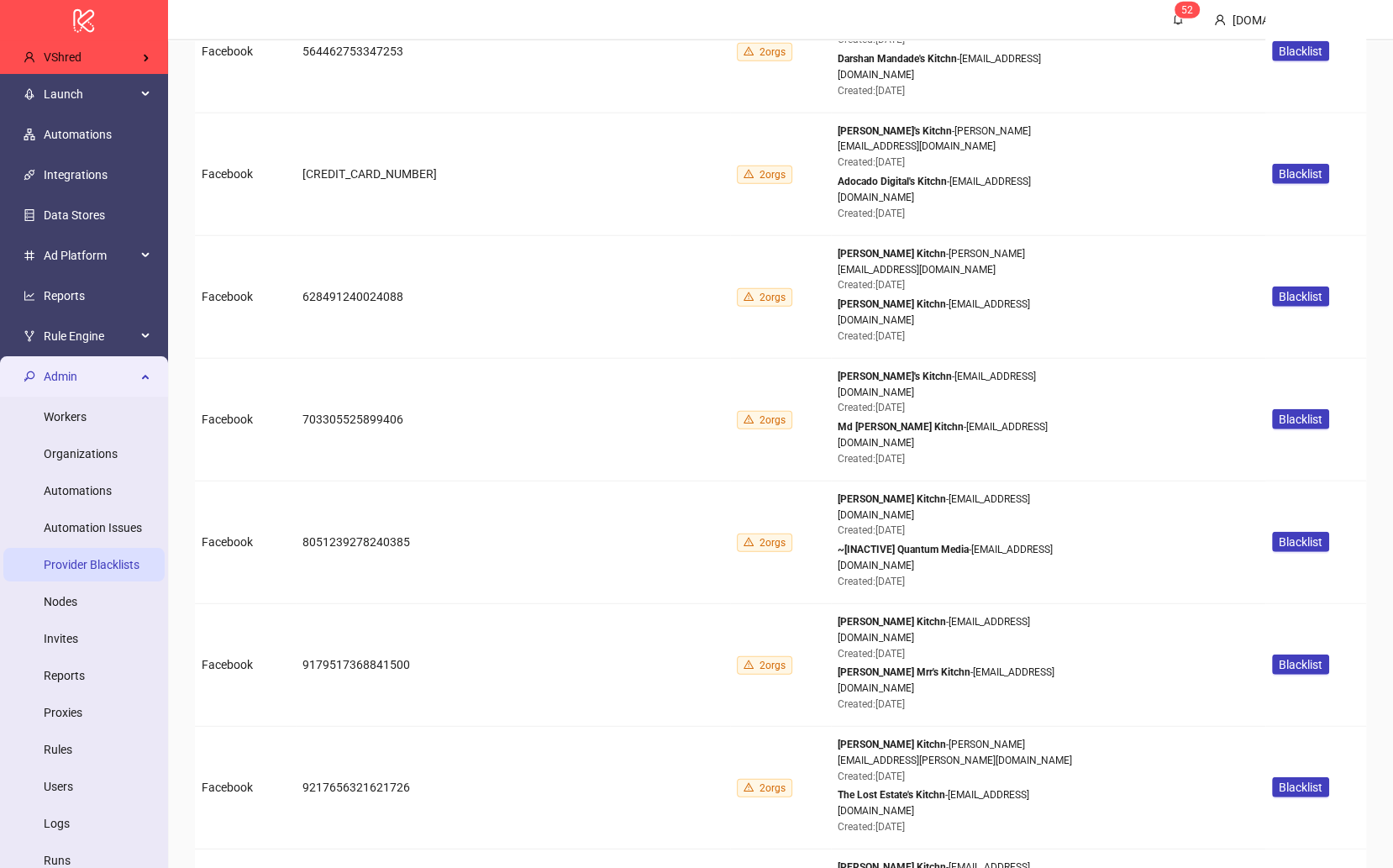
drag, startPoint x: 1098, startPoint y: 449, endPoint x: 993, endPoint y: 448, distance: 105.0
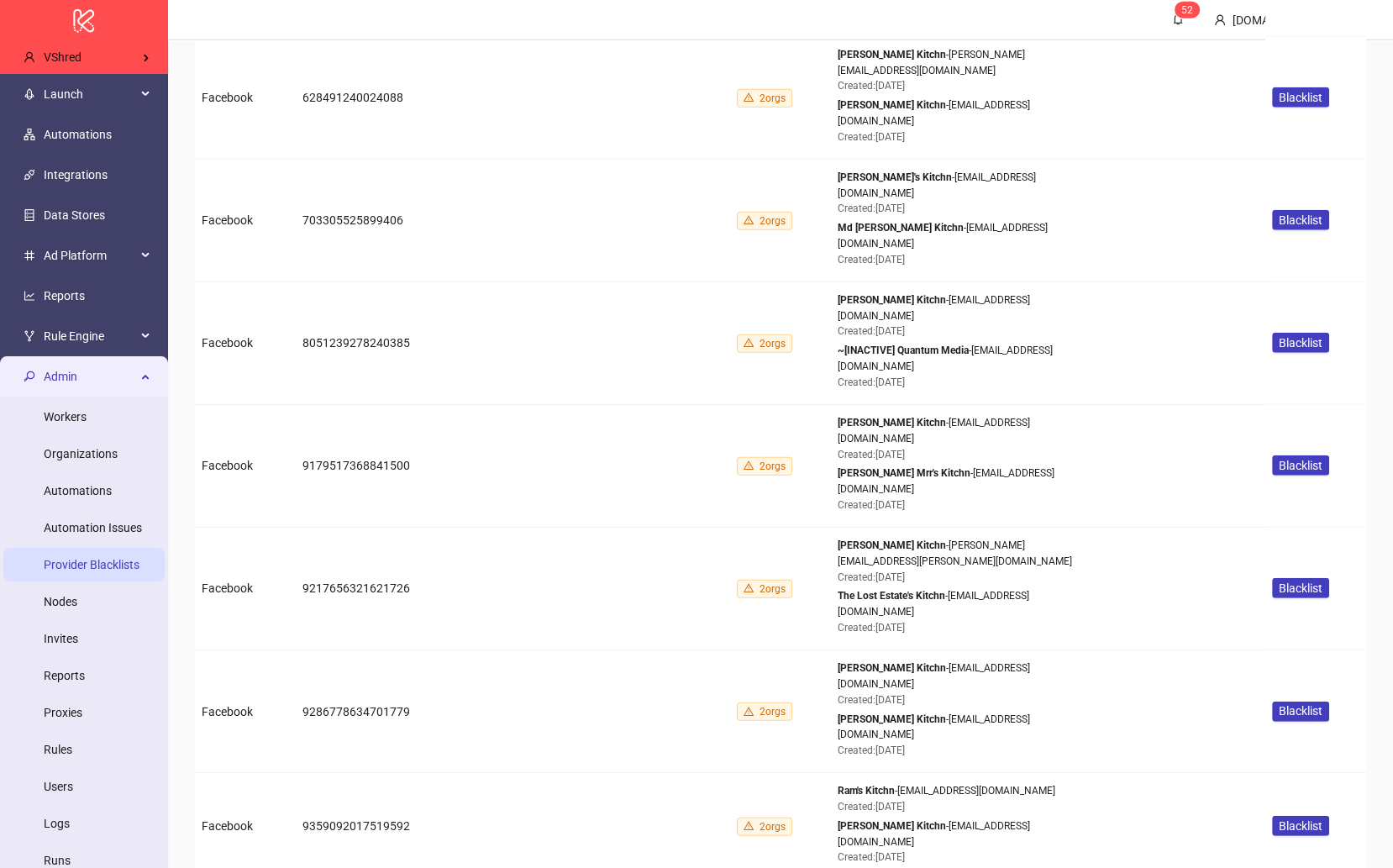
drag, startPoint x: 1070, startPoint y: 439, endPoint x: 982, endPoint y: 438, distance: 88.0
drag, startPoint x: 1056, startPoint y: 635, endPoint x: 957, endPoint y: 633, distance: 99.0
drag, startPoint x: 1061, startPoint y: 471, endPoint x: 984, endPoint y: 471, distance: 77.0
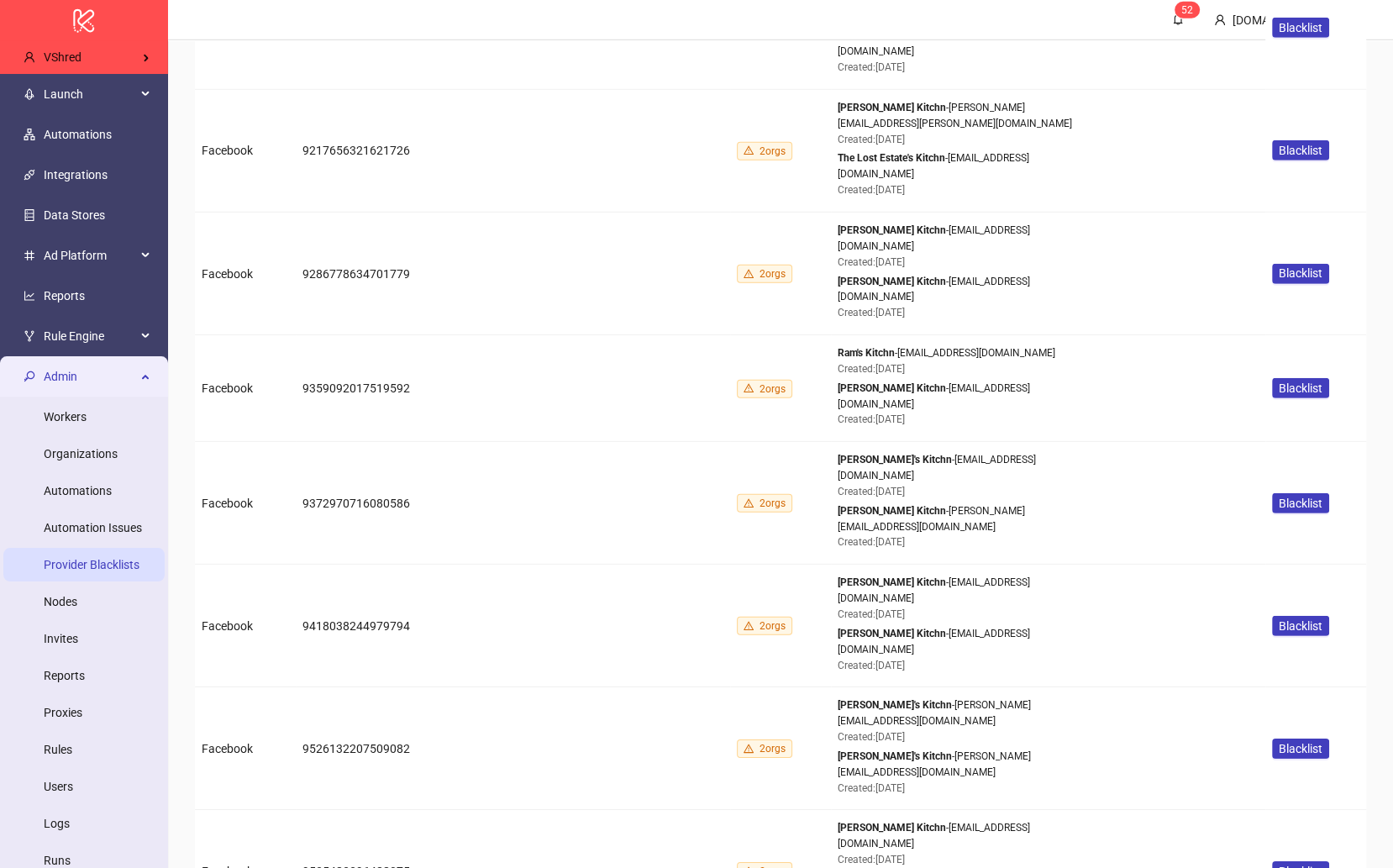
scroll to position [11481, 0]
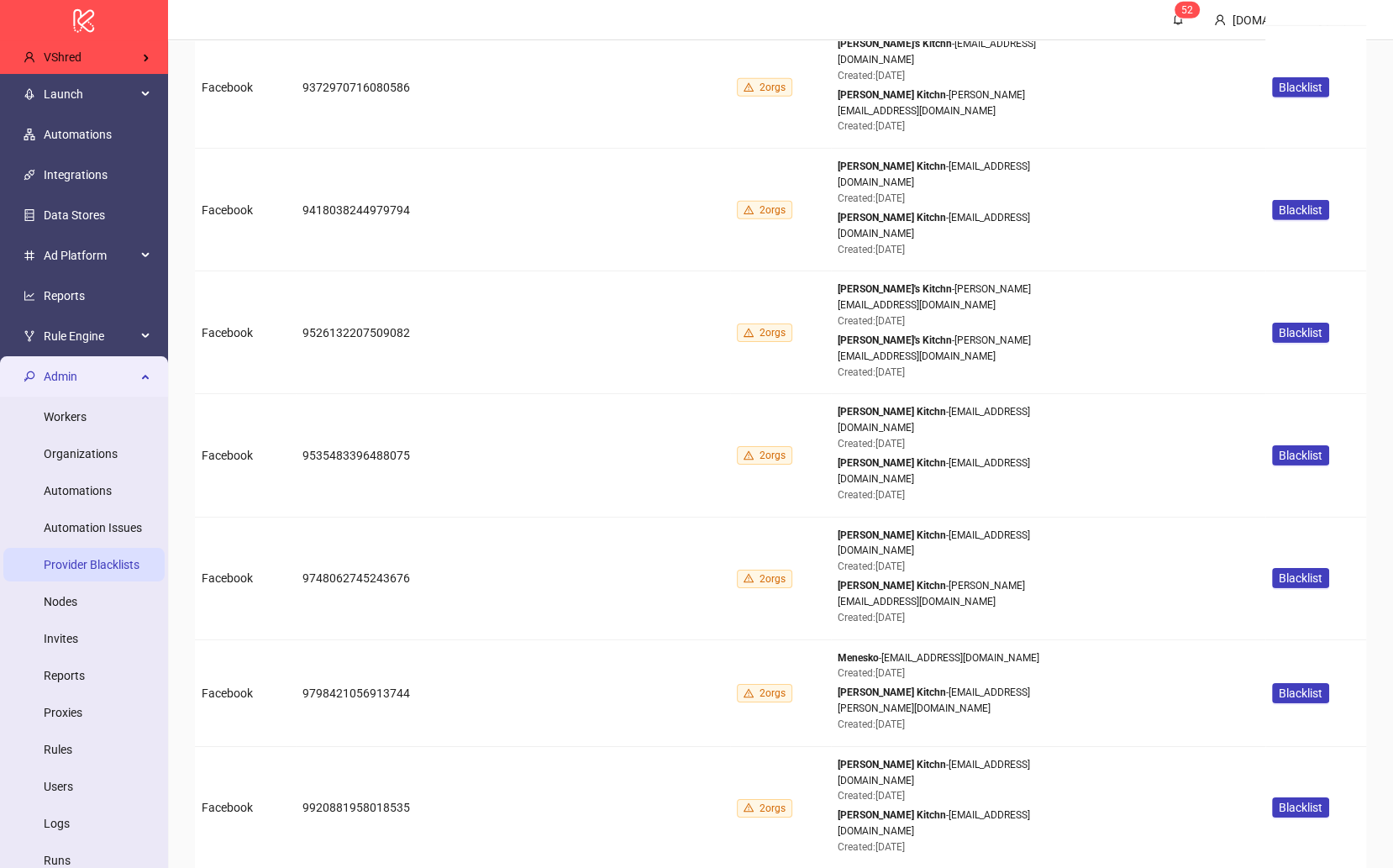
drag, startPoint x: 1079, startPoint y: 484, endPoint x: 1002, endPoint y: 483, distance: 77.0
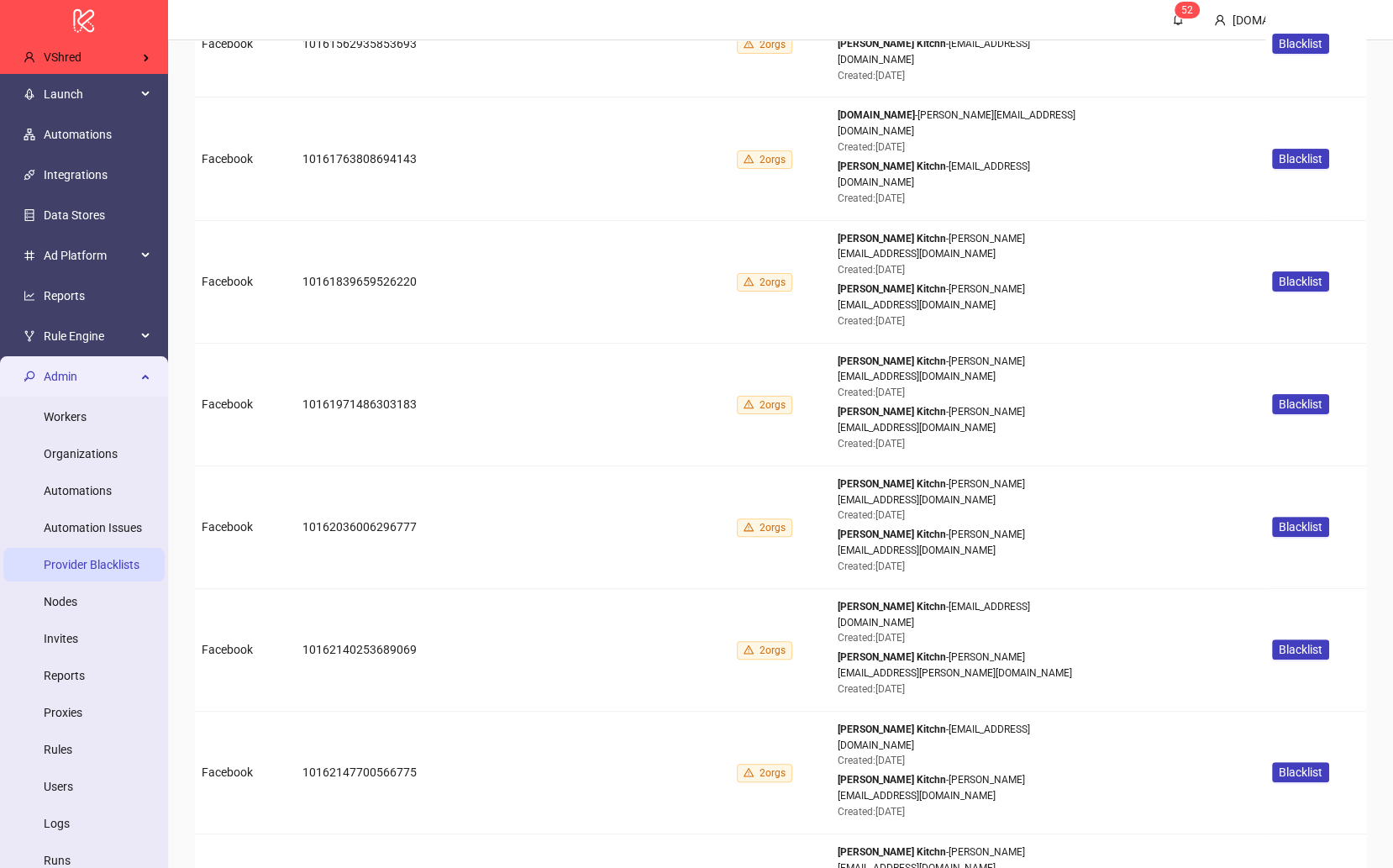
scroll to position [12875, 0]
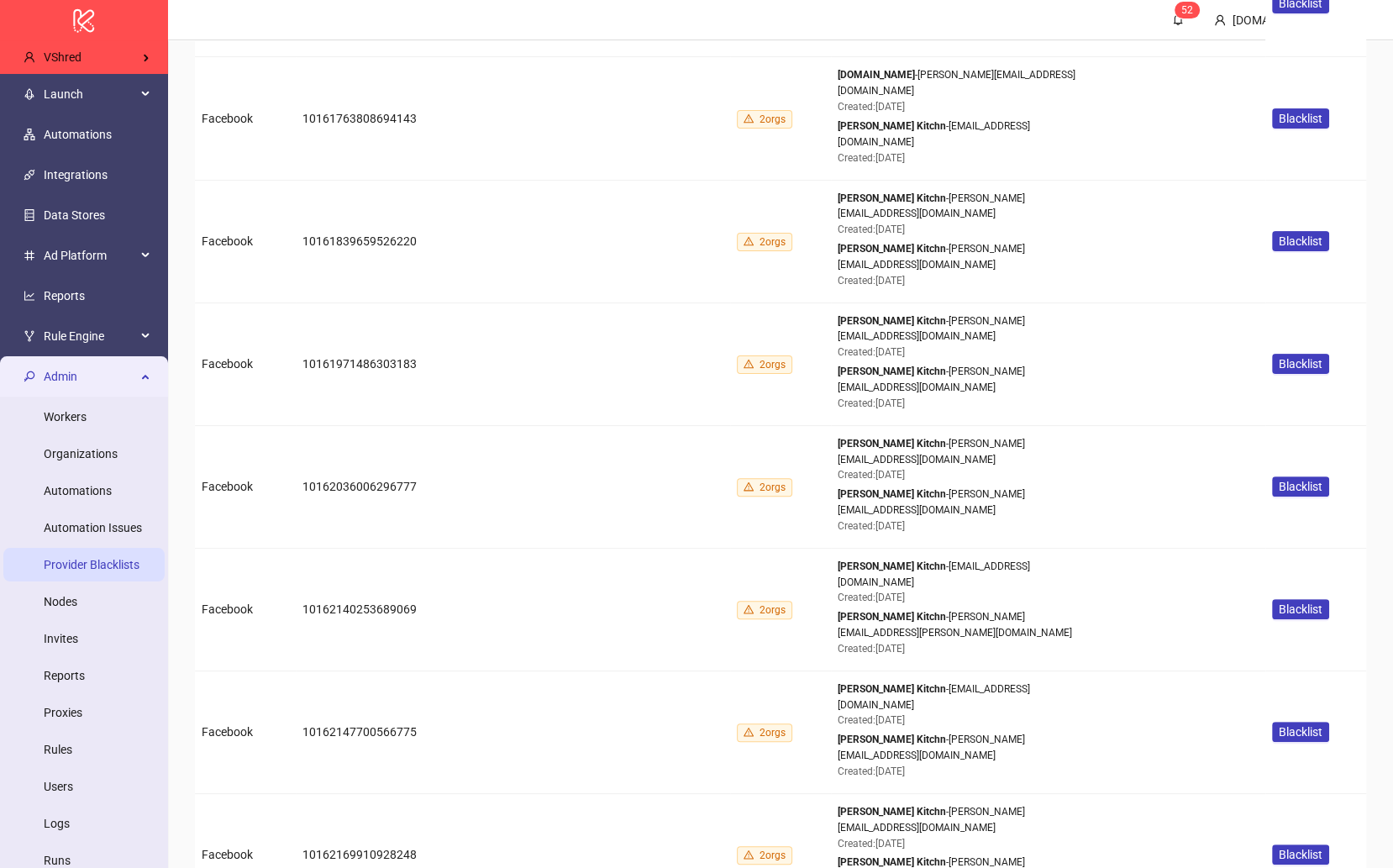
drag, startPoint x: 1065, startPoint y: 674, endPoint x: 957, endPoint y: 672, distance: 108.0
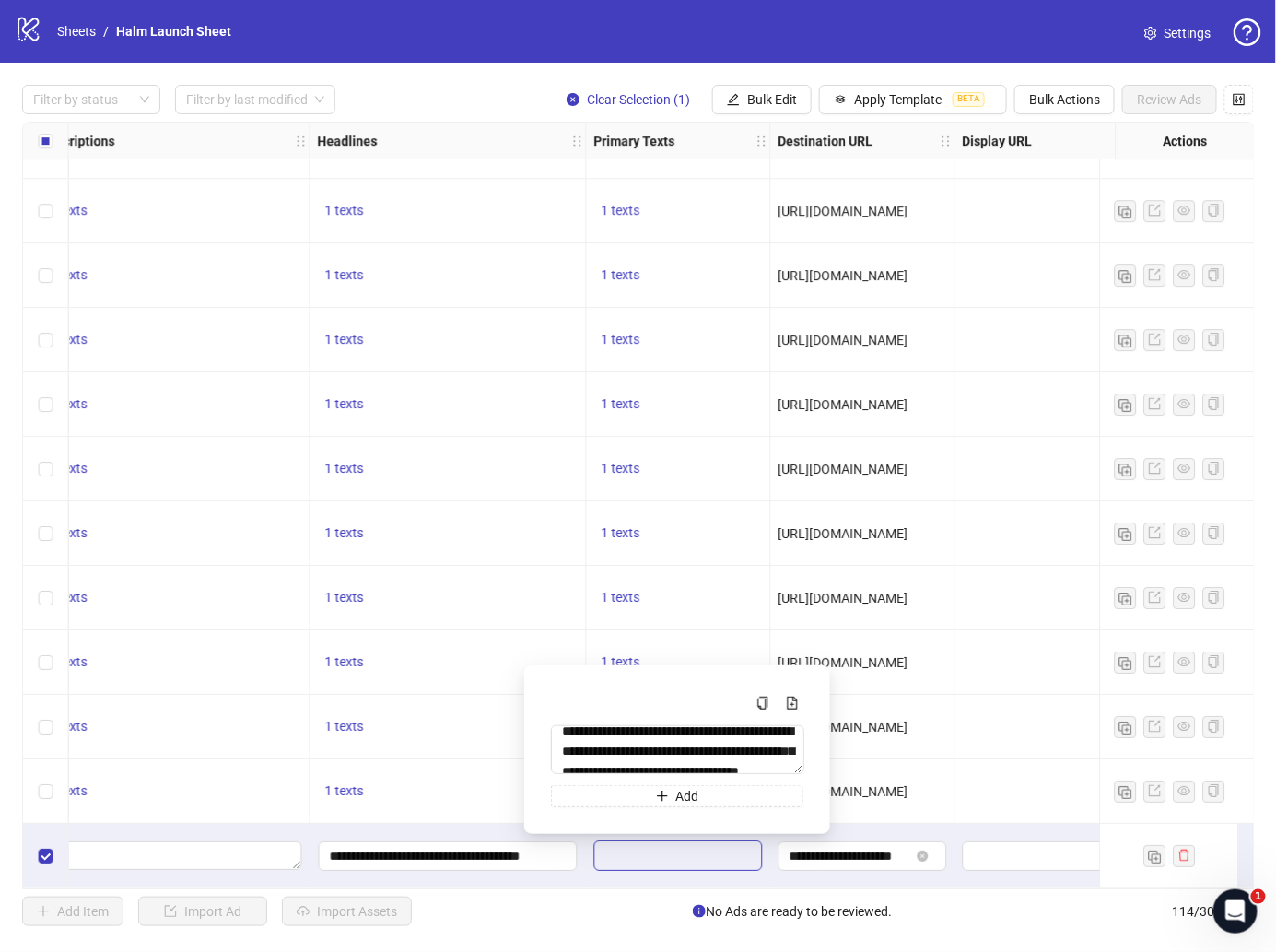
scroll to position [71, 0]
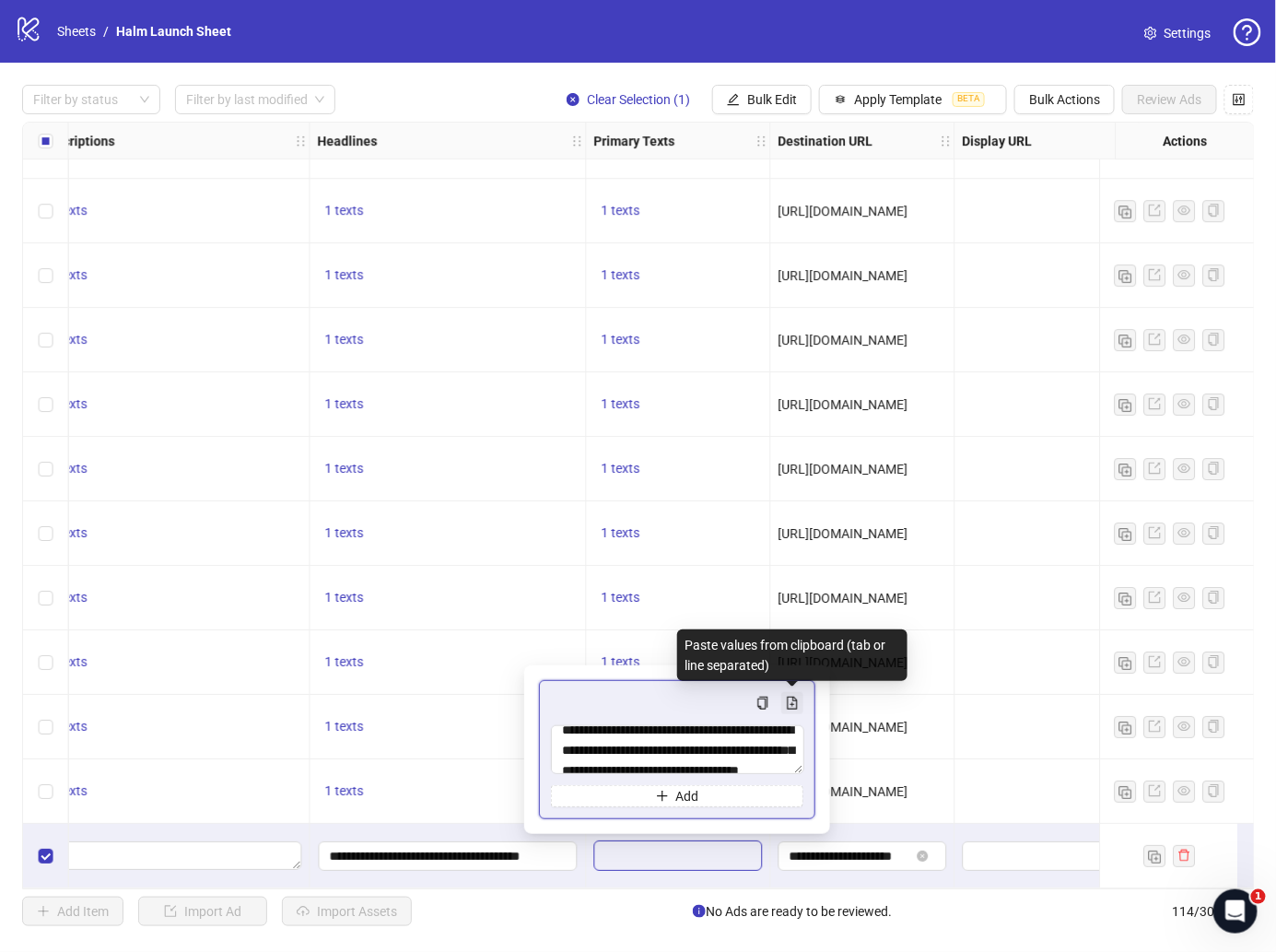
click at [798, 700] on icon "file-add" at bounding box center [792, 703] width 13 height 13
